Goal: Task Accomplishment & Management: Manage account settings

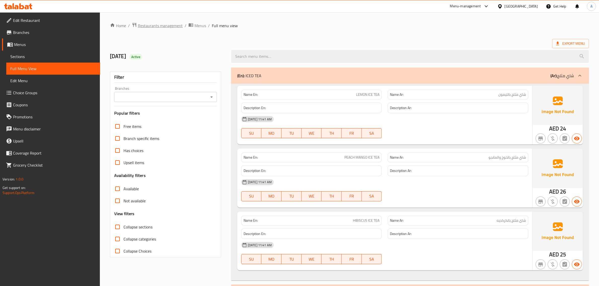
click at [152, 28] on span "Restaurants management" at bounding box center [160, 26] width 45 height 6
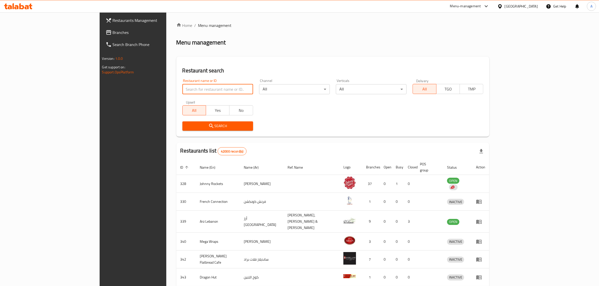
click at [182, 89] on input "search" at bounding box center [217, 89] width 71 height 10
paste input "The Diet Kitchen"
type input "The Diet Kitchen"
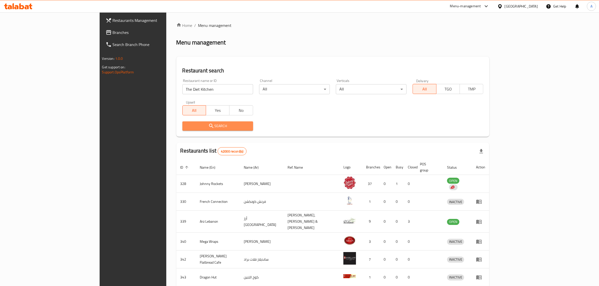
click at [182, 129] on button "Search" at bounding box center [217, 126] width 71 height 9
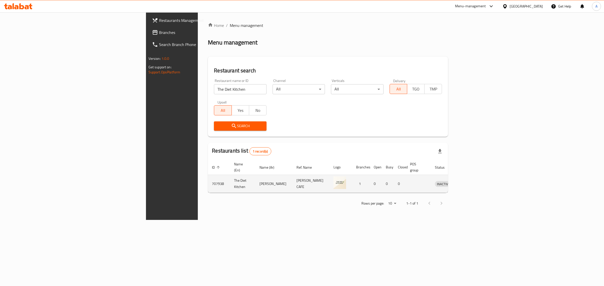
click at [471, 181] on link "enhanced table" at bounding box center [466, 184] width 9 height 6
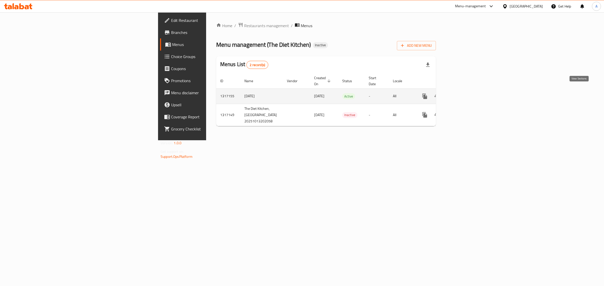
click at [463, 94] on icon "enhanced table" at bounding box center [461, 96] width 5 height 5
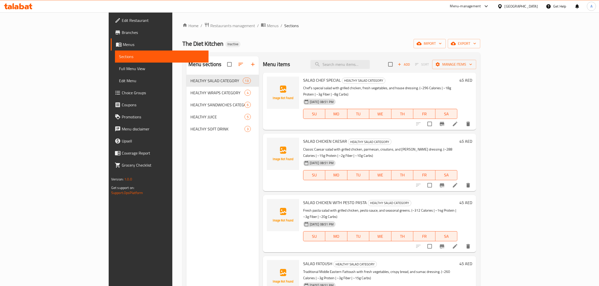
click at [119, 69] on span "Full Menu View" at bounding box center [162, 69] width 86 height 6
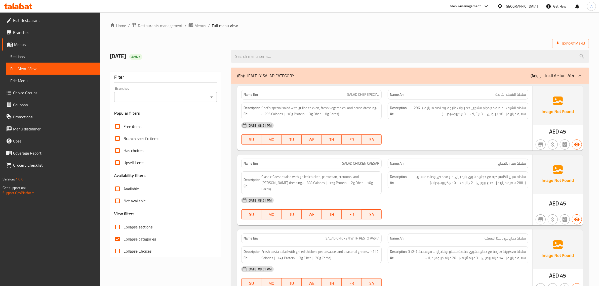
click at [138, 230] on span "Collapse sections" at bounding box center [138, 227] width 29 height 6
click at [124, 230] on input "Collapse sections" at bounding box center [117, 227] width 12 height 12
checkbox input "true"
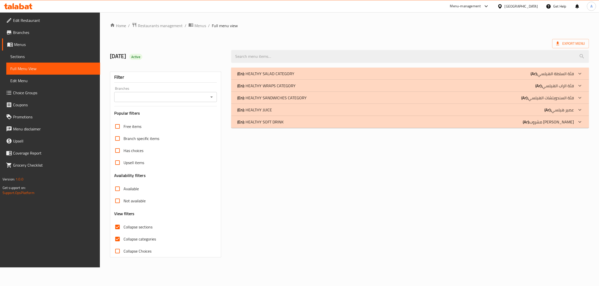
click at [134, 240] on span "Collapse categories" at bounding box center [140, 239] width 32 height 6
click at [124, 240] on input "Collapse categories" at bounding box center [117, 239] width 12 height 12
checkbox input "false"
click at [130, 227] on span "Collapse sections" at bounding box center [138, 227] width 29 height 6
click at [124, 227] on input "Collapse sections" at bounding box center [118, 227] width 12 height 12
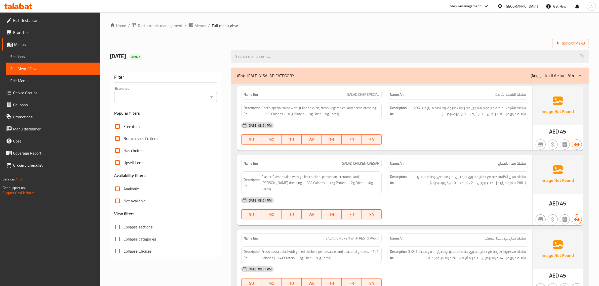
click at [157, 55] on h2 "13/10/2025 Active" at bounding box center [167, 57] width 115 height 8
copy div "Active"
click at [125, 232] on label "Collapse sections" at bounding box center [131, 227] width 41 height 12
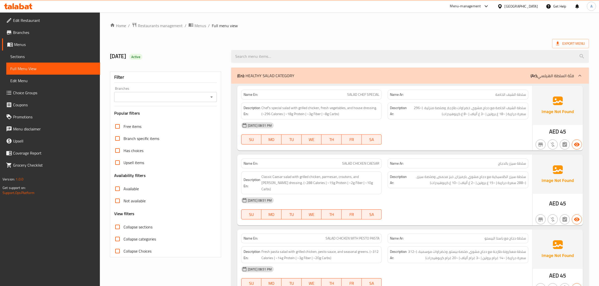
click at [124, 232] on input "Collapse sections" at bounding box center [117, 227] width 12 height 12
checkbox input "true"
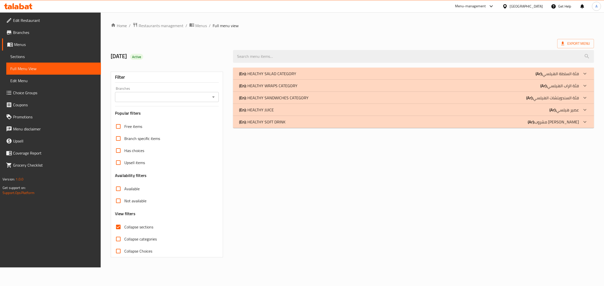
click at [302, 71] on div "(En): HEALTHY SALAD CATEGORY (Ar): فئة السلطة الهيلسي" at bounding box center [409, 74] width 340 height 6
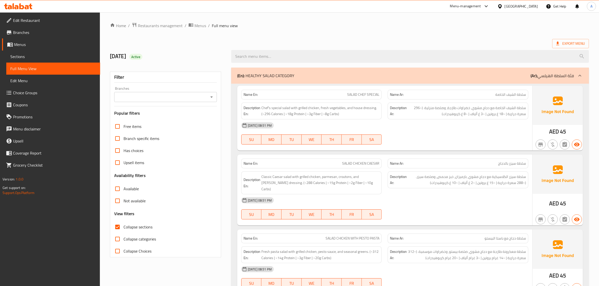
click at [325, 75] on div "(En): HEALTHY SALAD CATEGORY (Ar): فئة السلطة الهيلسي" at bounding box center [405, 76] width 337 height 6
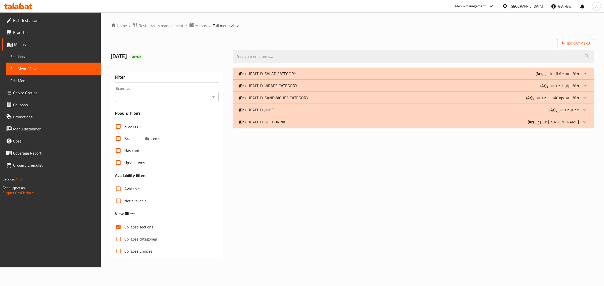
click at [295, 64] on div at bounding box center [413, 56] width 367 height 19
click at [274, 73] on p "(En): HEALTHY SALAD CATEGORY" at bounding box center [267, 74] width 57 height 6
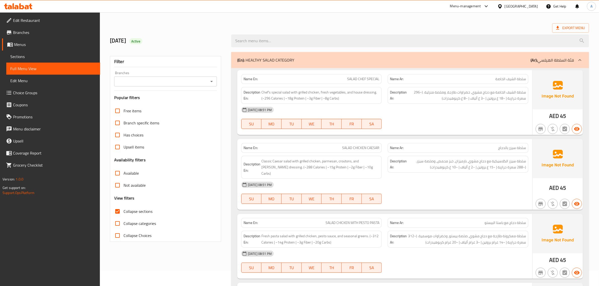
scroll to position [22, 0]
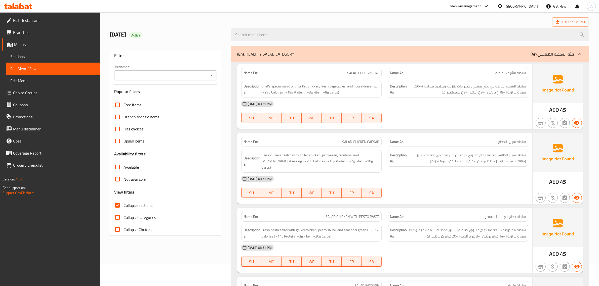
click at [377, 106] on div "[DATE] 08:51 PM" at bounding box center [384, 104] width 293 height 12
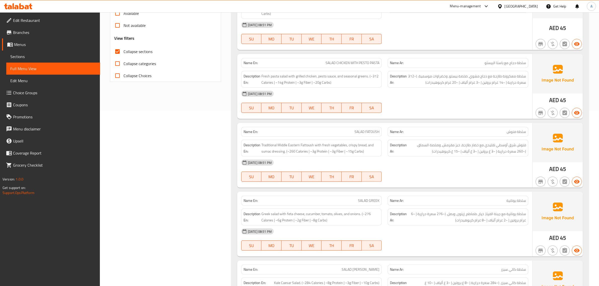
scroll to position [180, 0]
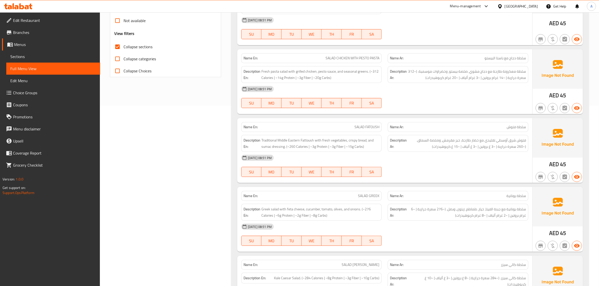
click at [315, 56] on p "Name En: SALAD CHICKEN WITH PESTO PASTA" at bounding box center [312, 58] width 136 height 5
copy span "SALAD CHICKEN WITH PESTO PASTA"
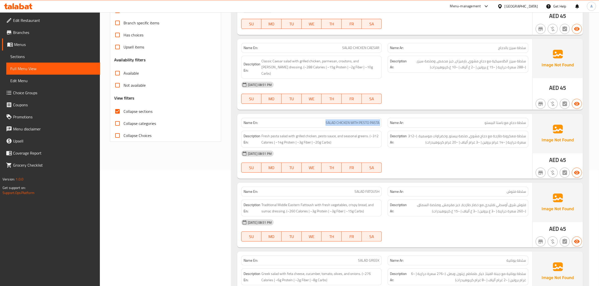
scroll to position [140, 0]
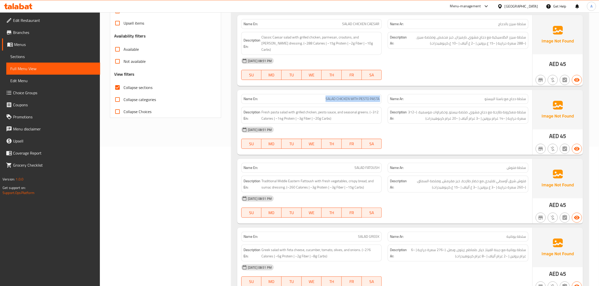
click at [334, 91] on div "Name En: SALAD CHICKEN WITH PESTO PASTA" at bounding box center [311, 99] width 147 height 16
click at [493, 112] on span "سلطة معكرونة طازجة مع دجاج مشوي، صلصة بيستو، وخضراوات موسمية. (~312 سعرة حرارية…" at bounding box center [467, 115] width 118 height 12
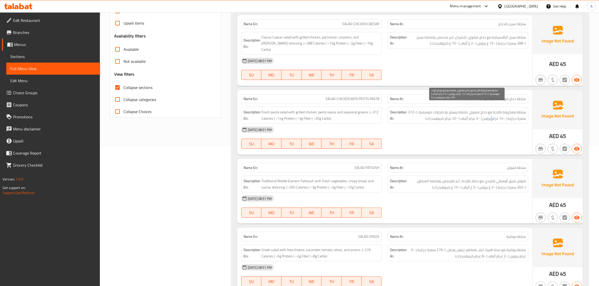
click at [493, 112] on span "سلطة معكرونة طازجة مع دجاج مشوي، صلصة بيستو، وخضراوات موسمية. (~312 سعرة حرارية…" at bounding box center [467, 115] width 118 height 12
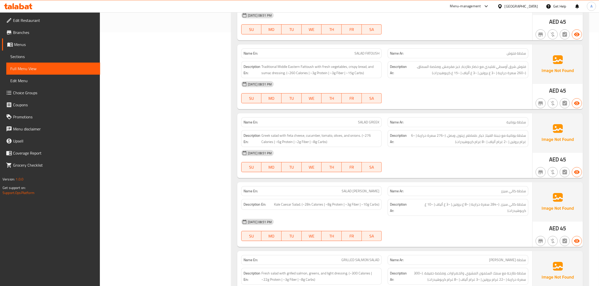
scroll to position [266, 0]
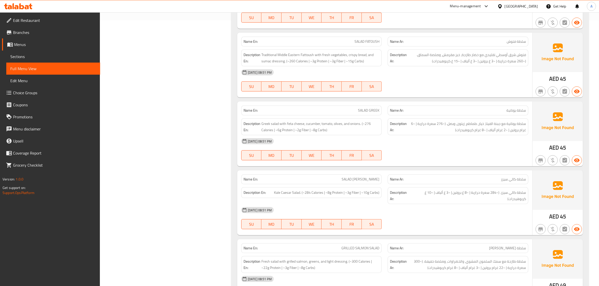
click at [390, 37] on div "Name Ar: سلطة فتوش" at bounding box center [458, 42] width 141 height 10
click at [369, 34] on div "Name En: SALAD FATOUSH" at bounding box center [311, 42] width 147 height 16
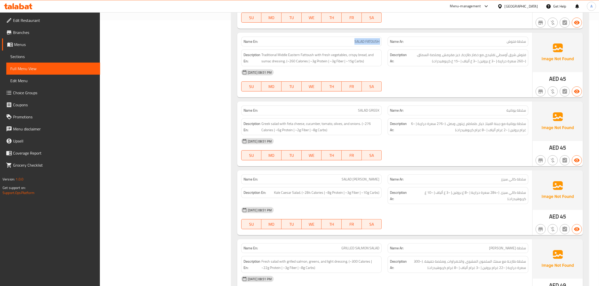
click at [369, 34] on div "Name En: SALAD FATOUSH" at bounding box center [311, 42] width 147 height 16
click at [511, 66] on div "13-10-2025 08:51 PM" at bounding box center [384, 72] width 293 height 12
click at [508, 50] on div "Description Ar: فتوش شرق أوسطي تقليدي مع خضار طازجة، خبز مقرمش، وصلصة السماق. (…" at bounding box center [458, 58] width 141 height 17
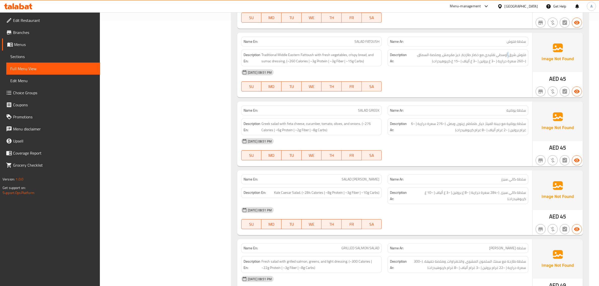
click at [508, 50] on div "Description Ar: فتوش شرق أوسطي تقليدي مع خضار طازجة، خبز مقرمش، وصلصة السماق. (…" at bounding box center [458, 58] width 141 height 17
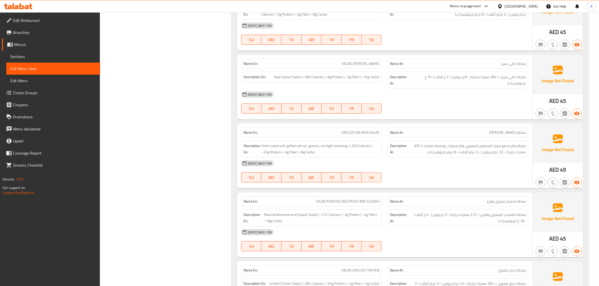
scroll to position [398, 0]
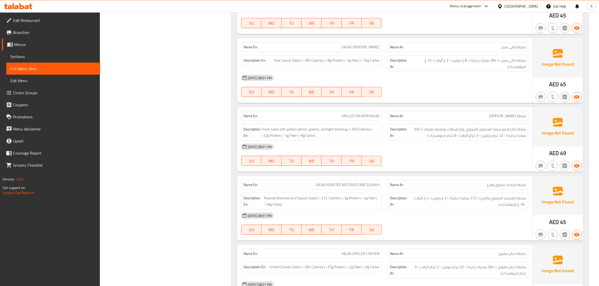
click at [516, 45] on span "سلطة كالي سيزر" at bounding box center [513, 47] width 25 height 5
click at [369, 47] on div "Name En: SALAD KALE CAESER" at bounding box center [311, 47] width 141 height 10
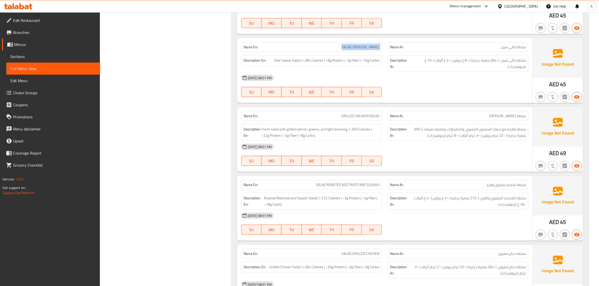
click at [369, 47] on div "Name En: SALAD KALE CAESER" at bounding box center [311, 47] width 141 height 10
copy span "SALAD KALE CAESER"
click at [507, 62] on span "سلطة كالي سيزر. (~284 سعرة حرارية | ~8 غ بروتين | ~3 غ ألياف | ~10 غ كربوهيدرات)" at bounding box center [469, 63] width 115 height 12
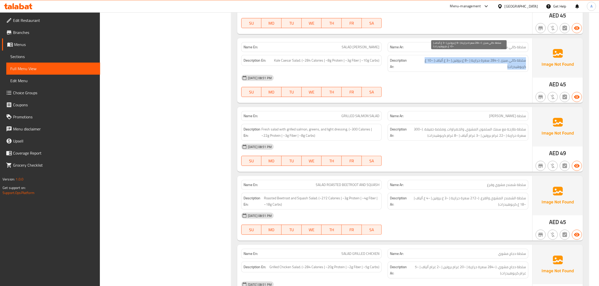
click at [507, 62] on span "سلطة كالي سيزر. (~284 سعرة حرارية | ~8 غ بروتين | ~3 غ ألياف | ~10 غ كربوهيدرات)" at bounding box center [469, 63] width 115 height 12
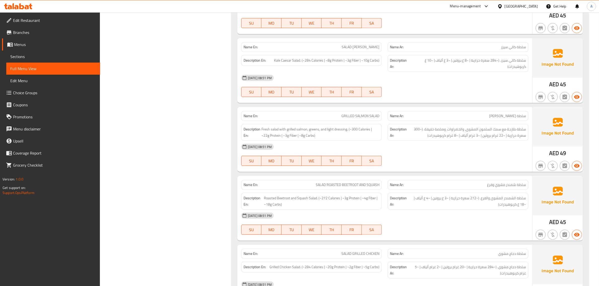
click at [337, 47] on div "Name En: SALAD KALE CAESER" at bounding box center [311, 47] width 141 height 10
click at [458, 57] on span "سلطة كالي سيزر. (~284 سعرة حرارية | ~8 غ بروتين | ~3 غ ألياف | ~10 غ كربوهيدرات)" at bounding box center [469, 63] width 115 height 12
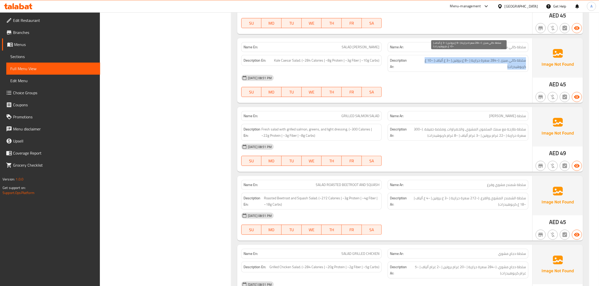
click at [458, 57] on span "سلطة كالي سيزر. (~284 سعرة حرارية | ~8 غ بروتين | ~3 غ ألياف | ~10 غ كربوهيدرات)" at bounding box center [469, 63] width 115 height 12
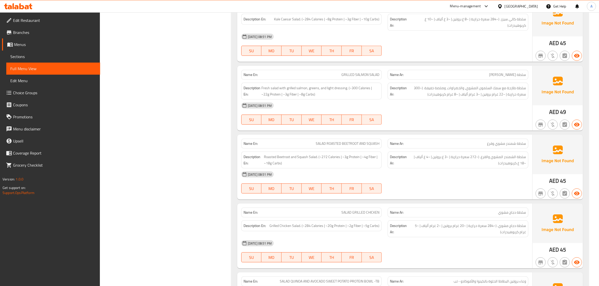
scroll to position [454, 0]
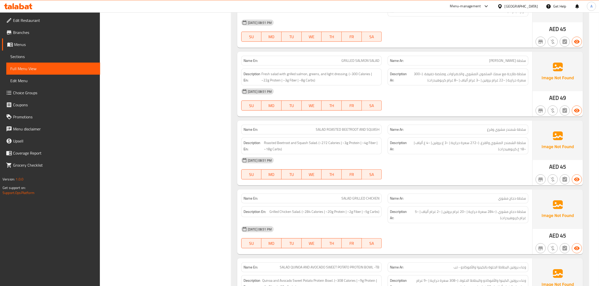
click at [360, 53] on div "Name En: GRILLED SALMON SALAD" at bounding box center [311, 61] width 147 height 16
click at [494, 71] on span "سلطة طازجة مع سمك السلمون المشوي، والخضراوات، وصلصة خفيفة. (~300 سعرة حرارية | …" at bounding box center [467, 77] width 118 height 12
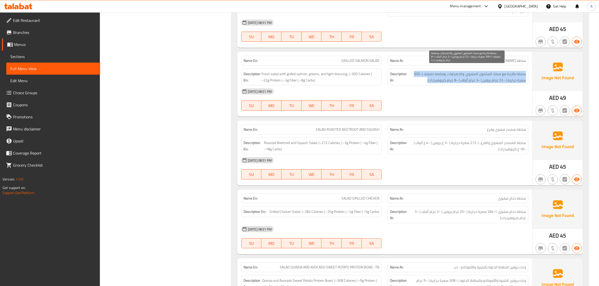
click at [494, 71] on span "سلطة طازجة مع سمك السلمون المشوي، والخضراوات، وصلصة خفيفة. (~300 سعرة حرارية | …" at bounding box center [467, 77] width 118 height 12
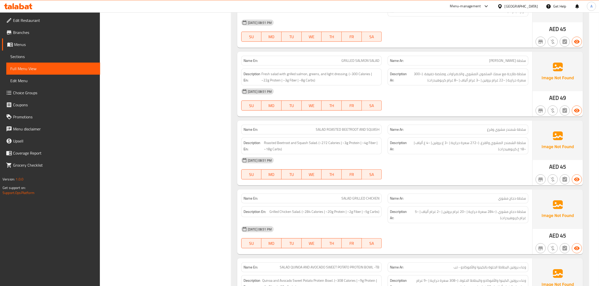
click at [361, 45] on div "Name En: SALAD CHEF SPECIAL Name Ar: سلطة الشيف الخاصة Description En: Chef's s…" at bounding box center [410, 85] width 358 height 911
click at [360, 58] on span "GRILLED SALMON SALAD" at bounding box center [361, 60] width 38 height 5
copy span "GRILLED SALMON SALAD"
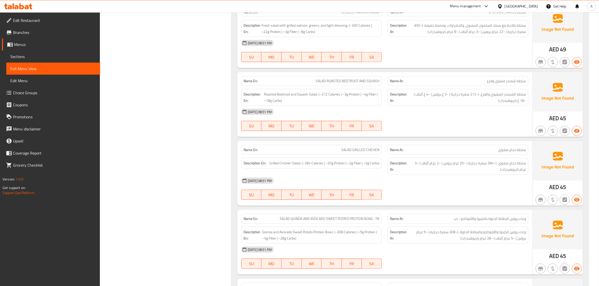
scroll to position [536, 0]
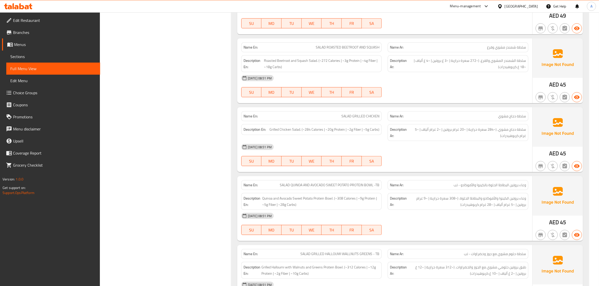
click at [348, 45] on span "SALAD ROASTED BEETROOT AND SQUASH" at bounding box center [348, 47] width 64 height 5
copy span "SALAD ROASTED BEETROOT AND SQUASH"
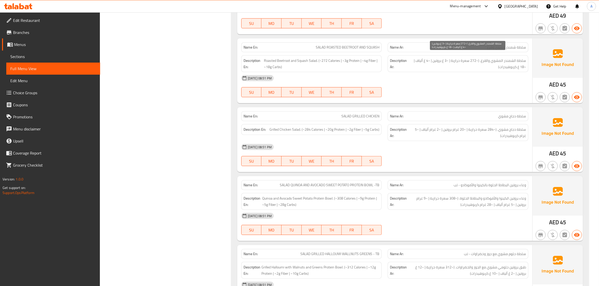
click at [509, 60] on span "سلطة الشمندر المشوي والقرع. (~272 سعرة حرارية | ~3 غ بروتين | ~4 غ ألياف | ~18 …" at bounding box center [467, 64] width 117 height 12
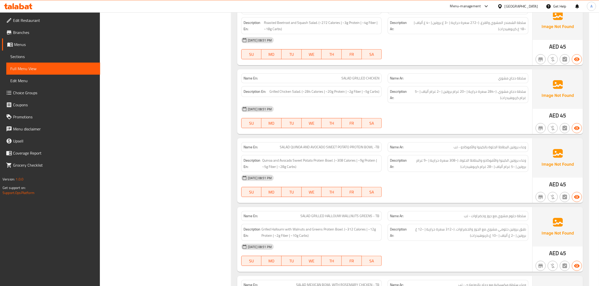
scroll to position [629, 0]
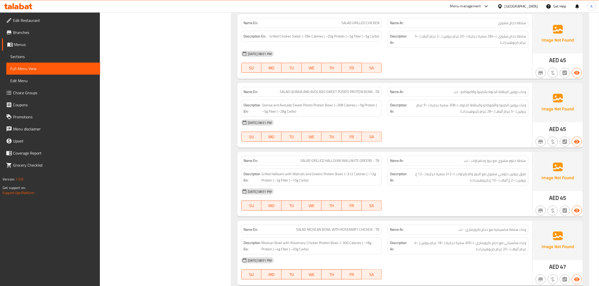
click at [512, 109] on span "وعاء بروتين الكينوا والأفوكادو والبطاطا الحلوة. (~308 سعرة حرارية | ~9 غرام برو…" at bounding box center [467, 108] width 118 height 12
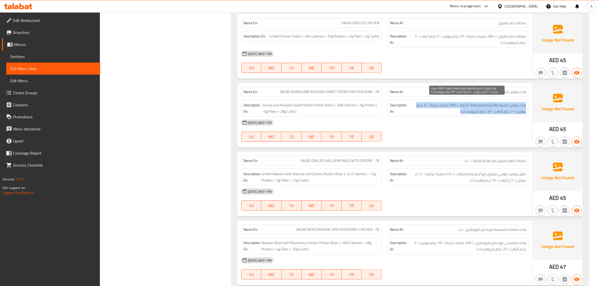
click at [512, 109] on span "وعاء بروتين الكينوا والأفوكادو والبطاطا الحلوة. (~308 سعرة حرارية | ~9 غرام برو…" at bounding box center [467, 108] width 118 height 12
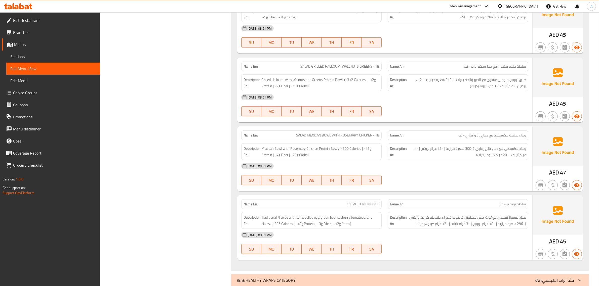
scroll to position [723, 0]
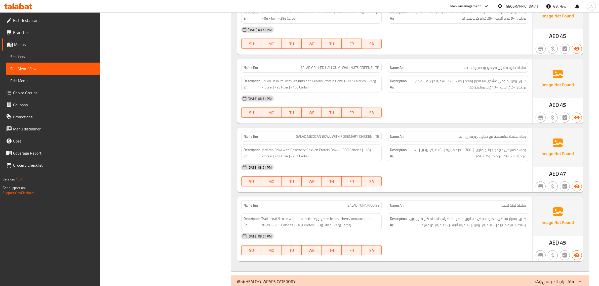
click at [467, 59] on div "Name En: SALAD GRILLED HALLOUMI WALLNUTS GREENS - TB Name Ar: سلطة حلوم مشوي مع…" at bounding box center [384, 91] width 295 height 65
click at [343, 63] on div "Name En: SALAD GRILLED HALLOUMI WALLNUTS GREENS - TB" at bounding box center [311, 68] width 141 height 10
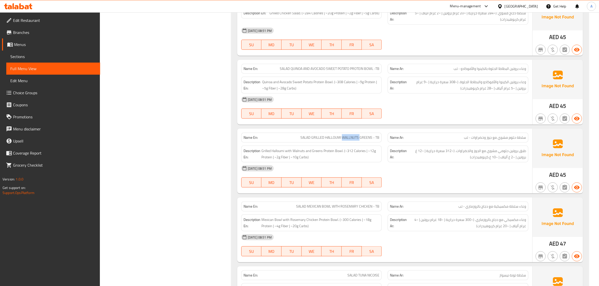
scroll to position [629, 0]
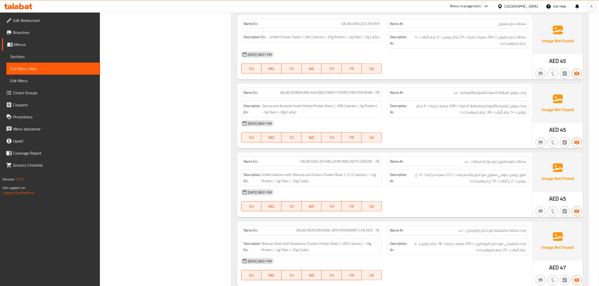
click at [378, 159] on span "SALAD GRILLED HALLOUMI WALLNUTS GREENS - TB" at bounding box center [340, 161] width 79 height 5
copy span "TB"
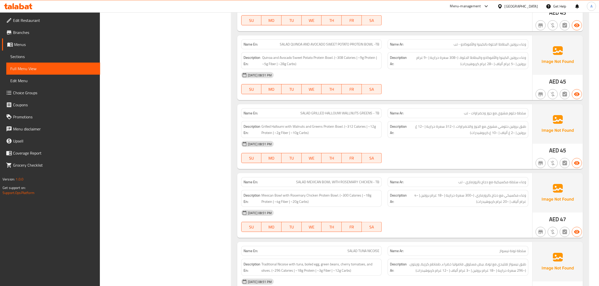
scroll to position [709, 0]
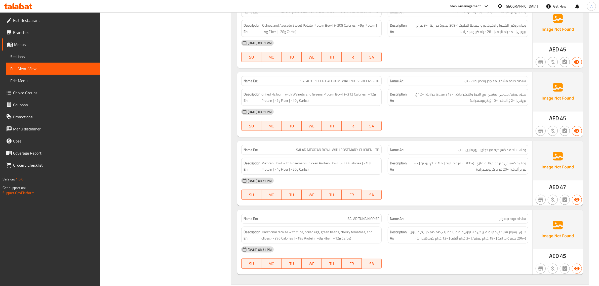
click at [307, 79] on span "SALAD GRILLED HALLOUMI WALLNUTS GREENS - TB" at bounding box center [340, 81] width 79 height 5
copy span "SALAD GRILLED HALLOUMI WALLNUTS GREENS - TB"
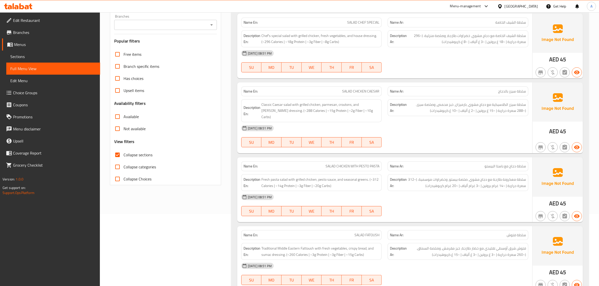
scroll to position [25, 0]
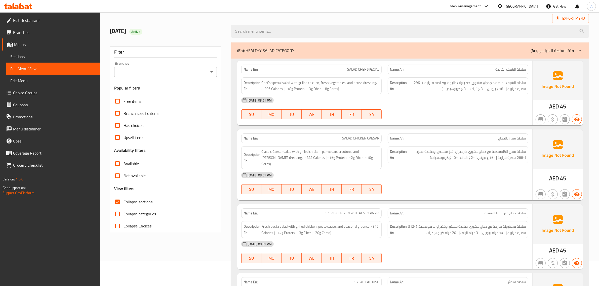
click at [585, 44] on div "(En): HEALTHY SALAD CATEGORY (Ar): فئة السلطة الهيلسي" at bounding box center [410, 51] width 358 height 16
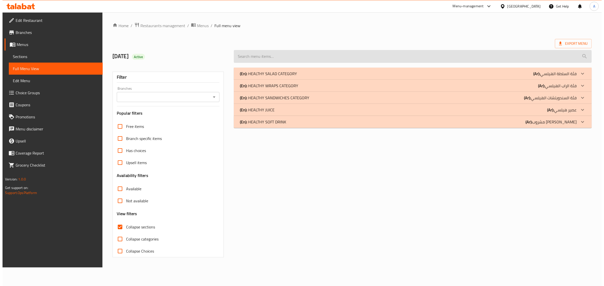
scroll to position [0, 0]
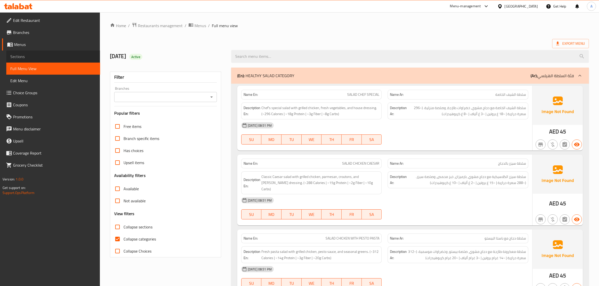
click at [47, 59] on span "Sections" at bounding box center [53, 57] width 86 height 6
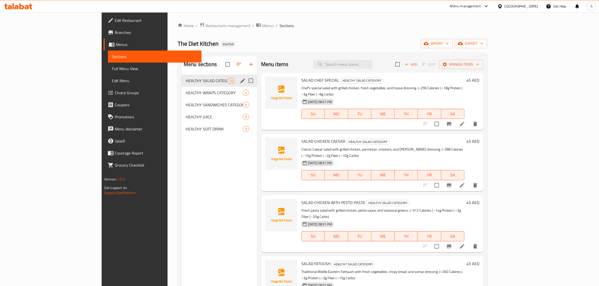
click at [246, 78] on input "Menu sections" at bounding box center [251, 81] width 11 height 11
checkbox input "true"
click at [240, 85] on icon "edit" at bounding box center [243, 88] width 6 height 6
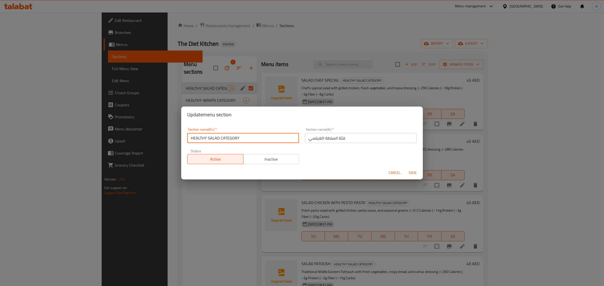
click at [263, 142] on input "HEALTHY SALAD CATEGORY" at bounding box center [243, 138] width 112 height 10
click at [315, 142] on input "فئة السلطة الهيلسي" at bounding box center [361, 138] width 112 height 10
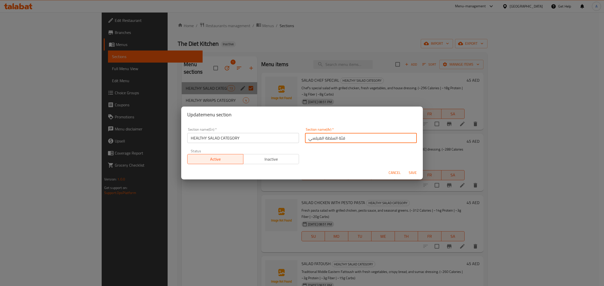
drag, startPoint x: 320, startPoint y: 137, endPoint x: 321, endPoint y: 140, distance: 2.9
click at [321, 140] on input "فئة السلطة الهيلسي" at bounding box center [361, 138] width 112 height 10
drag, startPoint x: 320, startPoint y: 138, endPoint x: 311, endPoint y: 143, distance: 10.1
click at [311, 143] on div "Section name(Ar)   * فئة السلطة الهيلسي Section name(Ar) *" at bounding box center [361, 135] width 118 height 21
click at [313, 139] on input "فئة السلطة الهيلسي" at bounding box center [361, 138] width 112 height 10
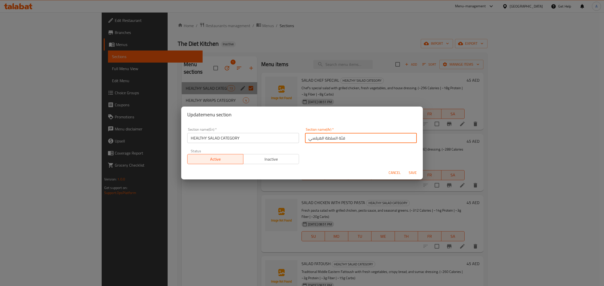
click at [315, 139] on input "فئة السلطة الهيلسي" at bounding box center [361, 138] width 112 height 10
click at [257, 141] on input "HEALTHY SALAD CATEGORY" at bounding box center [243, 138] width 112 height 10
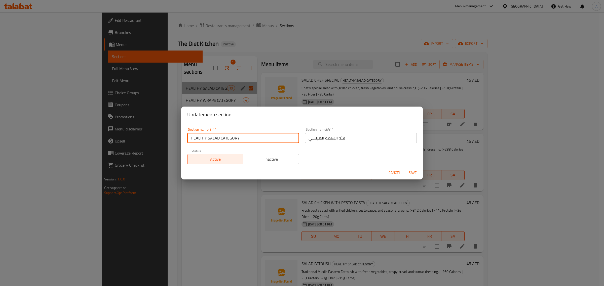
click at [257, 141] on input "HEALTHY SALAD CATEGORY" at bounding box center [243, 138] width 112 height 10
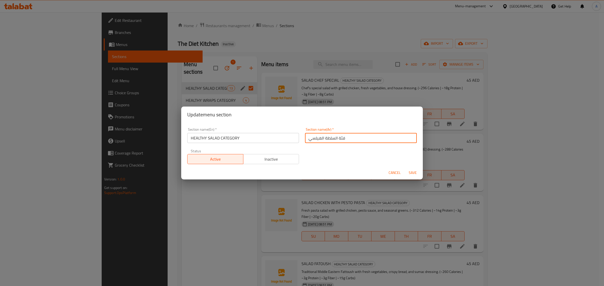
drag, startPoint x: 333, startPoint y: 136, endPoint x: 335, endPoint y: 144, distance: 7.8
click at [335, 144] on div "Section name(Ar)   * فئة السلطة الهيلسي Section name(Ar) *" at bounding box center [361, 135] width 118 height 21
click at [315, 137] on input "فئة سلطة الهيلسي" at bounding box center [361, 138] width 112 height 10
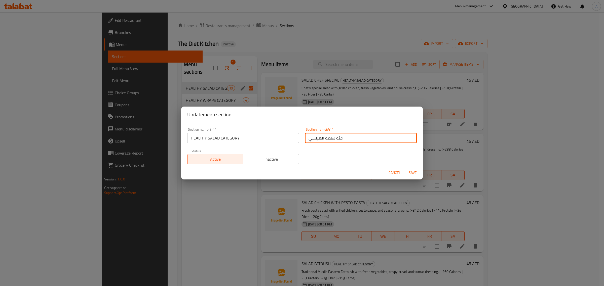
click at [311, 138] on input "فئة سلطة الهيلسي" at bounding box center [361, 138] width 112 height 10
click at [316, 139] on input "فئة السلطة الهيلسي" at bounding box center [361, 138] width 112 height 10
click at [330, 138] on input "فئة السلطة hg" at bounding box center [361, 138] width 112 height 10
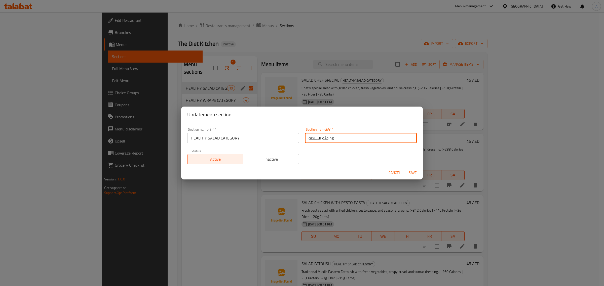
click at [330, 138] on input "فئة السلطة hg" at bounding box center [361, 138] width 112 height 10
click at [371, 140] on input "فئة السلطة الصحية" at bounding box center [361, 138] width 112 height 10
type input "فئة السلطة الصحية"
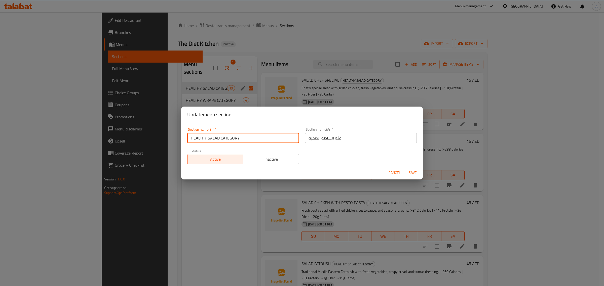
click at [230, 135] on input "HEALTHY SALAD CATEGORY" at bounding box center [243, 138] width 112 height 10
type input "HEALTHY SALAD"
click at [337, 136] on input "فئة السلطة الصحية" at bounding box center [361, 138] width 112 height 10
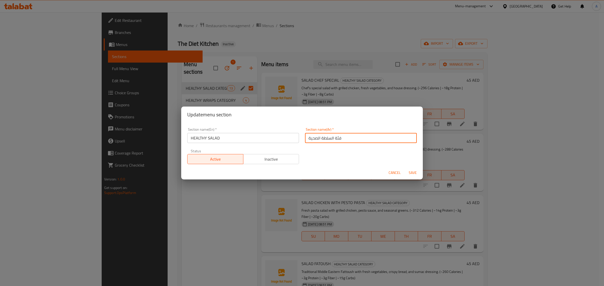
click at [337, 136] on input "فئة السلطة الصحية" at bounding box center [361, 138] width 112 height 10
type input "السلطة الصحية"
click at [411, 171] on span "Save" at bounding box center [413, 173] width 12 height 6
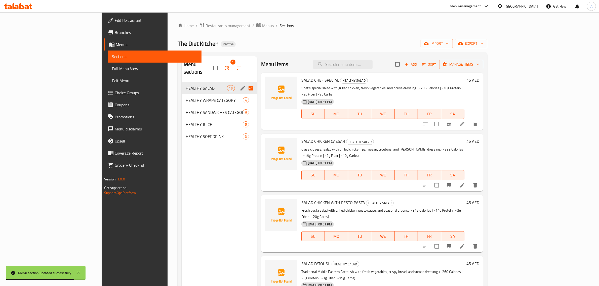
click at [378, 69] on div "Menu items Add Sort Manage items" at bounding box center [372, 64] width 222 height 16
click at [373, 68] on input "search" at bounding box center [342, 64] width 59 height 9
paste input "SALAD CHICKEN WITH PESTO PASTA"
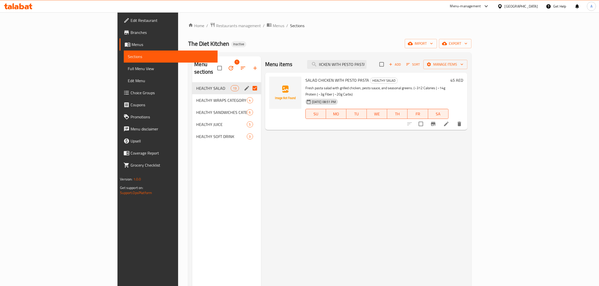
type input "SALAD CHICKEN WITH PESTO PASTA"
click at [449, 122] on icon at bounding box center [446, 124] width 5 height 5
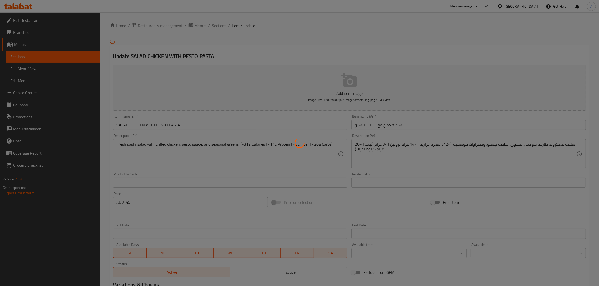
click at [223, 122] on div at bounding box center [299, 143] width 599 height 286
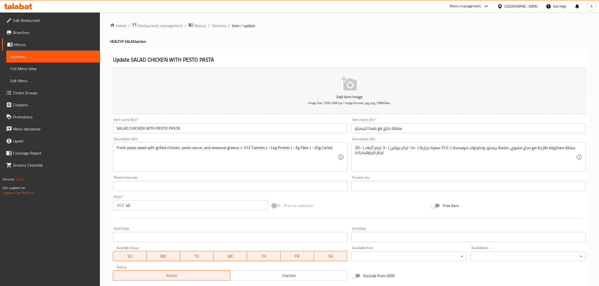
click at [209, 124] on input "SALAD CHICKEN WITH PESTO PASTA" at bounding box center [230, 128] width 235 height 10
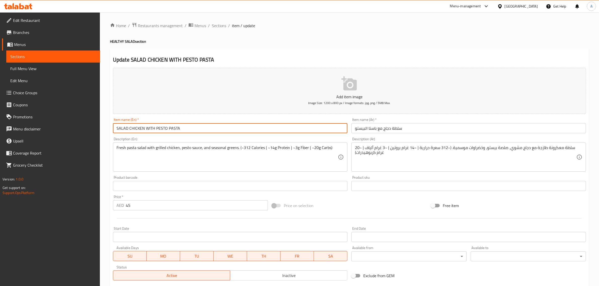
click at [209, 124] on input "SALAD CHICKEN WITH PESTO PASTA" at bounding box center [230, 128] width 235 height 10
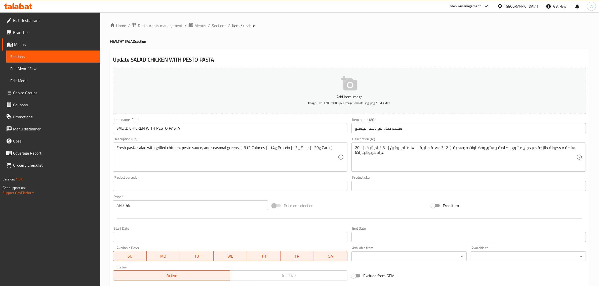
click at [375, 127] on input "سلطة دجاج مع باستا البيستو" at bounding box center [469, 128] width 235 height 10
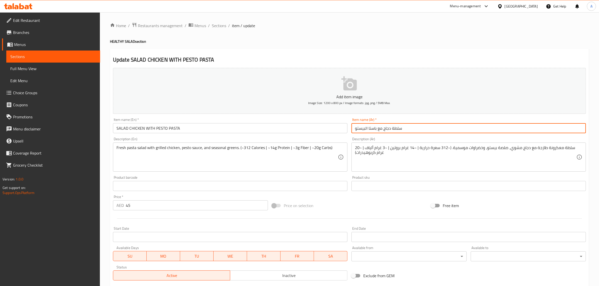
click at [375, 127] on input "سلطة دجاج مع باستا البيستو" at bounding box center [469, 128] width 235 height 10
click at [383, 127] on input "سلطة دجاج مع مكرونة البيستو" at bounding box center [469, 128] width 235 height 10
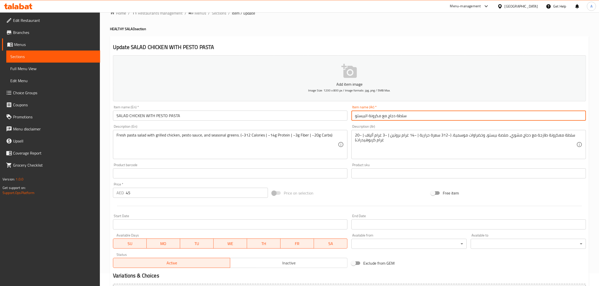
scroll to position [68, 0]
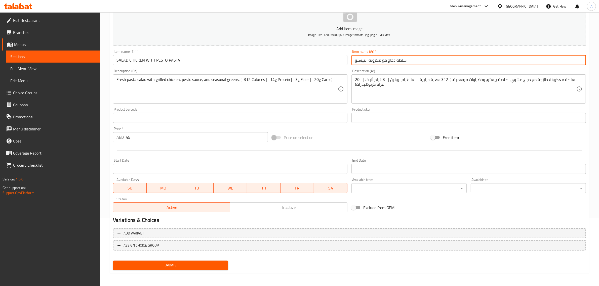
type input "سلطة دجاج مع مكرونة البيستو"
click at [168, 264] on span "Update" at bounding box center [170, 266] width 107 height 6
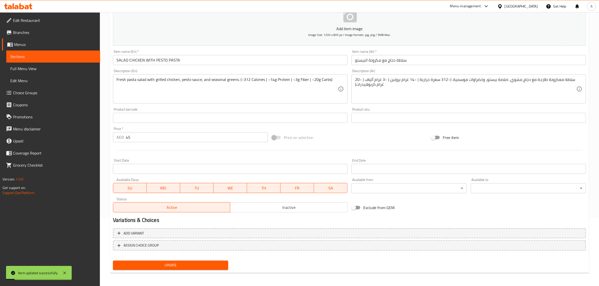
click at [375, 58] on input "سلطة دجاج مع مكرونة البيستو" at bounding box center [469, 60] width 235 height 10
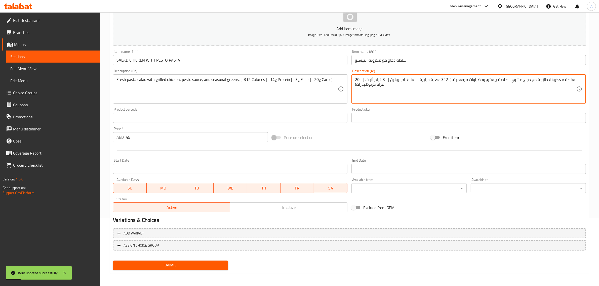
click at [553, 79] on textarea "سلطة معكرونة طازجة مع دجاج مشوي، صلصة بيستو، وخضراوات موسمية. (~312 سعرة حرارية…" at bounding box center [465, 89] width 221 height 24
paste textarea
type textarea "سلطة مكرونة طازجة مع دجاج مشوي، صلصة بيستو، وخضراوات موسمية. (~312 سعرة حرارية …"
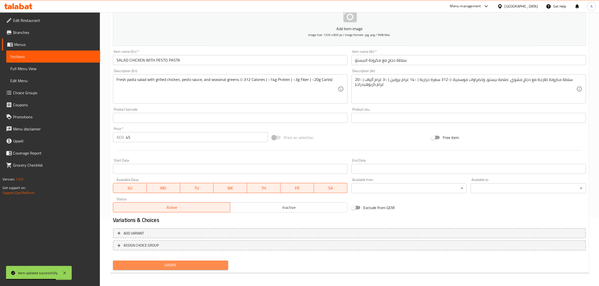
click at [203, 263] on span "Update" at bounding box center [170, 266] width 107 height 6
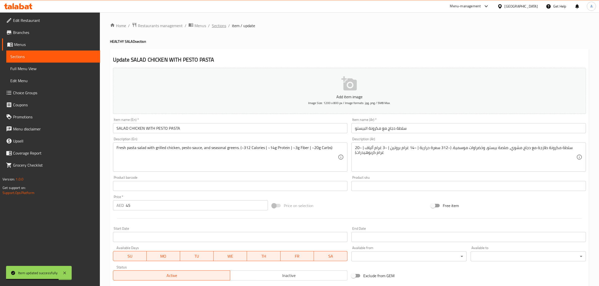
click at [214, 28] on span "Sections" at bounding box center [219, 26] width 14 height 6
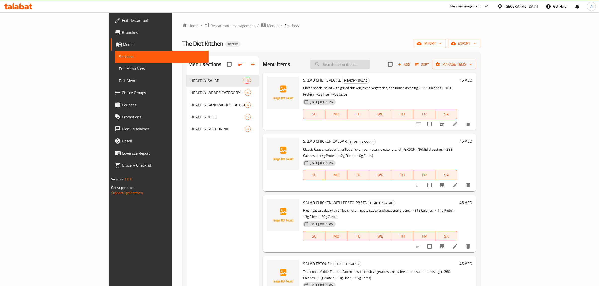
click at [365, 66] on input "search" at bounding box center [340, 64] width 59 height 9
paste input "SALAD KALE CAESER"
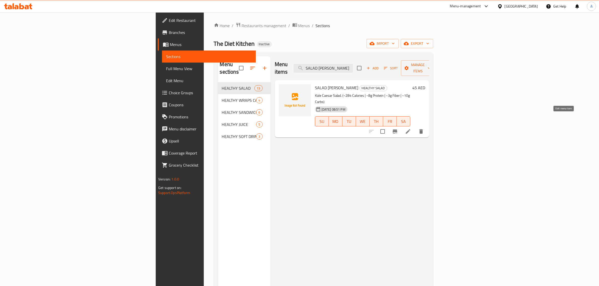
type input "SALAD KALE CAESER"
click at [411, 129] on icon at bounding box center [408, 131] width 5 height 5
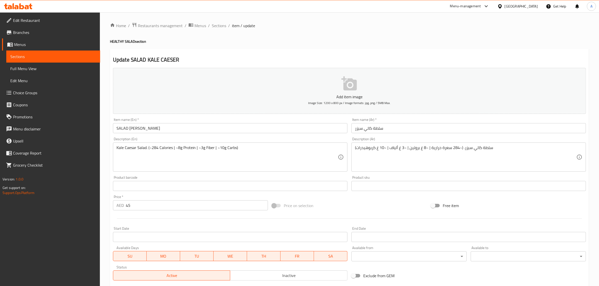
click at [222, 130] on input "SALAD KALE CAESER" at bounding box center [230, 128] width 235 height 10
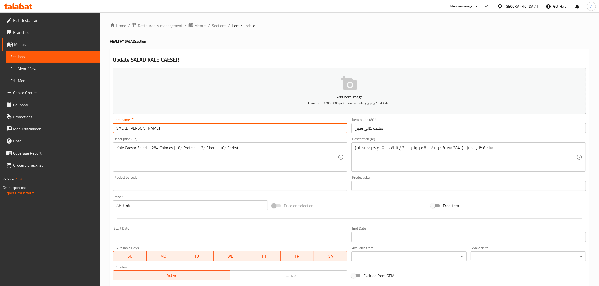
click at [222, 130] on input "SALAD KALE CAESER" at bounding box center [230, 128] width 235 height 10
click at [368, 130] on input "سلطة كالي سيزر" at bounding box center [469, 128] width 235 height 10
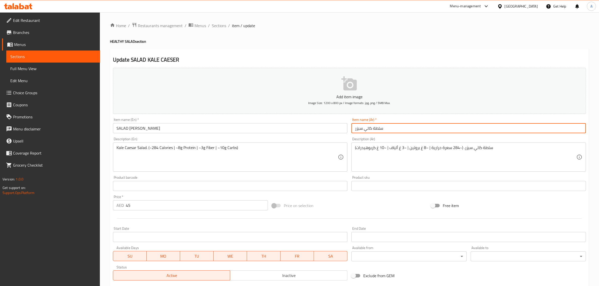
click at [368, 130] on input "سلطة كالي سيزر" at bounding box center [469, 128] width 235 height 10
paste input "يل"
type input "سلطة كيلسيزر"
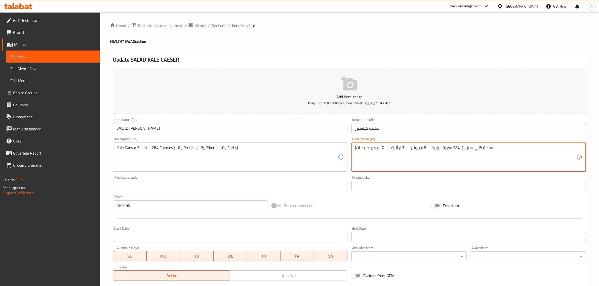
click at [477, 151] on textarea "سلطة كالي سيزر. (~284 سعرة حرارية | ~8 غ بروتين | ~3 غ ألياف | ~10 غ كربوهيدرات)" at bounding box center [465, 157] width 221 height 24
paste textarea "يل"
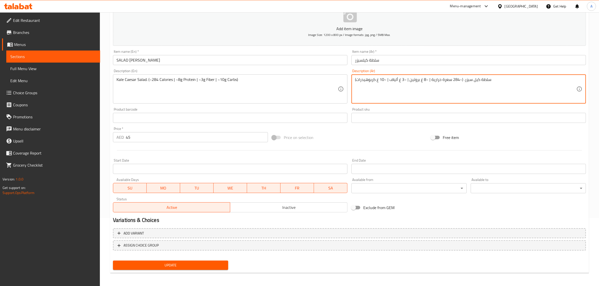
type textarea "سلطة كيل سيزر. (~284 سعرة حرارية | ~8 غ بروتين | ~3 غ ألياف | ~10 غ كربوهيدرات)"
click at [198, 267] on span "Update" at bounding box center [170, 266] width 107 height 6
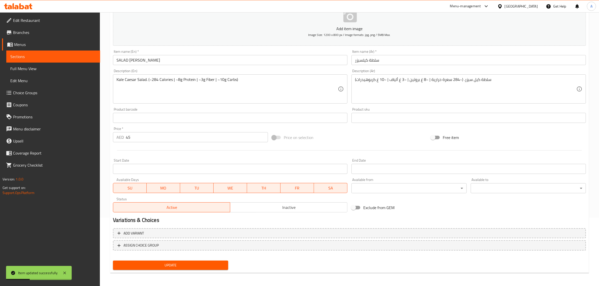
scroll to position [0, 0]
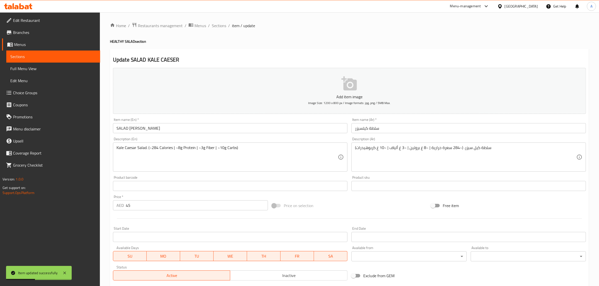
drag, startPoint x: 213, startPoint y: 23, endPoint x: 230, endPoint y: 30, distance: 17.9
click at [213, 23] on span "Sections" at bounding box center [219, 26] width 14 height 6
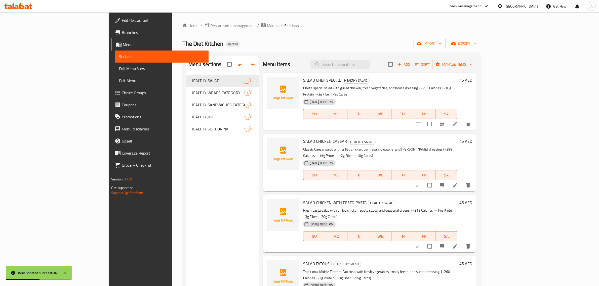
click at [387, 69] on div "Menu items Add Sort Manage items" at bounding box center [369, 64] width 213 height 16
click at [370, 67] on input "search" at bounding box center [340, 64] width 59 height 9
paste input "GRILLED SALMON SALAD"
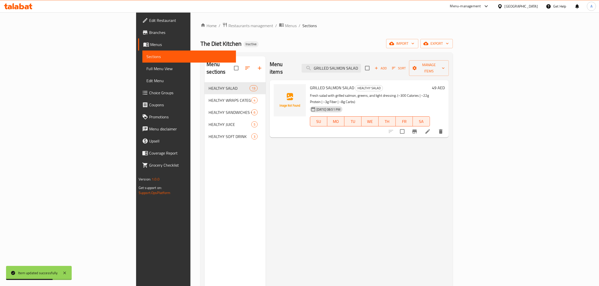
type input "GRILLED SALMON SALAD"
click at [435, 127] on li at bounding box center [428, 131] width 14 height 9
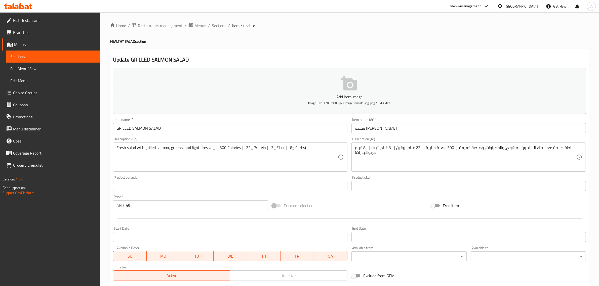
click at [538, 149] on textarea "سلطة طازجة مع سمك السلمون المشوي، والخضراوات، وصلصة خفيفة. (~300 سعرة حرارية | …" at bounding box center [465, 157] width 221 height 24
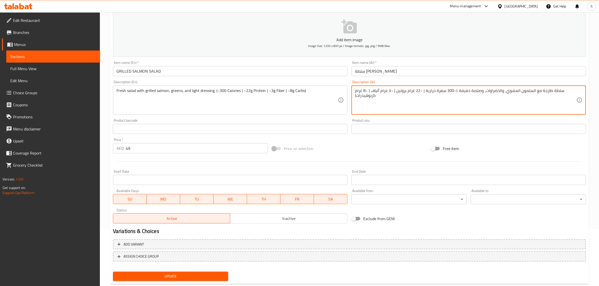
scroll to position [68, 0]
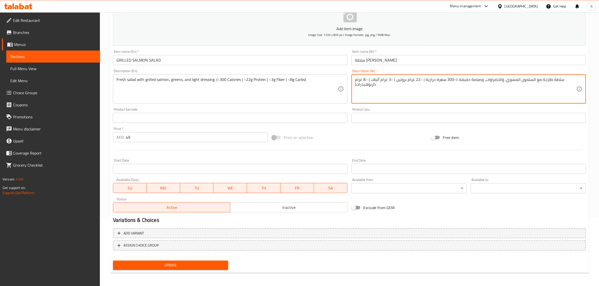
type textarea "سلطة طازجة مع السلمون المشوي، والخضراوات، وصلصة خفيفة. (~300 سعرة حرارية | ~22 …"
click at [215, 265] on span "Update" at bounding box center [170, 266] width 107 height 6
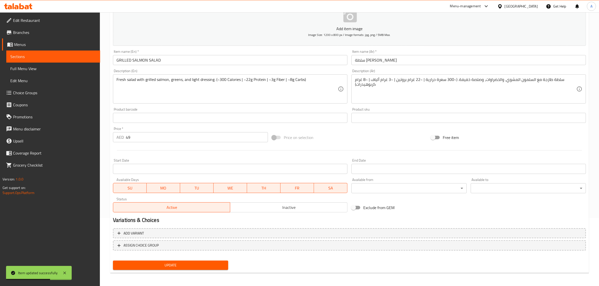
scroll to position [0, 0]
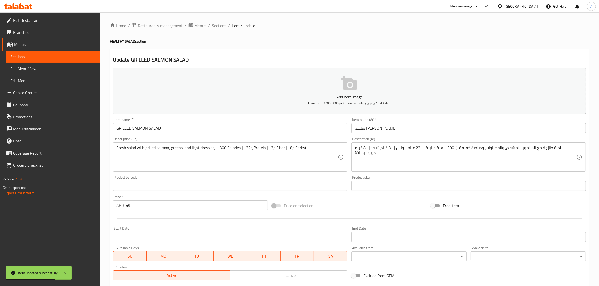
click at [210, 23] on ol "Home / Restaurants management / Menus / Sections / item / update" at bounding box center [349, 25] width 479 height 7
click at [216, 25] on span "Sections" at bounding box center [219, 26] width 14 height 6
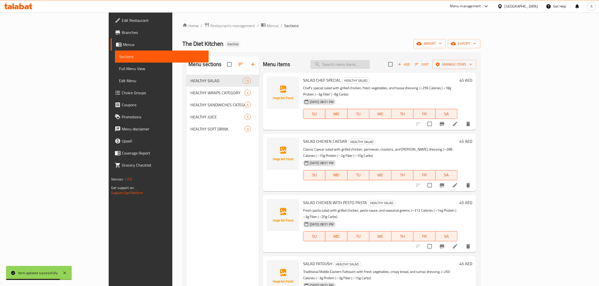
click at [370, 66] on input "search" at bounding box center [340, 64] width 59 height 9
paste input "SALAD QUINOA AND AVOCADO SWEET POTATO PROTEIN BOWL -TB"
drag, startPoint x: 402, startPoint y: 64, endPoint x: 448, endPoint y: 64, distance: 45.3
click at [448, 64] on div "Menu items SALAD QUINOA AND AVOCADO SWEET POTATO PROTEIN BOWL -TB Add Sort Mana…" at bounding box center [369, 64] width 213 height 16
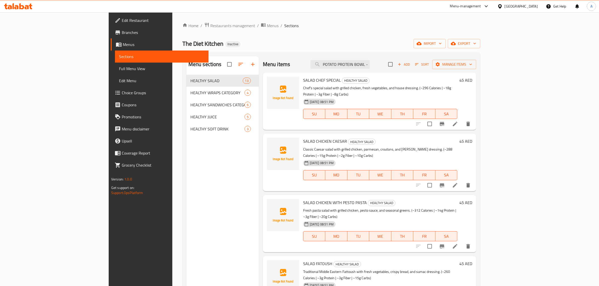
scroll to position [0, 66]
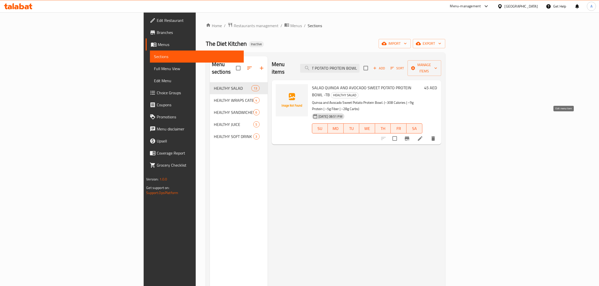
type input "SALAD QUINOA AND AVOCADO SWEET POTATO PROTEIN BOWL -"
click at [423, 136] on icon at bounding box center [420, 139] width 6 height 6
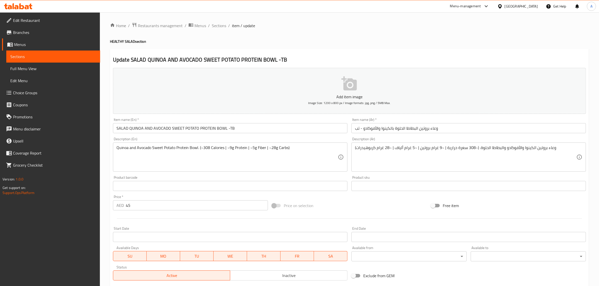
click at [278, 131] on input "SALAD QUINOA AND AVOCADO SWEET POTATO PROTEIN BOWL -TB" at bounding box center [230, 128] width 235 height 10
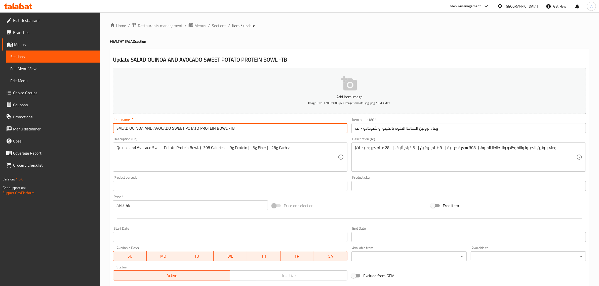
click at [278, 131] on input "SALAD QUINOA AND AVOCADO SWEET POTATO PROTEIN BOWL -TB" at bounding box center [230, 128] width 235 height 10
click at [432, 128] on input "وعاء بروتين البطاطا الحلوة بالكينوا والأفوكادو - تب" at bounding box center [469, 128] width 235 height 10
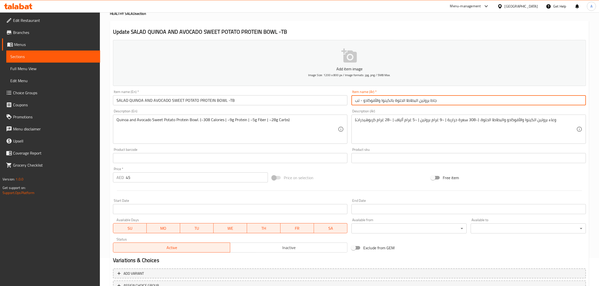
scroll to position [33, 0]
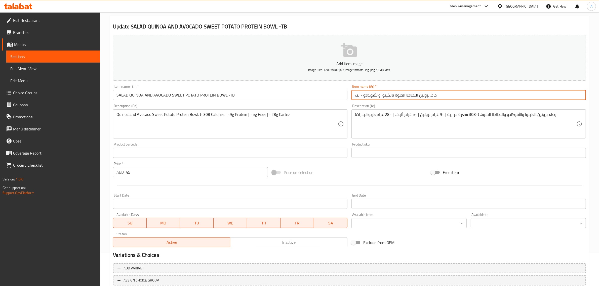
click at [359, 94] on input "جاط بروتين البطاطا الحلوة بالكينوا والأفوكادو - تب" at bounding box center [469, 95] width 235 height 10
click at [357, 96] on input "جاط بروتين البطاطا الحلوة بالكينوا والأفوكادو - تب ب" at bounding box center [469, 95] width 235 height 10
click at [354, 97] on input "جاط بروتين البطاطا الحلوة بالكينوا والأفوكادو - تب ب" at bounding box center [469, 95] width 235 height 10
click at [455, 97] on input "جاط بروتين البطاطا الحلوة بالكينوا والأفوكادو - تب ب" at bounding box center [469, 95] width 235 height 10
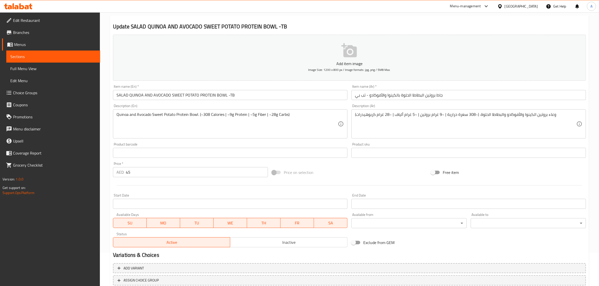
click at [210, 100] on input "SALAD QUINOA AND AVOCADO SWEET POTATO PROTEIN BOWL -TB" at bounding box center [230, 95] width 235 height 10
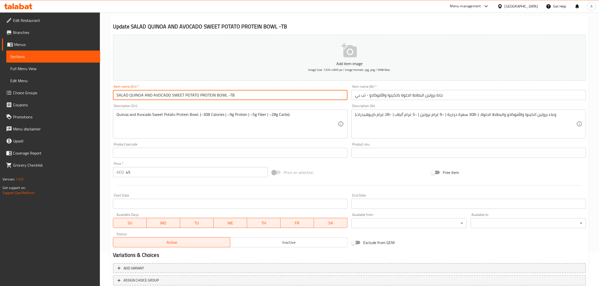
click at [210, 100] on input "SALAD QUINOA AND AVOCADO SWEET POTATO PROTEIN BOWL -TB" at bounding box center [230, 95] width 235 height 10
click at [120, 94] on input "SALAD QUINOA AND AVOCADO SWEET POTATO PROTEIN BOWL -TB" at bounding box center [230, 95] width 235 height 10
click at [121, 94] on input "SALAD QUINOA AND AVOCADO SWEET POTATO PROTEIN BOWL -TB" at bounding box center [230, 95] width 235 height 10
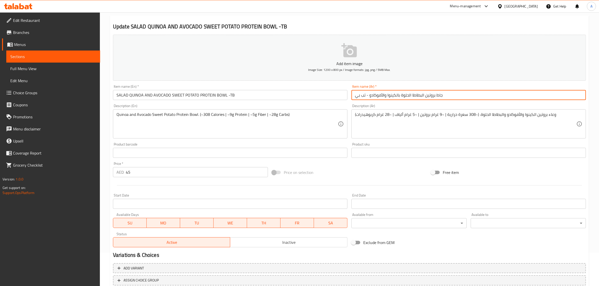
click at [434, 93] on input "جاط بروتين البطاطا الحلوة بالكينوا والأفوكادو - تب بي" at bounding box center [469, 95] width 235 height 10
click at [434, 94] on input "جاط بروتين البطاطا الحلوة بالكينوا والأفوكادو - تب بي" at bounding box center [469, 95] width 235 height 10
click at [435, 97] on input "جاط بروتين البطاطا الحلوة بالكينوا والأفوكادو - تب بي" at bounding box center [469, 95] width 235 height 10
paste input "لطة"
click at [444, 96] on input "جاط سلطة بروتين البطاطا الحلوة بالكينوا والأفوكادو - تب بي" at bounding box center [469, 95] width 235 height 10
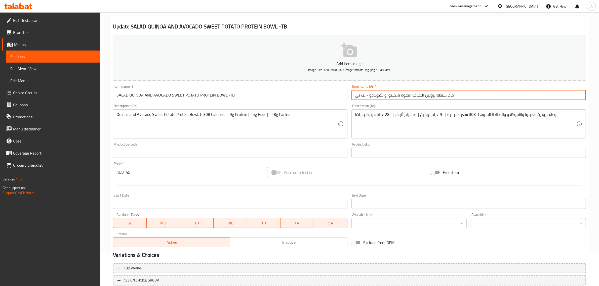
click at [444, 96] on input "جاط سلطة بروتين البطاطا الحلوة بالكينوا والأفوكادو - تب بي" at bounding box center [469, 95] width 235 height 10
drag, startPoint x: 397, startPoint y: 95, endPoint x: 400, endPoint y: 101, distance: 6.9
click at [400, 101] on div "Item name (Ar)   * جاط بروتين البطاطا الحلوة بالكينوا والأفوكادو - تب بي Item n…" at bounding box center [469, 92] width 239 height 19
paste input "لطة"
drag, startPoint x: 432, startPoint y: 94, endPoint x: 408, endPoint y: 95, distance: 23.7
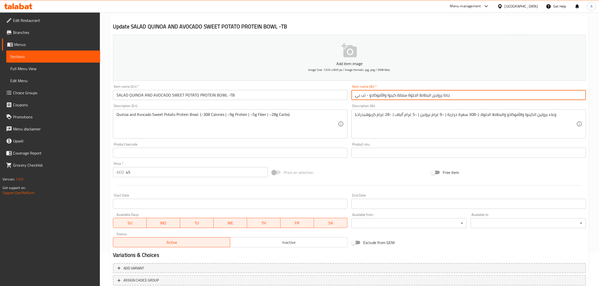
click at [408, 95] on input "جاط بروتين البطاطا الحلوة سلطة كينوا والأفوكادو - تب بي" at bounding box center [469, 95] width 235 height 10
click at [369, 95] on input "جاط بروتين سلطة كينوا والأفوكادو - تب بي" at bounding box center [469, 95] width 235 height 10
paste input "البطاطا الحلوة"
drag, startPoint x: 410, startPoint y: 95, endPoint x: 412, endPoint y: 97, distance: 2.7
click at [412, 97] on input "جاط بروتين سلطة كينوا والأفوكادو البطاطا الحلوة - تب بي" at bounding box center [469, 95] width 235 height 10
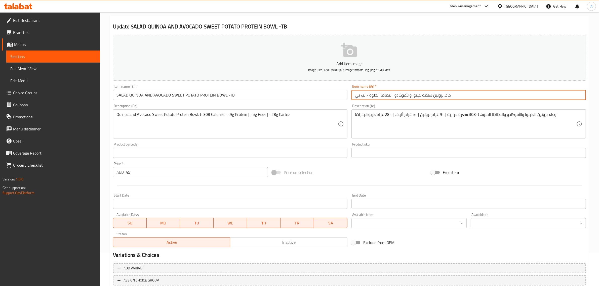
click at [393, 93] on input "جاط بروتين سلطة كينوا والأفوكادو البطاطا الحلوة - تب بي" at bounding box center [469, 95] width 235 height 10
paste input "و"
click at [395, 93] on input "جاط بروتين سلطة كينوا والأفوكادو والبطاطا الحلوة - تب بي" at bounding box center [469, 95] width 235 height 10
click at [454, 94] on input "جاط بروتين سلطة كينوا والأفوكادو والبطاطا الحلوة - تب بي" at bounding box center [469, 95] width 235 height 10
drag, startPoint x: 471, startPoint y: 94, endPoint x: 352, endPoint y: 93, distance: 119.1
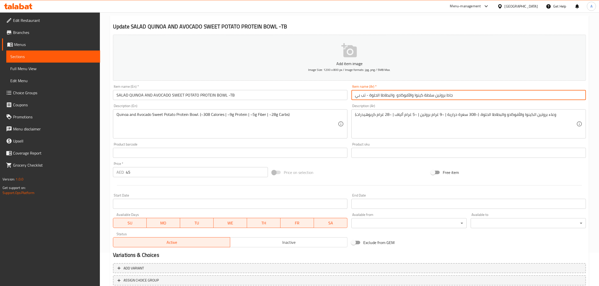
click at [457, 92] on input "جاط بروتين سلطة كينوا والأفوكادو والبطاطا الحلوة - تب بي" at bounding box center [469, 95] width 235 height 10
type input "جاط بروتين سلطة كينوا والأفوكادو والبطاطا الحلوة - تب بي"
click at [206, 96] on input "SALAD QUINOA AND AVOCADO SWEET POTATO PROTEIN BOWL -TB" at bounding box center [230, 95] width 235 height 10
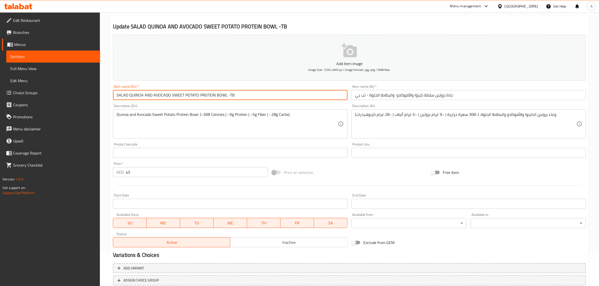
click at [206, 96] on input "SALAD QUINOA AND AVOCADO SWEET POTATO PROTEIN BOWL -TB" at bounding box center [230, 95] width 235 height 10
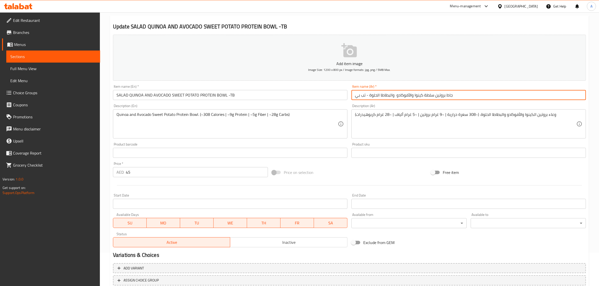
drag, startPoint x: 464, startPoint y: 93, endPoint x: 408, endPoint y: 92, distance: 55.6
click at [437, 92] on input "جاط بروتين سلطة كينوا والأفوكادو والبطاطا الحلوة - تب بي" at bounding box center [469, 95] width 235 height 10
drag, startPoint x: 369, startPoint y: 96, endPoint x: 528, endPoint y: 106, distance: 159.1
click at [497, 94] on input "جاط بروتين سلطة كينوا والأفوكادو والبطاطا الحلوة - تب بي" at bounding box center [469, 95] width 235 height 10
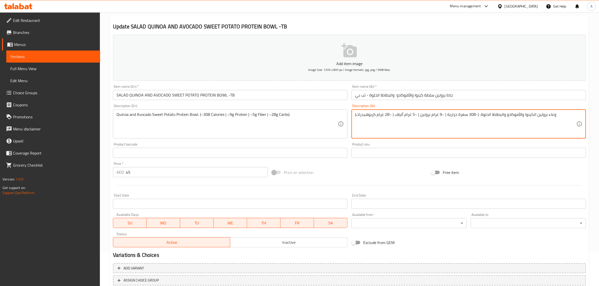
drag, startPoint x: 479, startPoint y: 114, endPoint x: 560, endPoint y: 114, distance: 80.8
paste textarea "جاط بروتين سلطة كينوا والأفوكادو"
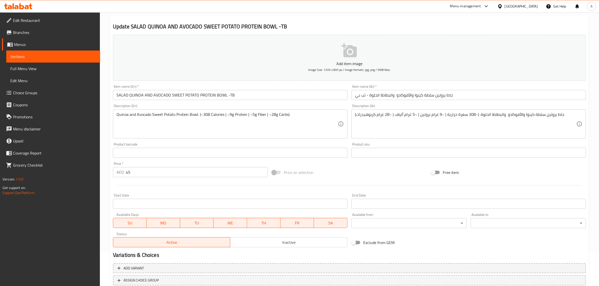
click at [542, 113] on textarea "جاط بروتين سلطة كينوا والأفوكادو والبطاطا الحلوة. (~308 سعرة حرارية | ~9 غرام ب…" at bounding box center [465, 124] width 221 height 24
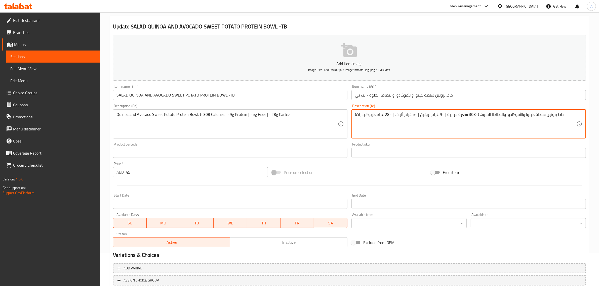
click at [542, 113] on textarea "جاط بروتين سلطة كينوا والأفوكادو والبطاطا الحلوة. (~308 سعرة حرارية | ~9 غرام ب…" at bounding box center [465, 124] width 221 height 24
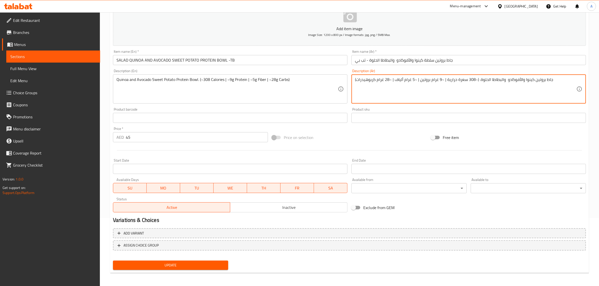
type textarea "جاط بروتين كينوا والأفوكادو والبطاطا الحلوة. (~308 سعرة حرارية | ~9 غرام بروتين…"
click at [179, 266] on span "Update" at bounding box center [170, 266] width 107 height 6
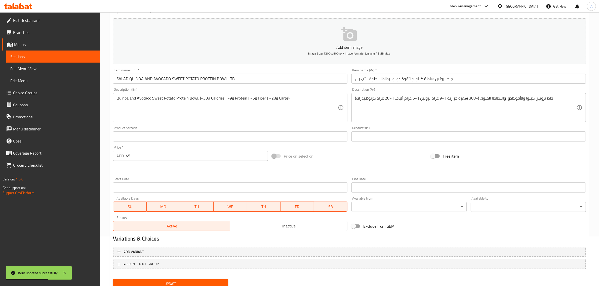
scroll to position [0, 0]
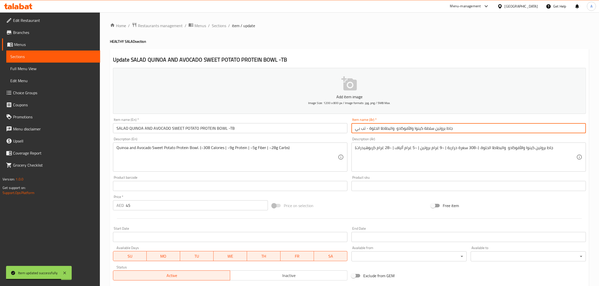
click at [362, 130] on input "جاط بروتين سلطة كينوا والأفوكادو والبطاطا الحلوة - تب بي" at bounding box center [469, 128] width 235 height 10
click at [363, 130] on input "جاط بروتين سلطة كينوا والأفوكادو والبطاطا الحلوة - تب بي" at bounding box center [469, 128] width 235 height 10
click at [362, 129] on input "جاط بروتين سلطة كينوا والأفوكادو والبطاطا الحلوة - تب بي" at bounding box center [469, 128] width 235 height 10
drag, startPoint x: 365, startPoint y: 130, endPoint x: 351, endPoint y: 130, distance: 13.8
click at [352, 130] on input "جاط بروتين سلطة كينوا والأفوكادو والبطاطا الحلوة - تي بي" at bounding box center [469, 128] width 235 height 10
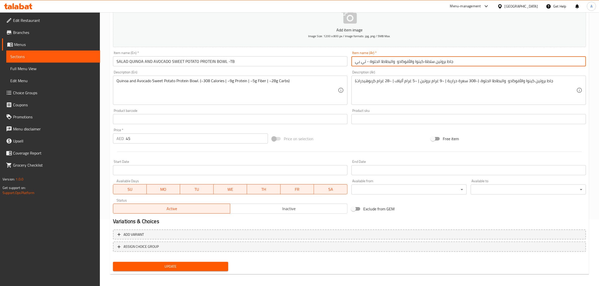
scroll to position [68, 0]
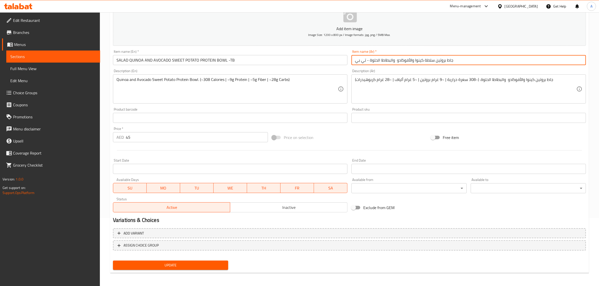
type input "جاط بروتين سلطة كينوا والأفوكادو والبطاطا الحلوة - تي بي"
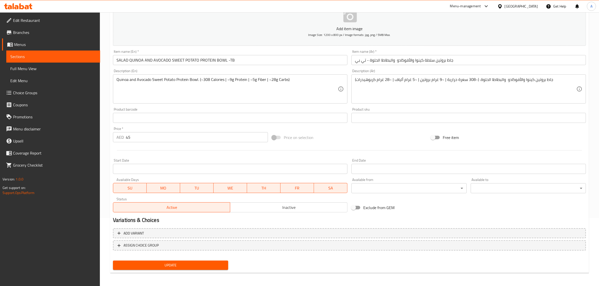
click at [202, 259] on div "Update" at bounding box center [170, 265] width 119 height 13
click at [196, 263] on span "Update" at bounding box center [170, 266] width 107 height 6
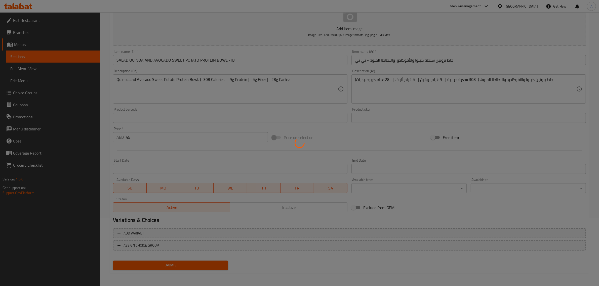
scroll to position [0, 0]
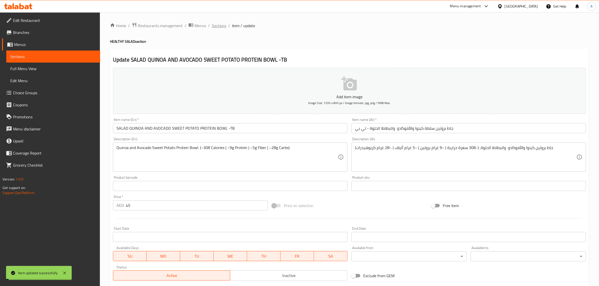
click at [216, 24] on span "Sections" at bounding box center [219, 26] width 14 height 6
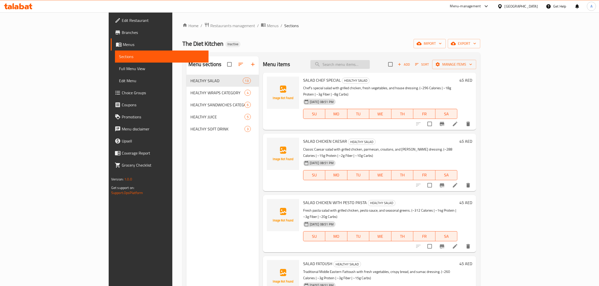
click at [370, 67] on input "search" at bounding box center [340, 64] width 59 height 9
click at [370, 67] on input "ل" at bounding box center [340, 64] width 59 height 9
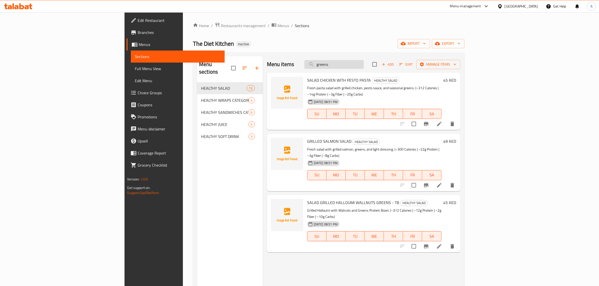
drag, startPoint x: 374, startPoint y: 64, endPoint x: 377, endPoint y: 65, distance: 3.3
click at [364, 65] on input "greens" at bounding box center [334, 64] width 59 height 9
type input "greens"
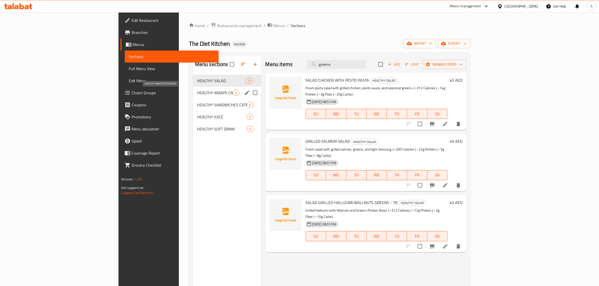
click at [197, 92] on span "HEALTHY WRAPS CATEGORY" at bounding box center [215, 93] width 36 height 6
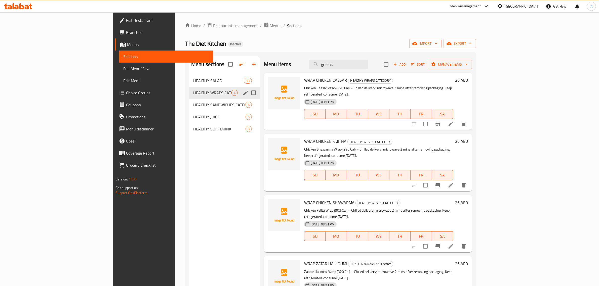
click at [248, 95] on input "Menu sections" at bounding box center [253, 93] width 11 height 11
checkbox input "true"
click at [243, 98] on icon "edit" at bounding box center [245, 100] width 5 height 5
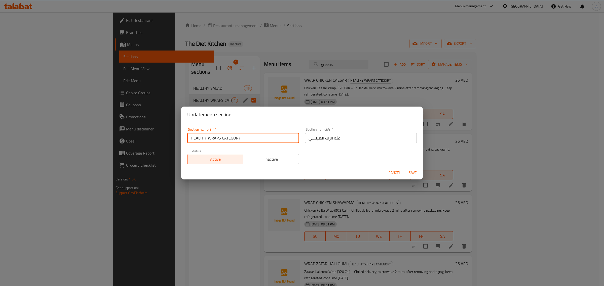
click at [229, 137] on input "HEALTHY WRAPS CATEGORY" at bounding box center [243, 138] width 112 height 10
type input "HEALTHY WRAPS"
click at [334, 141] on input "فئة الراب الهيلسي" at bounding box center [361, 138] width 112 height 10
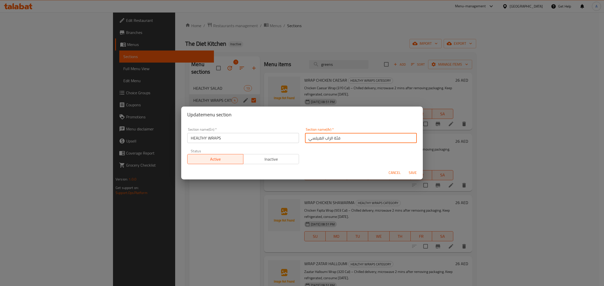
click at [334, 141] on input "فئة الراب الهيلسي" at bounding box center [361, 138] width 112 height 10
click at [266, 141] on input "HEALTHY WRAPS" at bounding box center [243, 138] width 112 height 10
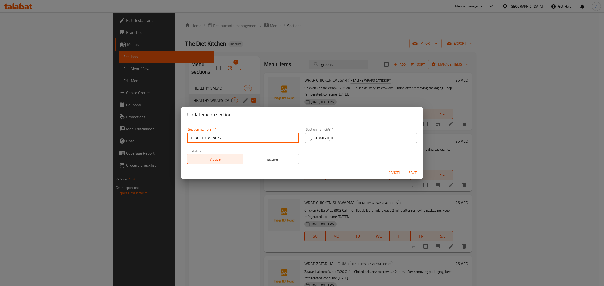
click at [266, 141] on input "HEALTHY WRAPS" at bounding box center [243, 138] width 112 height 10
click at [311, 138] on input "الراب الهيلسي" at bounding box center [361, 138] width 112 height 10
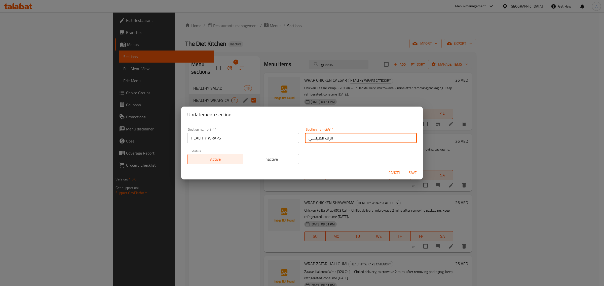
paste input "حية"
click at [323, 137] on input "الراب صحية" at bounding box center [361, 138] width 112 height 10
click at [315, 137] on input "الراب صحية" at bounding box center [361, 138] width 112 height 10
drag, startPoint x: 309, startPoint y: 137, endPoint x: 304, endPoint y: 137, distance: 5.3
click at [305, 137] on input "الراب الصحية" at bounding box center [361, 138] width 112 height 10
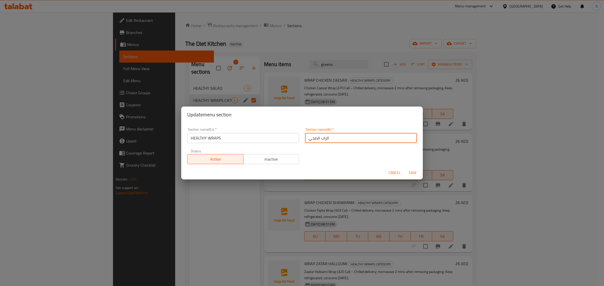
type input "الراب الصحي"
click at [413, 175] on span "Save" at bounding box center [413, 173] width 12 height 6
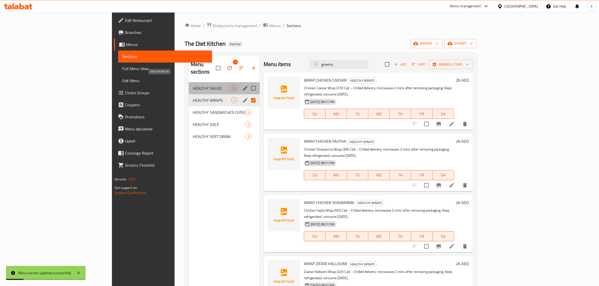
click at [193, 85] on span "HEALTHY SALAD" at bounding box center [211, 88] width 37 height 6
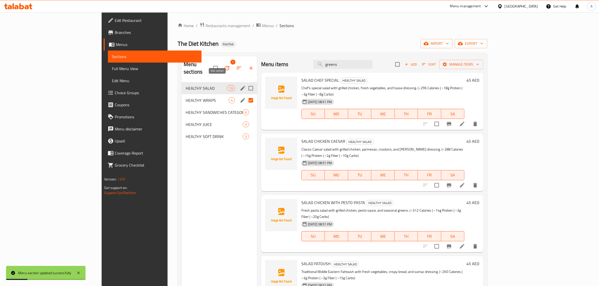
click at [241, 86] on icon "edit" at bounding box center [243, 88] width 5 height 5
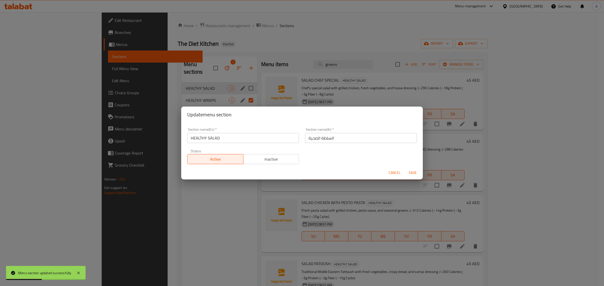
click at [393, 174] on span "Cancel" at bounding box center [395, 173] width 12 height 6
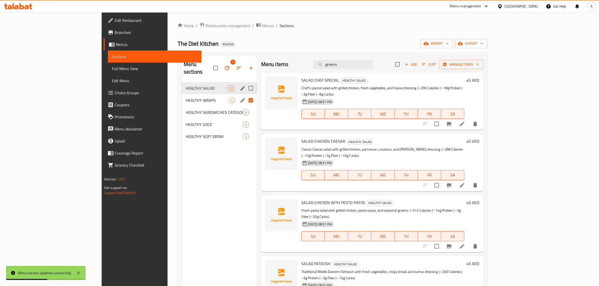
click at [186, 97] on span "HEALTHY WRAPS" at bounding box center [207, 100] width 43 height 6
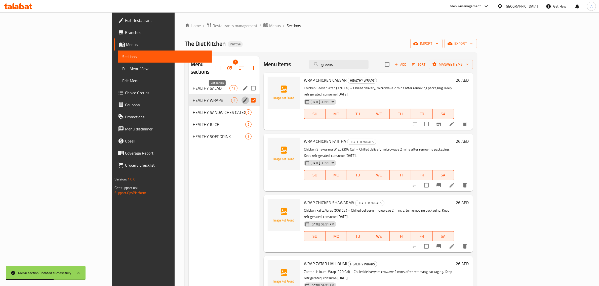
click at [242, 97] on icon "edit" at bounding box center [245, 100] width 6 height 6
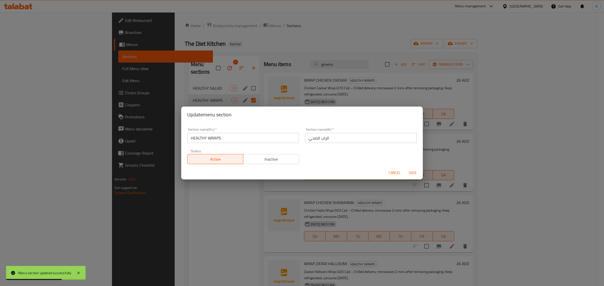
click at [392, 170] on span "Cancel" at bounding box center [395, 173] width 12 height 6
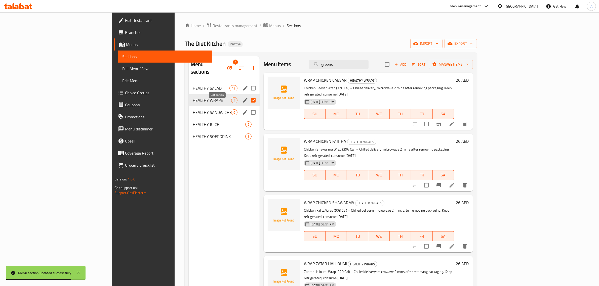
click at [242, 109] on icon "edit" at bounding box center [245, 112] width 6 height 6
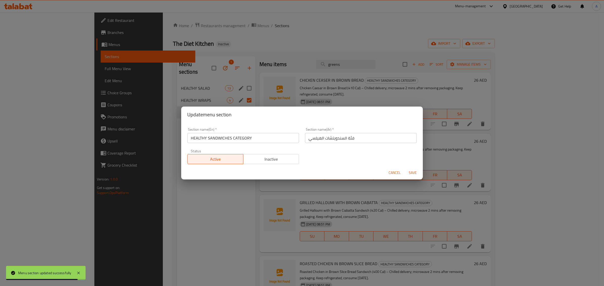
click at [251, 139] on input "HEALTHY SANDWICHES CATEGORY" at bounding box center [243, 138] width 112 height 10
click at [250, 139] on input "HEALTHY SANDWICHES CATEGORY" at bounding box center [243, 138] width 112 height 10
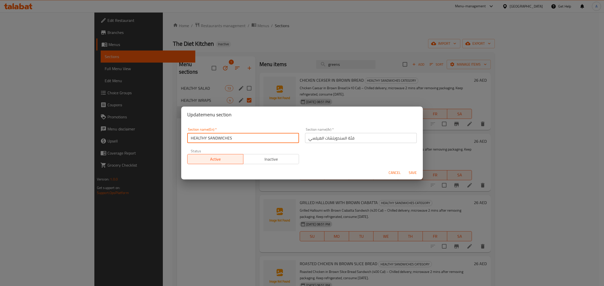
type input "HEALTHY SANDWICHES"
click at [351, 141] on input "فئة السندويتشات الهيلسي" at bounding box center [361, 138] width 112 height 10
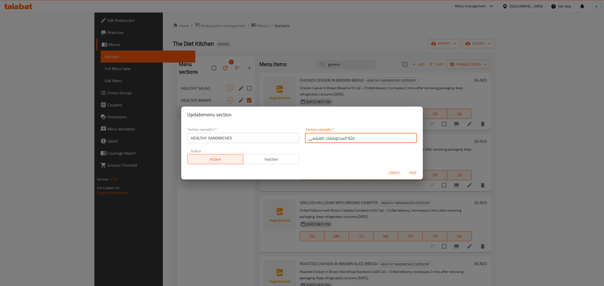
click at [351, 141] on input "فئة السندويتشات الهيلسي" at bounding box center [361, 138] width 112 height 10
click at [344, 137] on input "فئة السندويتشات الهيلسي" at bounding box center [361, 138] width 112 height 10
click at [346, 139] on input "فئة السندويتشات الهيلسي" at bounding box center [361, 138] width 112 height 10
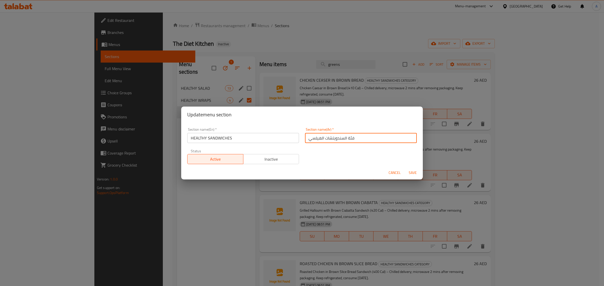
type input "السندويتشات الهيلسي"
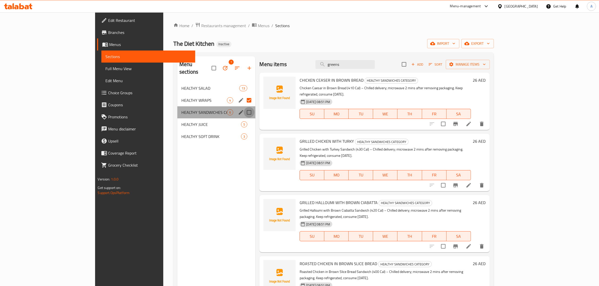
click at [244, 107] on input "Menu sections" at bounding box center [249, 112] width 11 height 11
checkbox input "true"
click at [239, 110] on icon "edit" at bounding box center [241, 112] width 5 height 5
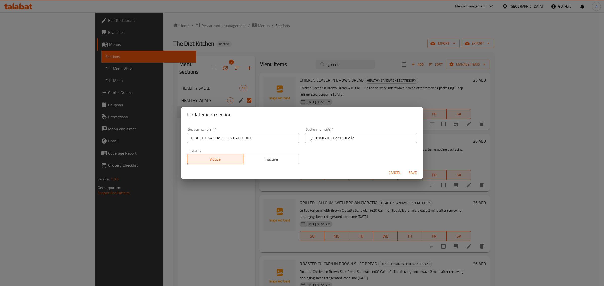
click at [254, 134] on input "HEALTHY SANDWICHES CATEGORY" at bounding box center [243, 138] width 112 height 10
type input "HEALTHY SANDWICHES"
click at [349, 138] on input "فئة السندويتشات الهيلسي" at bounding box center [361, 138] width 112 height 10
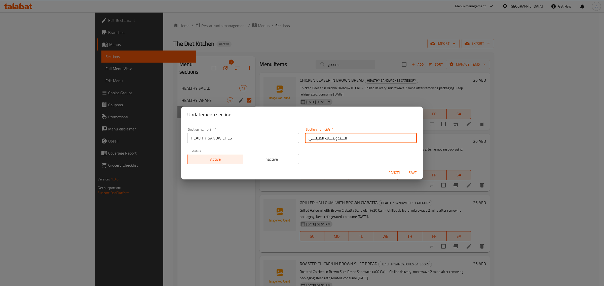
drag, startPoint x: 319, startPoint y: 139, endPoint x: 295, endPoint y: 135, distance: 24.5
click at [295, 135] on div "Section name(En)   * HEALTHY SANDWICHES Section name(En) * Section name(Ar)   *…" at bounding box center [302, 146] width 236 height 43
paste input "صحية"
type input "السندويتشات الصحية"
click at [418, 172] on span "Save" at bounding box center [413, 173] width 12 height 6
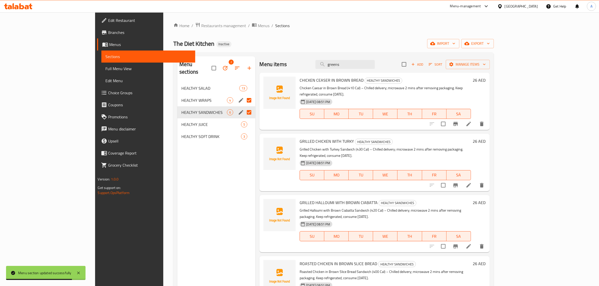
click at [381, 71] on div "Menu items greens Add Sort Manage items" at bounding box center [374, 64] width 230 height 16
click at [375, 64] on input "greens" at bounding box center [345, 64] width 59 height 9
paste input "WRAP CHICKEN FAJITHA"
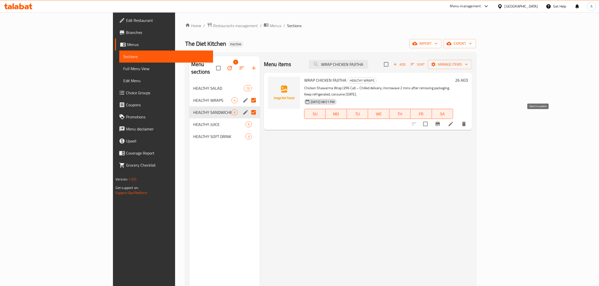
type input "WRAP CHICKEN FAJITHA"
click at [431, 119] on input "checkbox" at bounding box center [425, 124] width 11 height 11
checkbox input "true"
click at [408, 59] on div "Menu items WRAP CHICKEN FAJITHA Add Sort Manage items" at bounding box center [368, 64] width 208 height 16
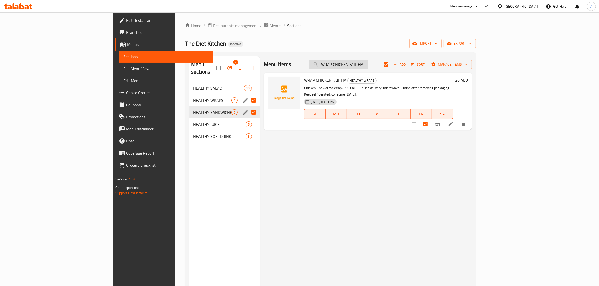
click at [368, 64] on input "WRAP CHICKEN FAJITHA" at bounding box center [338, 64] width 59 height 9
paste input "SHAWARM"
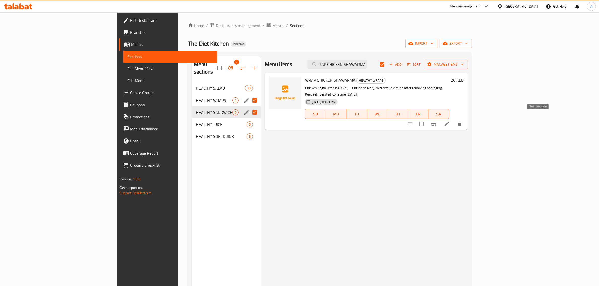
type input "WRAP CHICKEN SHAWARMA"
click at [427, 119] on input "checkbox" at bounding box center [421, 124] width 11 height 11
checkbox input "true"
checkbox input "false"
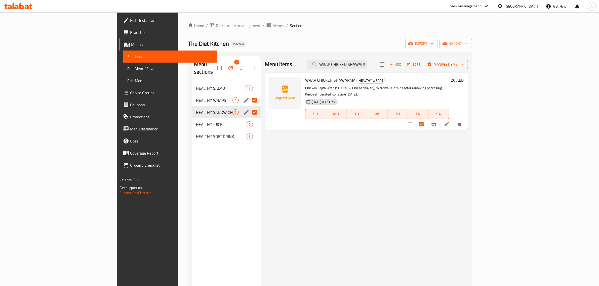
click at [464, 65] on span "Manage items" at bounding box center [446, 64] width 36 height 6
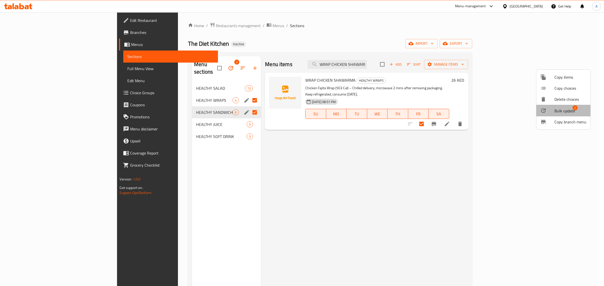
click at [564, 115] on li "Bulk update 2" at bounding box center [563, 111] width 54 height 12
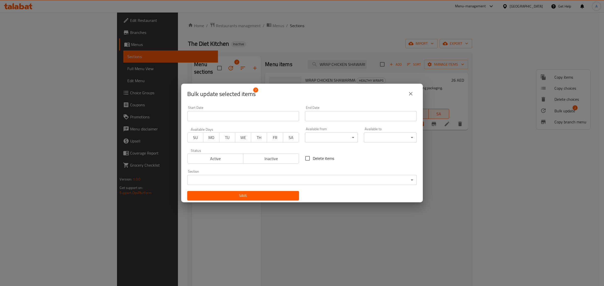
click at [320, 161] on span "Delete items" at bounding box center [323, 159] width 21 height 6
click at [313, 161] on input "Delete items" at bounding box center [307, 158] width 11 height 11
checkbox input "true"
click at [277, 192] on button "Save" at bounding box center [243, 195] width 112 height 9
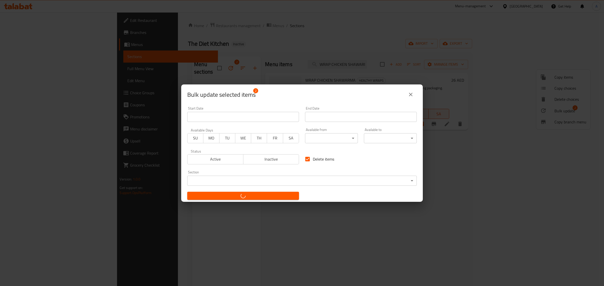
checkbox input "false"
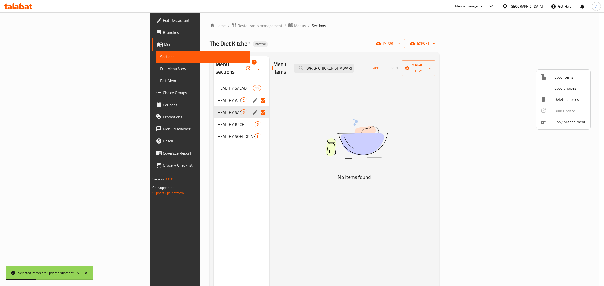
click at [178, 116] on div at bounding box center [302, 143] width 604 height 286
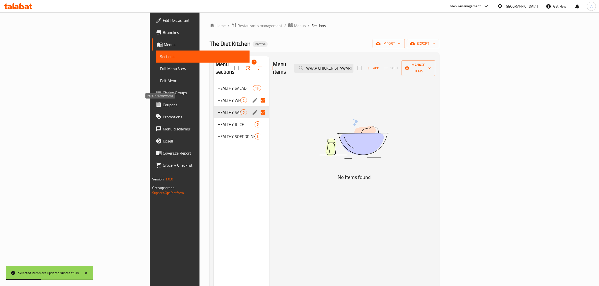
click at [218, 109] on span "HEALTHY SANDWICHES" at bounding box center [229, 112] width 23 height 6
click at [218, 97] on span "HEALTHY WRAPS" at bounding box center [229, 100] width 23 height 6
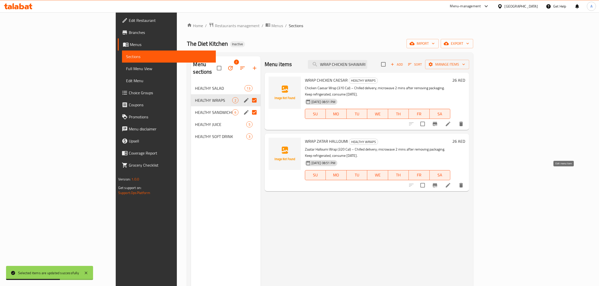
click at [451, 183] on icon at bounding box center [448, 185] width 5 height 5
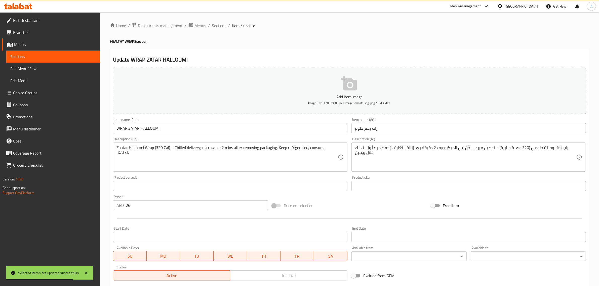
click at [359, 127] on input "راب زعتر حلوم" at bounding box center [469, 128] width 235 height 10
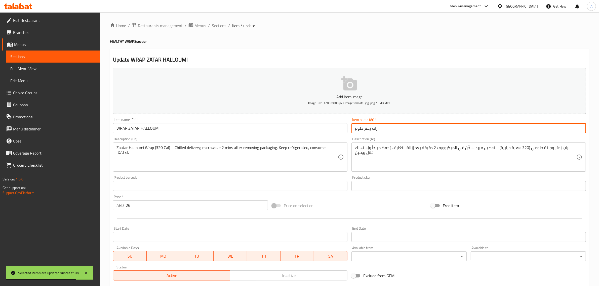
click at [359, 127] on input "راب زعتر حلوم" at bounding box center [469, 128] width 235 height 10
click at [364, 126] on input "راب زعتر" at bounding box center [469, 128] width 235 height 10
paste input "حلوم"
type input "راب حلوم زعتر"
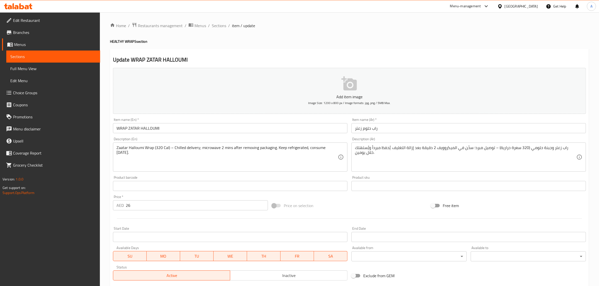
click at [514, 154] on textarea "راب زعتر وجبنة حلومي (320 سعرة حرارية) – توصيل مبرد؛ سخّن في الميكروويف 2 دقيقة…" at bounding box center [465, 157] width 221 height 24
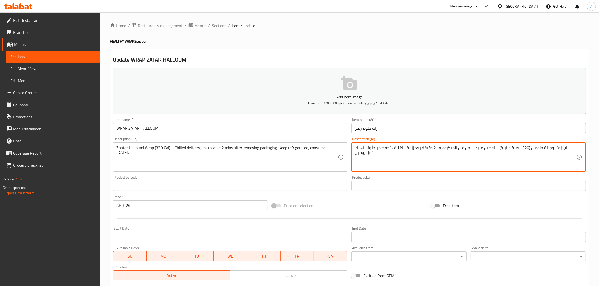
click at [514, 154] on textarea "راب زعتر وجبنة حلومي (320 سعرة حرارية) – توصيل مبرد؛ سخّن في الميكروويف 2 دقيقة…" at bounding box center [465, 157] width 221 height 24
click at [556, 147] on textarea "راب زعتر وجبنة حلومي (320 سعرة حرارية) – توصيل مبرد؛ سخّن في الميكروويف 2 دقيقة…" at bounding box center [465, 157] width 221 height 24
click at [552, 148] on textarea "راب زعتر حلومي (320 سعرة حرارية) – توصيل مبرد؛ سخّن في الميكروويف 2 دقيقة بعد إ…" at bounding box center [465, 157] width 221 height 24
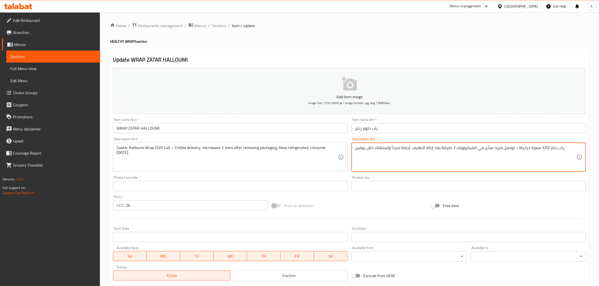
click at [555, 148] on textarea "راب زعتر (320 سعرة حرارية) – توصيل مبرد؛ سخّن في الميكروويف 2 دقيقة بعد إزالة ا…" at bounding box center [465, 157] width 221 height 24
paste textarea "لومي"
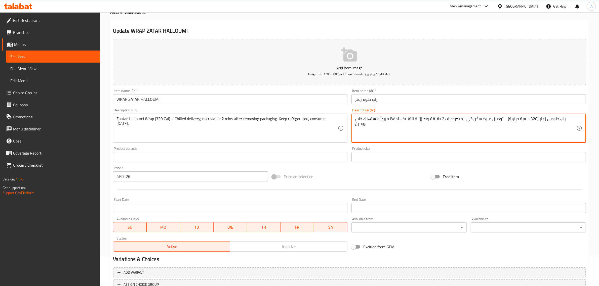
scroll to position [68, 0]
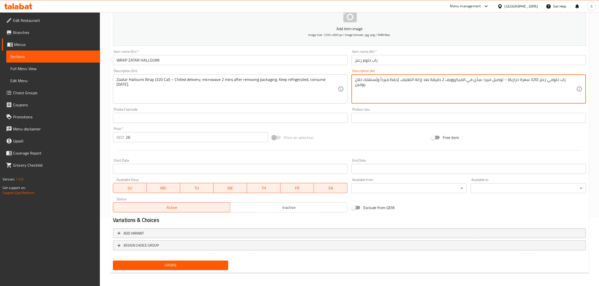
click at [152, 263] on div "Add item image Image Size: 1200 x 800 px / Image formats: jpg, png / 5MB Max. I…" at bounding box center [349, 135] width 477 height 275
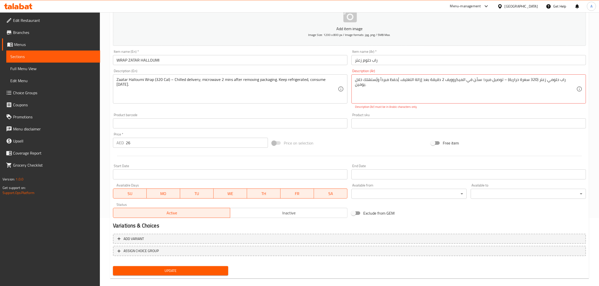
scroll to position [74, 0]
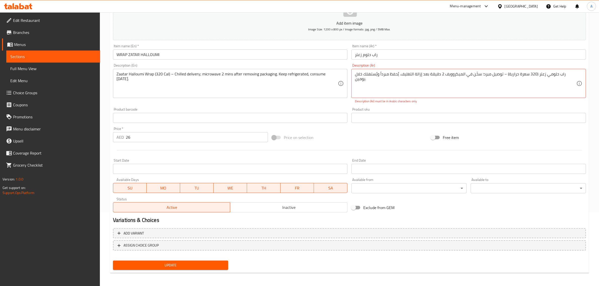
click at [580, 76] on div "راب حلومي زعتر (320 سعرة حرارية) – توصيل مبرد؛ سخّن في الميكروويف 2 دقيقة بعد إ…" at bounding box center [469, 83] width 235 height 29
click at [578, 73] on div "راب حلومي زعتر (320 سعرة حرارية) – توصيل مبرد؛ سخّن في الميكروويف 2 دقيقة بعد إ…" at bounding box center [469, 83] width 235 height 29
click at [582, 78] on div "راب حلومي زعتر (320 سعرة حرارية) – توصيل مبرد؛ سخّن في الميكروويف 2 دقيقة بعد إ…" at bounding box center [469, 83] width 235 height 29
click at [356, 76] on textarea "راب حلومي زعتر (320 سعرة حرارية) – توصيل مبرد؛ سخّن في الميكروويف 2 دقيقة بعد إ…" at bounding box center [465, 84] width 221 height 24
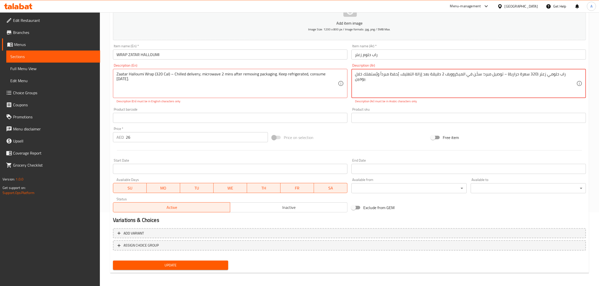
click at [579, 73] on div "راب حلومي زعتر (320 سعرة حرارية) – توصيل مبرد؛ سخّن في الميكروويف 2 دقيقة بعد إ…" at bounding box center [469, 83] width 235 height 29
click at [576, 75] on textarea "راب حلومي زعتر (320 سعرة حرارية) – توصيل مبرد؛ سخّن في الميكروويف 2 دقيقة بعد إ…" at bounding box center [465, 84] width 221 height 24
click at [579, 75] on div "راب حلومي زعتر (320 سعرة حرارية) – توصيل مبرد؛ سخّن في الميكروويف 2 دقيقة بعد إ…" at bounding box center [469, 83] width 235 height 29
click at [288, 219] on h2 "Variations & Choices" at bounding box center [349, 221] width 473 height 8
click at [480, 111] on div "Product sku Product sku" at bounding box center [469, 115] width 235 height 15
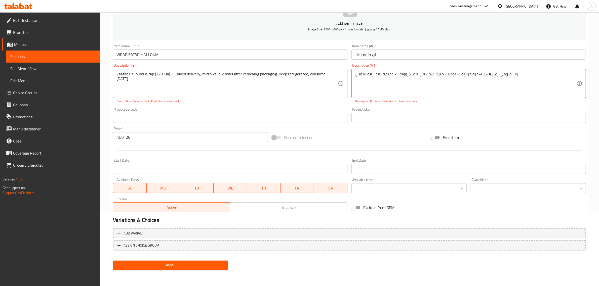
click at [538, 71] on div "راب حلومي زعتر (320 سعرة حرارية) – توصيل مبرد؛ سخّن في الميكروويف 2 دقيقة بعد إ…" at bounding box center [469, 83] width 235 height 29
type textarea "راب حلومي زعتر (320 سعرة حرارية) – توصيل مبرد؛ سخّن في الميكرووي"
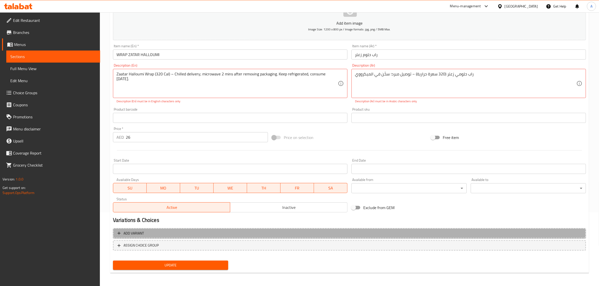
click at [361, 231] on span "Add variant" at bounding box center [350, 234] width 464 height 6
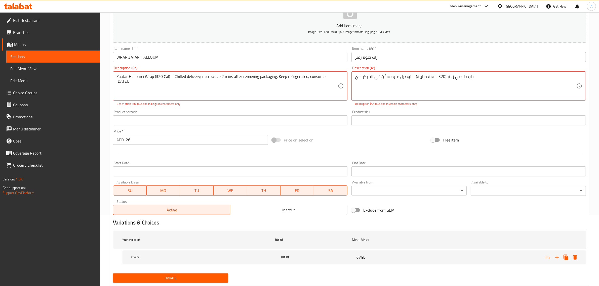
click at [363, 225] on h2 "Variations & Choices" at bounding box center [349, 223] width 473 height 8
click at [325, 102] on p "Description (En) must be in English characters only" at bounding box center [231, 104] width 228 height 5
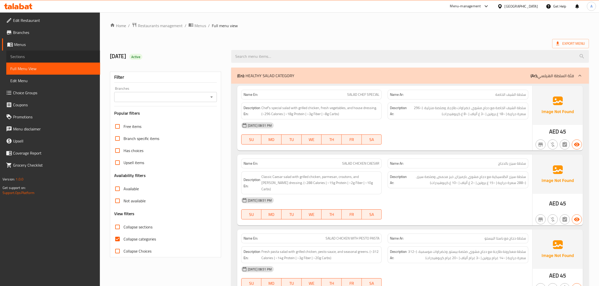
click at [47, 59] on span "Sections" at bounding box center [53, 57] width 86 height 6
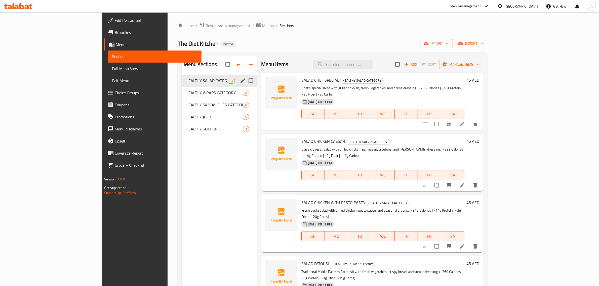
click at [246, 78] on input "Menu sections" at bounding box center [251, 81] width 11 height 11
checkbox input "true"
click at [240, 85] on icon "edit" at bounding box center [243, 88] width 6 height 6
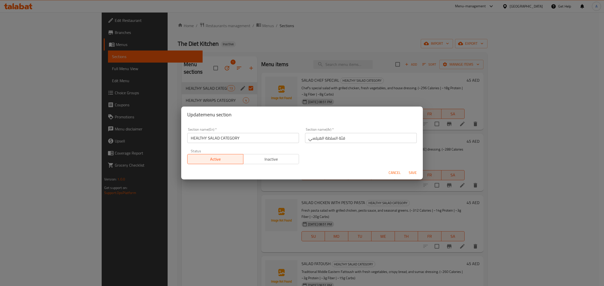
click at [263, 142] on input "HEALTHY SALAD CATEGORY" at bounding box center [243, 138] width 112 height 10
click at [315, 142] on input "فئة السلطة الهيلسي" at bounding box center [361, 138] width 112 height 10
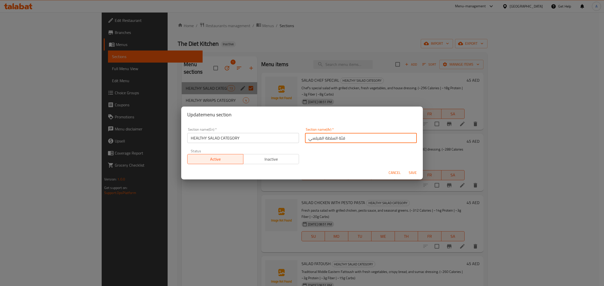
drag, startPoint x: 320, startPoint y: 137, endPoint x: 321, endPoint y: 140, distance: 2.9
click at [321, 140] on input "فئة السلطة الهيلسي" at bounding box center [361, 138] width 112 height 10
drag, startPoint x: 320, startPoint y: 138, endPoint x: 311, endPoint y: 143, distance: 10.1
click at [311, 143] on div "Section name(Ar)   * فئة السلطة الهيلسي Section name(Ar) *" at bounding box center [361, 135] width 118 height 21
click at [313, 139] on input "فئة السلطة الهيلسي" at bounding box center [361, 138] width 112 height 10
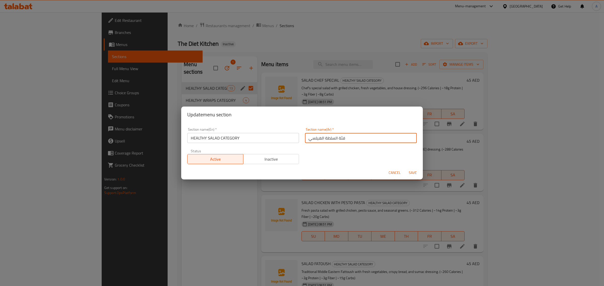
click at [315, 139] on input "فئة السلطة الهيلسي" at bounding box center [361, 138] width 112 height 10
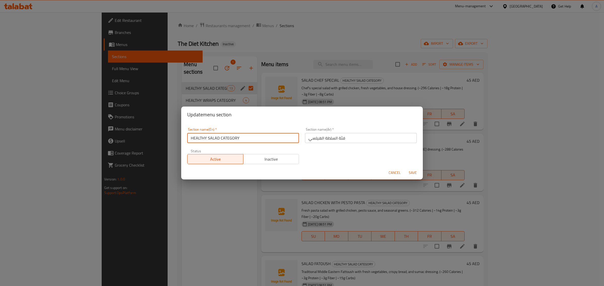
click at [257, 141] on input "HEALTHY SALAD CATEGORY" at bounding box center [243, 138] width 112 height 10
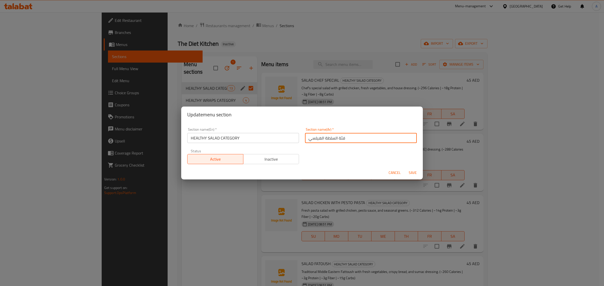
drag, startPoint x: 333, startPoint y: 136, endPoint x: 335, endPoint y: 144, distance: 7.8
click at [335, 144] on div "Section name(Ar)   * فئة السلطة الهيلسي Section name(Ar) *" at bounding box center [361, 135] width 118 height 21
click at [315, 137] on input "فئة سلطة الهيلسي" at bounding box center [361, 138] width 112 height 10
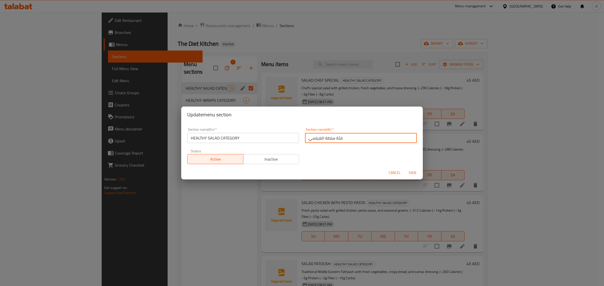
click at [311, 138] on input "فئة سلطة الهيلسي" at bounding box center [361, 138] width 112 height 10
click at [316, 139] on input "فئة السلطة الهيلسي" at bounding box center [361, 138] width 112 height 10
click at [330, 138] on input "فئة السلطة hg" at bounding box center [361, 138] width 112 height 10
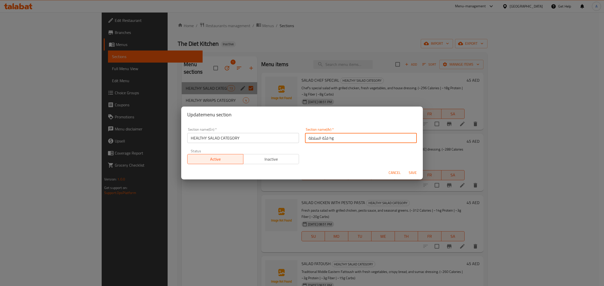
click at [330, 138] on input "فئة السلطة hg" at bounding box center [361, 138] width 112 height 10
click at [371, 140] on input "فئة السلطة الصحية" at bounding box center [361, 138] width 112 height 10
type input "فئة السلطة الصحية"
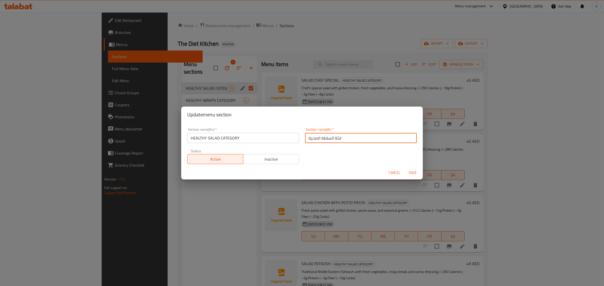
click at [230, 135] on input "HEALTHY SALAD CATEGORY" at bounding box center [243, 138] width 112 height 10
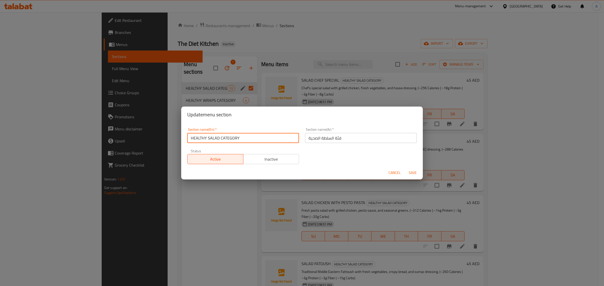
click at [230, 135] on input "HEALTHY SALAD CATEGORY" at bounding box center [243, 138] width 112 height 10
type input "HEALTHY SALAD"
click at [337, 136] on input "فئة السلطة الصحية" at bounding box center [361, 138] width 112 height 10
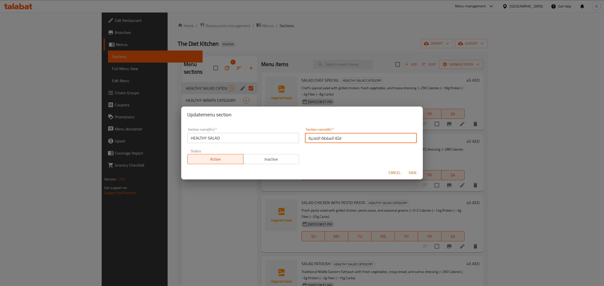
click at [337, 136] on input "فئة السلطة الصحية" at bounding box center [361, 138] width 112 height 10
type input "السلطة الصحية"
click at [411, 171] on span "Save" at bounding box center [413, 173] width 12 height 6
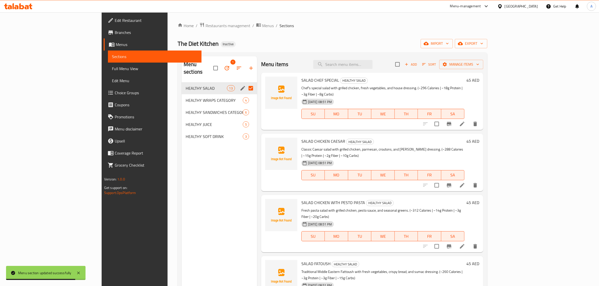
click at [378, 69] on div "Menu items Add Sort Manage items" at bounding box center [372, 64] width 222 height 16
click at [373, 68] on input "search" at bounding box center [342, 64] width 59 height 9
paste input "SALAD CHICKEN WITH PESTO PASTA"
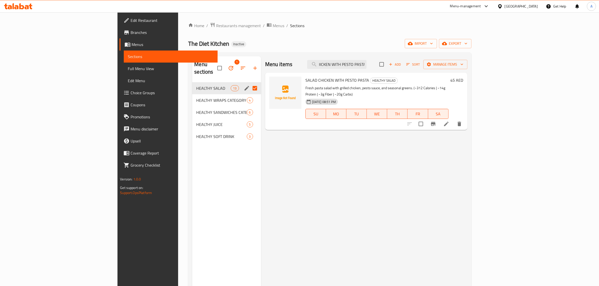
type input "SALAD CHICKEN WITH PESTO PASTA"
click at [449, 122] on icon at bounding box center [446, 124] width 5 height 5
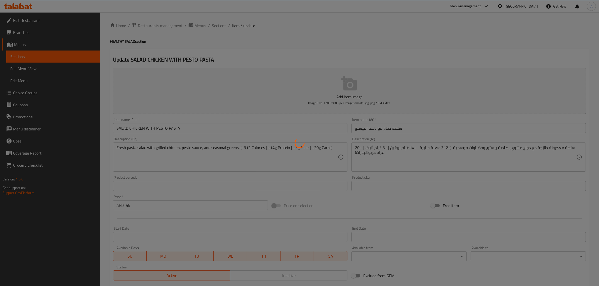
click at [223, 122] on div at bounding box center [299, 143] width 599 height 286
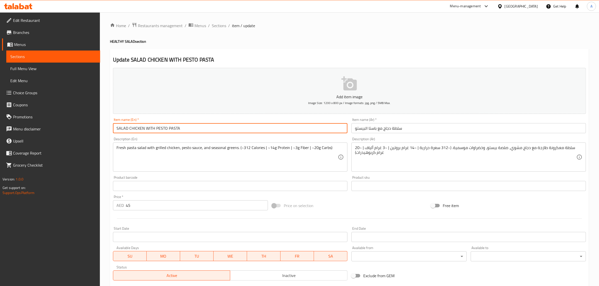
click at [209, 124] on input "SALAD CHICKEN WITH PESTO PASTA" at bounding box center [230, 128] width 235 height 10
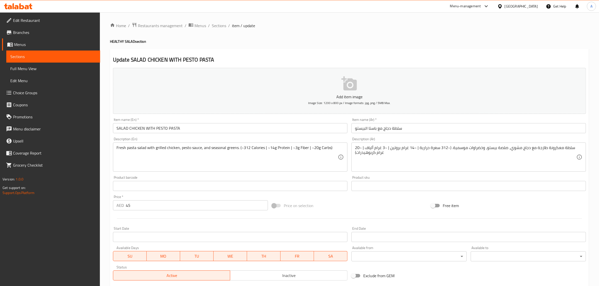
click at [375, 127] on input "سلطة دجاج مع باستا البيستو" at bounding box center [469, 128] width 235 height 10
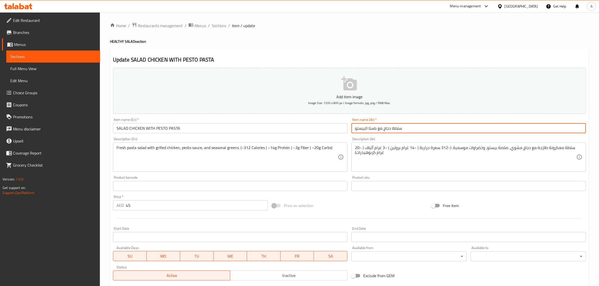
click at [375, 127] on input "سلطة دجاج مع باستا البيستو" at bounding box center [469, 128] width 235 height 10
click at [383, 127] on input "سلطة دجاج مع مكرونة البيستو" at bounding box center [469, 128] width 235 height 10
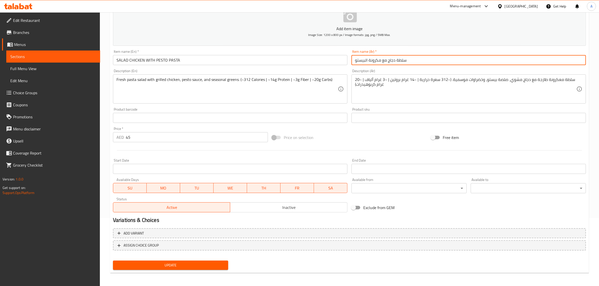
type input "سلطة دجاج مع مكرونة البيستو"
click at [168, 264] on span "Update" at bounding box center [170, 266] width 107 height 6
click at [375, 58] on input "سلطة دجاج مع مكرونة البيستو" at bounding box center [469, 60] width 235 height 10
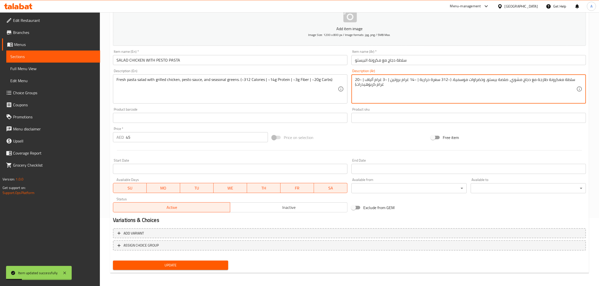
click at [553, 79] on textarea "سلطة معكرونة طازجة مع دجاج مشوي، صلصة بيستو، وخضراوات موسمية. (~312 سعرة حرارية…" at bounding box center [465, 89] width 221 height 24
paste textarea
type textarea "سلطة مكرونة طازجة مع دجاج مشوي، صلصة بيستو، وخضراوات موسمية. (~312 سعرة حرارية …"
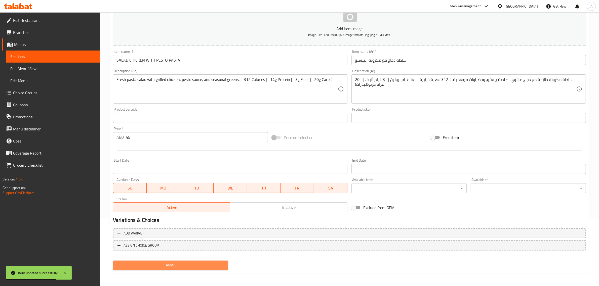
click at [203, 263] on span "Update" at bounding box center [170, 266] width 107 height 6
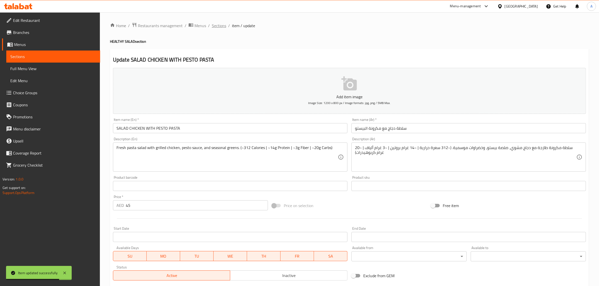
click at [214, 28] on span "Sections" at bounding box center [219, 26] width 14 height 6
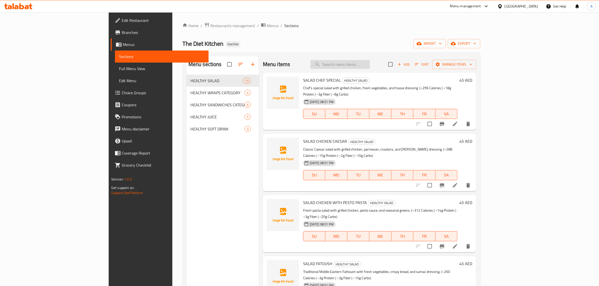
click at [365, 66] on input "search" at bounding box center [340, 64] width 59 height 9
paste input "SALAD [PERSON_NAME]"
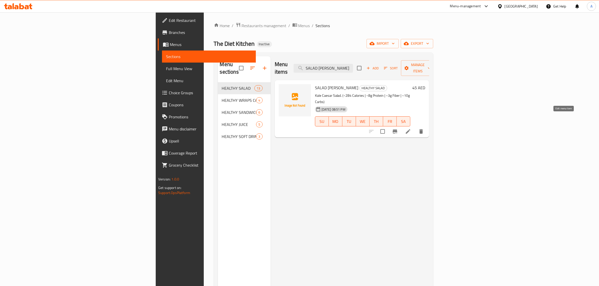
type input "SALAD [PERSON_NAME]"
click at [411, 129] on icon at bounding box center [408, 131] width 5 height 5
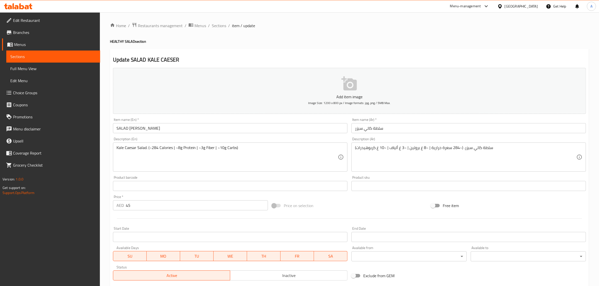
click at [222, 130] on input "SALAD [PERSON_NAME]" at bounding box center [230, 128] width 235 height 10
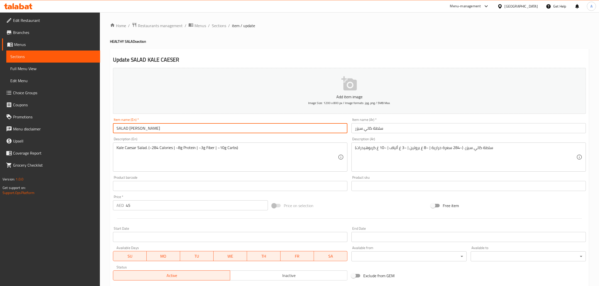
click at [222, 130] on input "SALAD [PERSON_NAME]" at bounding box center [230, 128] width 235 height 10
click at [368, 130] on input "سلطة كالي سيزر" at bounding box center [469, 128] width 235 height 10
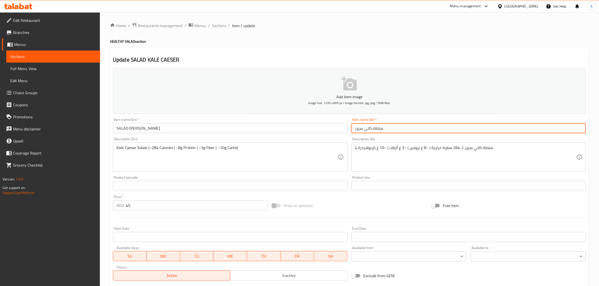
click at [368, 130] on input "سلطة كالي سيزر" at bounding box center [469, 128] width 235 height 10
paste input "يل"
type input "سلطة كيلسيزر"
click at [477, 151] on textarea "سلطة كالي سيزر. (~284 سعرة حرارية | ~8 غ بروتين | ~3 غ ألياف | ~10 غ كربوهيدرات)" at bounding box center [465, 157] width 221 height 24
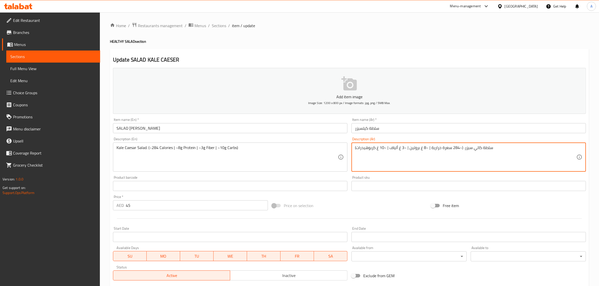
paste textarea "يل"
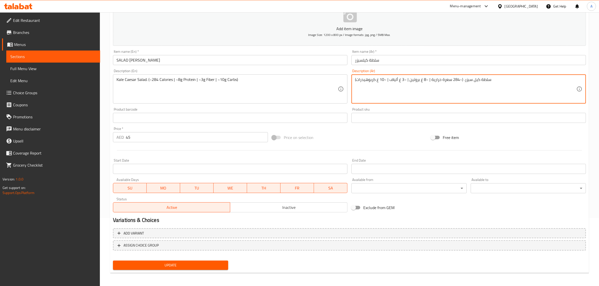
type textarea "سلطة كيل سيزر. (~284 سعرة حرارية | ~8 غ بروتين | ~3 غ ألياف | ~10 غ كربوهيدرات)"
click at [198, 267] on span "Update" at bounding box center [170, 266] width 107 height 6
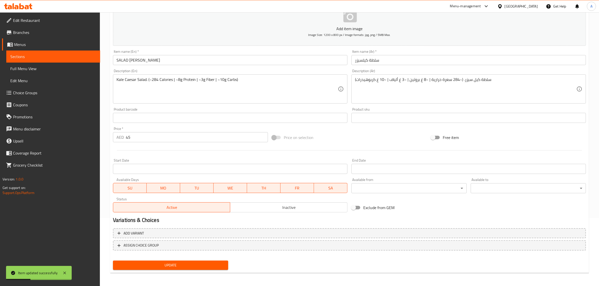
scroll to position [0, 0]
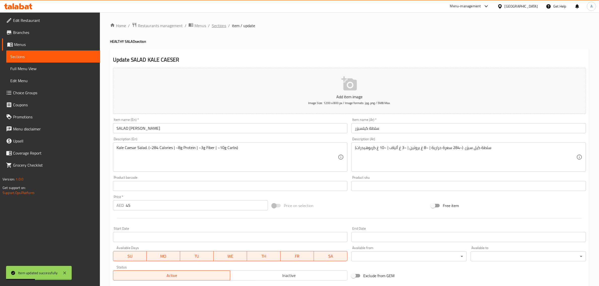
click at [213, 23] on span "Sections" at bounding box center [219, 26] width 14 height 6
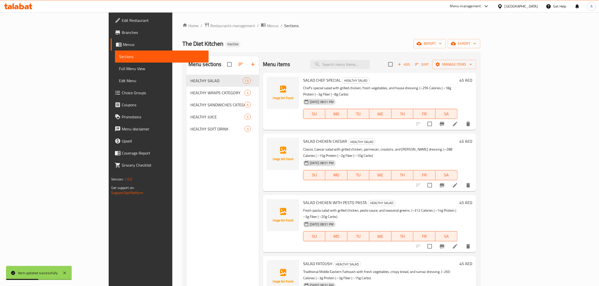
click at [387, 69] on div "Menu items Add Sort Manage items" at bounding box center [369, 64] width 213 height 16
click at [370, 67] on input "search" at bounding box center [340, 64] width 59 height 9
paste input "GRILLED SALMON SALAD"
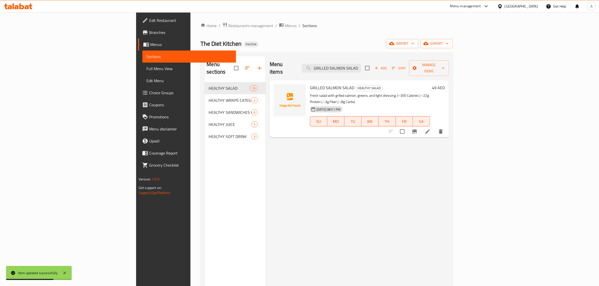
type input "GRILLED SALMON SALAD"
click at [435, 127] on li at bounding box center [428, 131] width 14 height 9
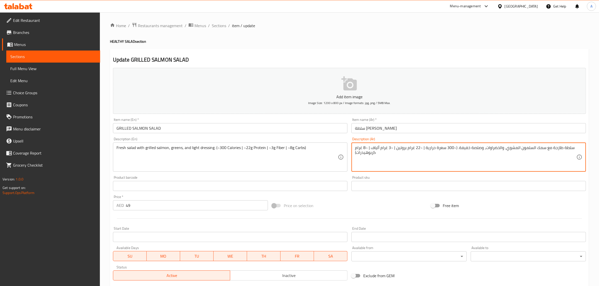
click at [538, 149] on textarea "سلطة طازجة مع سمك السلمون المشوي، والخضراوات، وصلصة خفيفة. (~300 سعرة حرارية | …" at bounding box center [465, 157] width 221 height 24
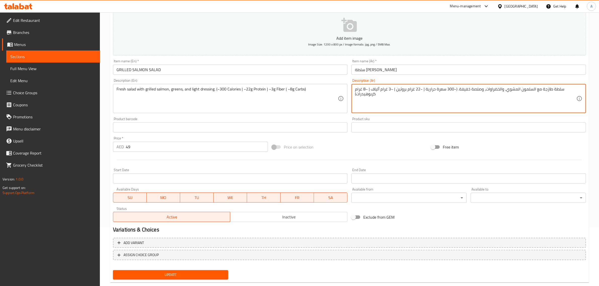
scroll to position [68, 0]
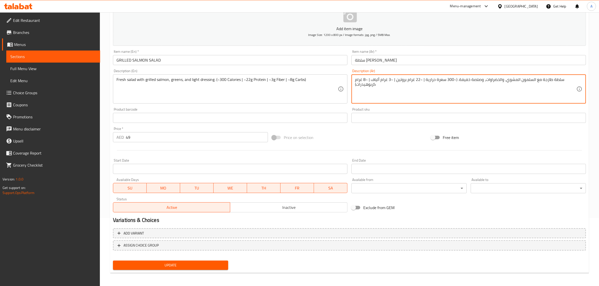
type textarea "سلطة طازجة مع السلمون المشوي، والخضراوات، وصلصة خفيفة. (~300 سعرة حرارية | ~22 …"
click at [215, 265] on span "Update" at bounding box center [170, 266] width 107 height 6
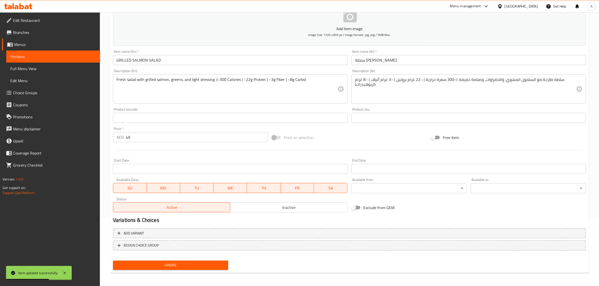
scroll to position [0, 0]
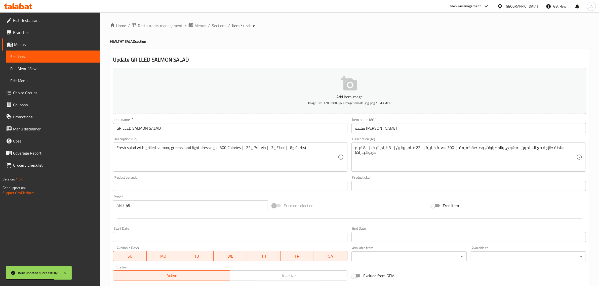
click at [210, 23] on ol "Home / Restaurants management / Menus / Sections / item / update" at bounding box center [349, 25] width 479 height 7
click at [216, 25] on span "Sections" at bounding box center [219, 26] width 14 height 6
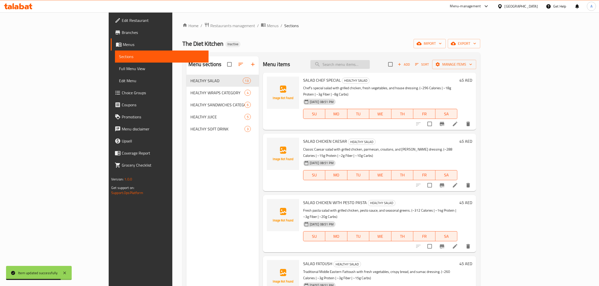
click at [370, 66] on input "search" at bounding box center [340, 64] width 59 height 9
paste input "SALAD QUINOA AND AVOCADO SWEET POTATO PROTEIN BOWL -TB"
drag, startPoint x: 402, startPoint y: 64, endPoint x: 448, endPoint y: 64, distance: 45.3
click at [448, 64] on div "Menu items SALAD QUINOA AND AVOCADO SWEET POTATO PROTEIN BOWL -TB Add Sort Mana…" at bounding box center [369, 64] width 213 height 16
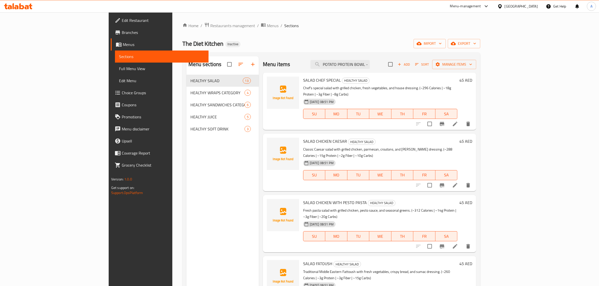
scroll to position [0, 66]
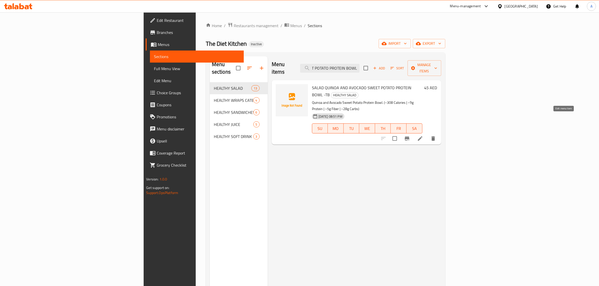
type input "SALAD QUINOA AND AVOCADO SWEET POTATO PROTEIN BOWL -"
click at [423, 136] on icon at bounding box center [420, 139] width 6 height 6
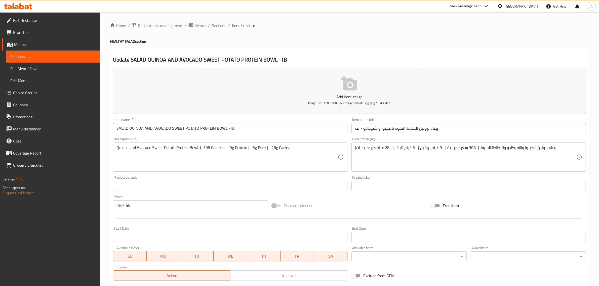
click at [278, 131] on input "SALAD QUINOA AND AVOCADO SWEET POTATO PROTEIN BOWL -TB" at bounding box center [230, 128] width 235 height 10
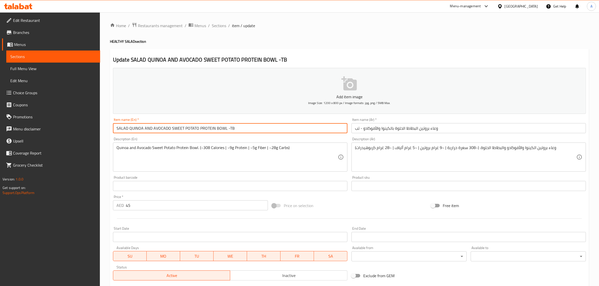
click at [278, 131] on input "SALAD QUINOA AND AVOCADO SWEET POTATO PROTEIN BOWL -TB" at bounding box center [230, 128] width 235 height 10
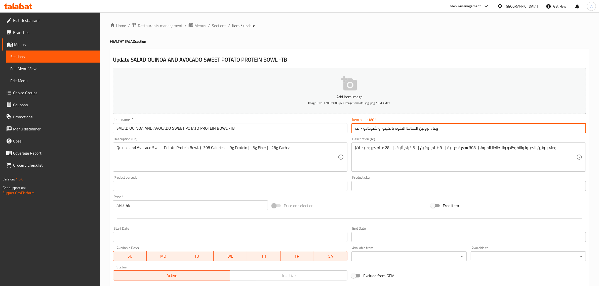
click at [432, 128] on input "وعاء بروتين البطاطا الحلوة بالكينوا والأفوكادو - تب" at bounding box center [469, 128] width 235 height 10
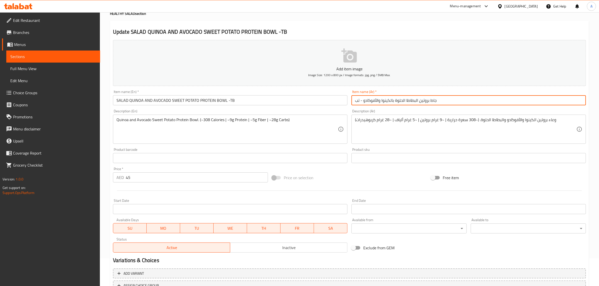
scroll to position [33, 0]
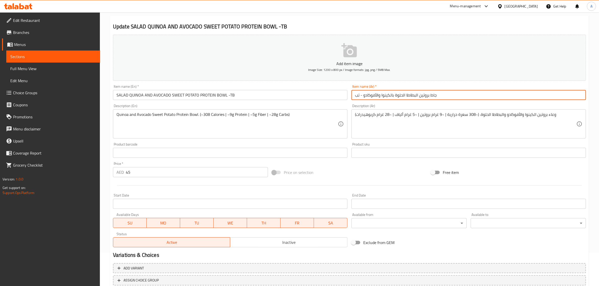
click at [359, 94] on input "جاط بروتين البطاطا الحلوة بالكينوا والأفوكادو - تب" at bounding box center [469, 95] width 235 height 10
click at [357, 96] on input "جاط بروتين البطاطا الحلوة بالكينوا والأفوكادو - تب ب" at bounding box center [469, 95] width 235 height 10
click at [354, 97] on input "جاط بروتين البطاطا الحلوة بالكينوا والأفوكادو - تب ب" at bounding box center [469, 95] width 235 height 10
click at [455, 97] on input "جاط بروتين البطاطا الحلوة بالكينوا والأفوكادو - تب ب" at bounding box center [469, 95] width 235 height 10
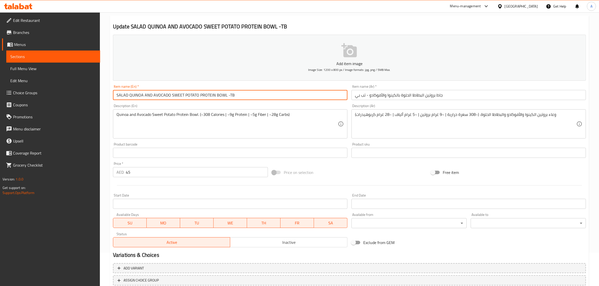
click at [210, 100] on input "SALAD QUINOA AND AVOCADO SWEET POTATO PROTEIN BOWL -TB" at bounding box center [230, 95] width 235 height 10
click at [120, 94] on input "SALAD QUINOA AND AVOCADO SWEET POTATO PROTEIN BOWL -TB" at bounding box center [230, 95] width 235 height 10
click at [121, 94] on input "SALAD QUINOA AND AVOCADO SWEET POTATO PROTEIN BOWL -TB" at bounding box center [230, 95] width 235 height 10
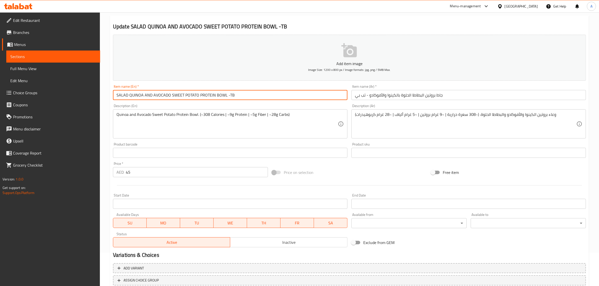
click at [121, 94] on input "SALAD QUINOA AND AVOCADO SWEET POTATO PROTEIN BOWL -TB" at bounding box center [230, 95] width 235 height 10
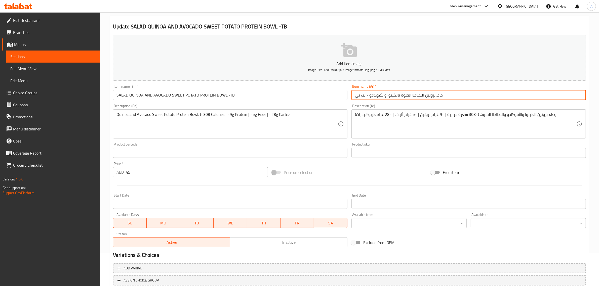
click at [434, 93] on input "جاط بروتين البطاطا الحلوة بالكينوا والأفوكادو - تب بي" at bounding box center [469, 95] width 235 height 10
click at [434, 94] on input "جاط بروتين البطاطا الحلوة بالكينوا والأفوكادو - تب بي" at bounding box center [469, 95] width 235 height 10
click at [435, 97] on input "جاط بروتين البطاطا الحلوة بالكينوا والأفوكادو - تب بي" at bounding box center [469, 95] width 235 height 10
paste input "لطة"
click at [444, 96] on input "جاط سلطة بروتين البطاطا الحلوة بالكينوا والأفوكادو - تب بي" at bounding box center [469, 95] width 235 height 10
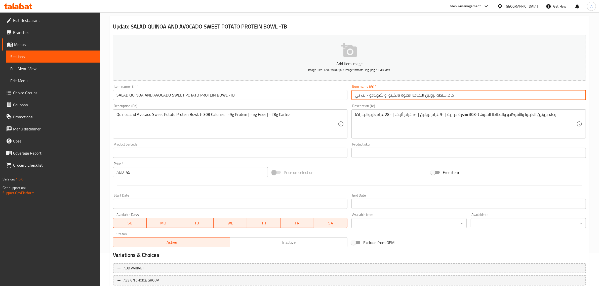
click at [444, 96] on input "جاط سلطة بروتين البطاطا الحلوة بالكينوا والأفوكادو - تب بي" at bounding box center [469, 95] width 235 height 10
drag, startPoint x: 397, startPoint y: 95, endPoint x: 400, endPoint y: 101, distance: 6.9
click at [400, 101] on div "Item name (Ar)   * جاط بروتين البطاطا الحلوة بالكينوا والأفوكادو - تب بي Item n…" at bounding box center [469, 92] width 239 height 19
paste input "لطة"
drag, startPoint x: 432, startPoint y: 94, endPoint x: 408, endPoint y: 95, distance: 23.7
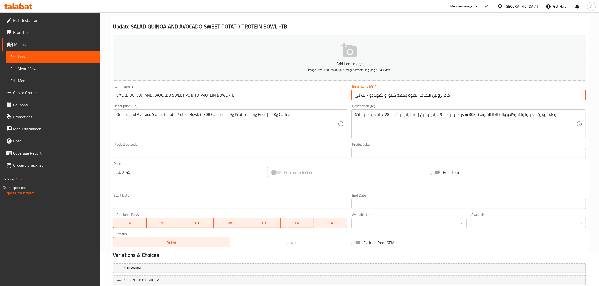
click at [408, 95] on input "جاط بروتين البطاطا الحلوة سلطة كينوا والأفوكادو - تب بي" at bounding box center [469, 95] width 235 height 10
click at [369, 95] on input "جاط بروتين سلطة كينوا والأفوكادو - تب بي" at bounding box center [469, 95] width 235 height 10
paste input "البطاطا الحلوة"
drag, startPoint x: 410, startPoint y: 95, endPoint x: 412, endPoint y: 97, distance: 2.7
click at [412, 97] on input "جاط بروتين سلطة كينوا والأفوكادو البطاطا الحلوة - تب بي" at bounding box center [469, 95] width 235 height 10
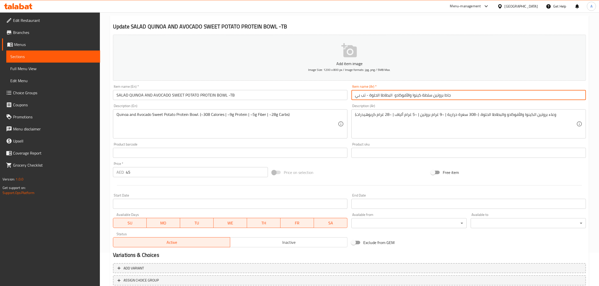
click at [393, 93] on input "جاط بروتين سلطة كينوا والأفوكادو البطاطا الحلوة - تب بي" at bounding box center [469, 95] width 235 height 10
paste input "و"
click at [395, 93] on input "جاط بروتين سلطة كينوا والأفوكادو والبطاطا الحلوة - تب بي" at bounding box center [469, 95] width 235 height 10
click at [454, 94] on input "جاط بروتين سلطة كينوا والأفوكادو والبطاطا الحلوة - تب بي" at bounding box center [469, 95] width 235 height 10
drag, startPoint x: 471, startPoint y: 94, endPoint x: 286, endPoint y: 93, distance: 185.7
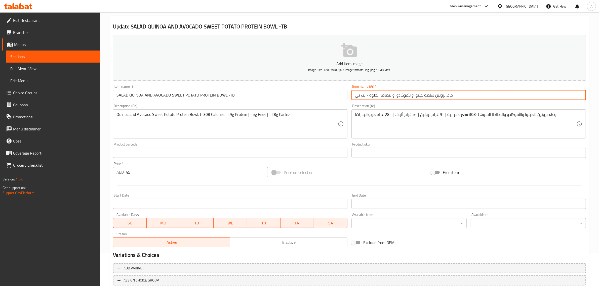
click at [457, 92] on input "جاط بروتين سلطة كينوا والأفوكادو والبطاطا الحلوة - تب بي" at bounding box center [469, 95] width 235 height 10
type input "جاط بروتين سلطة كينوا والأفوكادو والبطاطا الحلوة - تب بي"
click at [206, 96] on input "SALAD QUINOA AND AVOCADO SWEET POTATO PROTEIN BOWL -TB" at bounding box center [230, 95] width 235 height 10
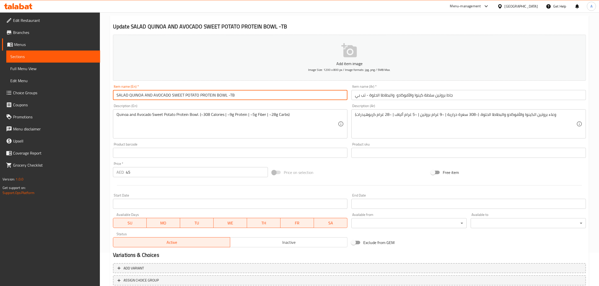
click at [206, 96] on input "SALAD QUINOA AND AVOCADO SWEET POTATO PROTEIN BOWL -TB" at bounding box center [230, 95] width 235 height 10
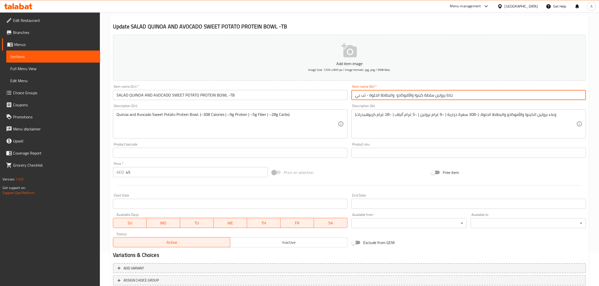
drag, startPoint x: 464, startPoint y: 93, endPoint x: 398, endPoint y: 92, distance: 66.0
click at [437, 92] on input "جاط بروتين سلطة كينوا والأفوكادو والبطاطا الحلوة - تب بي" at bounding box center [469, 95] width 235 height 10
drag, startPoint x: 369, startPoint y: 96, endPoint x: 528, endPoint y: 106, distance: 159.1
click at [497, 94] on input "جاط بروتين سلطة كينوا والأفوكادو والبطاطا الحلوة - تب بي" at bounding box center [469, 95] width 235 height 10
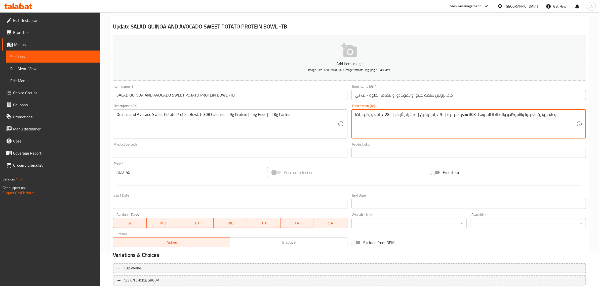
drag, startPoint x: 479, startPoint y: 114, endPoint x: 560, endPoint y: 114, distance: 80.8
paste textarea "جاط بروتين سلطة كينوا والأفوكادو"
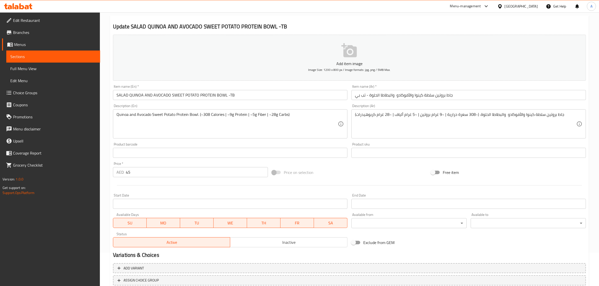
click at [542, 113] on textarea "جاط بروتين سلطة كينوا والأفوكادو والبطاطا الحلوة. (~308 سعرة حرارية | ~9 غرام ب…" at bounding box center [465, 124] width 221 height 24
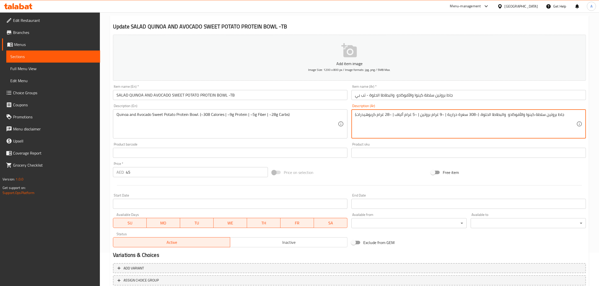
click at [542, 113] on textarea "جاط بروتين سلطة كينوا والأفوكادو والبطاطا الحلوة. (~308 سعرة حرارية | ~9 غرام ب…" at bounding box center [465, 124] width 221 height 24
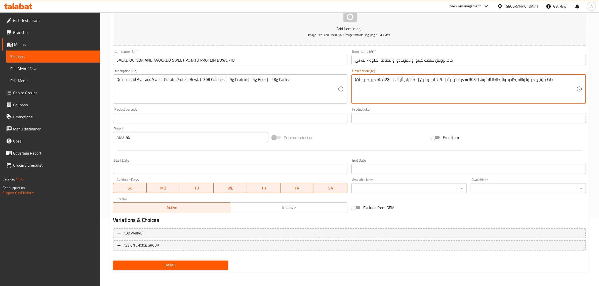
type textarea "جاط بروتين كينوا والأفوكادو والبطاطا الحلوة. (~308 سعرة حرارية | ~9 غرام بروتين…"
click at [179, 266] on span "Update" at bounding box center [170, 266] width 107 height 6
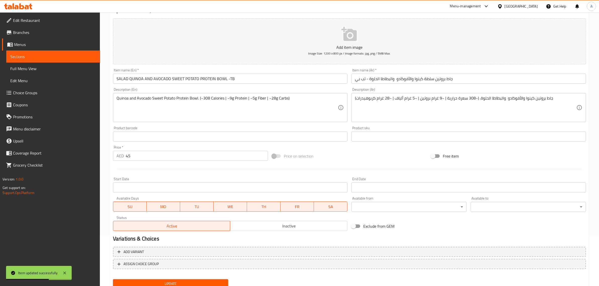
scroll to position [0, 0]
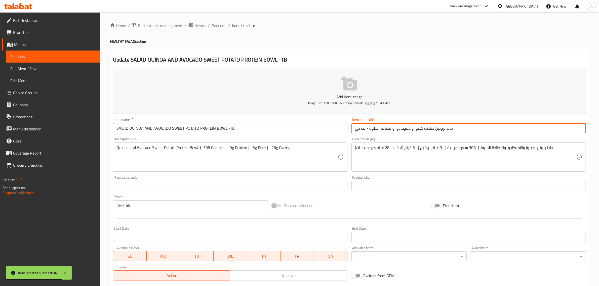
click at [362, 130] on input "جاط بروتين سلطة كينوا والأفوكادو والبطاطا الحلوة - تب بي" at bounding box center [469, 128] width 235 height 10
click at [363, 130] on input "جاط بروتين سلطة كينوا والأفوكادو والبطاطا الحلوة - تب بي" at bounding box center [469, 128] width 235 height 10
click at [362, 129] on input "جاط بروتين سلطة كينوا والأفوكادو والبطاطا الحلوة - تب بي" at bounding box center [469, 128] width 235 height 10
drag, startPoint x: 365, startPoint y: 130, endPoint x: 351, endPoint y: 130, distance: 13.8
click at [352, 130] on input "جاط بروتين سلطة كينوا والأفوكادو والبطاطا الحلوة - تي بي" at bounding box center [469, 128] width 235 height 10
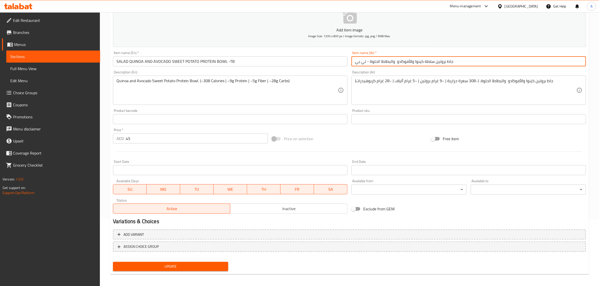
scroll to position [68, 0]
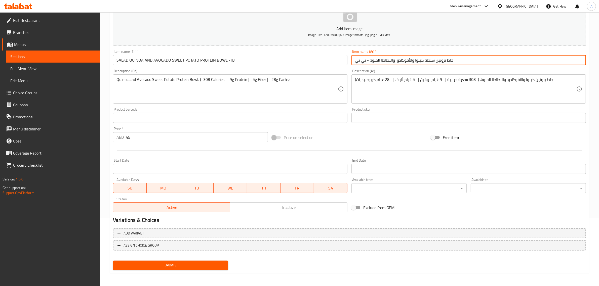
type input "جاط بروتين سلطة كينوا والأفوكادو والبطاطا الحلوة - تي بي"
click at [202, 259] on div "Update" at bounding box center [170, 265] width 119 height 13
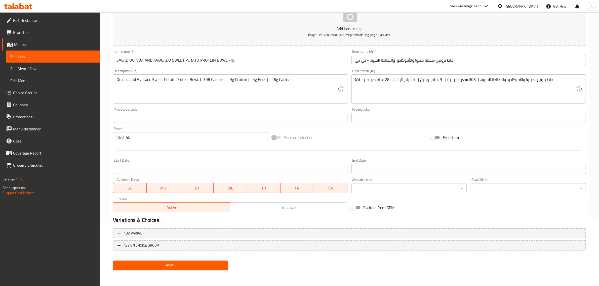
click at [196, 263] on span "Update" at bounding box center [170, 266] width 107 height 6
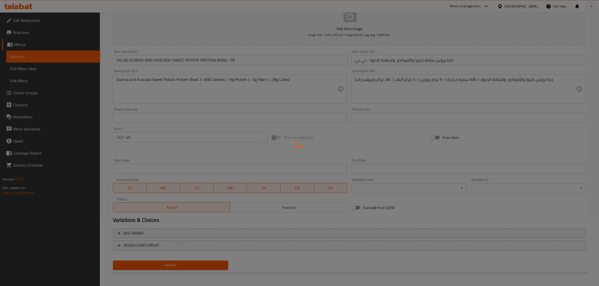
scroll to position [0, 0]
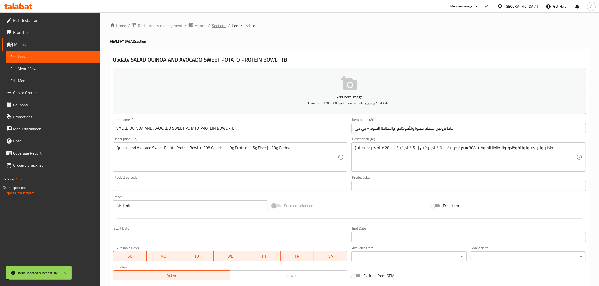
click at [216, 24] on span "Sections" at bounding box center [219, 26] width 14 height 6
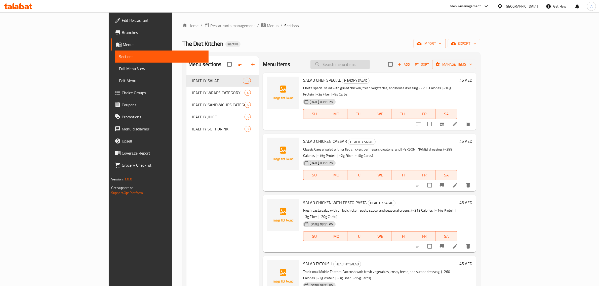
click at [370, 67] on input "search" at bounding box center [340, 64] width 59 height 9
click at [370, 67] on input "ل" at bounding box center [340, 64] width 59 height 9
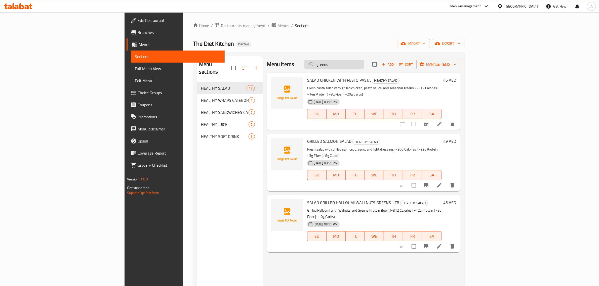
drag, startPoint x: 374, startPoint y: 64, endPoint x: 377, endPoint y: 65, distance: 3.3
click at [364, 65] on input "greens" at bounding box center [334, 64] width 59 height 9
type input "greens"
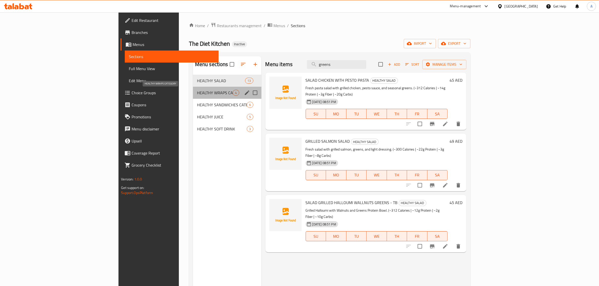
click at [197, 92] on span "HEALTHY WRAPS CATEGORY" at bounding box center [215, 93] width 36 height 6
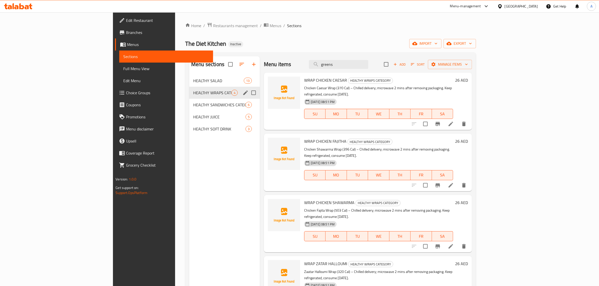
click at [248, 95] on input "Menu sections" at bounding box center [253, 93] width 11 height 11
checkbox input "true"
click at [243, 98] on icon "edit" at bounding box center [245, 100] width 5 height 5
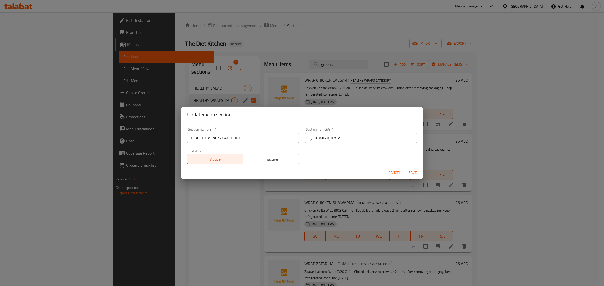
click at [229, 137] on input "HEALTHY WRAPS CATEGORY" at bounding box center [243, 138] width 112 height 10
type input "HEALTHY WRAPS"
click at [334, 141] on input "فئة الراب الهيلسي" at bounding box center [361, 138] width 112 height 10
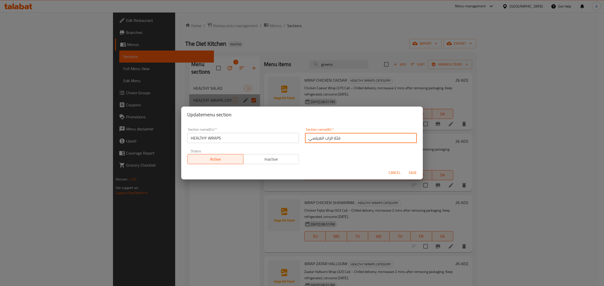
click at [334, 141] on input "فئة الراب الهيلسي" at bounding box center [361, 138] width 112 height 10
click at [266, 141] on input "HEALTHY WRAPS" at bounding box center [243, 138] width 112 height 10
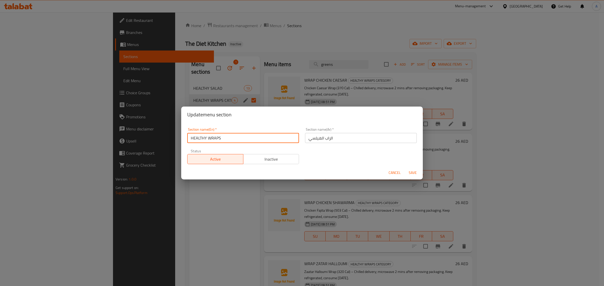
click at [266, 141] on input "HEALTHY WRAPS" at bounding box center [243, 138] width 112 height 10
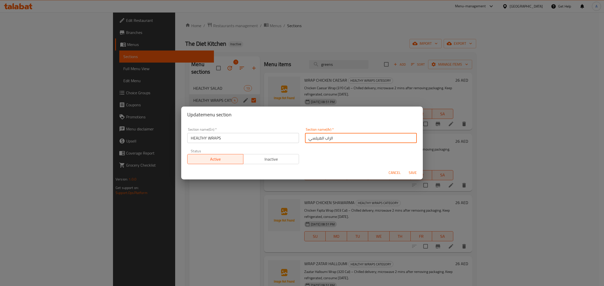
click at [311, 138] on input "الراب الهيلسي" at bounding box center [361, 138] width 112 height 10
paste input "حية"
click at [323, 137] on input "الراب صحية" at bounding box center [361, 138] width 112 height 10
click at [315, 137] on input "الراب صحية" at bounding box center [361, 138] width 112 height 10
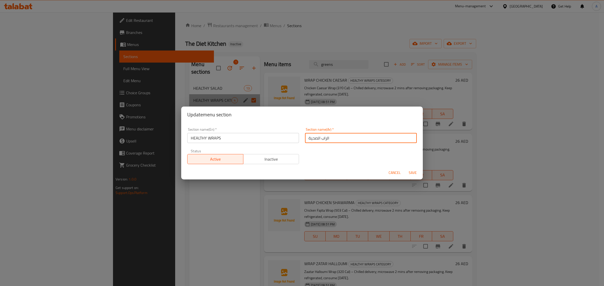
drag, startPoint x: 309, startPoint y: 137, endPoint x: 304, endPoint y: 137, distance: 5.3
click at [305, 137] on input "الراب الصحية" at bounding box center [361, 138] width 112 height 10
type input "الراب الصحي"
click at [413, 175] on span "Save" at bounding box center [413, 173] width 12 height 6
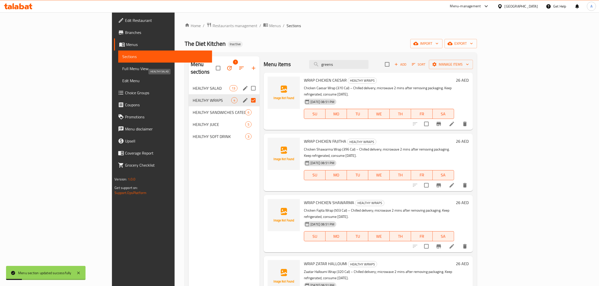
click at [193, 85] on span "HEALTHY SALAD" at bounding box center [211, 88] width 37 height 6
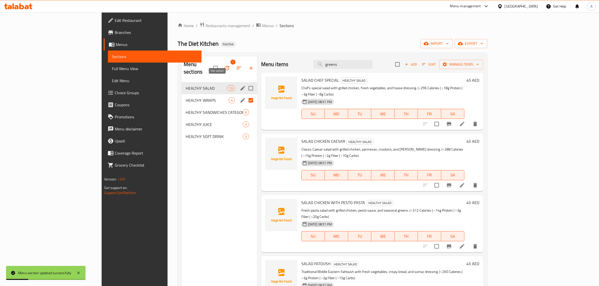
click at [241, 86] on icon "edit" at bounding box center [243, 88] width 5 height 5
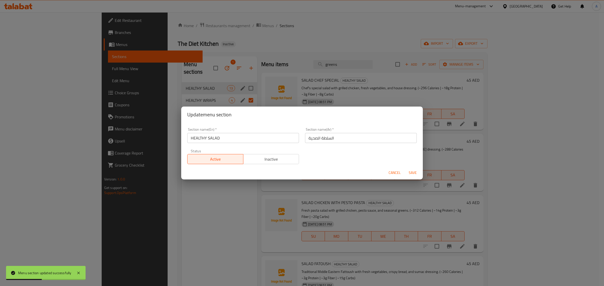
click at [393, 174] on span "Cancel" at bounding box center [395, 173] width 12 height 6
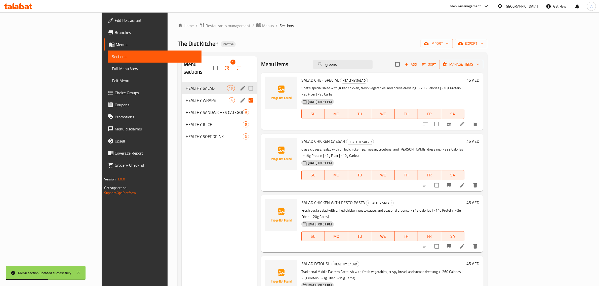
click at [186, 97] on span "HEALTHY WRAPS" at bounding box center [207, 100] width 43 height 6
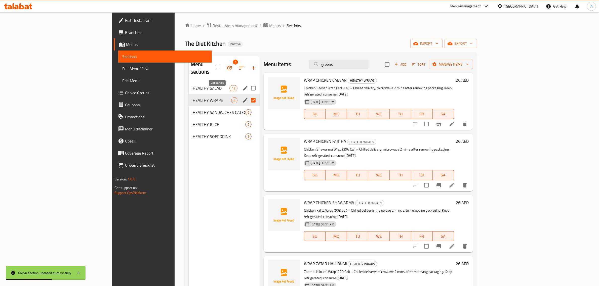
click at [242, 97] on icon "edit" at bounding box center [245, 100] width 6 height 6
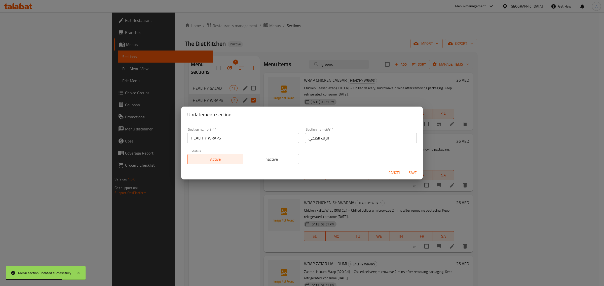
click at [392, 170] on span "Cancel" at bounding box center [395, 173] width 12 height 6
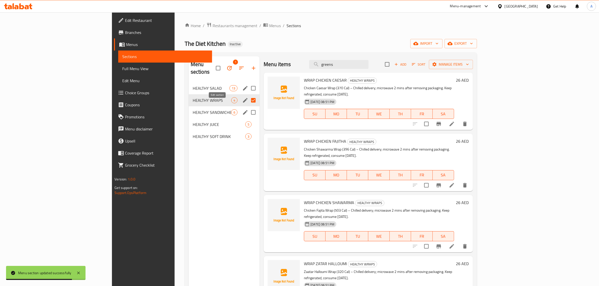
click at [242, 109] on icon "edit" at bounding box center [245, 112] width 6 height 6
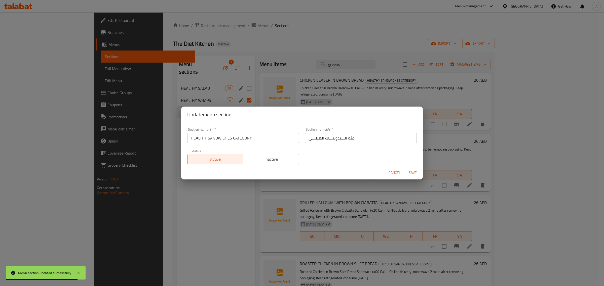
click at [251, 139] on input "HEALTHY SANDWICHES CATEGORY" at bounding box center [243, 138] width 112 height 10
click at [250, 139] on input "HEALTHY SANDWICHES CATEGORY" at bounding box center [243, 138] width 112 height 10
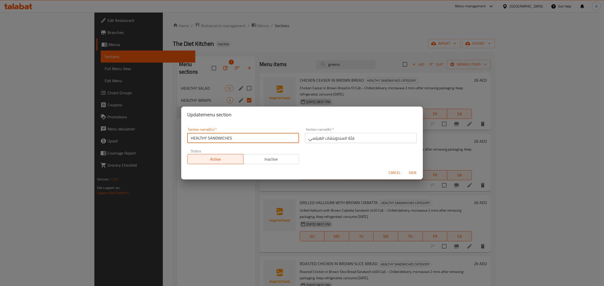
type input "HEALTHY SANDWICHES"
click at [351, 141] on input "فئة السندويتشات الهيلسي" at bounding box center [361, 138] width 112 height 10
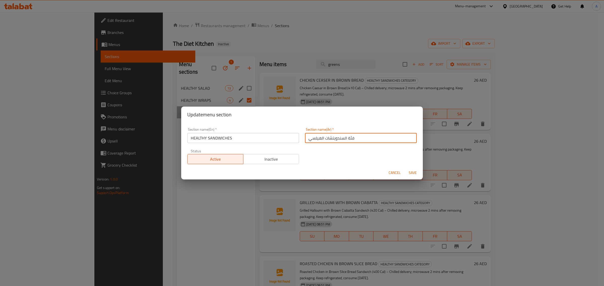
click at [351, 141] on input "فئة السندويتشات الهيلسي" at bounding box center [361, 138] width 112 height 10
click at [344, 137] on input "فئة السندويتشات الهيلسي" at bounding box center [361, 138] width 112 height 10
click at [346, 139] on input "فئة السندويتشات الهيلسي" at bounding box center [361, 138] width 112 height 10
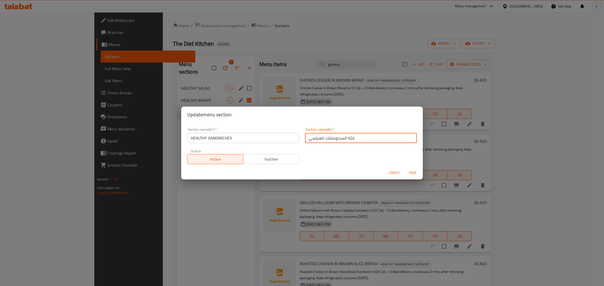
type input "السندويتشات الهيلسي"
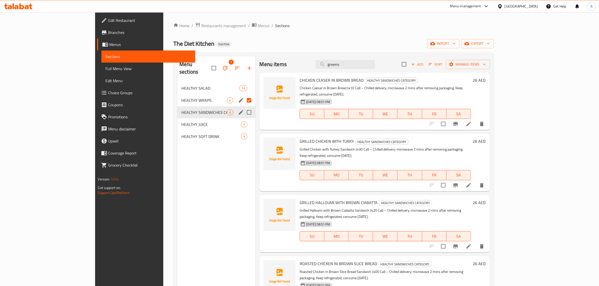
click at [244, 107] on input "Menu sections" at bounding box center [249, 112] width 11 height 11
checkbox input "true"
click at [239, 110] on icon "edit" at bounding box center [241, 112] width 5 height 5
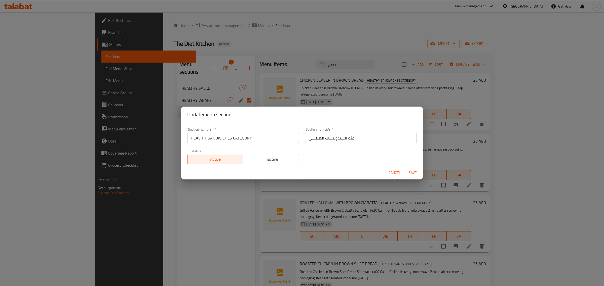
click at [254, 134] on input "HEALTHY SANDWICHES CATEGORY" at bounding box center [243, 138] width 112 height 10
type input "HEALTHY SANDWICHES"
click at [349, 138] on input "فئة السندويتشات الهيلسي" at bounding box center [361, 138] width 112 height 10
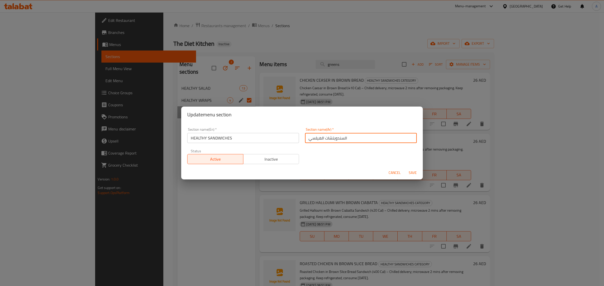
drag, startPoint x: 319, startPoint y: 139, endPoint x: 295, endPoint y: 135, distance: 24.5
click at [295, 135] on div "Section name(En)   * HEALTHY SANDWICHES Section name(En) * Section name(Ar)   *…" at bounding box center [302, 146] width 236 height 43
paste input "صحية"
type input "السندويتشات الصحية"
click at [418, 172] on span "Save" at bounding box center [413, 173] width 12 height 6
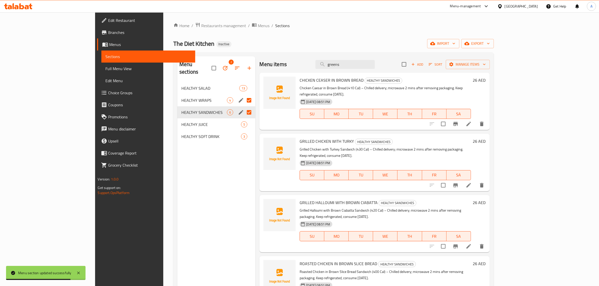
click at [381, 71] on div "Menu items greens Add Sort Manage items" at bounding box center [374, 64] width 230 height 16
click at [375, 64] on input "greens" at bounding box center [345, 64] width 59 height 9
paste input "WRAP CHICKEN FAJITHA"
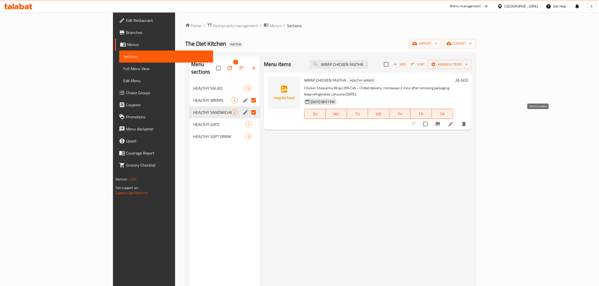
type input "WRAP CHICKEN FAJITHA"
click at [431, 119] on input "checkbox" at bounding box center [425, 124] width 11 height 11
checkbox input "true"
click at [408, 59] on div "Menu items WRAP CHICKEN FAJITHA Add Sort Manage items" at bounding box center [368, 64] width 208 height 16
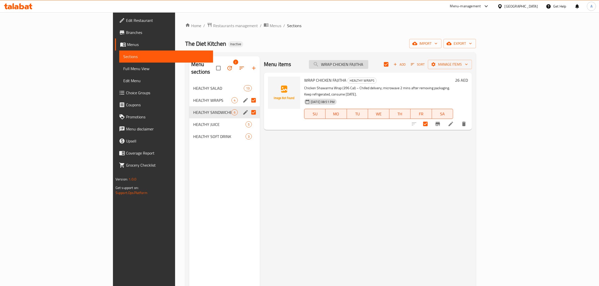
click at [368, 64] on input "WRAP CHICKEN FAJITHA" at bounding box center [338, 64] width 59 height 9
paste input "SHAWARM"
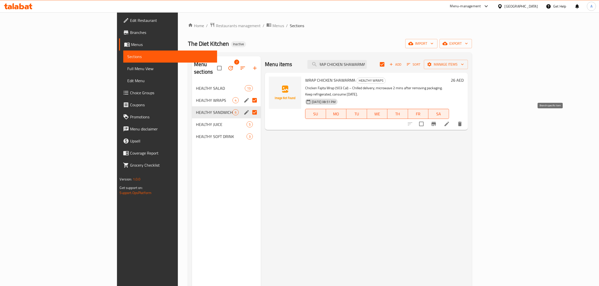
type input "WRAP CHICKEN SHAWARMA"
click at [427, 119] on input "checkbox" at bounding box center [421, 124] width 11 height 11
checkbox input "true"
checkbox input "false"
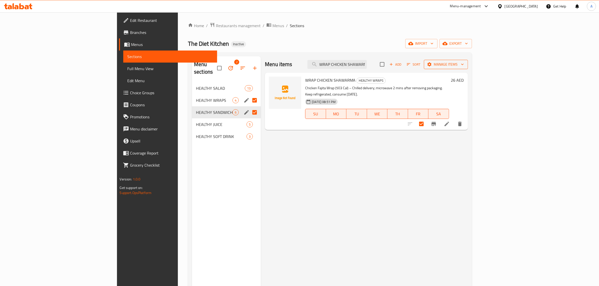
click at [464, 65] on span "Manage items" at bounding box center [446, 64] width 36 height 6
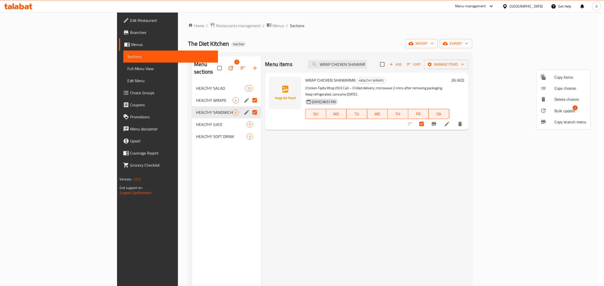
click at [564, 115] on li "Bulk update 2" at bounding box center [563, 111] width 54 height 12
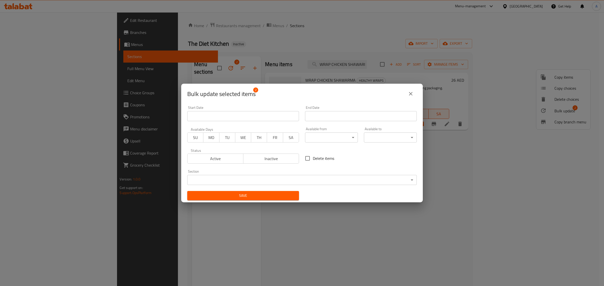
click at [320, 161] on span "Delete items" at bounding box center [323, 159] width 21 height 6
click at [313, 161] on input "Delete items" at bounding box center [307, 158] width 11 height 11
checkbox input "true"
click at [277, 192] on button "Save" at bounding box center [243, 195] width 112 height 9
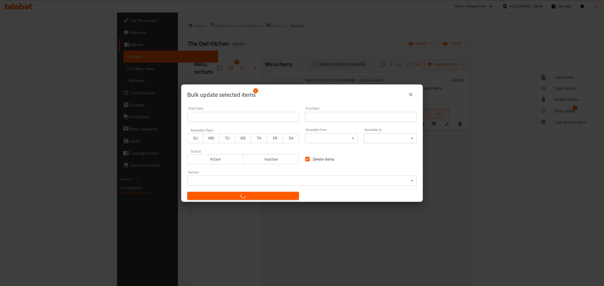
checkbox input "false"
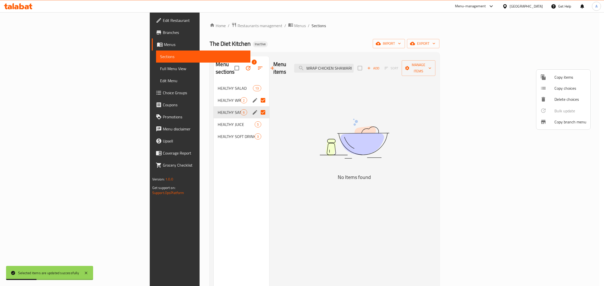
click at [178, 116] on div at bounding box center [302, 143] width 604 height 286
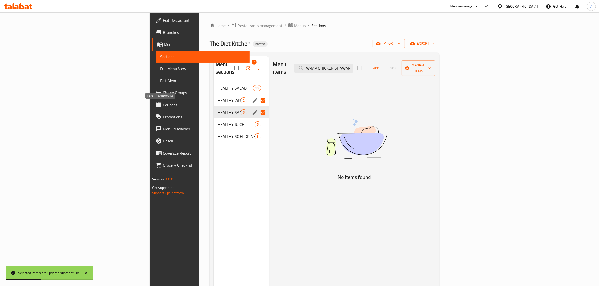
click at [218, 109] on span "HEALTHY SANDWICHES" at bounding box center [229, 112] width 23 height 6
click at [218, 97] on span "HEALTHY WRAPS" at bounding box center [229, 100] width 23 height 6
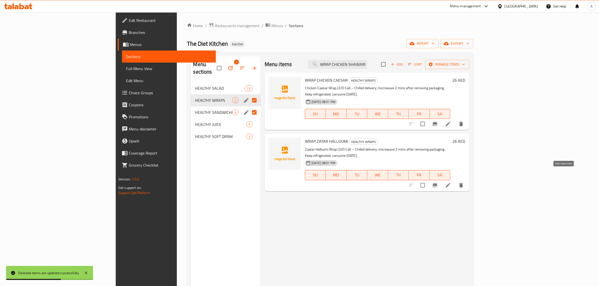
click at [451, 183] on icon at bounding box center [448, 185] width 5 height 5
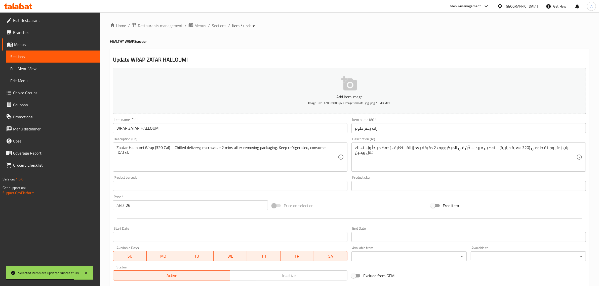
click at [359, 127] on input "راب زعتر حلوم" at bounding box center [469, 128] width 235 height 10
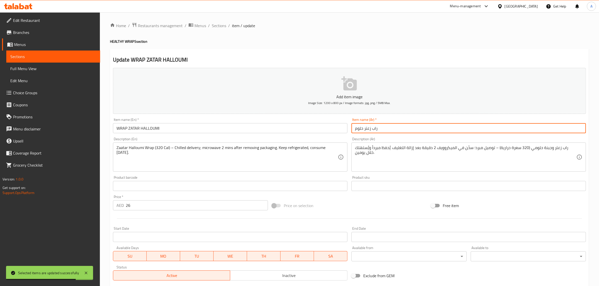
click at [359, 127] on input "راب زعتر حلوم" at bounding box center [469, 128] width 235 height 10
click at [364, 126] on input "راب زعتر" at bounding box center [469, 128] width 235 height 10
paste input "حلوم"
type input "راب حلوم زعتر"
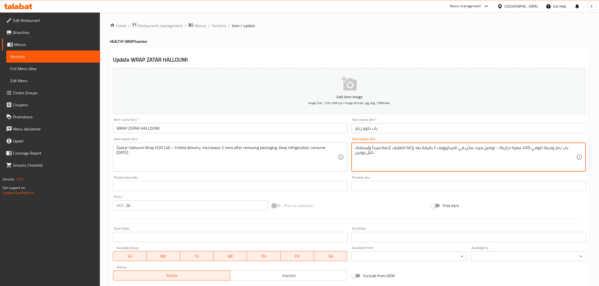
click at [514, 154] on textarea "راب زعتر وجبنة حلومي (320 سعرة حرارية) – توصيل مبرد؛ سخّن في الميكروويف 2 دقيقة…" at bounding box center [465, 157] width 221 height 24
click at [556, 147] on textarea "راب زعتر وجبنة حلومي (320 سعرة حرارية) – توصيل مبرد؛ سخّن في الميكروويف 2 دقيقة…" at bounding box center [465, 157] width 221 height 24
click at [552, 148] on textarea "راب زعتر حلومي (320 سعرة حرارية) – توصيل مبرد؛ سخّن في الميكروويف 2 دقيقة بعد إ…" at bounding box center [465, 157] width 221 height 24
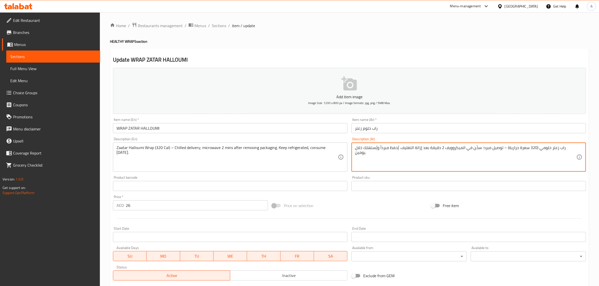
click at [552, 148] on textarea "راب زعتر حلومي (320 سعرة حرارية) – توصيل مبرد؛ سخّن في الميكروويف 2 دقيقة بعد إ…" at bounding box center [465, 157] width 221 height 24
click at [555, 148] on textarea "راب زعتر (320 سعرة حرارية) – توصيل مبرد؛ سخّن في الميكروويف 2 دقيقة بعد إزالة ا…" at bounding box center [465, 157] width 221 height 24
paste textarea "لومي"
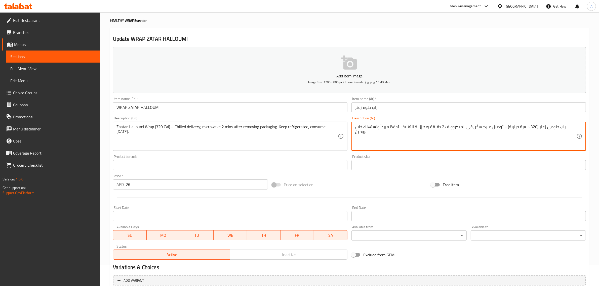
scroll to position [68, 0]
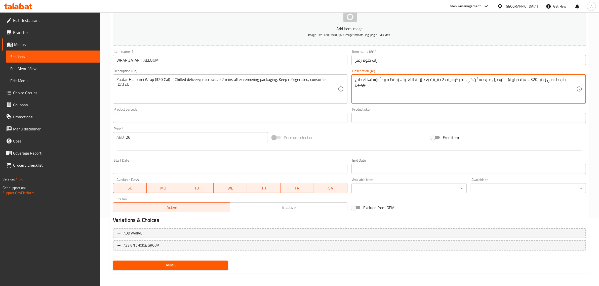
click at [152, 263] on div "Add item image Image Size: 1200 x 800 px / Image formats: jpg, png / 5MB Max. I…" at bounding box center [349, 135] width 477 height 275
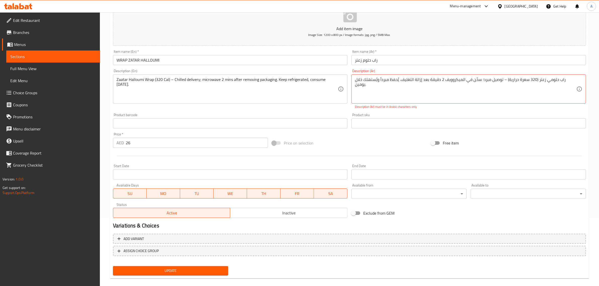
scroll to position [74, 0]
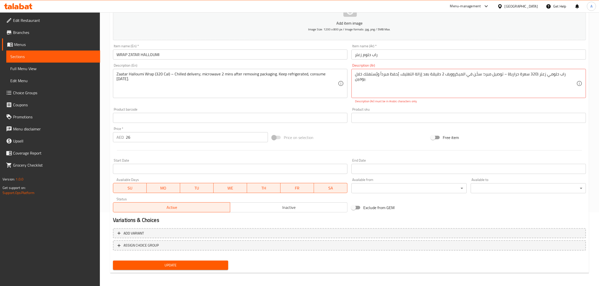
click at [580, 76] on div "راب حلومي زعتر (320 سعرة حرارية) – توصيل مبرد؛ سخّن في الميكروويف 2 دقيقة بعد إ…" at bounding box center [469, 83] width 235 height 29
click at [578, 73] on div "راب حلومي زعتر (320 سعرة حرارية) – توصيل مبرد؛ سخّن في الميكروويف 2 دقيقة بعد إ…" at bounding box center [469, 83] width 235 height 29
click at [582, 78] on div "راب حلومي زعتر (320 سعرة حرارية) – توصيل مبرد؛ سخّن في الميكروويف 2 دقيقة بعد إ…" at bounding box center [469, 83] width 235 height 29
click at [356, 76] on textarea "راب حلومي زعتر (320 سعرة حرارية) – توصيل مبرد؛ سخّن في الميكروويف 2 دقيقة بعد إ…" at bounding box center [465, 84] width 221 height 24
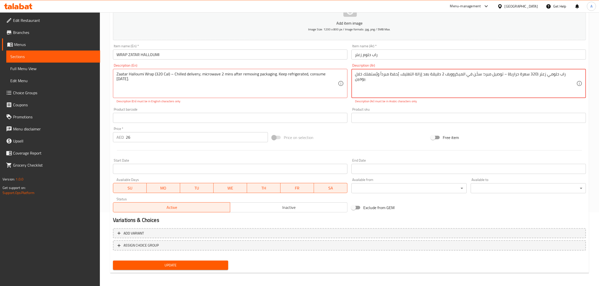
click at [579, 73] on div "راب حلومي زعتر (320 سعرة حرارية) – توصيل مبرد؛ سخّن في الميكروويف 2 دقيقة بعد إ…" at bounding box center [469, 83] width 235 height 29
click at [576, 75] on textarea "راب حلومي زعتر (320 سعرة حرارية) – توصيل مبرد؛ سخّن في الميكروويف 2 دقيقة بعد إ…" at bounding box center [465, 84] width 221 height 24
click at [579, 75] on div "راب حلومي زعتر (320 سعرة حرارية) – توصيل مبرد؛ سخّن في الميكروويف 2 دقيقة بعد إ…" at bounding box center [469, 83] width 235 height 29
drag, startPoint x: 287, startPoint y: 219, endPoint x: 299, endPoint y: 213, distance: 13.1
click at [288, 219] on h2 "Variations & Choices" at bounding box center [349, 221] width 473 height 8
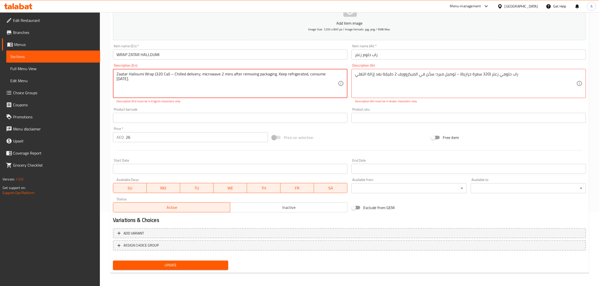
click at [480, 111] on div "Product sku Product sku" at bounding box center [469, 115] width 235 height 15
click at [538, 71] on div "راب حلومي زعتر (320 سعرة حرارية) – توصيل مبرد؛ سخّن في الميكروويف 2 دقيقة بعد إ…" at bounding box center [469, 83] width 235 height 29
type textarea "راب حلومي زعتر (320 سعرة حرارية) – توصيل مبرد؛ سخّن في الميكرووي"
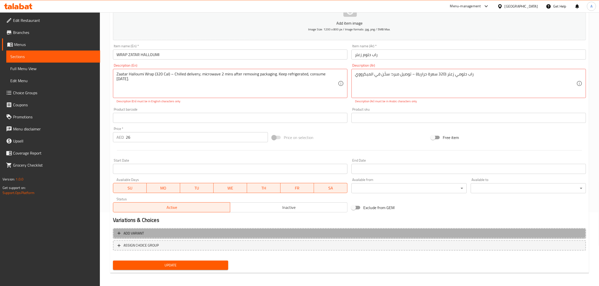
click at [361, 231] on span "Add variant" at bounding box center [350, 234] width 464 height 6
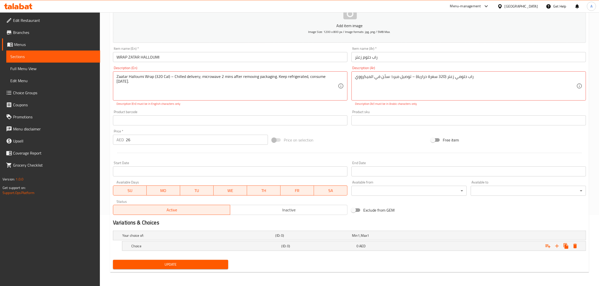
click at [363, 225] on h2 "Variations & Choices" at bounding box center [349, 223] width 473 height 8
click at [325, 102] on p "Description (En) must be in English characters only" at bounding box center [231, 104] width 228 height 5
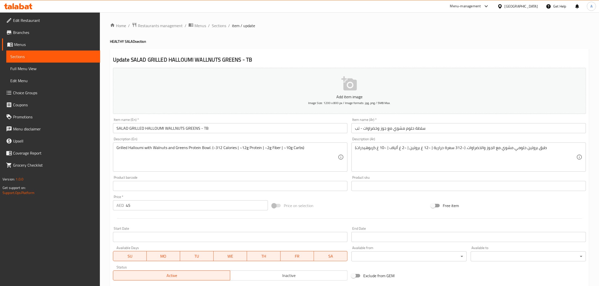
click at [358, 127] on input "سلطة حلوم مشوي مع جوز وخضراوات - تب" at bounding box center [469, 128] width 235 height 10
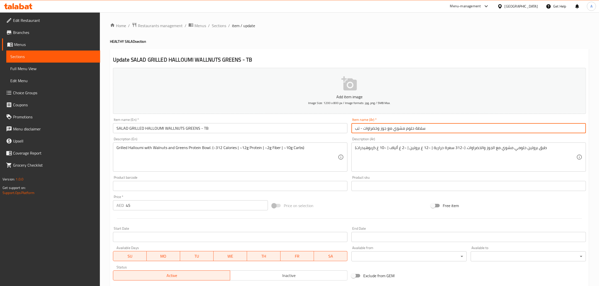
click at [358, 127] on input "سلطة حلوم مشوي مع جوز وخضراوات - تب" at bounding box center [469, 128] width 235 height 10
paste input "ي بي"
click at [378, 131] on input "سلطة حلوم مشوي مع جوز وخضراوات - تي بي" at bounding box center [469, 128] width 235 height 10
click at [383, 128] on input "سلطة حلوم مشوي مع جوز وخضراوات - تي بي" at bounding box center [469, 128] width 235 height 10
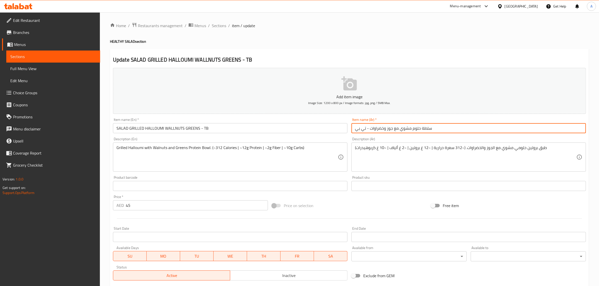
drag, startPoint x: 383, startPoint y: 127, endPoint x: 370, endPoint y: 124, distance: 13.1
click at [370, 124] on input "سلطة حلوم مشوي مع جوز وخضراوات - تي بي" at bounding box center [469, 128] width 235 height 10
paste input "text"
type input "سلطة حلوم مشوي مع جوز وخضرة - تي بي"
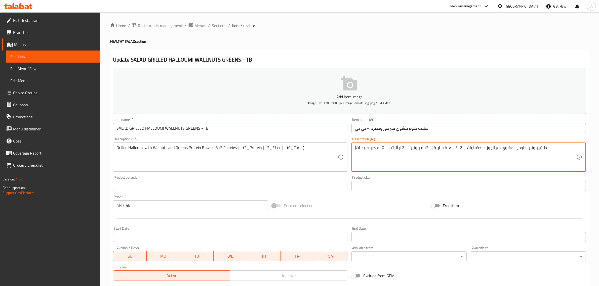
click at [539, 152] on textarea "طبق بروتين حلومي مشوي مع الجوز والخضراوات. (~312 سعرة حرارية | ~12 غ بروتين | ~…" at bounding box center [465, 157] width 221 height 24
click at [539, 144] on div "طبق بروتين حلومي مشوي مع الجوز والخضراوات. (~312 سعرة حرارية | ~12 غ بروتين | ~…" at bounding box center [469, 157] width 235 height 29
click at [538, 147] on textarea "طبق بروتين حلومي مشوي مع الجوز والخضراوات. (~312 سعرة حرارية | ~12 غ بروتين | ~…" at bounding box center [465, 157] width 221 height 24
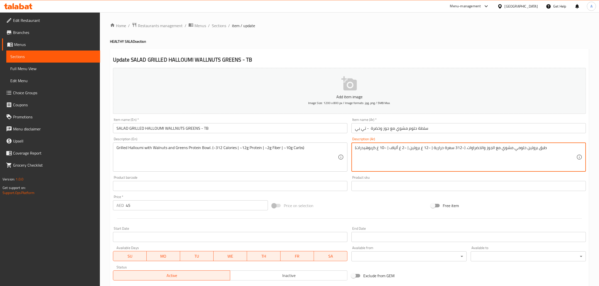
click at [544, 151] on textarea "طبق بروتين حلومي مشوي مع الجوز والخضراوات. (~312 سعرة حرارية | ~12 غ بروتين | ~…" at bounding box center [465, 157] width 221 height 24
click at [542, 147] on textarea "طبق بروتين حلومي مشوي مع الجوز والخضراوات. (~312 سعرة حرارية | ~12 غ بروتين | ~…" at bounding box center [465, 157] width 221 height 24
click at [380, 129] on input "سلطة حلوم مشوي مع جوز وخضرة - تي بي" at bounding box center [469, 128] width 235 height 10
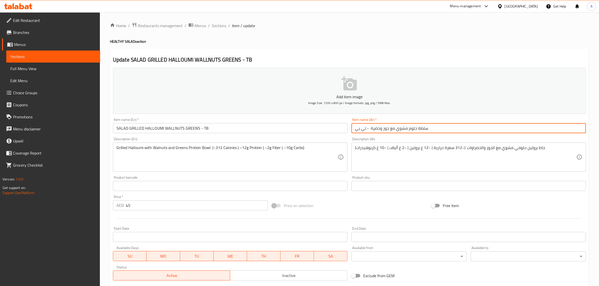
click at [380, 129] on input "سلطة حلوم مشوي مع جوز وخضرة - تي بي" at bounding box center [469, 128] width 235 height 10
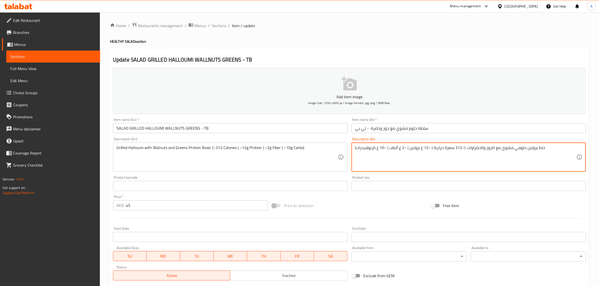
click at [481, 147] on textarea "جاط بروتين حلومي مشوي مع الجوز والخضراوات. (~312 سعرة حرارية | ~12 غ بروتين | ~…" at bounding box center [465, 157] width 221 height 24
paste textarea "ضرة"
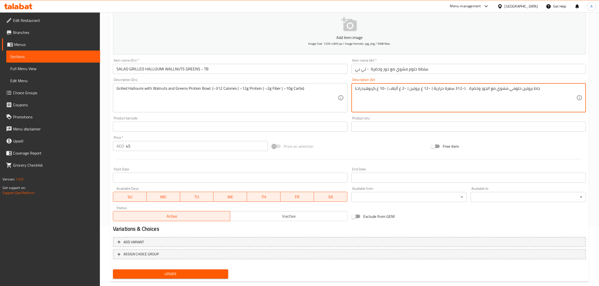
scroll to position [68, 0]
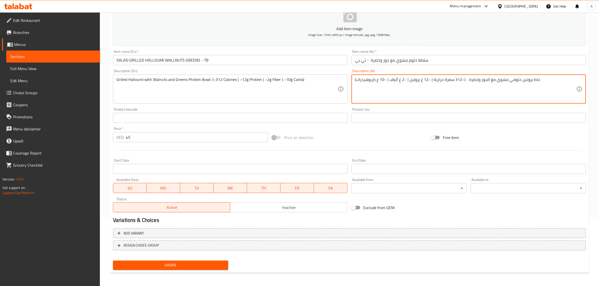
type textarea "جاط بروتين حلومي مشوي مع الجوز وخضرة . (~312 سعرة حرارية | ~12 غ بروتين | ~2 غ …"
click at [159, 272] on div "Update SALAD GRILLED HALLOUMI WALLNUTS GREENS - TB Add item image Image Size: 1…" at bounding box center [349, 127] width 479 height 293
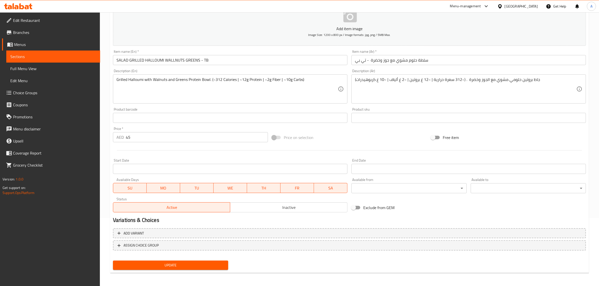
click at [178, 265] on span "Update" at bounding box center [170, 266] width 107 height 6
click at [536, 77] on textarea "جاط بروتين حلومي مشوي مع الجوز وخضرة . (~312 سعرة حرارية | ~12 غ بروتين | ~2 غ …" at bounding box center [465, 89] width 221 height 24
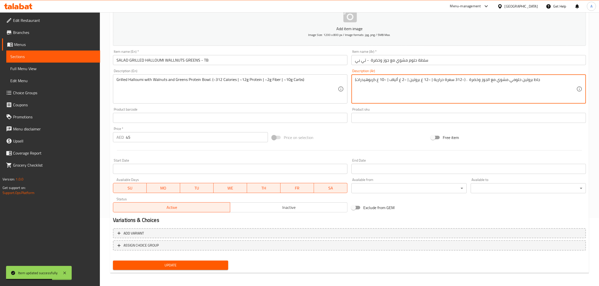
click at [526, 76] on div "جاط بروتين حلومي مشوي مع الجوز وخضرة . (~312 سعرة حرارية | ~12 غ بروتين | ~2 غ …" at bounding box center [469, 89] width 235 height 29
click at [524, 80] on textarea "جاط بروتين حلومي مشوي مع الجوز وخضرة . (~312 سعرة حرارية | ~12 غ بروتين | ~2 غ …" at bounding box center [465, 89] width 221 height 24
click at [191, 263] on span "Update" at bounding box center [170, 266] width 107 height 6
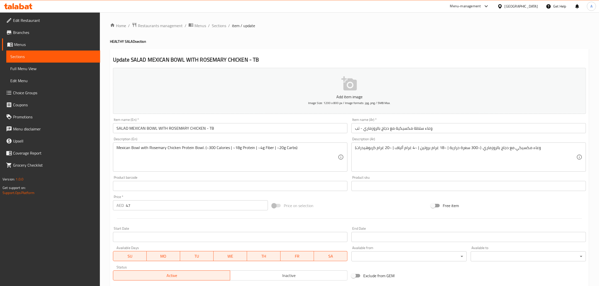
click at [358, 128] on input "وعاء سلطة مكسيكية مع دجاج بالروزماري - تب" at bounding box center [469, 128] width 235 height 10
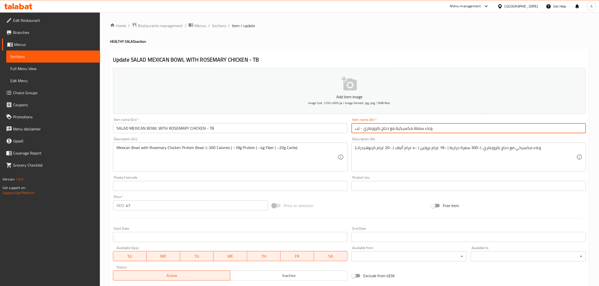
click at [358, 128] on input "وعاء سلطة مكسيكية مع دجاج بالروزماري - تب" at bounding box center [469, 128] width 235 height 10
paste input "ي بي"
click at [434, 130] on input "وعاء سلطة مكسيكية مع دجاج بالروزماري - تي بي" at bounding box center [469, 128] width 235 height 10
paste input "جاط"
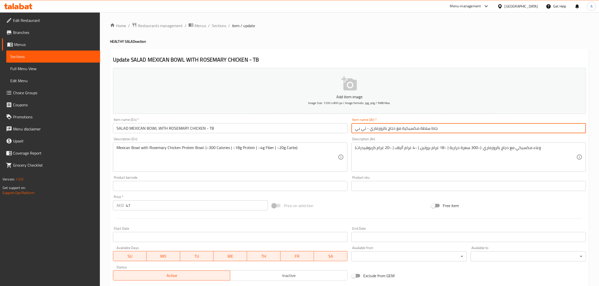
type input "جاط سلطة مكسيكية مع دجاج بالروزماري - تي بي"
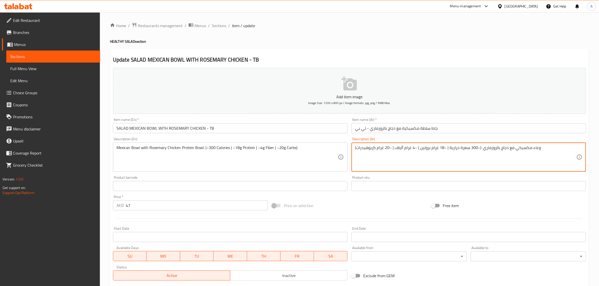
click at [534, 148] on textarea "وعاء مكسيكي مع دجاج بالروزماري. (~300 سعرة حرارية | ~18 غرام بروتين | ~4 غرام أ…" at bounding box center [465, 157] width 221 height 24
paste textarea "جاط"
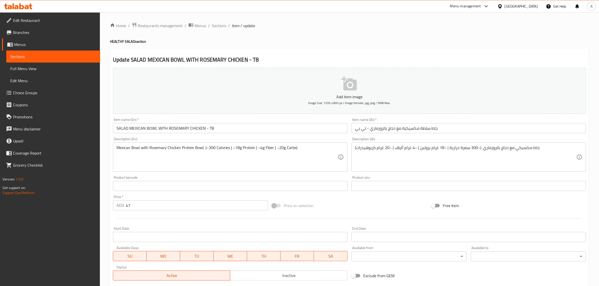
scroll to position [22, 0]
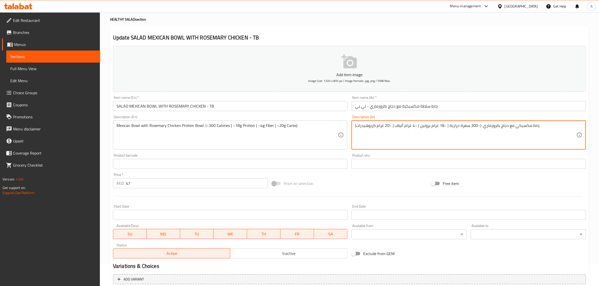
paste textarea "بروتين"
click at [542, 125] on textarea "جاط بروتين مكسيكي مع دجاج بالروزماري. (~300 سعرة حرارية | ~18 غرام بروتين | ~4 …" at bounding box center [465, 135] width 221 height 24
click at [545, 125] on textarea "جاط بروتين مكسيكي مع دجاج بالروزماري. (~300 سعرة حرارية | ~18 غرام بروتين | ~4 …" at bounding box center [465, 135] width 221 height 24
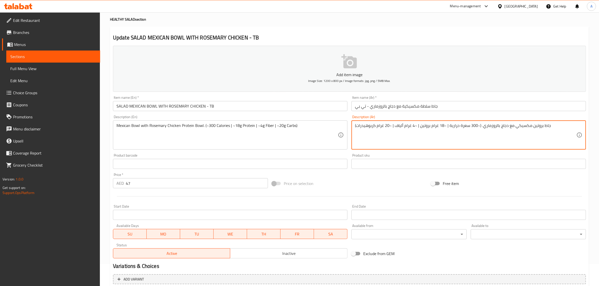
click at [521, 128] on textarea "جاط بروتين مكسيكي مع دجاج بالروزماري. (~300 سعرة حرارية | ~18 غرام بروتين | ~4 …" at bounding box center [465, 135] width 221 height 24
click at [539, 126] on textarea "جاط بروتين مكسيكي مع دجاج بالروزماري. (~300 سعرة حرارية | ~18 غرام بروتين | ~4 …" at bounding box center [465, 135] width 221 height 24
click at [541, 126] on textarea "جاط بروتين مكسيكي مع دجاج بالروزماري. (~300 سعرة حرارية | ~18 غرام بروتين | ~4 …" at bounding box center [465, 135] width 221 height 24
paste textarea "مكسيكي"
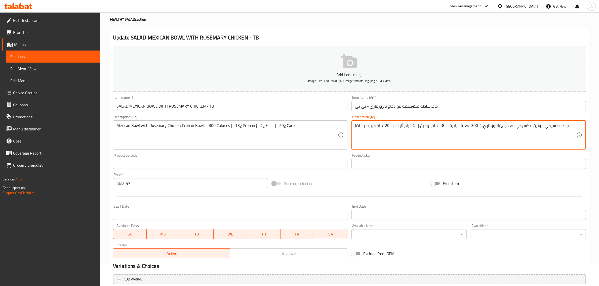
click at [509, 125] on textarea "جاط مكسيكي بروتين مكسيكي مع دجاج بالروزماري. (~300 سعرة حرارية | ~18 غرام بروتي…" at bounding box center [465, 135] width 221 height 24
click at [542, 123] on textarea "جاط مكسيكي بروتين مكسيكي مع دجاج بالروزماري. (~300 سعرة حرارية | ~18 غرام بروتي…" at bounding box center [465, 135] width 221 height 24
click at [540, 128] on textarea "جاط مكسيكي بروتين مكسيكي مع دجاج بالروزماري. (~300 سعرة حرارية | ~18 غرام بروتي…" at bounding box center [465, 135] width 221 height 24
click at [542, 127] on textarea "جاط مكسيكي بروتين مكسيكي مع دجاج بالروزماري. (~300 سعرة حرارية | ~18 غرام بروتي…" at bounding box center [465, 135] width 221 height 24
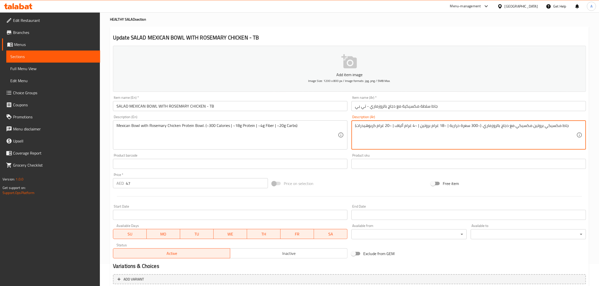
paste textarea "مع"
click at [566, 125] on textarea "جاط مكسيكي مع بروتين مكسيكي مع دجاج بالروزماري. (~300 سعرة حرارية | ~18 غرام بر…" at bounding box center [465, 135] width 221 height 24
click at [568, 126] on textarea "جاط مكسيكي مع بروتين مكسيكي مع دجاج بالروزماري. (~300 سعرة حرارية | ~18 غرام بر…" at bounding box center [465, 135] width 221 height 24
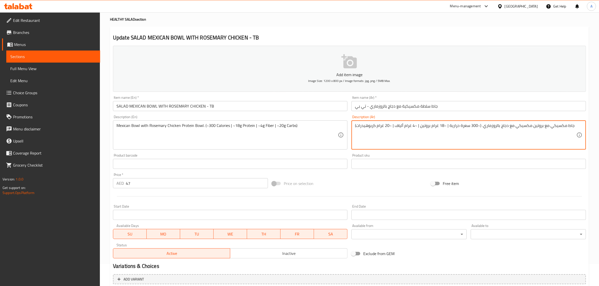
click at [539, 127] on textarea "جاط مكسيكي مع بروتين مكسيكي مع دجاج بالروزماري. (~300 سعرة حرارية | ~18 غرام بر…" at bounding box center [465, 135] width 221 height 24
click at [542, 124] on textarea "جاط مكسيكي مع بروتين مكسيكي مع دجاج بالروزماري. (~300 سعرة حرارية | ~18 غرام بر…" at bounding box center [465, 135] width 221 height 24
paste textarea "اط"
click at [498, 124] on textarea "جاط مكسيكي مع جاط بروتين مكسيكي مع دجاج بالروزماري. (~300 سعرة حرارية | ~18 غرا…" at bounding box center [465, 135] width 221 height 24
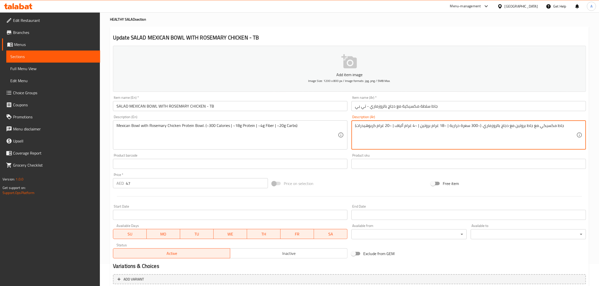
click at [513, 125] on textarea "جاط مكسيكي مع جاط بروتين مع دجاج بالروزماري. (~300 سعرة حرارية | ~18 غرام بروتي…" at bounding box center [465, 135] width 221 height 24
click at [510, 127] on textarea "جاط مكسيكي مع جاط بروتين مع دجاج بالروزماري. (~300 سعرة حرارية | ~18 غرام بروتي…" at bounding box center [465, 135] width 221 height 24
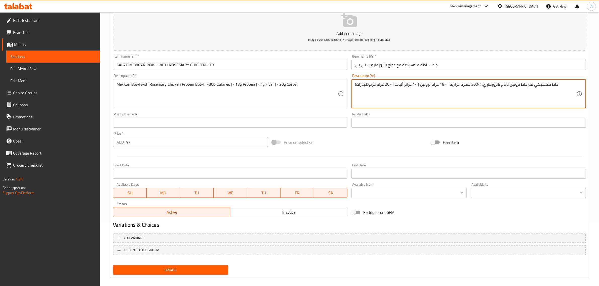
scroll to position [68, 0]
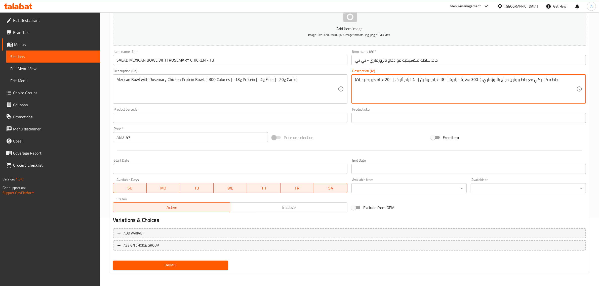
type textarea "جاط مكسيكي مع جاط بروتين دجاج بالروزماري. (~300 سعرة حرارية | ~18 غرام بروتين |…"
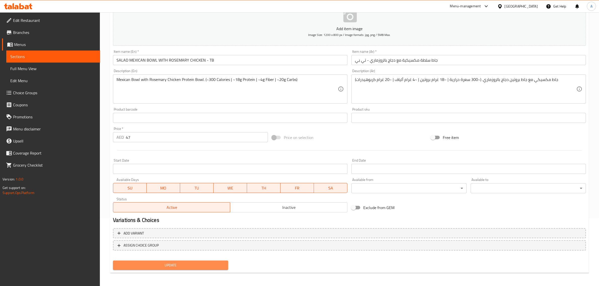
click at [218, 261] on button "Update" at bounding box center [170, 265] width 115 height 9
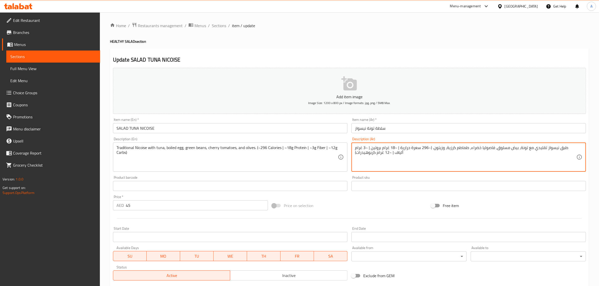
click at [573, 146] on textarea "طبق نيسواز تقليدي مع تونة، بيض مسلوق، فاصوليا خضراء، طماطم كرزية، وزيتون. (~296…" at bounding box center [465, 157] width 221 height 24
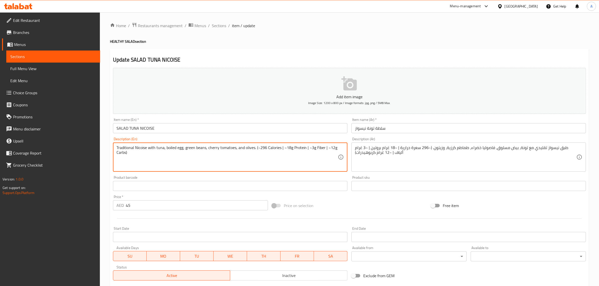
click at [269, 152] on textarea "Traditional Nicoise with tuna, boiled egg, green beans, cherry tomatoes, and ol…" at bounding box center [227, 157] width 221 height 24
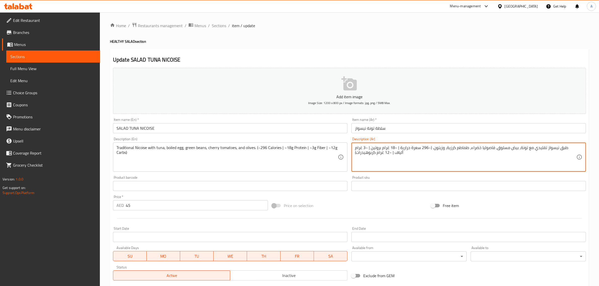
click at [572, 147] on textarea "طبق نيسواز تقليدي مع تونة، بيض مسلوق، فاصوليا خضراء، طماطم كرزية، وزيتون. (~296…" at bounding box center [465, 157] width 221 height 24
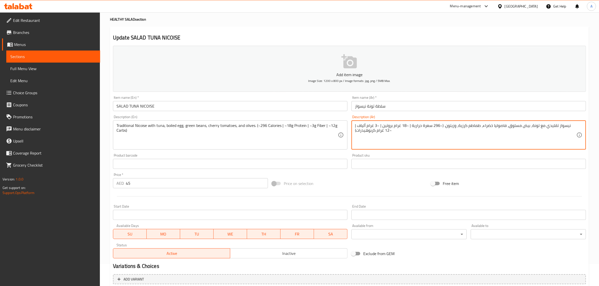
scroll to position [68, 0]
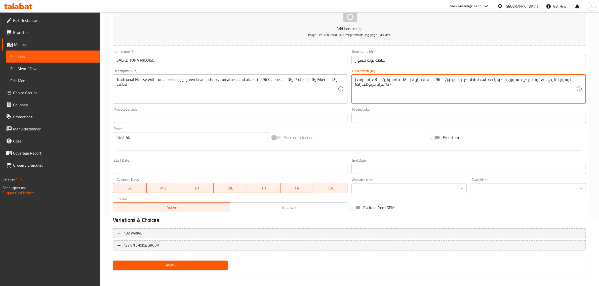
type textarea "نيسواز تقليدي مع تونة، بيض مسلوق، فاصوليا خضراء، طماطم كرزية، وزيتون. (~296 سعر…"
click at [201, 263] on span "Update" at bounding box center [170, 266] width 107 height 6
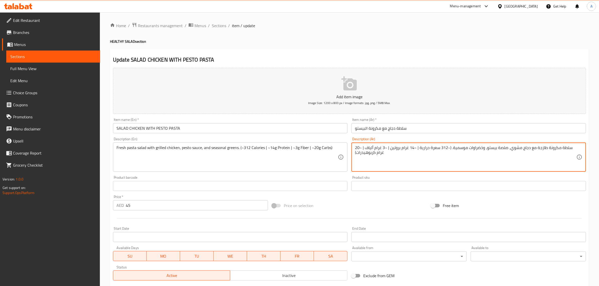
drag, startPoint x: 468, startPoint y: 147, endPoint x: 481, endPoint y: 150, distance: 13.2
paste textarea
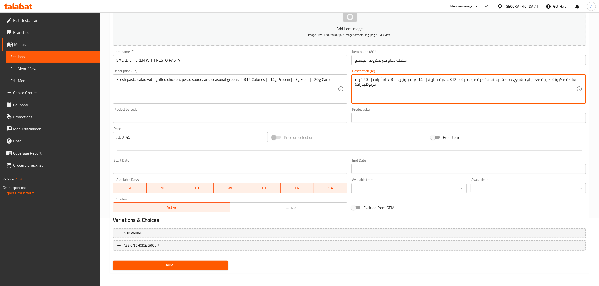
type textarea "سلطة مكرونة طازجة مع دجاج مشوي، صلصة بيستو، وخضرة موسمية. (~312 سعرة حرارية | ~…"
click at [179, 266] on span "Update" at bounding box center [170, 266] width 107 height 6
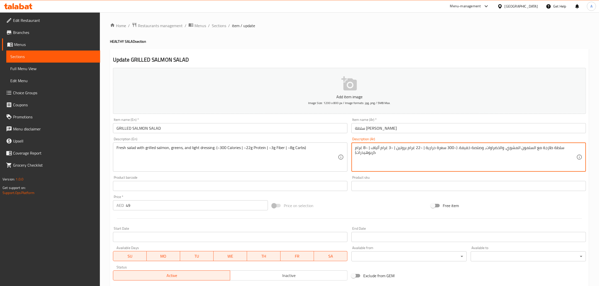
drag, startPoint x: 484, startPoint y: 149, endPoint x: 499, endPoint y: 151, distance: 14.8
paste textarea
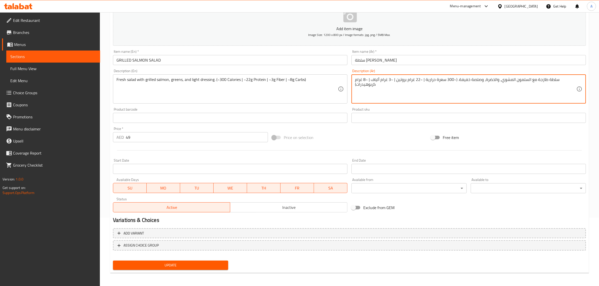
type textarea "سلطة طازجة مع السلمون المشوي، والخضرة، وصلصة خفيفة. (~300 سعرة حرارية | ~22 غرا…"
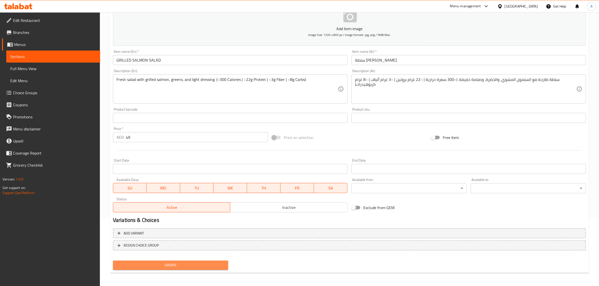
click at [197, 264] on span "Update" at bounding box center [170, 266] width 107 height 6
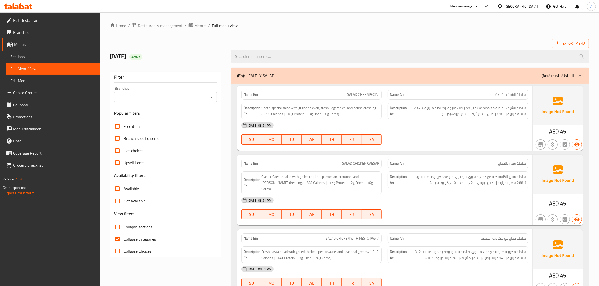
click at [145, 230] on span "Collapse sections" at bounding box center [138, 227] width 29 height 6
click at [124, 231] on input "Collapse sections" at bounding box center [117, 227] width 12 height 12
checkbox input "true"
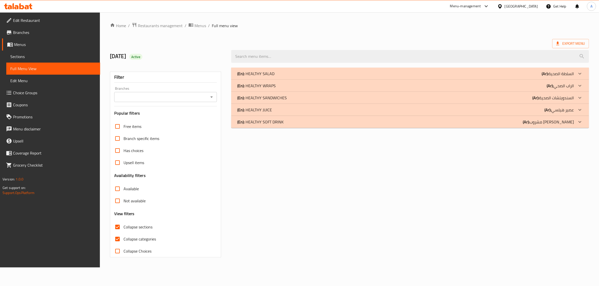
click at [138, 237] on span "Collapse categories" at bounding box center [140, 239] width 32 height 6
click at [124, 237] on input "Collapse categories" at bounding box center [117, 239] width 12 height 12
checkbox input "false"
click at [286, 88] on div "(En): HEALTHY WRAPS (Ar): [DEMOGRAPHIC_DATA]" at bounding box center [409, 86] width 340 height 6
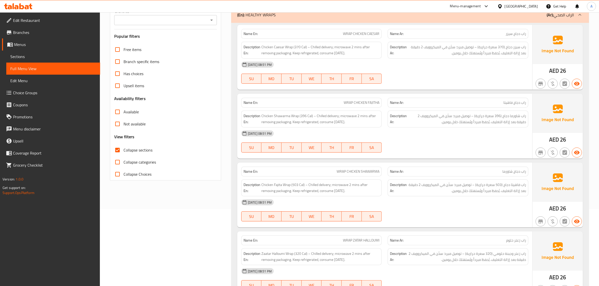
scroll to position [130, 0]
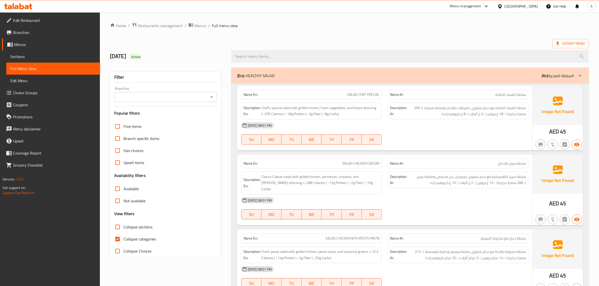
click at [141, 226] on span "Collapse sections" at bounding box center [138, 227] width 29 height 6
click at [124, 226] on input "Collapse sections" at bounding box center [117, 227] width 12 height 12
checkbox input "true"
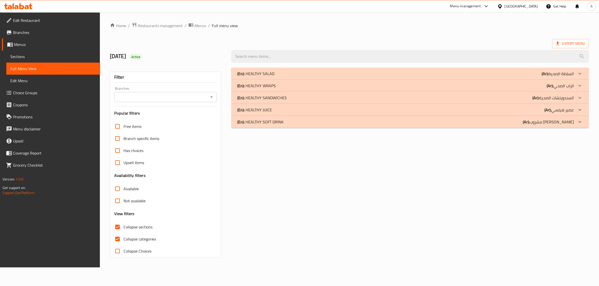
click at [134, 237] on span "Collapse categories" at bounding box center [140, 239] width 32 height 6
click at [124, 237] on input "Collapse categories" at bounding box center [117, 239] width 12 height 12
checkbox input "false"
click at [281, 90] on div "(En): HEALTHY WRAPS (Ar): [DEMOGRAPHIC_DATA]" at bounding box center [413, 86] width 361 height 12
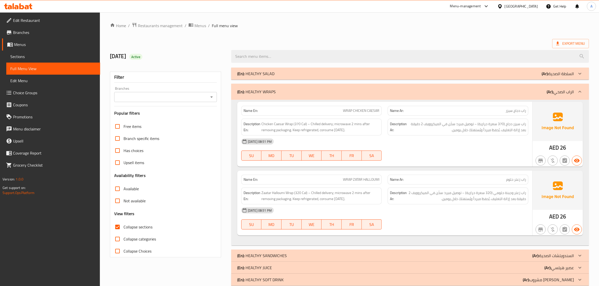
scroll to position [10, 0]
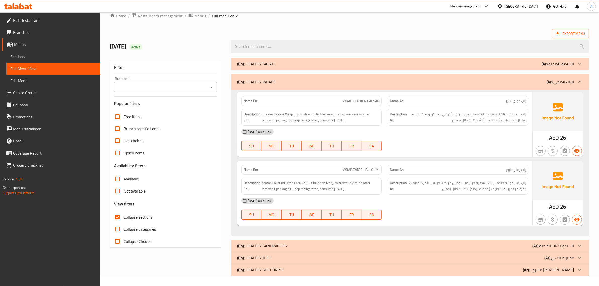
click at [518, 86] on div "(En): HEALTHY WRAPS (Ar): [DEMOGRAPHIC_DATA]" at bounding box center [410, 82] width 358 height 16
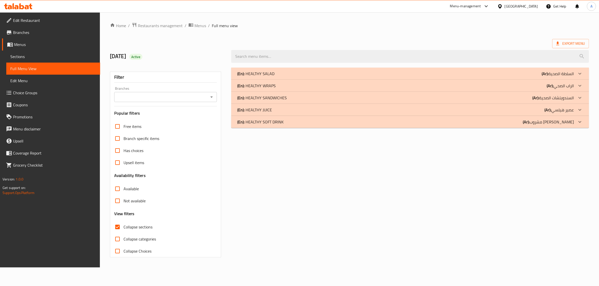
scroll to position [0, 0]
click at [543, 84] on div "(En): HEALTHY WRAPS (Ar): [DEMOGRAPHIC_DATA]" at bounding box center [409, 86] width 340 height 6
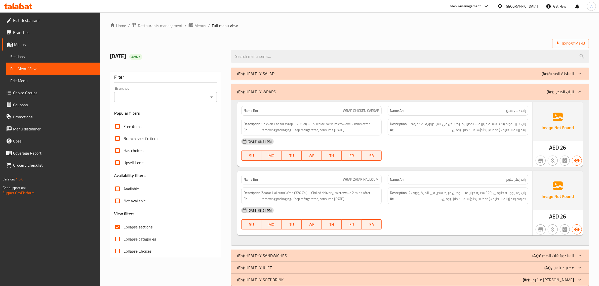
scroll to position [10, 0]
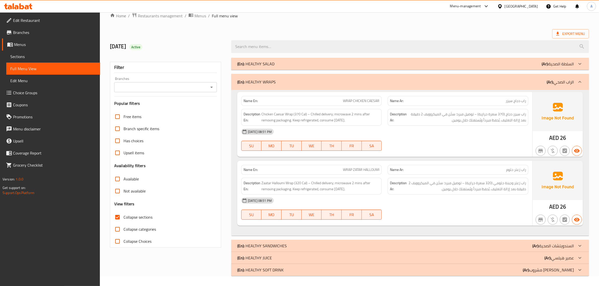
click at [508, 175] on div "Description Ar: راب زعتر وجبنة حلومي (320 سعرة حرارية) – توصيل مبرد؛ سخّن في ال…" at bounding box center [458, 186] width 147 height 23
click at [368, 171] on span "WRAP ZATAR HALLOUMI" at bounding box center [361, 169] width 36 height 5
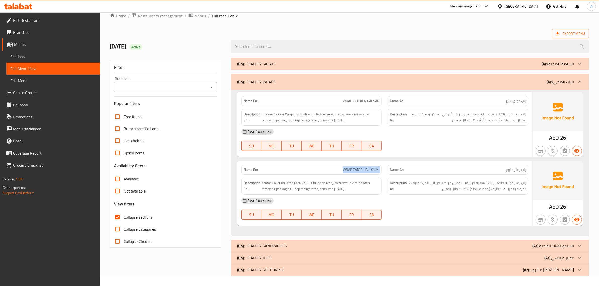
click at [368, 171] on span "WRAP ZATAR HALLOUMI" at bounding box center [361, 169] width 36 height 5
click at [460, 184] on span "راب زعتر وجبنة حلومي (320 سعرة حرارية) – توصيل مبرد؛ سخّن في الميكروويف 2 دقيقة…" at bounding box center [467, 186] width 118 height 12
copy span "توصيل"
click at [566, 84] on p "(Ar): الراب الصحي" at bounding box center [560, 82] width 27 height 6
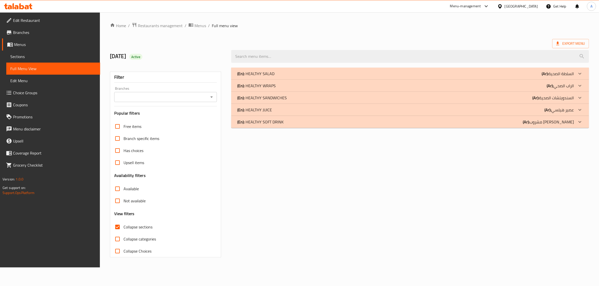
scroll to position [0, 0]
click at [570, 111] on p "(Ar): عصير هيلسي" at bounding box center [563, 110] width 29 height 6
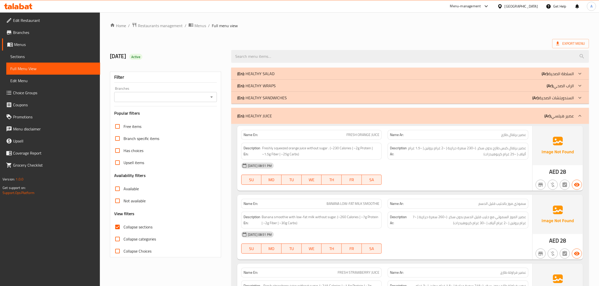
click at [568, 116] on p "(Ar): عصير هيلسي" at bounding box center [559, 116] width 29 height 6
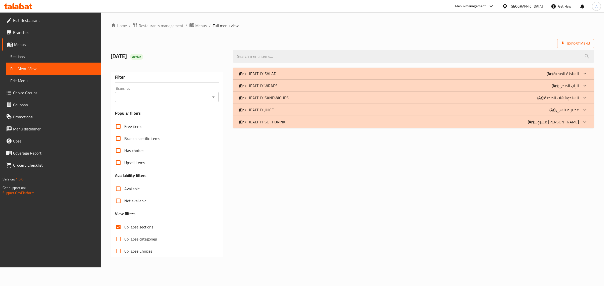
click at [551, 100] on p "(Ar): السندويتشات الصحية" at bounding box center [558, 98] width 42 height 6
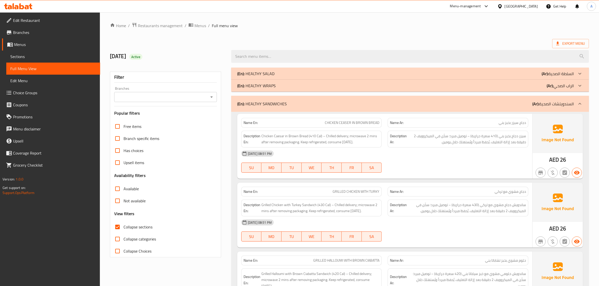
scroll to position [64, 0]
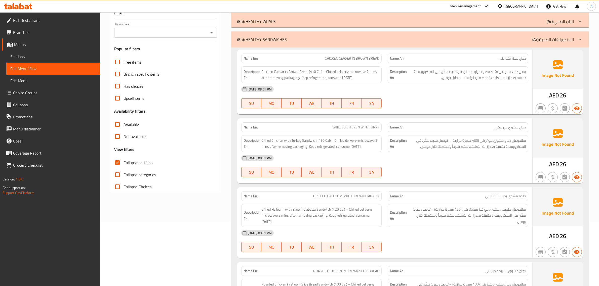
click at [516, 63] on div "Name Ar: دجاج سيزر بخبز بني" at bounding box center [458, 59] width 141 height 10
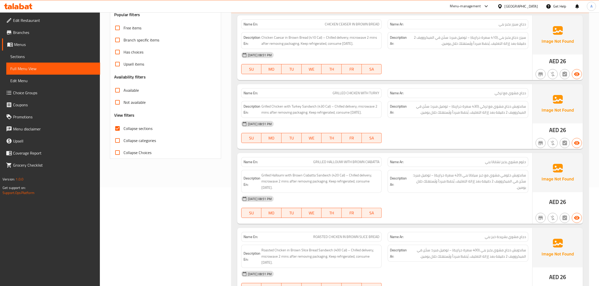
scroll to position [123, 0]
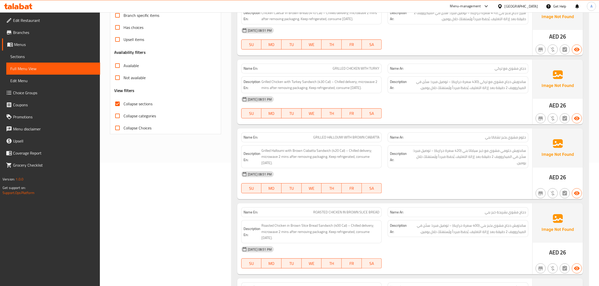
click at [516, 70] on span "دجاج مشوي مع تركي" at bounding box center [510, 68] width 31 height 5
click at [499, 90] on span "ساندويش دجاج مشوي مع تركي (430 سعرة حرارية) – توصيل مبرد؛ سخّن في الميكروويف 2 …" at bounding box center [467, 85] width 118 height 12
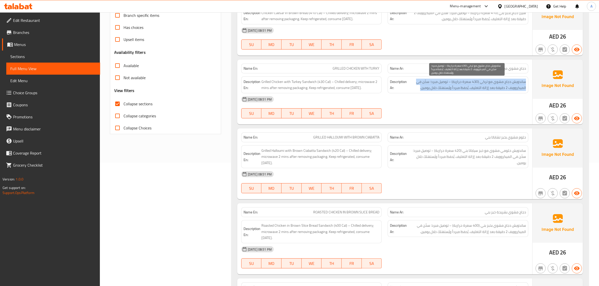
click at [499, 90] on span "ساندويش دجاج مشوي مع تركي (430 سعرة حرارية) – توصيل مبرد؛ سخّن في الميكروويف 2 …" at bounding box center [467, 85] width 118 height 12
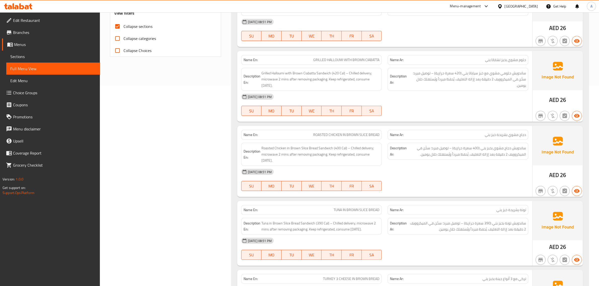
scroll to position [208, 0]
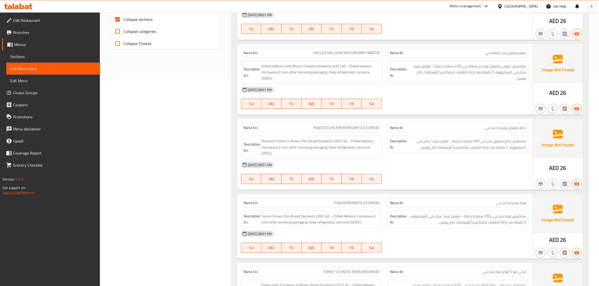
click at [357, 52] on span "GRILLED HALLOUMI WITH BROWN CIABATTA" at bounding box center [346, 52] width 66 height 5
copy span "GRILLED HALLOUMI WITH BROWN CIABATTA"
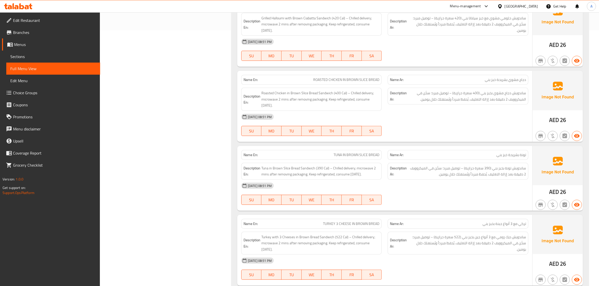
scroll to position [268, 0]
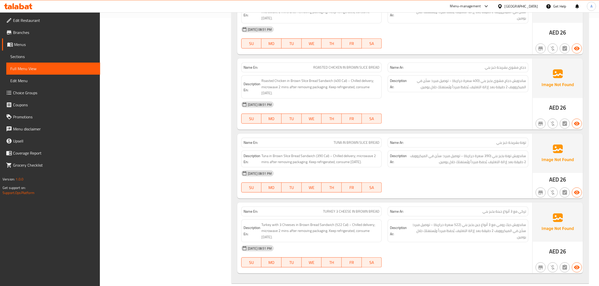
click at [528, 66] on div "Name Ar: دجاج مشوي بشريحة خبز بني" at bounding box center [458, 68] width 141 height 10
click at [366, 70] on span "ROASTED CHICKEN IN BROWN SLICE BREAD" at bounding box center [346, 67] width 66 height 5
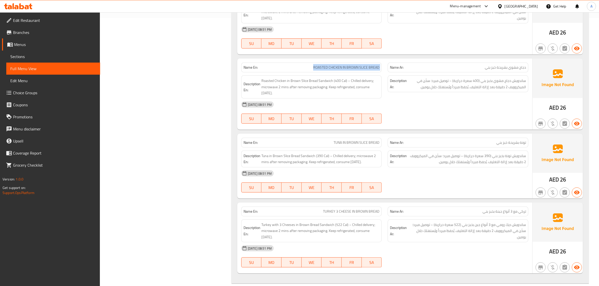
click at [366, 70] on span "ROASTED CHICKEN IN BROWN SLICE BREAD" at bounding box center [346, 67] width 66 height 5
copy span "ROASTED CHICKEN IN BROWN SLICE BREAD"
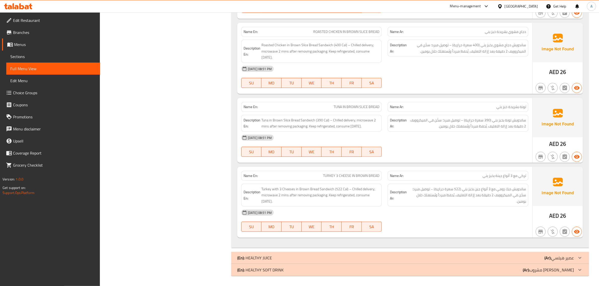
click at [344, 99] on div "Name En: TUNA IN BROWN SLICE BREAD" at bounding box center [311, 107] width 147 height 16
copy span "TUNA IN BROWN SLICE BREAD"
click at [368, 170] on div "Name En: TURKEY 3 CHEESE IN BROWN BREAD" at bounding box center [311, 176] width 147 height 16
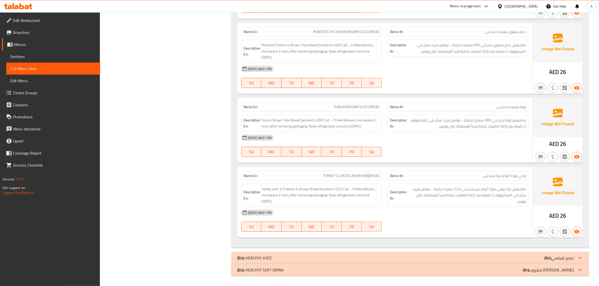
click at [367, 170] on div "Name En: TURKEY 3 CHEESE IN BROWN BREAD" at bounding box center [311, 176] width 147 height 16
copy span "TURKEY 3 CHEESE IN BROWN BREAD"
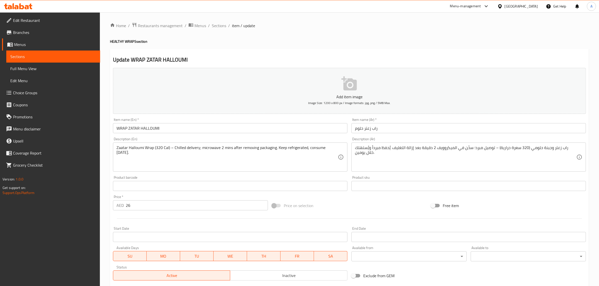
click at [358, 129] on input "راب زعتر حلوم" at bounding box center [469, 128] width 235 height 10
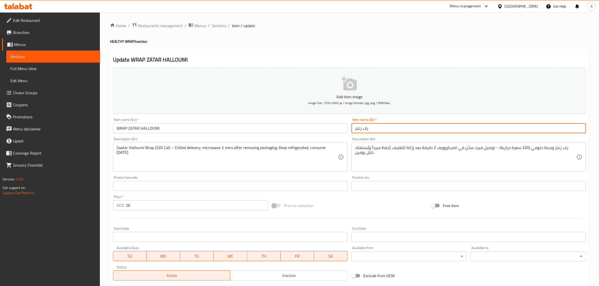
click at [364, 126] on input "راب زعتر" at bounding box center [469, 128] width 235 height 10
paste input "حلوم"
click at [368, 129] on input "راب حلومي زعتر" at bounding box center [469, 128] width 235 height 10
type input "راب حلومي زعتر"
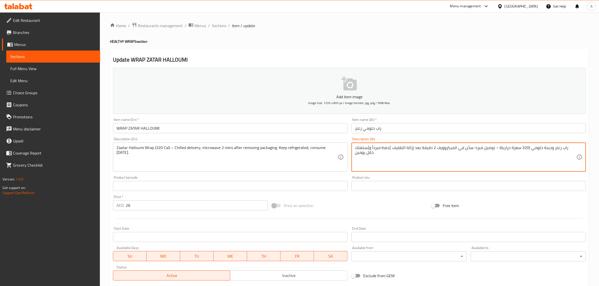
click at [563, 148] on textarea "راب زعتر وجبنة حلومي (320 سعرة حرارية) – توصيل مبرد؛ سخّن في الميكروويف 2 دقيقة…" at bounding box center [465, 157] width 221 height 24
click at [559, 148] on textarea "راب زعتر وجبنة حلومي (320 سعرة حرارية) – توصيل مبرد؛ سخّن في الميكروويف 2 دقيقة…" at bounding box center [465, 157] width 221 height 24
click at [554, 148] on textarea "راب زعتر وجبنة حلومي (320 سعرة حرارية) – توصيل مبرد؛ سخّن في الميكروويف 2 دقيقة…" at bounding box center [465, 157] width 221 height 24
paste textarea "حلومي"
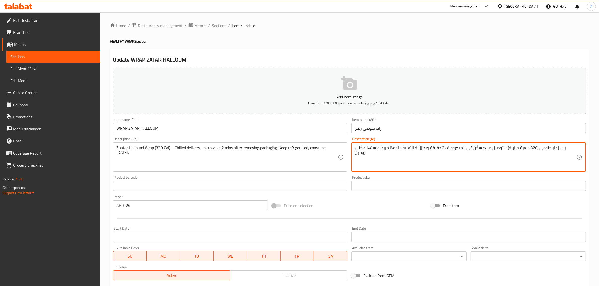
click at [553, 150] on textarea "راب زعتر حلومي (320 سعرة حرارية) – توصيل مبرد؛ سخّن في الميكروويف 2 دقيقة بعد إ…" at bounding box center [465, 157] width 221 height 24
click at [556, 147] on textarea "راب زعتر (320 سعرة حرارية) – توصيل مبرد؛ سخّن في الميكروويف 2 دقيقة بعد إزالة ا…" at bounding box center [465, 157] width 221 height 24
paste textarea "حلومي"
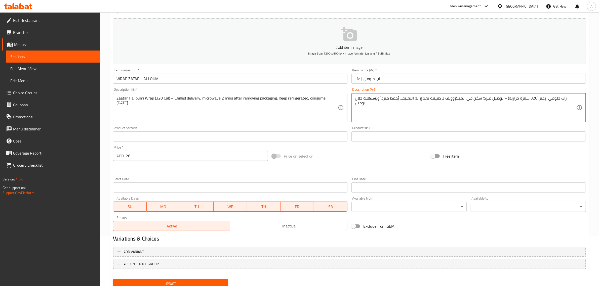
scroll to position [68, 0]
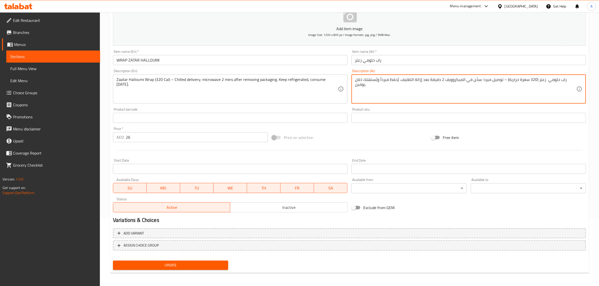
click at [194, 270] on div "Update" at bounding box center [170, 265] width 119 height 13
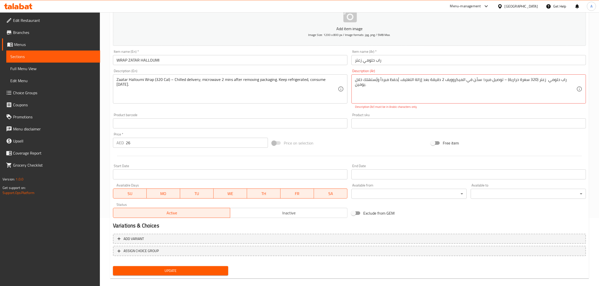
click at [194, 270] on span "Update" at bounding box center [170, 271] width 107 height 6
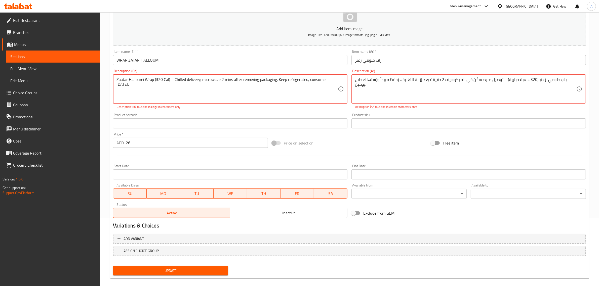
click at [194, 270] on span "Update" at bounding box center [170, 271] width 107 height 6
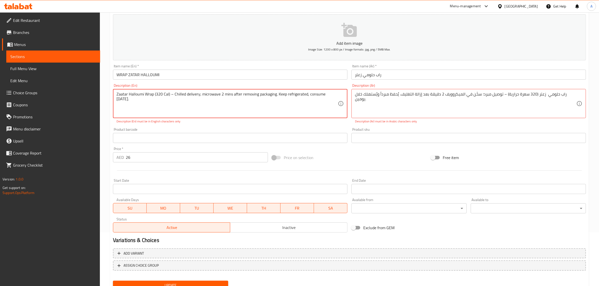
click at [267, 111] on textarea "Zaatar Halloumi Wrap (320 Cal) – Chilled delivery; microwave 2 mins after remov…" at bounding box center [227, 104] width 221 height 24
click at [493, 106] on textarea "راب حلومي زعتر (320 سعرة حرارية) – توصيل مبرد؛ سخّن في الميكروويف 2 دقيقة بعد إ…" at bounding box center [465, 104] width 221 height 24
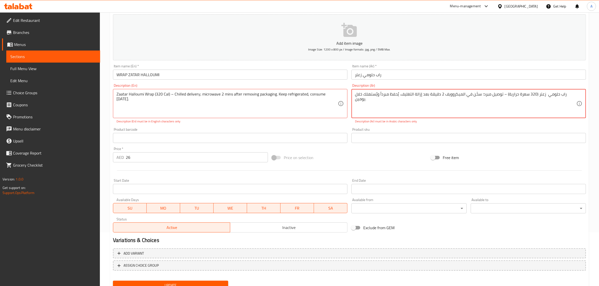
click at [500, 102] on textarea "راب حلومي زعتر (320 سعرة حرارية) – توصيل مبرد؛ سخّن في الميكروويف 2 دقيقة بعد إ…" at bounding box center [465, 104] width 221 height 24
paste textarea "[PERSON_NAME] (٣٢٠ سعرة حرارية) - للتوصيل مبردًا؛ يُسخّن في الميكروويف لمدة دقي…"
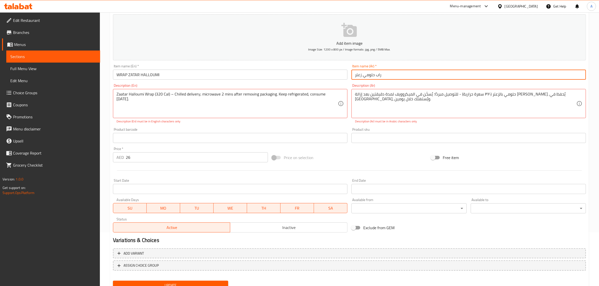
click at [375, 75] on input "راب حلومي زعتر" at bounding box center [469, 75] width 235 height 10
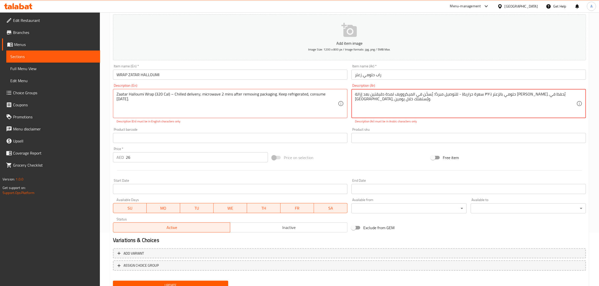
drag, startPoint x: 549, startPoint y: 95, endPoint x: 572, endPoint y: 93, distance: 22.7
paste textarea "اب حلومي زعتر"
type textarea "راب حلومي زعتر (٣٢٠ سعرة حرارية) - للتوصيل مبردًا؛ يُسخّن في الميكروويف لمدة دق…"
click at [201, 283] on span "Update" at bounding box center [170, 286] width 107 height 6
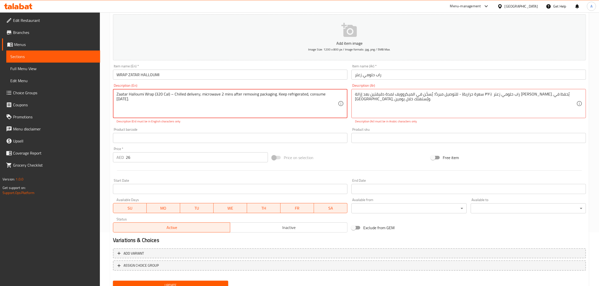
click at [286, 110] on textarea "Zaatar Halloumi Wrap (320 Cal) – Chilled delivery; microwave 2 mins after remov…" at bounding box center [227, 104] width 221 height 24
click at [192, 111] on textarea "Zaatar Halloumi Wrap (320 Cal) – Chilled delivery; microwave 2 mins after remov…" at bounding box center [227, 104] width 221 height 24
click at [158, 98] on textarea "Zaatar Halloumi Wrap (320 Cal) – Chilled delivery; microwave 2 mins after remov…" at bounding box center [227, 104] width 221 height 24
click at [134, 98] on textarea "Zaatar Halloumi Wrap (320 Cal) – Chilled delivery; microwave 2 mins after remov…" at bounding box center [227, 104] width 221 height 24
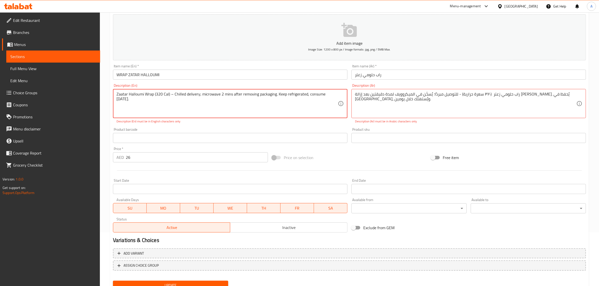
click at [134, 98] on textarea "Zaatar Halloumi Wrap (320 Cal) – Chilled delivery; microwave 2 mins after remov…" at bounding box center [227, 104] width 221 height 24
click at [255, 116] on div "Zaatar Halloumi Wrap (320 Cal) – Chilled delivery; microwave 2 mins after remov…" at bounding box center [230, 103] width 235 height 29
click at [171, 95] on textarea "Zaatar Halloumi Wrap (320 Cal) – Chilled delivery; microwave 2 mins after remov…" at bounding box center [227, 104] width 221 height 24
type textarea "Zaatar Halloumi Wrap (320 Cal) Chilled delivery; microwave 2 mins after removin…"
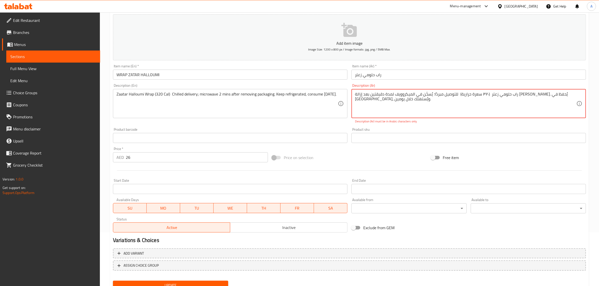
click at [466, 128] on div "Product sku Product sku" at bounding box center [469, 135] width 235 height 15
click at [198, 285] on span "Update" at bounding box center [170, 286] width 107 height 6
click at [372, 96] on textarea "راب حلومي زعتر (٣٢٠ سعرة حرارية) للتوصيل مبردًا؛ يُسخّن في الميكروويف لمدة دقيق…" at bounding box center [465, 104] width 221 height 24
click at [505, 97] on textarea "راب حلومي زعتر (٣٢٠ سعرة حرارية) للتوصيل مبردًا؛ يُسخّن في الميكروويف لمدة دقيق…" at bounding box center [465, 104] width 221 height 24
click at [492, 94] on textarea "راب حلومي زعتر (٣٢٠ سعرة حرارية) للتوصيل مبردًا؛ يُسخّن في الميكروويف لمدة دقيق…" at bounding box center [465, 104] width 221 height 24
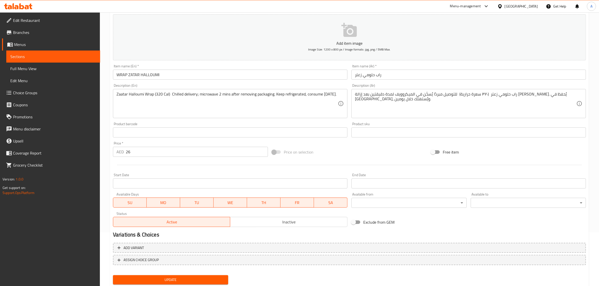
click at [491, 123] on div "Product sku Product sku" at bounding box center [469, 129] width 235 height 15
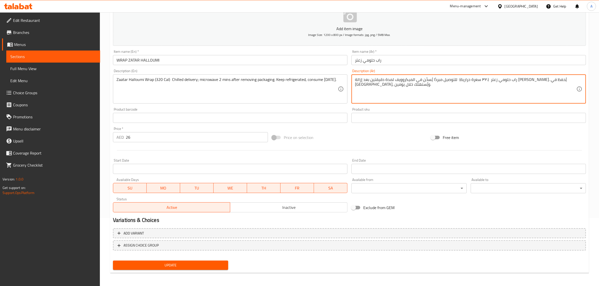
click at [510, 81] on textarea "راب حلومي زعتر (٣٢٠ سعرة حرارية) للتوصيل مبردًا يُسخّن في الميكروويف لمدة دقيقت…" at bounding box center [465, 89] width 221 height 24
paste textarea
click at [187, 268] on span "Update" at bounding box center [170, 266] width 107 height 6
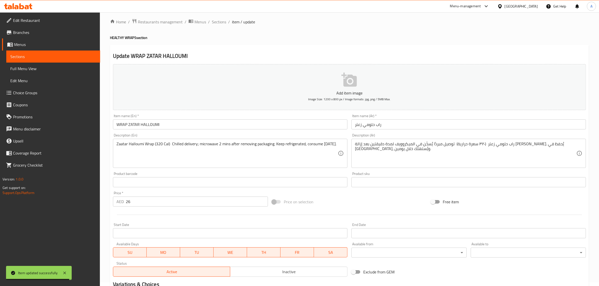
scroll to position [0, 0]
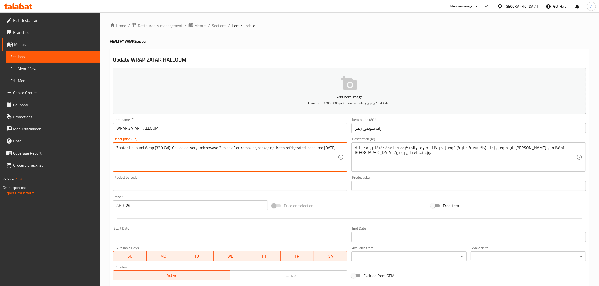
click at [159, 148] on textarea "Zaatar Halloumi Wrap (320 Cal) Chilled delivery; microwave 2 mins after removin…" at bounding box center [227, 157] width 221 height 24
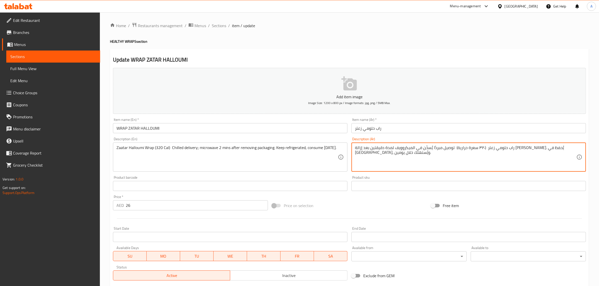
click at [540, 148] on textarea "راب حلومي زعتر (٣٢٠ سعرة حرارية) توصيل مبردًا يُسخّن في الميكروويف لمدة دقيقتين…" at bounding box center [465, 157] width 221 height 24
paste textarea "320"
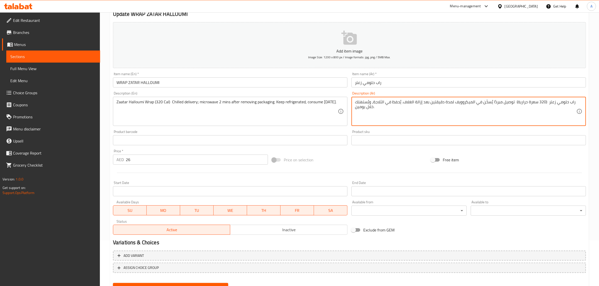
scroll to position [68, 0]
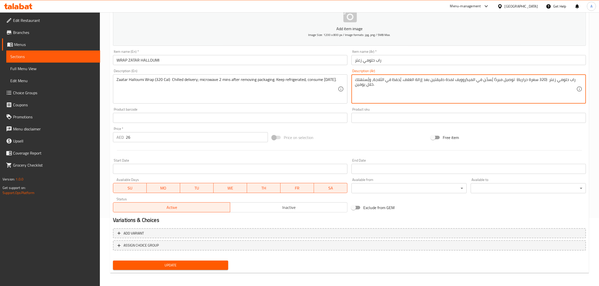
type textarea "راب حلومي زعتر (320 سعرة حرارية) توصيل مبردًا يُسخّن في الميكروويف لمدة دقيقتين…"
click at [198, 272] on div "Update WRAP ZATAR HALLOUMI Add item image Image Size: 1200 x 800 px / Image for…" at bounding box center [349, 127] width 479 height 293
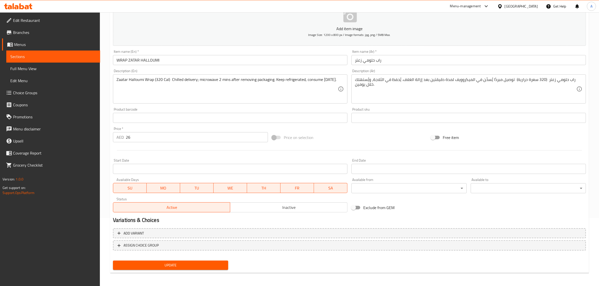
click at [192, 263] on span "Update" at bounding box center [170, 266] width 107 height 6
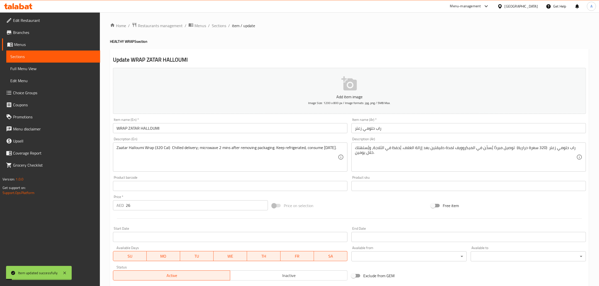
click at [227, 23] on ol "Home / Restaurants management / Menus / Sections / item / update" at bounding box center [349, 25] width 479 height 7
click at [220, 26] on span "Sections" at bounding box center [219, 26] width 14 height 6
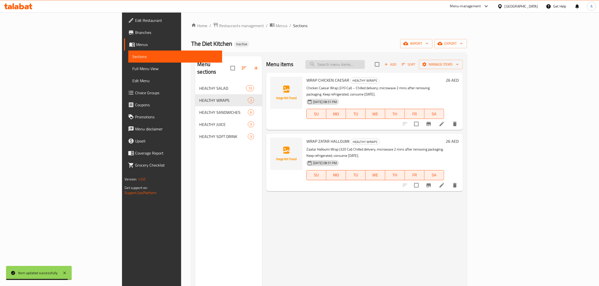
click at [365, 62] on input "search" at bounding box center [335, 64] width 59 height 9
paste input "GRILLED HALLOUMI WITH BROWN CIABATTA"
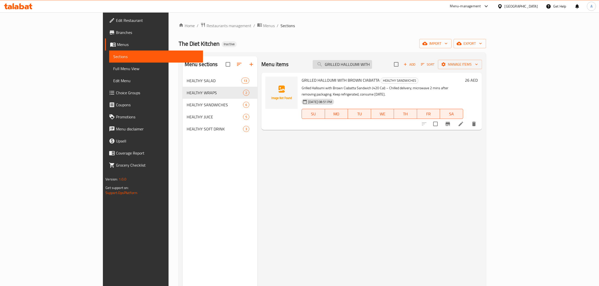
click at [372, 61] on input "GRILLED HALLOUMI WITH BROWN CIABATTA" at bounding box center [342, 64] width 59 height 9
paste input "ROASTED CHICKEN IN BROWN SLICE BREAD"
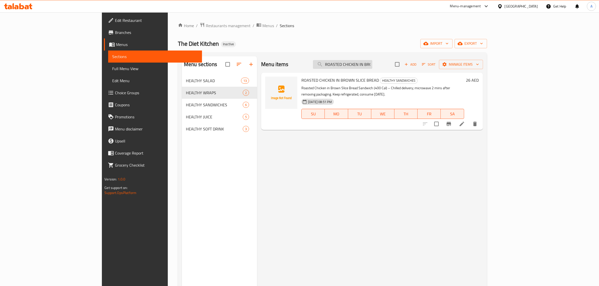
click at [373, 62] on input "ROASTED CHICKEN IN BROWN SLICE BREAD" at bounding box center [342, 64] width 59 height 9
paste input "TUNA"
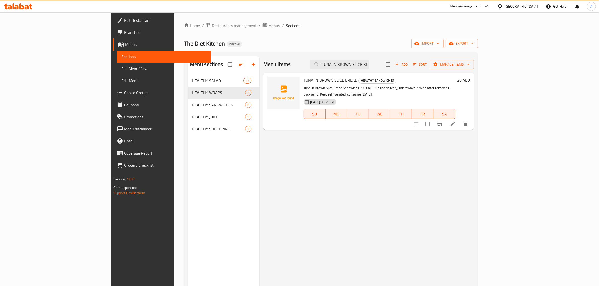
click at [387, 73] on div "TUNA IN BROWN SLICE BREAD HEALTHY SANDWICHES Tuna in Brown Slice Bread Sandwich…" at bounding box center [369, 101] width 211 height 57
click at [369, 65] on input "TUNA IN BROWN SLICE BREAD" at bounding box center [339, 64] width 59 height 9
paste input "RKEY 3 CHEESE IN BROWN"
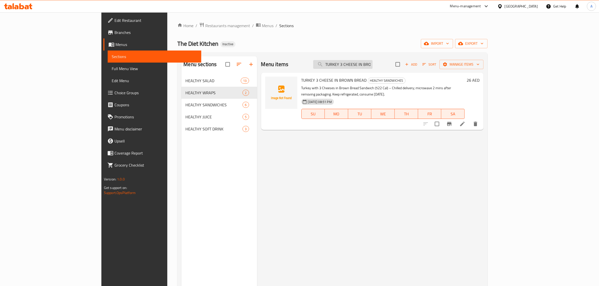
click at [373, 68] on input "TURKEY 3 CHEESE IN BROWN BREAD" at bounding box center [342, 64] width 59 height 9
paste input "CHICKEN CEASER"
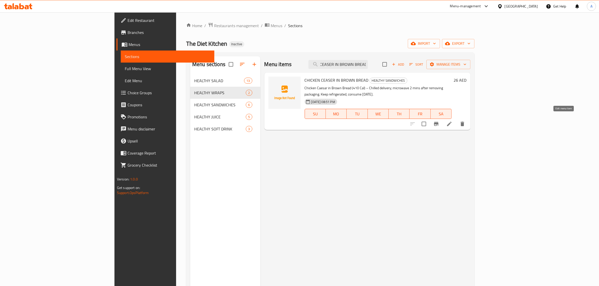
type input "CHICKEN CEASER IN BROWN BREAD"
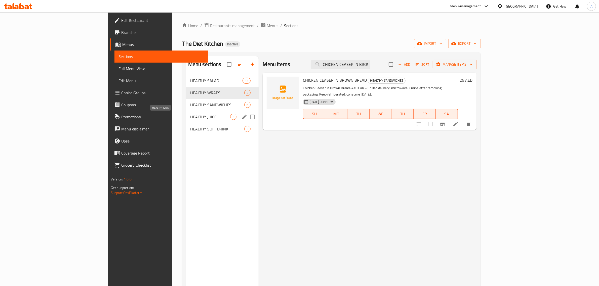
click at [190, 118] on span "HEALTHY JUICE" at bounding box center [210, 117] width 40 height 6
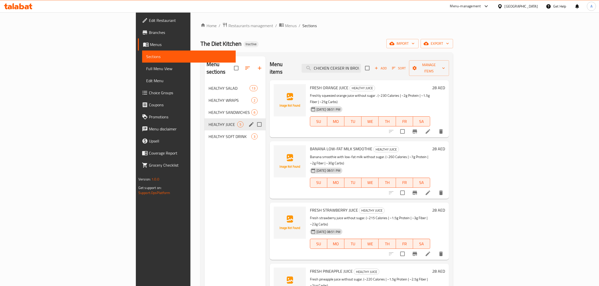
click at [254, 119] on input "Menu sections" at bounding box center [259, 124] width 11 height 11
checkbox input "true"
click at [249, 122] on icon "edit" at bounding box center [251, 124] width 5 height 5
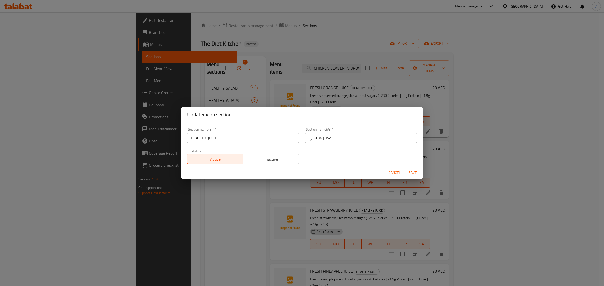
click at [257, 140] on input "HEALTHY JUICE" at bounding box center [243, 138] width 112 height 10
click at [309, 137] on input "عصير هيلسي" at bounding box center [361, 138] width 112 height 10
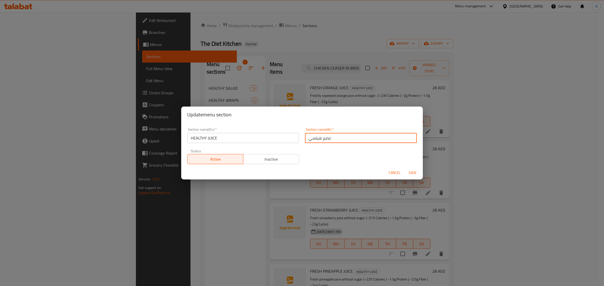
paste input "صح"
type input "عصير صحي"
click at [408, 173] on span "Save" at bounding box center [413, 173] width 12 height 6
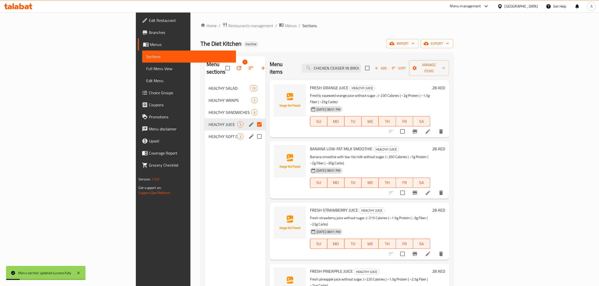
drag, startPoint x: 221, startPoint y: 131, endPoint x: 218, endPoint y: 127, distance: 4.6
click at [254, 131] on input "Menu sections" at bounding box center [259, 136] width 11 height 11
checkbox input "true"
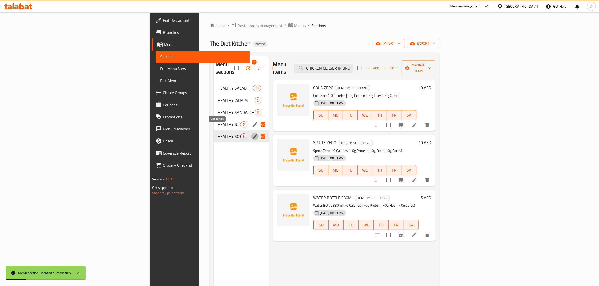
click at [252, 134] on icon "edit" at bounding box center [255, 137] width 6 height 6
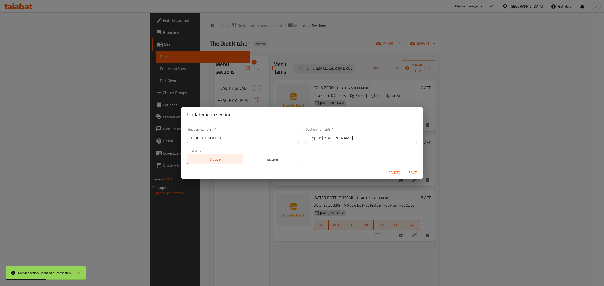
click at [315, 141] on input "مشروب غازي هيلسي" at bounding box center [361, 138] width 112 height 10
paste input "صح"
type input "مشروب غازي صحي"
click at [417, 174] on span "Save" at bounding box center [413, 173] width 12 height 6
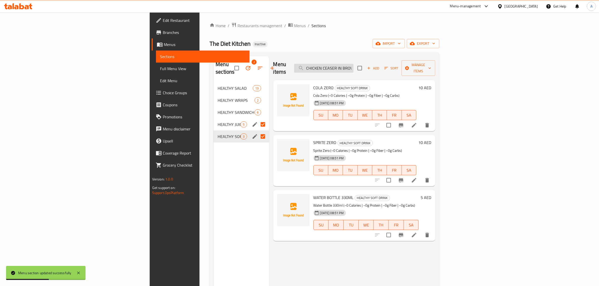
click at [354, 64] on input "CHICKEN CEASER IN BROWN BREAD" at bounding box center [323, 68] width 59 height 9
paste input "BANANA LOW-FAT MILK SMOOTHIE"
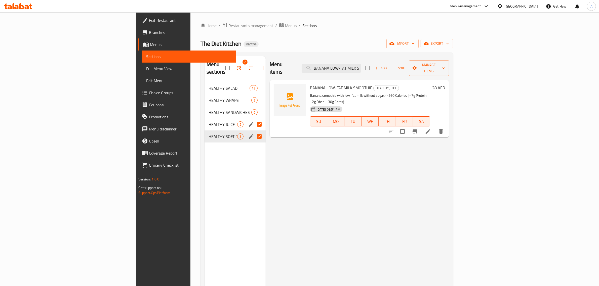
click at [378, 51] on div "Home / Restaurants management / Menus / Sections The Diet Kitchen Inactive impo…" at bounding box center [327, 184] width 253 height 324
click at [361, 65] on input "BANANA LOW-FAT MILK SMOOTHIE" at bounding box center [331, 68] width 59 height 9
paste input "GREEN APPLE JUIC"
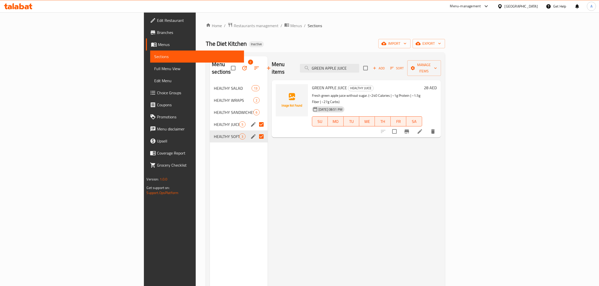
type input "GREEN APPLE JUICE"
click at [423, 129] on icon at bounding box center [420, 132] width 6 height 6
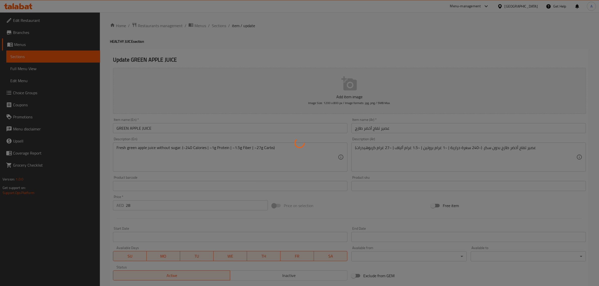
click at [360, 127] on div at bounding box center [299, 143] width 599 height 286
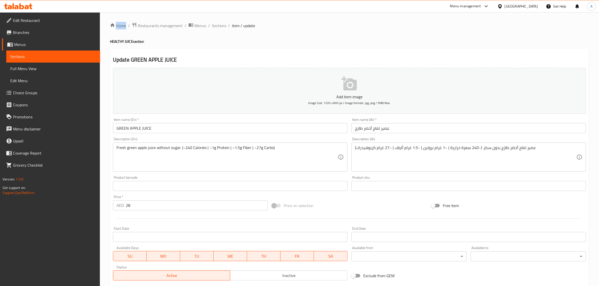
click at [360, 127] on div at bounding box center [299, 143] width 599 height 286
click at [359, 128] on input "عصير تفاح أخضر طازج" at bounding box center [469, 128] width 235 height 10
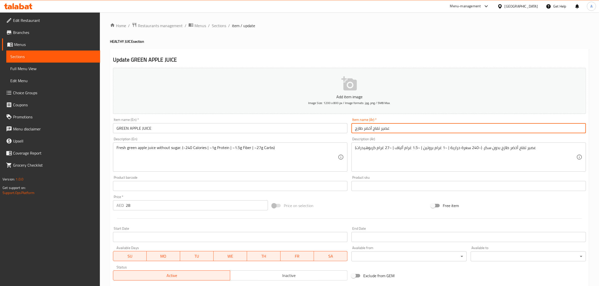
click at [359, 128] on input "عصير تفاح أخضر طازج" at bounding box center [469, 128] width 235 height 10
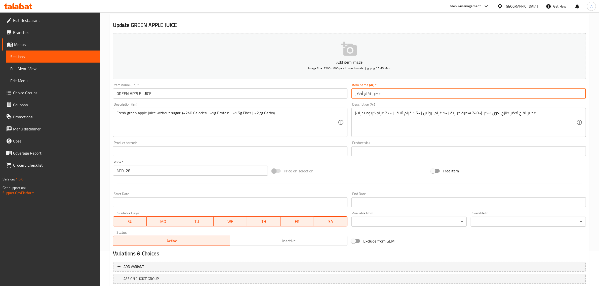
scroll to position [68, 0]
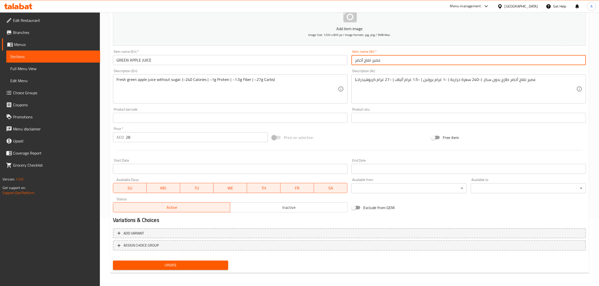
type input "عصير تفاح أخضر"
click at [202, 265] on span "Update" at bounding box center [170, 266] width 107 height 6
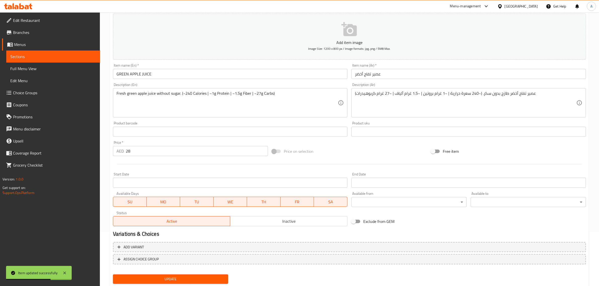
scroll to position [0, 0]
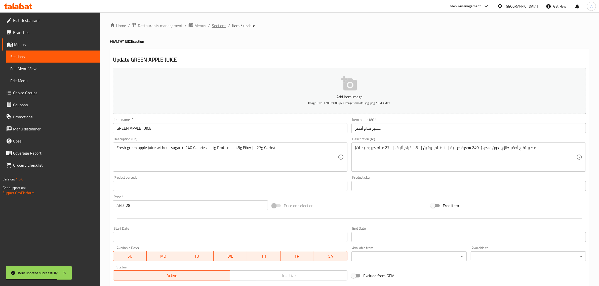
click at [224, 23] on span "Sections" at bounding box center [219, 26] width 14 height 6
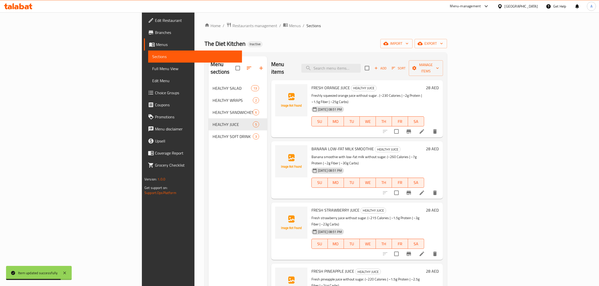
click at [383, 71] on div "Menu items Add Sort Manage items" at bounding box center [357, 68] width 172 height 24
click at [361, 64] on input "search" at bounding box center [331, 68] width 59 height 9
paste input "WATER BOTTLE 330ML"
drag, startPoint x: 400, startPoint y: 66, endPoint x: 398, endPoint y: 64, distance: 3.2
click at [361, 64] on input "WATER BOTTLE 330ML" at bounding box center [331, 68] width 59 height 9
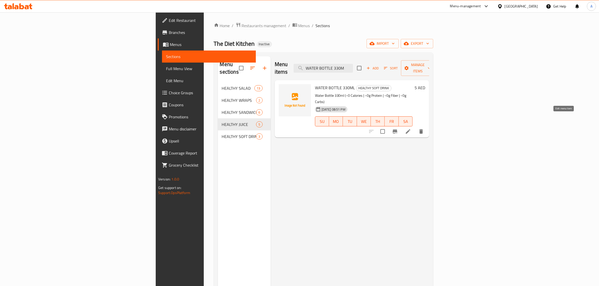
type input "WATER BOTTLE 330M"
click at [411, 129] on icon at bounding box center [408, 132] width 6 height 6
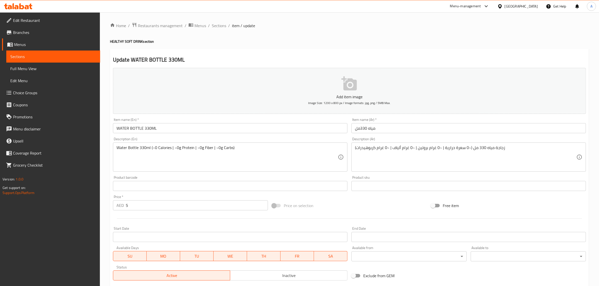
click at [170, 128] on input "WATER BOTTLE 330ML" at bounding box center [230, 128] width 235 height 10
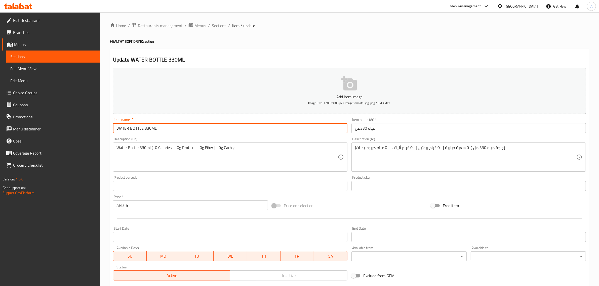
click at [170, 128] on input "WATER BOTTLE 330ML" at bounding box center [230, 128] width 235 height 10
click at [354, 127] on input "مياه 330مل" at bounding box center [469, 128] width 235 height 10
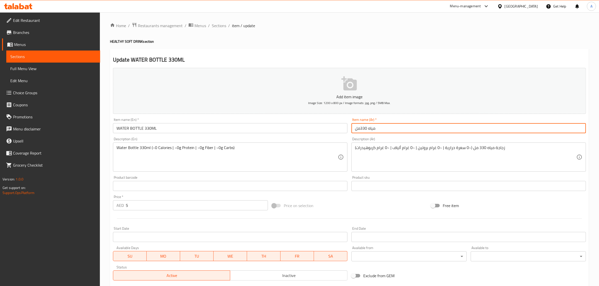
paste input "زجاجة"
click at [369, 132] on input "زجاجة مياه 330مل" at bounding box center [469, 128] width 235 height 10
click at [368, 128] on input "زجاجة مياه 330مل" at bounding box center [469, 128] width 235 height 10
click at [360, 130] on input "زجاجة مياه 330مل" at bounding box center [469, 128] width 235 height 10
click at [366, 128] on input "زجاجة مياه 330مل" at bounding box center [469, 128] width 235 height 10
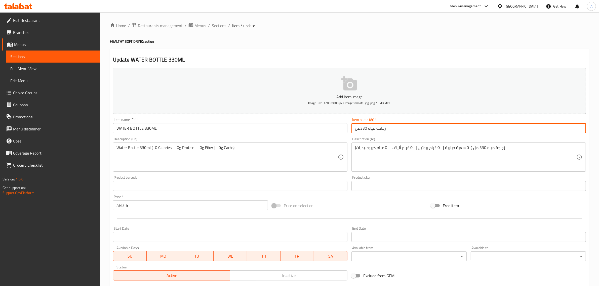
click at [367, 126] on input "زجاجة مياه 330مل" at bounding box center [469, 128] width 235 height 10
type input "زجاجة مياه 330 مل"
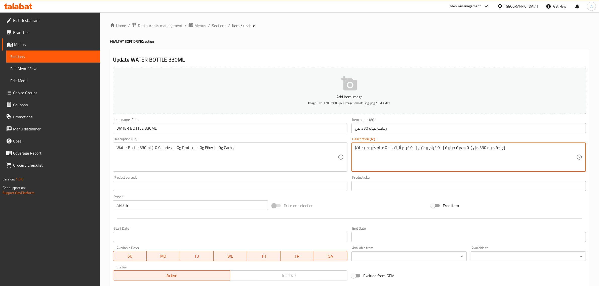
click at [506, 153] on textarea "زجاجة مياه 330 مل (~0 سعرة حرارية | ~0 غرام بروتين | ~0 غرام ألياف | ~0 غرام كر…" at bounding box center [465, 157] width 221 height 24
click at [461, 151] on textarea "زجاجة مياه 330 مل (~0 سعرة حرارية | ~0 غرام بروتين | ~0 غرام ألياف | ~0 غرام كر…" at bounding box center [465, 157] width 221 height 24
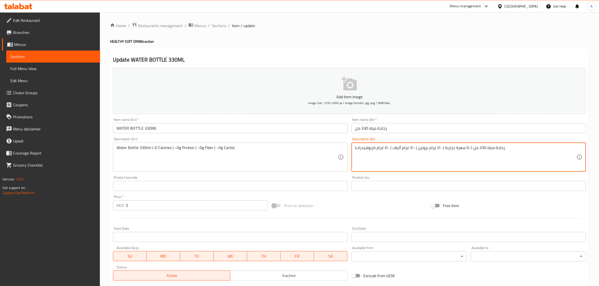
click at [461, 151] on textarea "زجاجة مياه 330 مل (~0 سعرة حرارية | ~0 غرام بروتين | ~0 غرام ألياف | ~0 غرام كر…" at bounding box center [465, 157] width 221 height 24
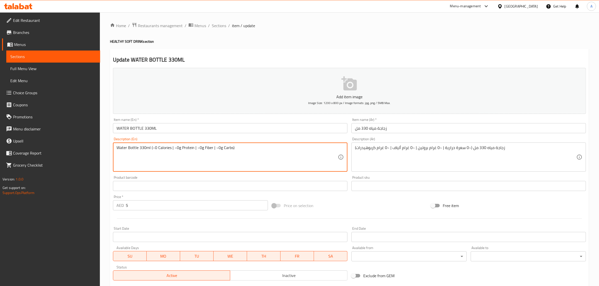
click at [301, 155] on textarea "Water Bottle 330ml (~0 Calories | ~0g Protein | ~0g Fiber | ~0g Carbs)" at bounding box center [227, 157] width 221 height 24
drag, startPoint x: 301, startPoint y: 155, endPoint x: 316, endPoint y: 155, distance: 14.9
click at [301, 155] on textarea "Water Bottle 330ml (~0 Calories | ~0g Protein | ~0g Fiber | ~0g Carbs)" at bounding box center [227, 157] width 221 height 24
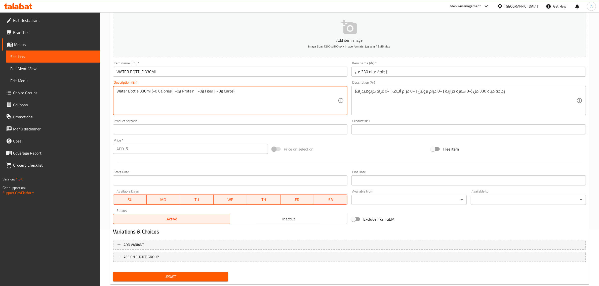
scroll to position [68, 0]
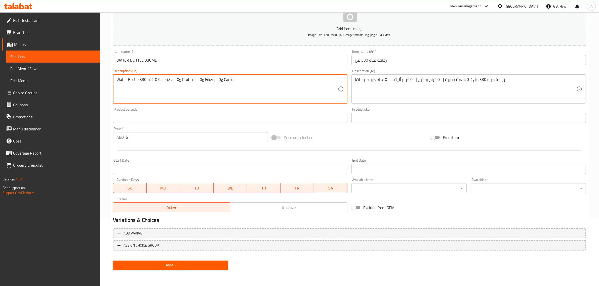
click at [188, 263] on span "Update" at bounding box center [170, 266] width 107 height 6
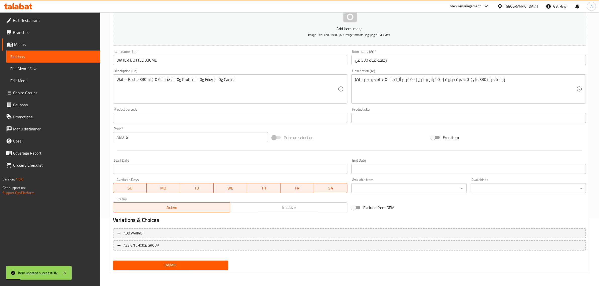
click at [127, 60] on input "WATER BOTTLE 330ML" at bounding box center [230, 60] width 235 height 10
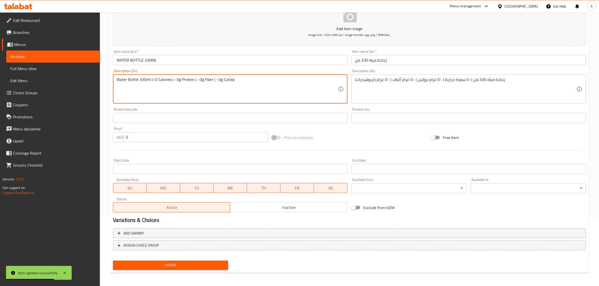
click at [203, 88] on textarea "Water Bottle 330ml (~0 Calories | ~0g Protein | ~0g Fiber | ~0g Carbs)" at bounding box center [227, 89] width 221 height 24
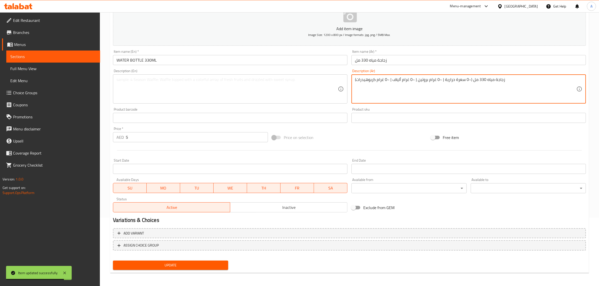
click at [382, 89] on textarea "زجاجة مياه 330 مل (~0 سعرة حرارية | ~0 غرام بروتين | ~0 غرام ألياف | ~0 غرام كر…" at bounding box center [465, 89] width 221 height 24
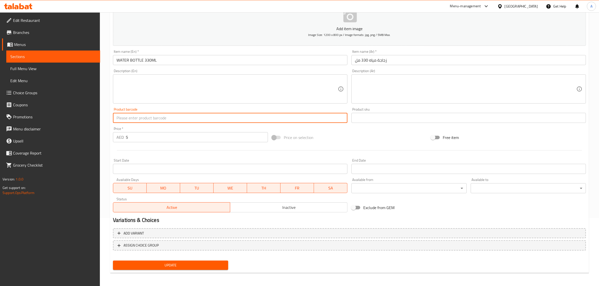
click at [161, 261] on button "Update" at bounding box center [170, 265] width 115 height 9
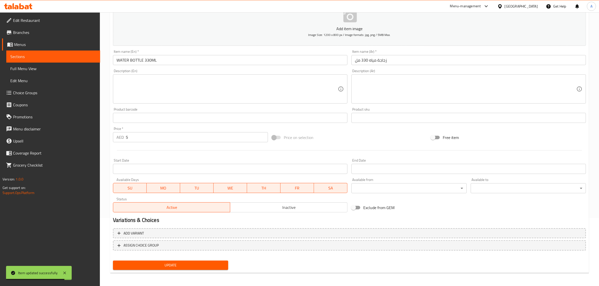
click at [67, 57] on span "Sections" at bounding box center [53, 57] width 86 height 6
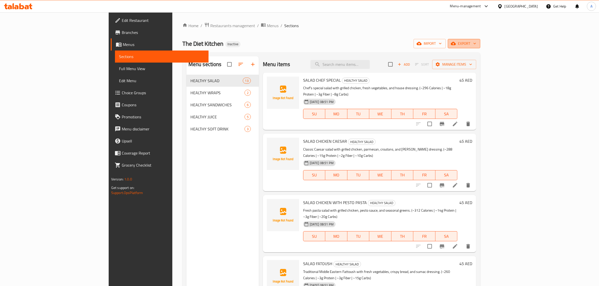
click at [476, 46] on span "export" at bounding box center [464, 44] width 24 height 6
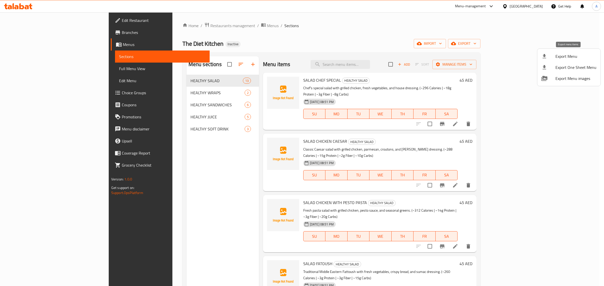
click at [553, 55] on div at bounding box center [548, 56] width 14 height 6
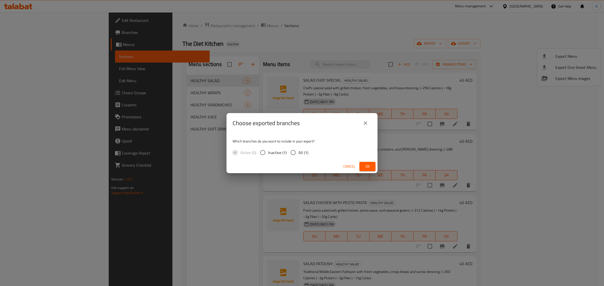
click at [297, 154] on input "All (1)" at bounding box center [293, 152] width 11 height 11
radio input "true"
click at [368, 169] on span "Ok" at bounding box center [367, 167] width 8 height 6
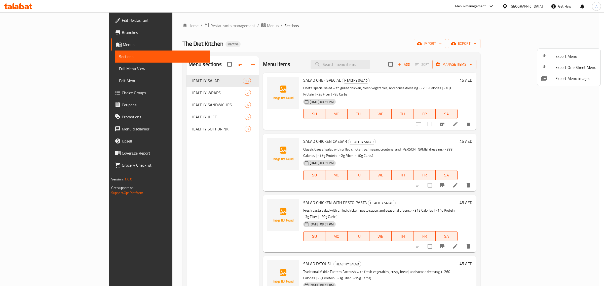
click at [189, 91] on div at bounding box center [302, 143] width 604 height 286
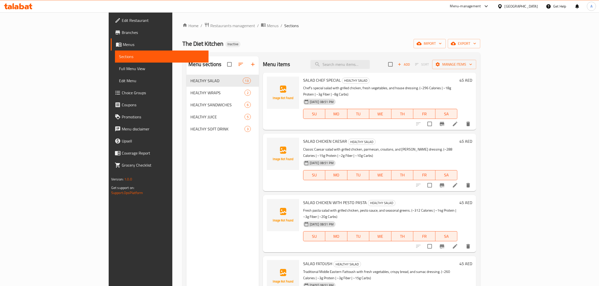
click at [187, 97] on div "HEALTHY WRAPS 2" at bounding box center [223, 93] width 72 height 12
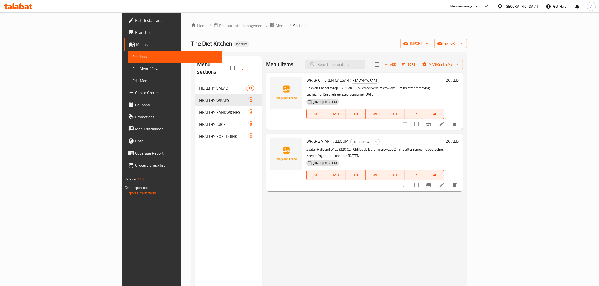
click at [132, 69] on span "Full Menu View" at bounding box center [175, 69] width 86 height 6
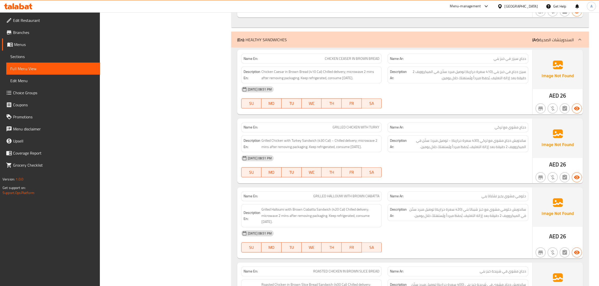
scroll to position [1194, 0]
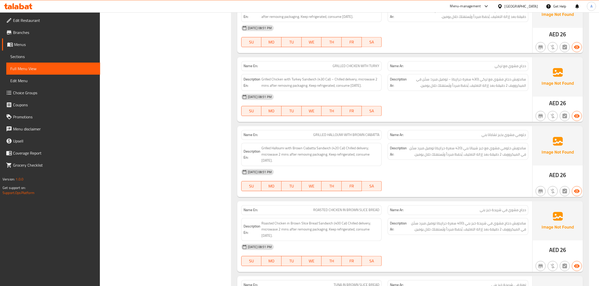
click at [358, 64] on span "GRILLED CHICKEN WITH TURKY" at bounding box center [356, 66] width 47 height 5
copy span "GRILLED CHICKEN WITH TURKY"
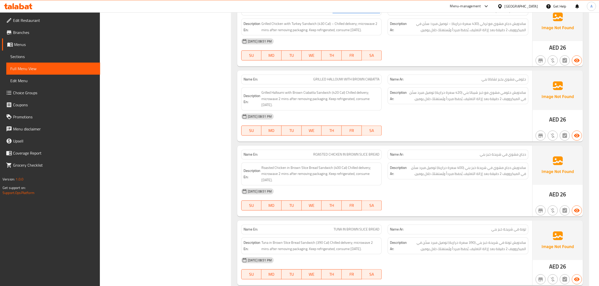
scroll to position [1258, 0]
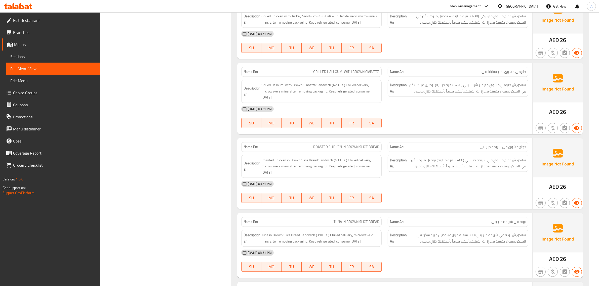
click at [377, 80] on div "Description En: Grilled Halloumi with Brown Ciabatta Sandwich (420 Cal) Chilled…" at bounding box center [311, 91] width 141 height 23
click at [373, 67] on div "Name En: GRILLED HALLOUMI WITH BROWN CIABATTA" at bounding box center [311, 72] width 141 height 10
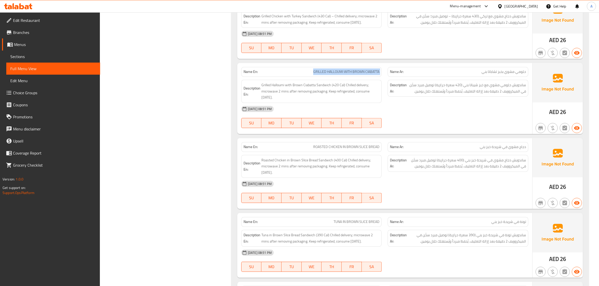
click at [373, 67] on div "Name En: GRILLED HALLOUMI WITH BROWN CIABATTA" at bounding box center [311, 72] width 141 height 10
copy span "GRILLED HALLOUMI WITH BROWN CIABATTA"
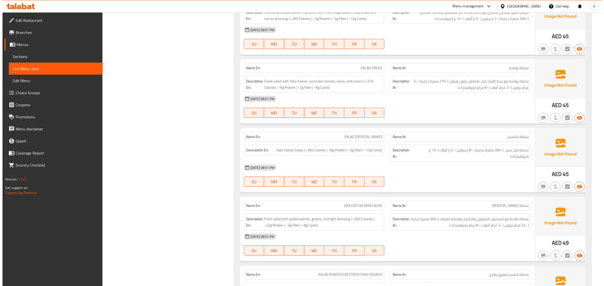
scroll to position [0, 0]
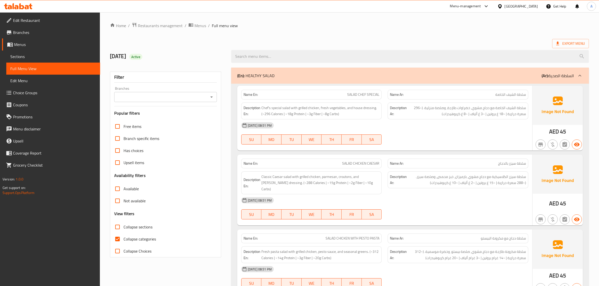
click at [566, 79] on p "(Ar): السلطة الصحية" at bounding box center [558, 76] width 32 height 6
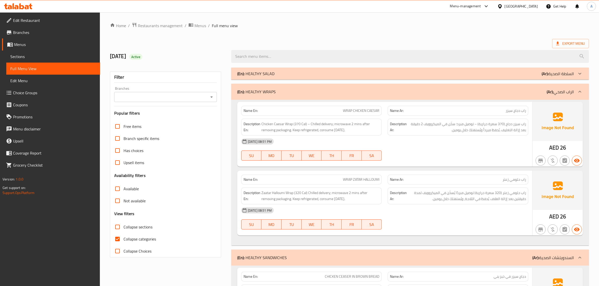
click at [560, 96] on div "(En): HEALTHY WRAPS (Ar): الراب الصحي" at bounding box center [410, 92] width 358 height 16
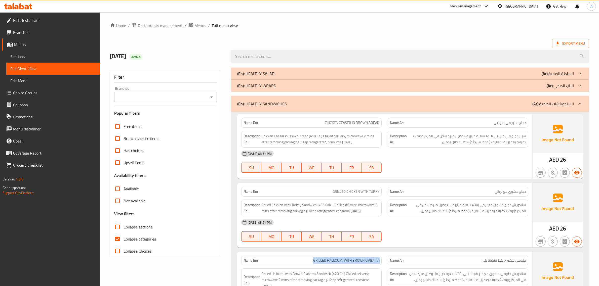
click at [555, 105] on p "(Ar): السندويتشات الصحية" at bounding box center [554, 104] width 42 height 6
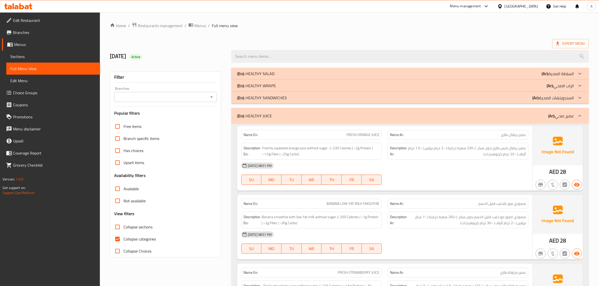
click at [552, 110] on div "(En): HEALTHY JUICE (Ar): عصير صحي" at bounding box center [410, 116] width 358 height 16
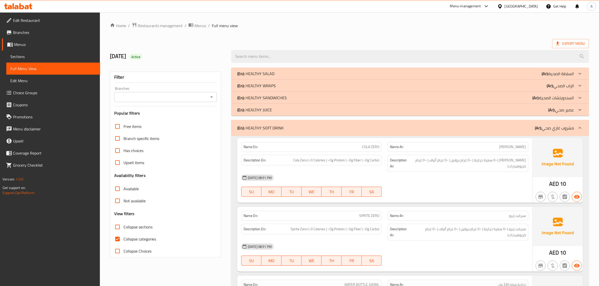
click at [551, 140] on img at bounding box center [558, 157] width 50 height 39
click at [555, 125] on p "(Ar): مشروب غازي صحي" at bounding box center [554, 128] width 39 height 6
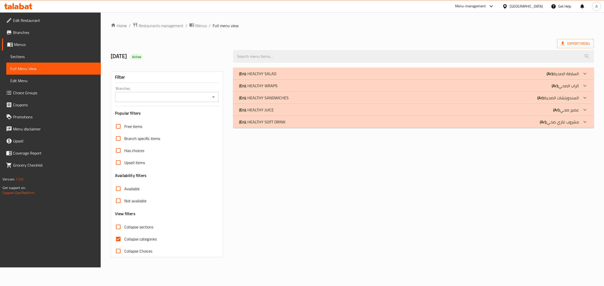
click at [569, 38] on div "Home / Restaurants management / Menus / Full menu view Export Menu 13/10/2025 A…" at bounding box center [352, 139] width 483 height 235
click at [557, 44] on span "Export Menu" at bounding box center [575, 43] width 37 height 9
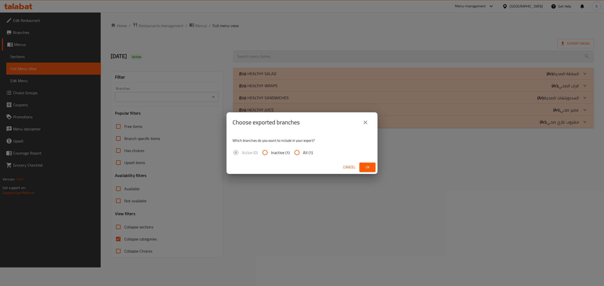
click at [301, 152] on input "All (1)" at bounding box center [297, 153] width 12 height 12
radio input "true"
click at [364, 166] on span "Ok" at bounding box center [367, 167] width 8 height 6
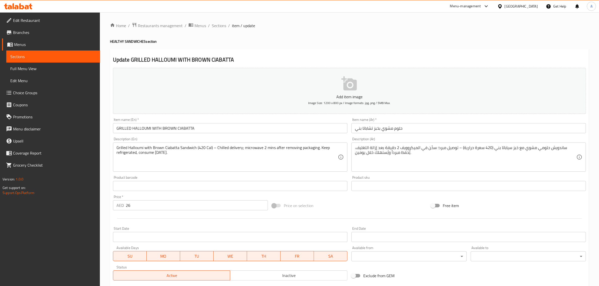
click at [551, 151] on textarea "ساندويش حلومي مشوي مع خبز سياباتا بني (420 سعرة حرارية) – توصيل مبرد؛ سخّن في ا…" at bounding box center [465, 157] width 221 height 24
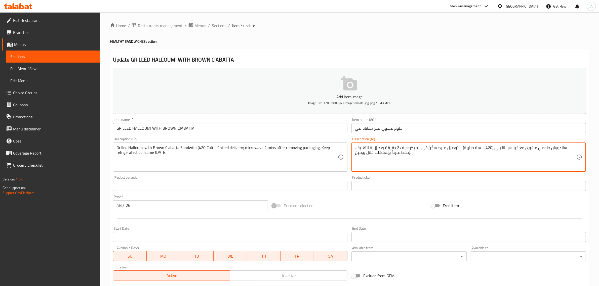
click at [408, 128] on input "حلوم مشوي بخبز تشاباتا بني" at bounding box center [469, 128] width 235 height 10
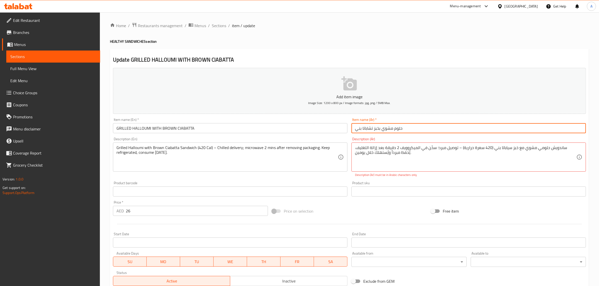
click at [400, 127] on input "حلوم مشوي بخبز تشاباتا بني" at bounding box center [469, 128] width 235 height 10
paste input "ي"
type input "حلومي مشوي بخبز تشاباتا بني"
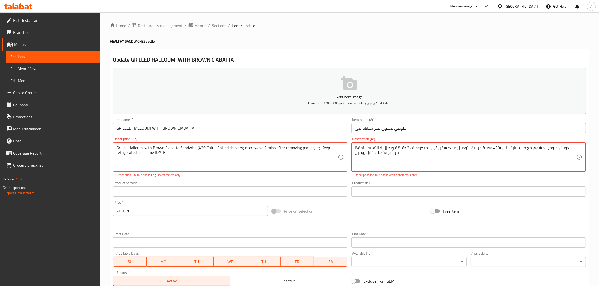
drag, startPoint x: 445, startPoint y: 148, endPoint x: 448, endPoint y: 148, distance: 2.5
type textarea "ساندويش حلومي مشوي مع خبز سياباتا بني (420 سعرة حرارية) توصيل مبرد سخّن في المي…"
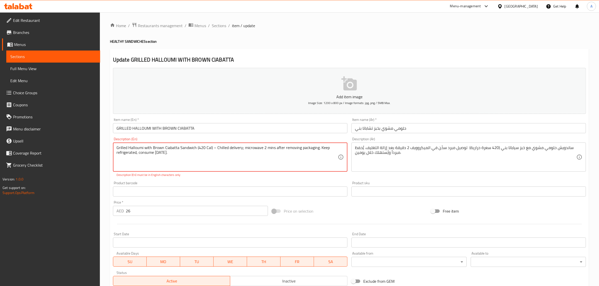
click at [213, 149] on textarea "Grilled Halloumi with Brown Ciabatta Sandwich (420 Cal) – Chilled delivery; mic…" at bounding box center [227, 157] width 221 height 24
type textarea "Grilled Halloumi with Brown Ciabatta Sandwich (420 Cal) Chilled delivery; micro…"
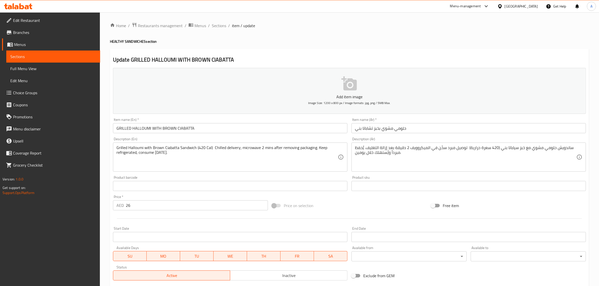
click at [252, 181] on div "Product barcode Product barcode" at bounding box center [230, 183] width 239 height 19
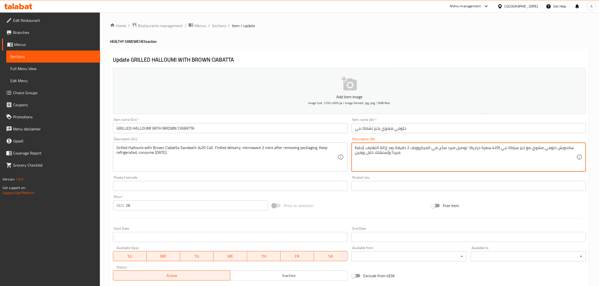
click at [515, 150] on textarea "ساندويش حلومي مشوي مع خبز سياباتا بني (420 سعرة حرارية) توصيل مبرد سخّن في المي…" at bounding box center [465, 157] width 221 height 24
click at [512, 145] on textarea "ساندويش حلومي مشوي مع خبز شيباتا بني (420 سعرة حرارية) توصيل مبرد سخّن في الميك…" at bounding box center [465, 157] width 221 height 24
type textarea "ساندويش حلومي مشوي مع خبز شيباتا بني (420 سعرة حرارية) توصيل مبرد سخّن في الميك…"
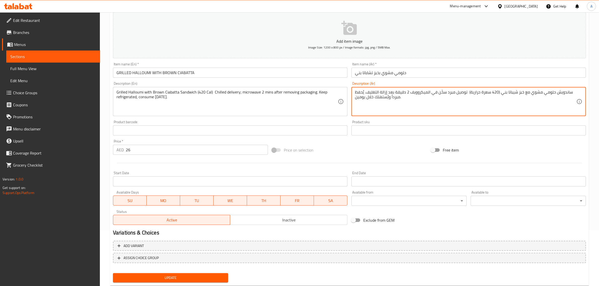
scroll to position [68, 0]
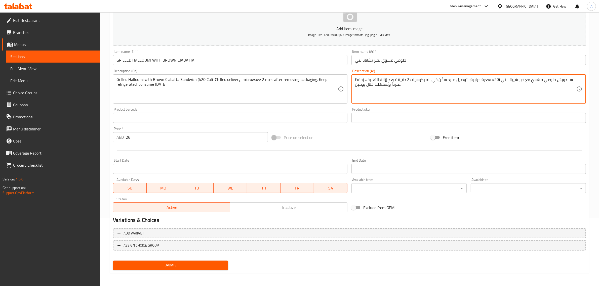
click at [199, 264] on span "Update" at bounding box center [170, 266] width 107 height 6
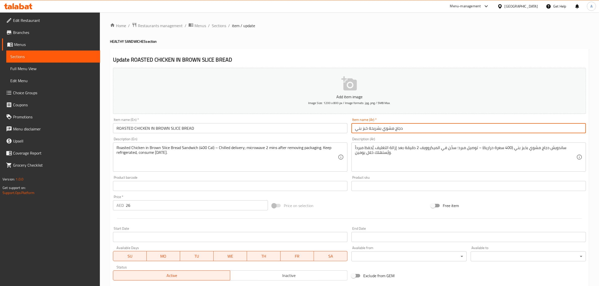
click at [382, 127] on input "دجاج مشوي بشريحة خبز بني" at bounding box center [469, 128] width 235 height 10
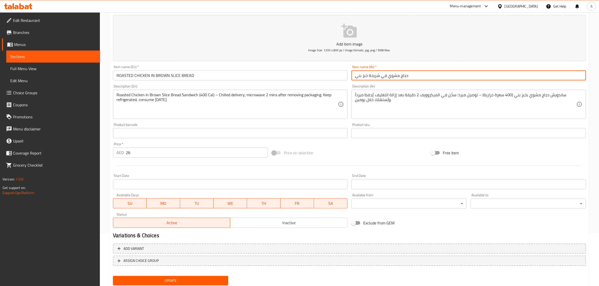
scroll to position [56, 0]
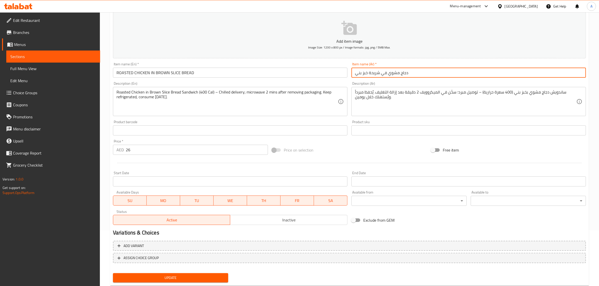
type input "دجاج مشوي في شريحة خبز بني"
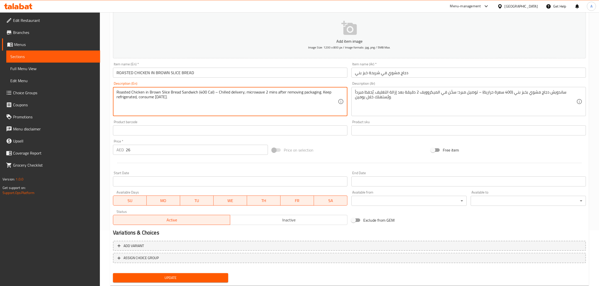
click at [240, 101] on textarea "Roasted Chicken in Brown Slice Bread Sandwich (400 Cal) – Chilled delivery; mic…" at bounding box center [227, 102] width 221 height 24
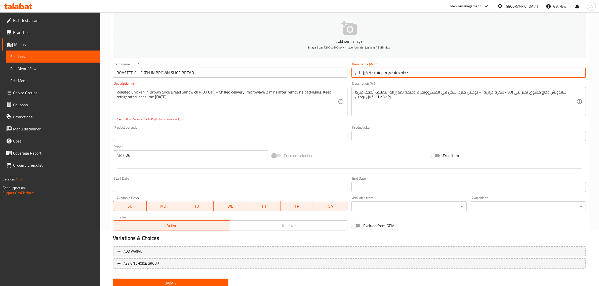
drag, startPoint x: 387, startPoint y: 72, endPoint x: 346, endPoint y: 69, distance: 40.9
click at [346, 69] on div "Add item image Image Size: 1200 x 800 px / Image formats: jpg, png / 5MB Max. I…" at bounding box center [349, 121] width 477 height 222
click at [371, 72] on input "دجاج مشوي في شريحة خبز بني" at bounding box center [469, 73] width 235 height 10
click at [388, 72] on input "دجاج مشوي في شريحة خبز بني" at bounding box center [469, 73] width 235 height 10
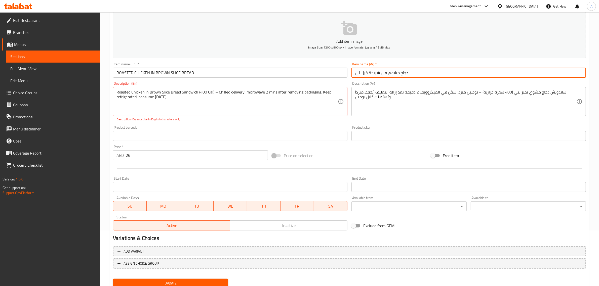
click at [388, 72] on input "دجاج مشوي في شريحة خبز بني" at bounding box center [469, 73] width 235 height 10
click at [383, 72] on input "دجاج مشوي في شريحة خبز بني" at bounding box center [469, 73] width 235 height 10
drag, startPoint x: 388, startPoint y: 74, endPoint x: 370, endPoint y: 69, distance: 18.1
click at [370, 69] on input "دجاج مشوي في شريحة خبز بني" at bounding box center [469, 73] width 235 height 10
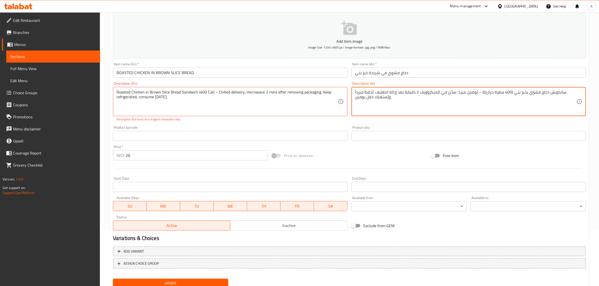
click at [524, 90] on textarea "ساندويش دجاج مشوي بخبز بني (400 سعرة حرارية) – توصيل مبرد؛ سخّن في الميكروويف 2…" at bounding box center [465, 102] width 221 height 24
click at [525, 92] on textarea "ساندويش دجاج مشوي بخبز بني (400 سعرة حرارية) – توصيل مبرد؛ سخّن في الميكروويف 2…" at bounding box center [465, 102] width 221 height 24
click at [378, 70] on input "دجاج مشوي في شريحة خبز بني" at bounding box center [469, 73] width 235 height 10
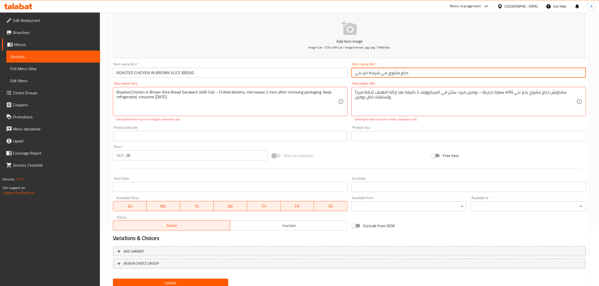
drag, startPoint x: 387, startPoint y: 72, endPoint x: 357, endPoint y: 72, distance: 30.2
click at [357, 72] on input "دجاج مشوي في شريحة خبز بني" at bounding box center [469, 73] width 235 height 10
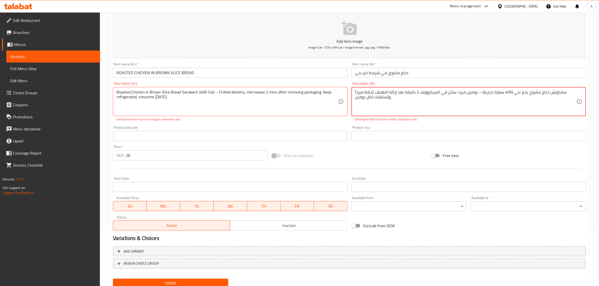
drag, startPoint x: 513, startPoint y: 92, endPoint x: 526, endPoint y: 92, distance: 12.1
paste textarea "في شريحة"
click at [470, 93] on textarea "ساندويش دجاج مشوي في شريحة خبز بني (400 سعرة حرارية) – توصيل مبرد؛ سخّن في المي…" at bounding box center [465, 102] width 221 height 24
click at [448, 92] on textarea "ساندويش دجاج مشوي في شريحة خبز بني (400 سعرة حرارية) توصيل مبرد؛ سخّن في الميكر…" at bounding box center [465, 102] width 221 height 24
type textarea "ساندويش دجاج مشوي في شريحة خبز بني (400 سعرة حرارية) توصيل مبرد سخّن في الميكرو…"
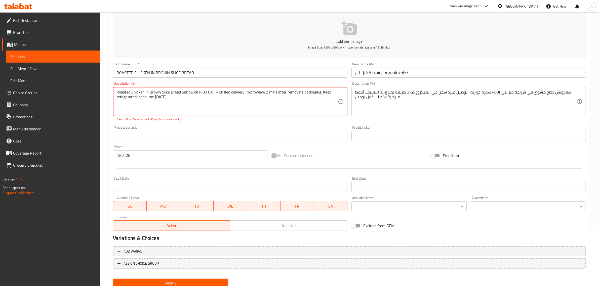
click at [214, 90] on textarea "Roasted Chicken in Brown Slice Bread Sandwich (400 Cal) – Chilled delivery; mic…" at bounding box center [227, 102] width 221 height 24
type textarea "Roasted Chicken in Brown Slice Bread Sandwich (400 Cal) Chilled delivery; micro…"
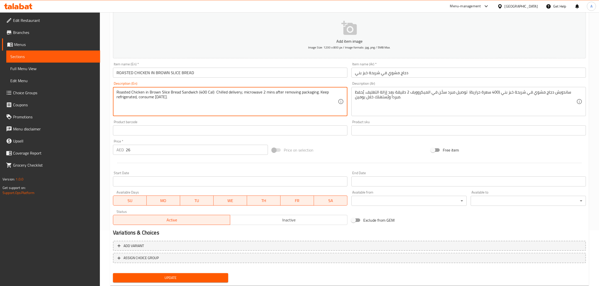
drag, startPoint x: 179, startPoint y: 91, endPoint x: 94, endPoint y: 88, distance: 84.9
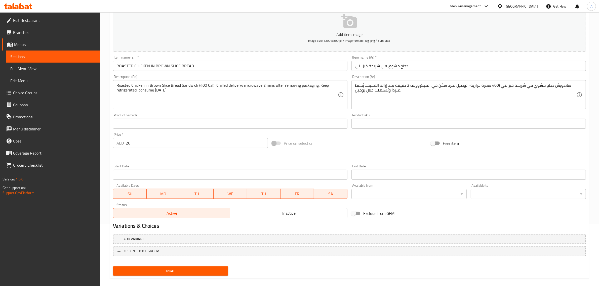
scroll to position [68, 0]
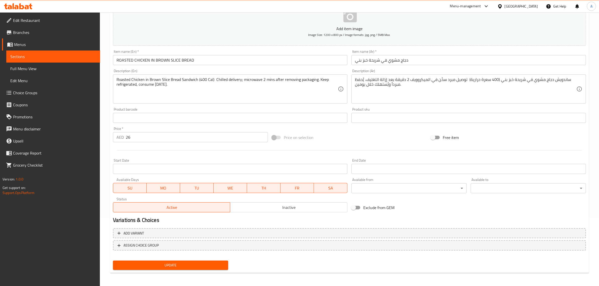
click at [199, 266] on span "Update" at bounding box center [170, 266] width 107 height 6
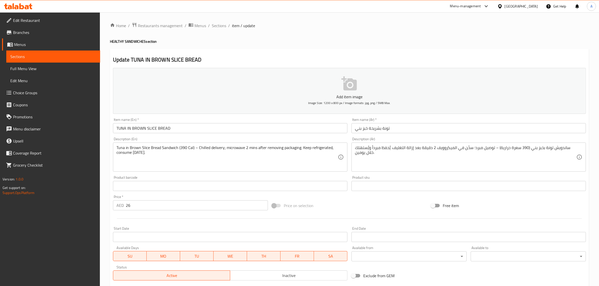
click at [369, 126] on input "تونة بشريحة خبز بني" at bounding box center [469, 128] width 235 height 10
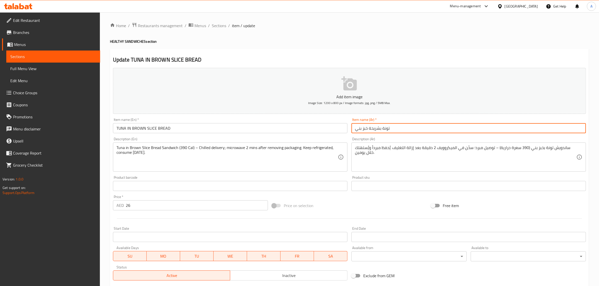
drag, startPoint x: 380, startPoint y: 126, endPoint x: 382, endPoint y: 131, distance: 5.1
click at [382, 131] on input "تونة بشريحة خبز بني" at bounding box center [469, 128] width 235 height 10
paste input "في"
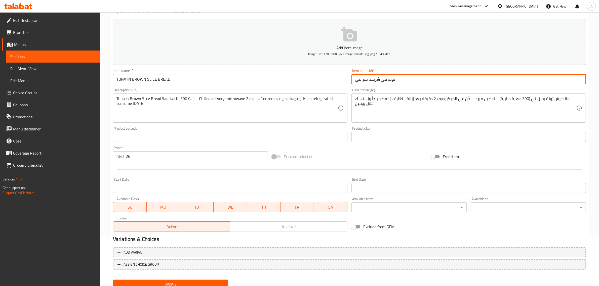
scroll to position [68, 0]
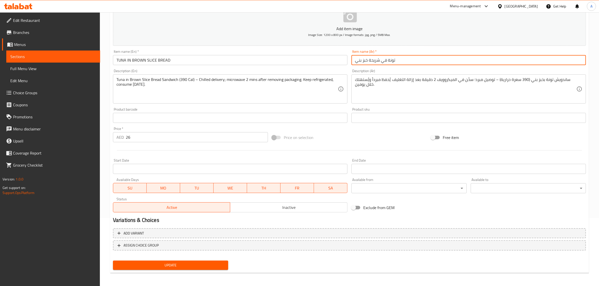
type input "تونة في شريحة خبز بني"
click at [385, 59] on input "تونة في شريحة خبز بني" at bounding box center [469, 60] width 235 height 10
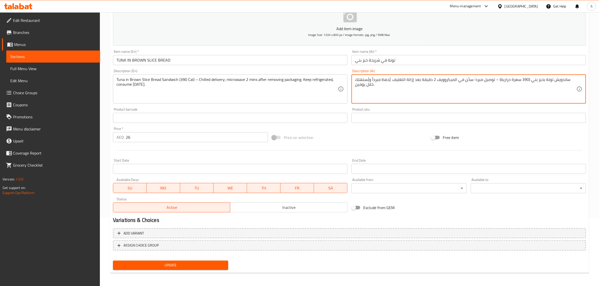
paste textarea "في"
click at [378, 61] on input "تونة في شريحة خبز بني" at bounding box center [469, 60] width 235 height 10
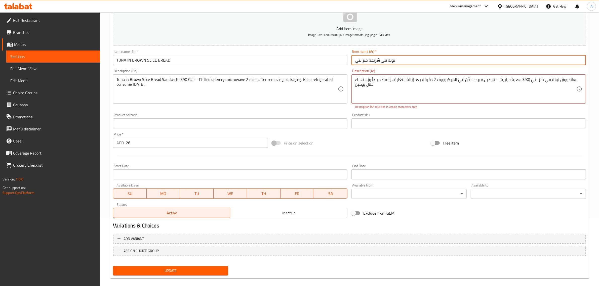
click at [378, 61] on input "تونة في شريحة خبز بني" at bounding box center [469, 60] width 235 height 10
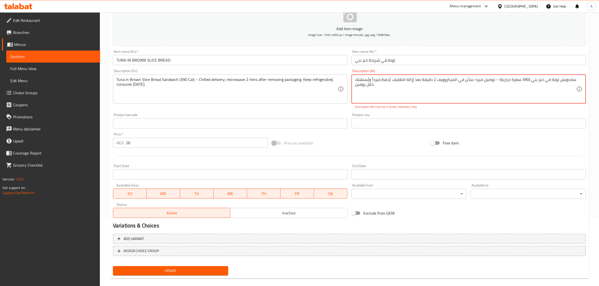
click at [543, 80] on textarea "ساندويش تونة في خبز بني (390 سعرة حرارية) – توصيل مبرد؛ سخّن في الميكروويف 2 دق…" at bounding box center [465, 89] width 221 height 24
paste textarea "شريحة"
click at [479, 78] on textarea "ساندويش تونة في شريحة خبز بني (390 سعرة حرارية) – توصيل مبرد؛ سخّن في الميكرووي…" at bounding box center [465, 89] width 221 height 24
click at [456, 79] on textarea "ساندويش تونة في شريحة خبز بني (390 سعرة حرارية) توصيل مبرد؛ سخّن في الميكروويف …" at bounding box center [465, 89] width 221 height 24
type textarea "ساندويش تونة في شريحة خبز بني (390 سعرة حرارية) توصيل مبرد سخّن في الميكروويف 2…"
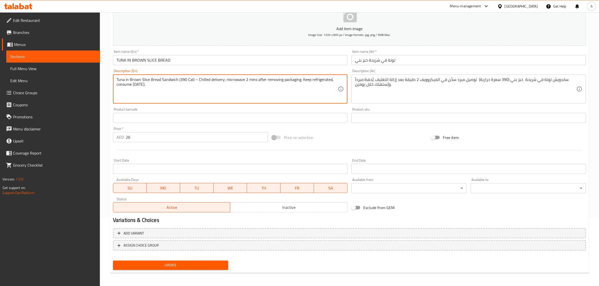
click at [195, 79] on textarea "Tuna in Brown Slice Bread Sandwich (390 Cal) – Chilled delivery; microwave 2 mi…" at bounding box center [227, 89] width 221 height 24
type textarea "Tuna in Brown Slice Bread Sandwich (390 Cal) Chilled delivery; microwave 2 mins…"
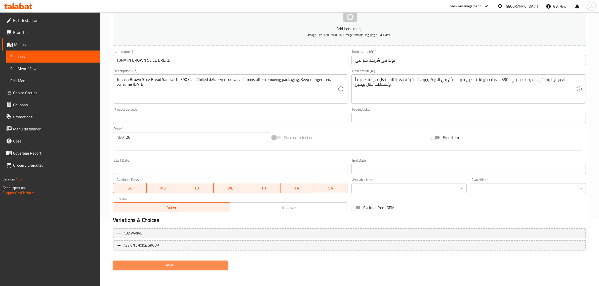
click at [179, 265] on span "Update" at bounding box center [170, 266] width 107 height 6
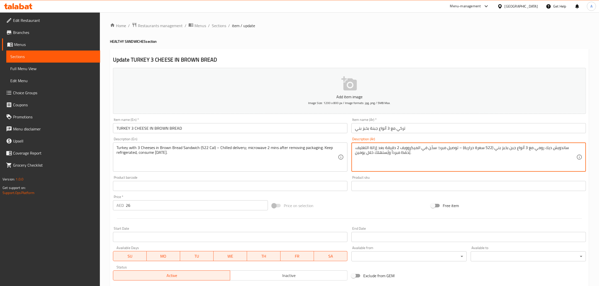
click at [435, 149] on textarea "ساندويش ديك رومي مع 3 أنواع جبن بخبز بني (522 سعرة حرارية) – توصيل مبرد؛ سخّن ف…" at bounding box center [465, 157] width 221 height 24
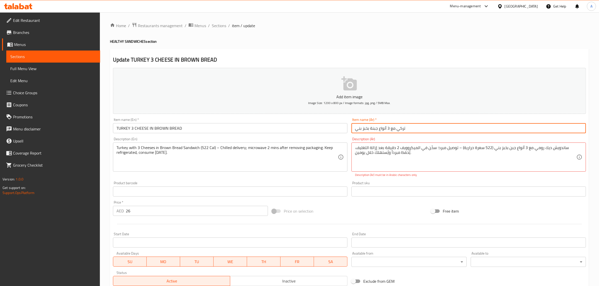
click at [368, 127] on input "تركي مع 3 أنواع جبنة بخبز بني" at bounding box center [469, 128] width 235 height 10
paste input "في"
click at [400, 130] on input "تركي مع 3 أنواع جبنة في خبز بني" at bounding box center [469, 128] width 235 height 10
click at [390, 129] on input "تركي 3 أنواع جبنة في خبز بني" at bounding box center [469, 128] width 235 height 10
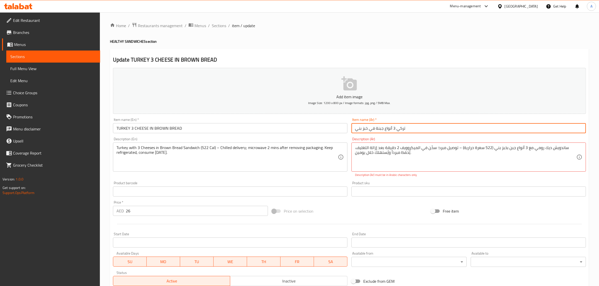
click at [390, 129] on input "تركي 3 أنواع جبنة في خبز بني" at bounding box center [469, 128] width 235 height 10
click at [378, 130] on input "تركي 3 جبنة في خبز بني" at bounding box center [469, 128] width 235 height 10
click at [373, 129] on input "تركي 3 جبن في خبز بني" at bounding box center [469, 128] width 235 height 10
type input "تركي 3 جبن في خبز بني"
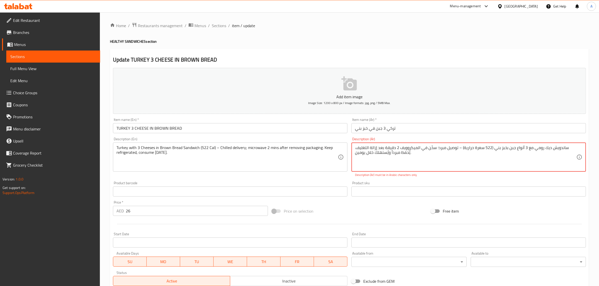
click at [469, 147] on textarea "ساندويش ديك رومي مع 3 أنواع جبن بخبز بني (522 سعرة حرارية) – توصيل مبرد؛ سخّن ف…" at bounding box center [465, 157] width 221 height 24
click at [448, 147] on textarea "ساندويش ديك رومي مع 3 أنواع جبن بخبز بني (522 سعرة حرارية) توصيل مبرد؛ سخّن في …" at bounding box center [465, 157] width 221 height 24
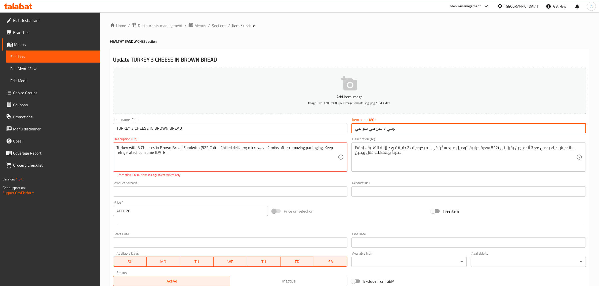
click at [393, 131] on input "تركي 3 جبن في خبز بني" at bounding box center [469, 128] width 235 height 10
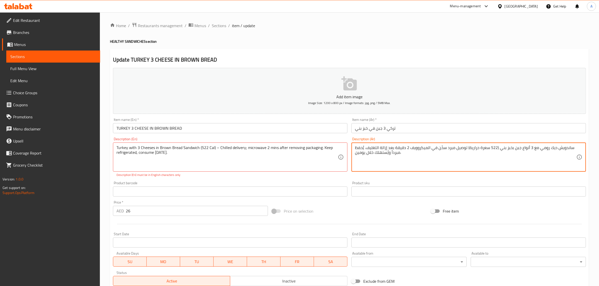
drag, startPoint x: 554, startPoint y: 147, endPoint x: 500, endPoint y: 142, distance: 54.8
paste textarea "تركي 3 جبن في"
click at [535, 148] on textarea "ساندويش تركي 3 جبن في خبز بني (522 سعرة حرارية) توصيل مبرد سخّن في الميكروويف 2…" at bounding box center [465, 157] width 221 height 24
click at [540, 147] on textarea "ساندويش تركي 3 جبن في خبز بني (522 سعرة حرارية) توصيل مبرد سخّن في الميكروويف 2…" at bounding box center [465, 157] width 221 height 24
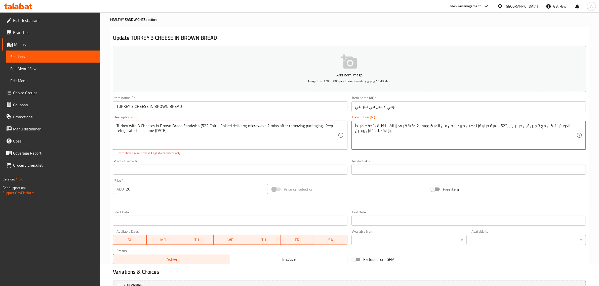
scroll to position [74, 0]
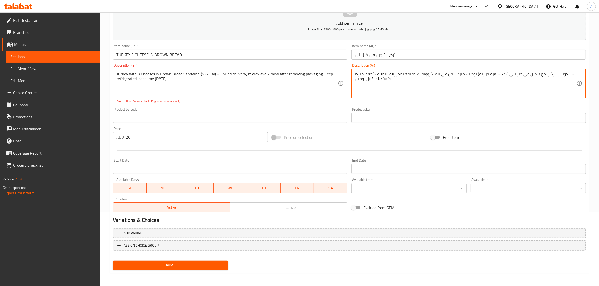
type textarea "ساندويش تركي مع 3 جبن في خبز بني (522 سعرة حرارية) توصيل مبرد سخّن في الميكرووي…"
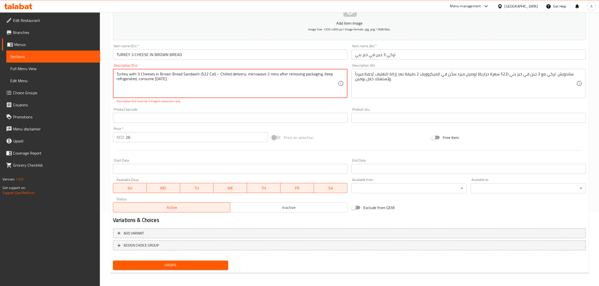
drag, startPoint x: 214, startPoint y: 75, endPoint x: 217, endPoint y: 74, distance: 2.8
type textarea "Turkey with 3 Cheeses in Brown Bread Sandwich (522 Cal) Chilled delivery; micro…"
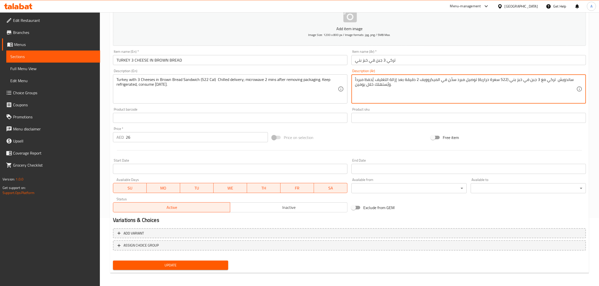
click at [193, 266] on span "Update" at bounding box center [170, 266] width 107 height 6
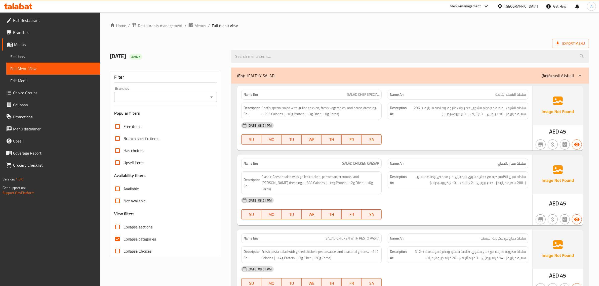
click at [135, 227] on span "Collapse sections" at bounding box center [138, 227] width 29 height 6
click at [124, 227] on input "Collapse sections" at bounding box center [117, 227] width 12 height 12
checkbox input "true"
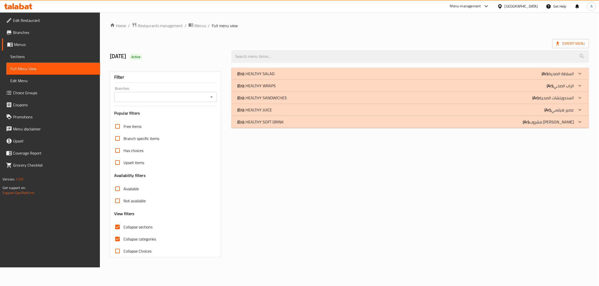
click at [131, 240] on span "Collapse categories" at bounding box center [140, 239] width 32 height 6
click at [124, 240] on input "Collapse categories" at bounding box center [117, 239] width 12 height 12
checkbox input "false"
click at [281, 99] on p "(En): HEALTHY SANDWICHES" at bounding box center [264, 98] width 50 height 6
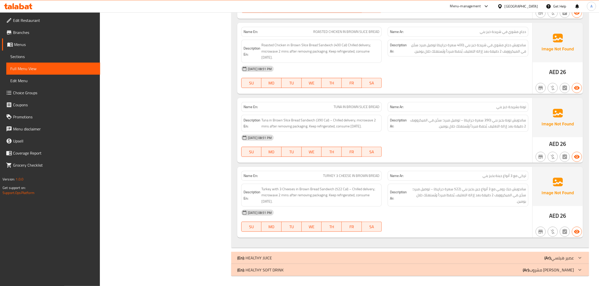
scroll to position [52, 0]
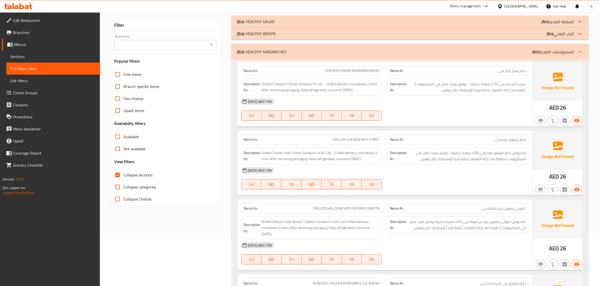
click at [378, 73] on span "CHICKEN CEASER IN BROWN BREAD" at bounding box center [352, 70] width 55 height 5
copy span "CHICKEN CEASER IN BROWN BREAD"
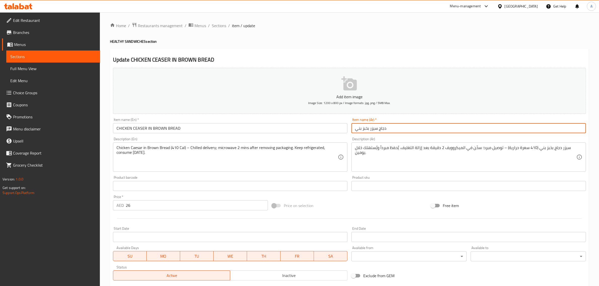
drag, startPoint x: 367, startPoint y: 127, endPoint x: 369, endPoint y: 131, distance: 4.1
click at [369, 131] on input "دجاج سيزر بخبز بني" at bounding box center [469, 128] width 235 height 10
paste input "في"
type input "دجاج سيزر في خبز بني"
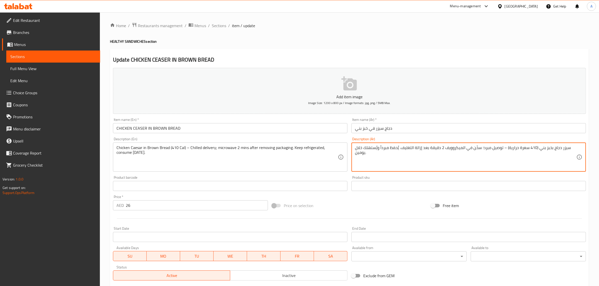
drag, startPoint x: 504, startPoint y: 151, endPoint x: 503, endPoint y: 147, distance: 3.8
type textarea "سيزر دجاج بخبز بني (410 سعرة حرارية) توصيل مبرد؛ سخّن في الميكروويف 2 دقيقة بعد…"
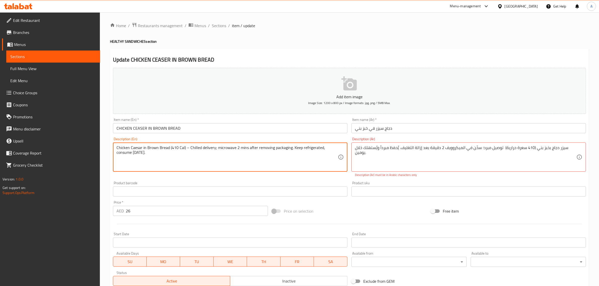
click at [186, 147] on textarea "Chicken Caesar in Brown Bread (410 Cal) – Chilled delivery; microwave 2 mins af…" at bounding box center [227, 157] width 221 height 24
type textarea "Chicken Caesar in Brown Bread (410 Cal) Chilled delivery; microwave 2 mins afte…"
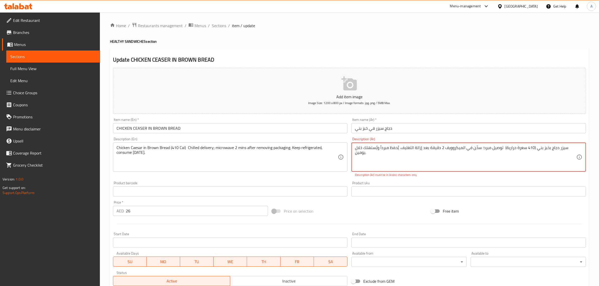
click at [482, 148] on textarea "سيزر دجاج بخبز بني (410 سعرة حرارية) توصيل مبرد؛ سخّن في الميكروويف 2 دقيقة بعد…" at bounding box center [465, 157] width 221 height 24
click at [481, 148] on textarea "سيزر دجاج بخبز بني (410 سعرة حرارية) توصيل مبرد؛ سخّن في الميكروويف 2 دقيقة بعد…" at bounding box center [465, 157] width 221 height 24
click at [481, 147] on textarea "سيزر دجاج بخبز بني (410 سعرة حرارية) توصيل مبرد؛ سخّن في الميكروويف 2 دقيقة بعد…" at bounding box center [465, 157] width 221 height 24
click at [441, 185] on div "Product sku Product sku" at bounding box center [469, 188] width 235 height 15
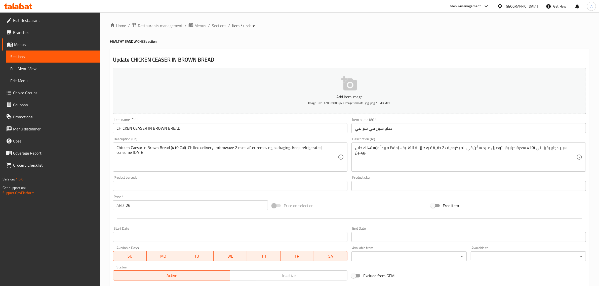
click at [390, 126] on input "دجاج سيزر في خبز بني" at bounding box center [469, 128] width 235 height 10
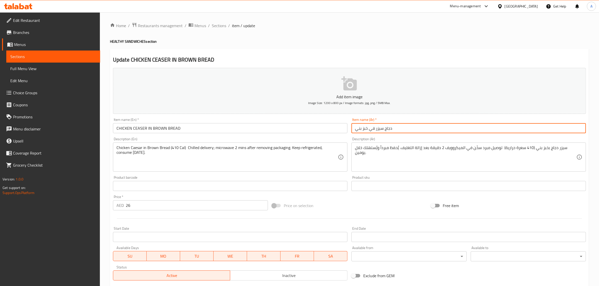
click at [390, 126] on input "دجاج سيزر في خبز بني" at bounding box center [469, 128] width 235 height 10
click at [382, 128] on input "دجاج سيزر في خبز بني" at bounding box center [469, 128] width 235 height 10
click at [375, 128] on input "دجاج سيزر في خبز بني" at bounding box center [469, 128] width 235 height 10
click at [373, 128] on input "دجاج سيزر في خبز بني" at bounding box center [469, 128] width 235 height 10
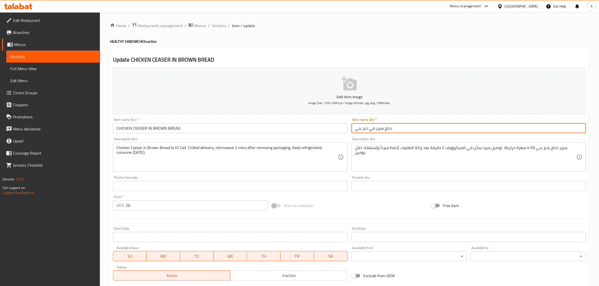
click at [373, 128] on input "دجاج سيزر في خبز بني" at bounding box center [469, 128] width 235 height 10
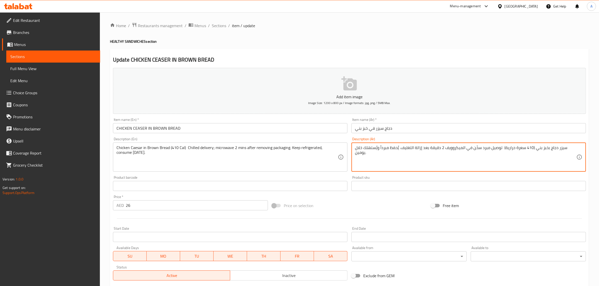
drag, startPoint x: 546, startPoint y: 149, endPoint x: 548, endPoint y: 151, distance: 3.2
paste textarea "في"
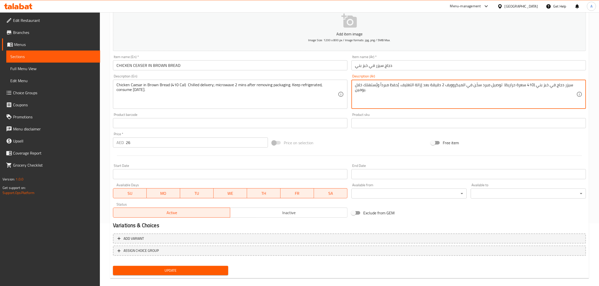
scroll to position [68, 0]
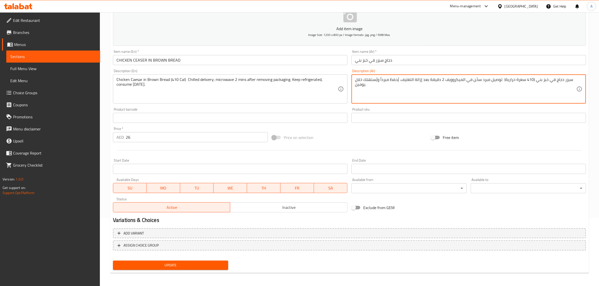
type textarea "سيزر دجاج في خبز بني (410 سعرة حرارية) توصيل مبرد سخّن في الميكروويف 2 دقيقة بع…"
click at [194, 270] on div "Update" at bounding box center [170, 265] width 119 height 13
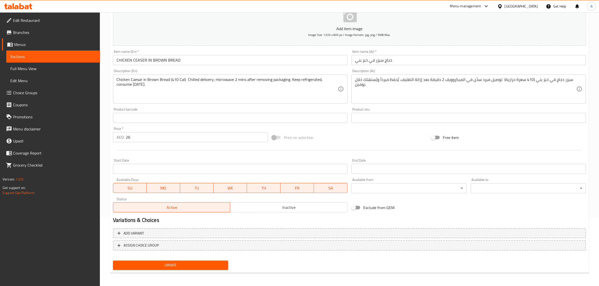
click at [194, 267] on span "Update" at bounding box center [170, 266] width 107 height 6
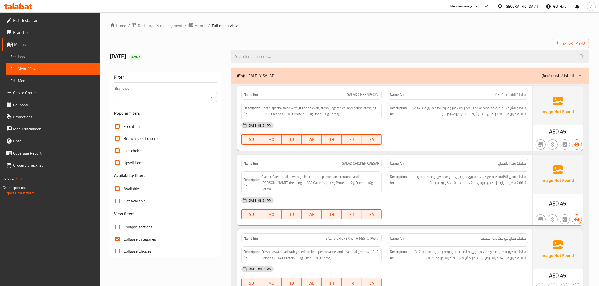
click at [143, 230] on span "Collapse sections" at bounding box center [138, 227] width 29 height 6
click at [124, 230] on input "Collapse sections" at bounding box center [117, 227] width 12 height 12
checkbox input "true"
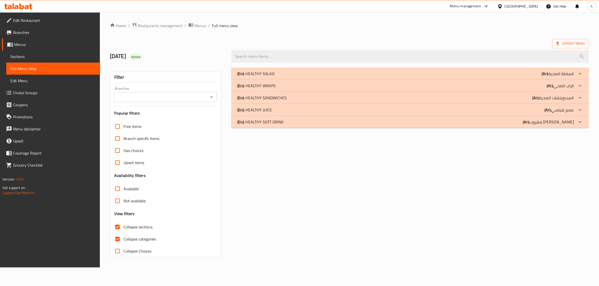
click at [132, 239] on span "Collapse categories" at bounding box center [140, 239] width 32 height 6
click at [124, 239] on input "Collapse categories" at bounding box center [117, 239] width 12 height 12
checkbox input "false"
click at [274, 99] on p "(En): HEALTHY SANDWICHES" at bounding box center [264, 98] width 50 height 6
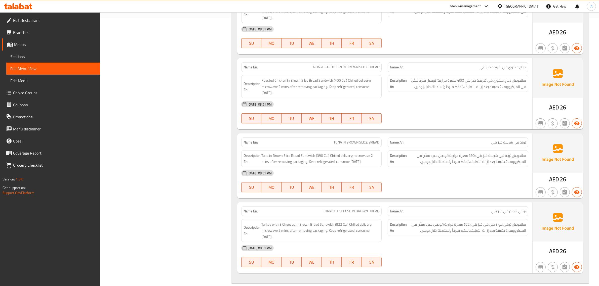
scroll to position [300, 0]
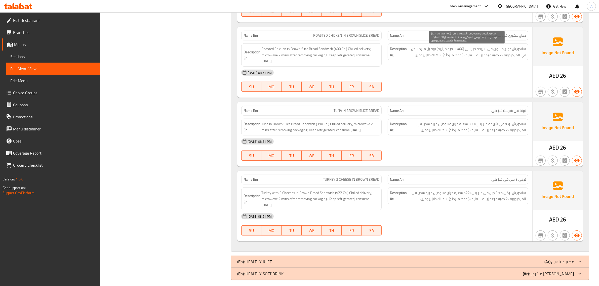
click at [473, 51] on span "ساندويش دجاج مشوي في شريحة خبز بني (400 سعرة حرارية) توصيل مبرد سخّن في الميكرو…" at bounding box center [467, 52] width 118 height 12
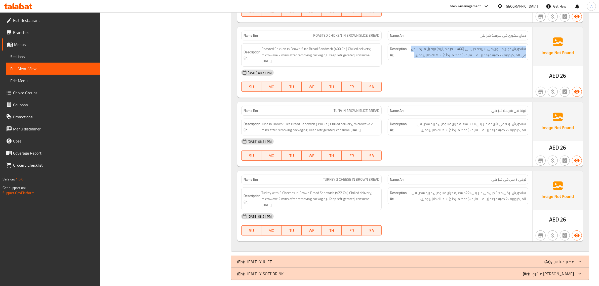
scroll to position [305, 0]
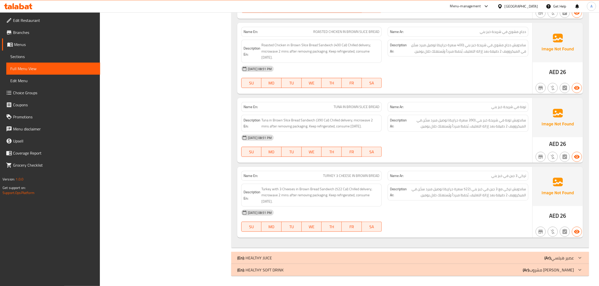
click at [525, 124] on span "ساندويش تونة في شريحة خبز بني (390 سعرة حرارية) توصيل مبرد سخّن في الميكروويف 2…" at bounding box center [467, 123] width 118 height 12
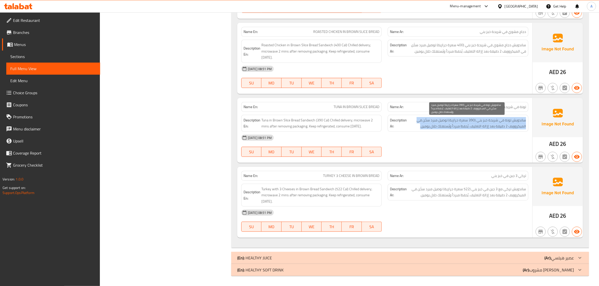
click at [525, 124] on span "ساندويش تونة في شريحة خبز بني (390 سعرة حرارية) توصيل مبرد سخّن في الميكروويف 2…" at bounding box center [467, 123] width 118 height 12
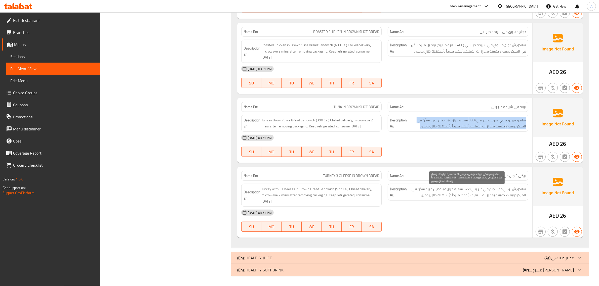
click at [524, 198] on span "ساندويش تركي مع 3 جبن في خبز بني (522 سعرة حرارية) توصيل مبرد سخّن في الميكرووي…" at bounding box center [467, 192] width 118 height 12
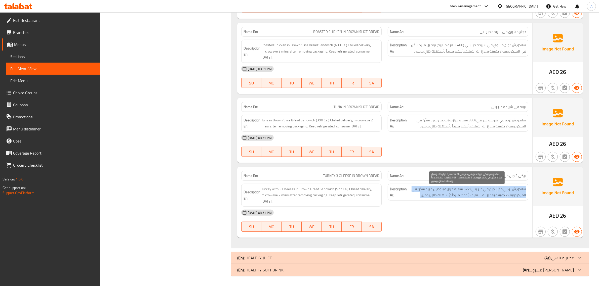
click at [524, 198] on span "ساندويش تركي مع 3 جبن في خبز بني (522 سعرة حرارية) توصيل مبرد سخّن في الميكرووي…" at bounding box center [467, 192] width 118 height 12
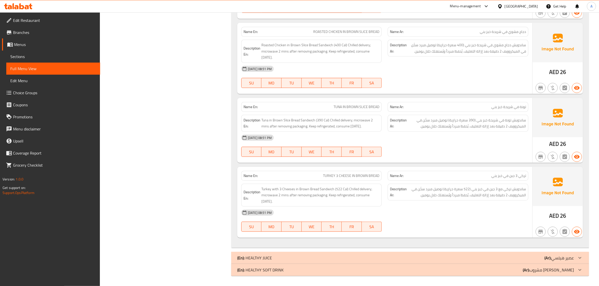
click at [500, 173] on span "تركي 3 جبن في خبز بني" at bounding box center [509, 175] width 35 height 5
click at [515, 196] on span "ساندويش تركي مع 3 جبن في خبز بني (522 سعرة حرارية) توصيل مبرد سخّن في الميكرووي…" at bounding box center [467, 192] width 118 height 12
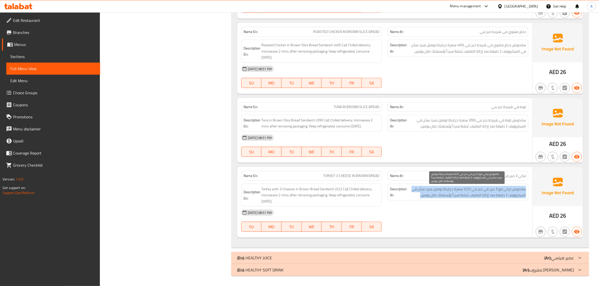
click at [515, 196] on span "ساندويش تركي مع 3 جبن في خبز بني (522 سعرة حرارية) توصيل مبرد سخّن في الميكرووي…" at bounding box center [467, 192] width 118 height 12
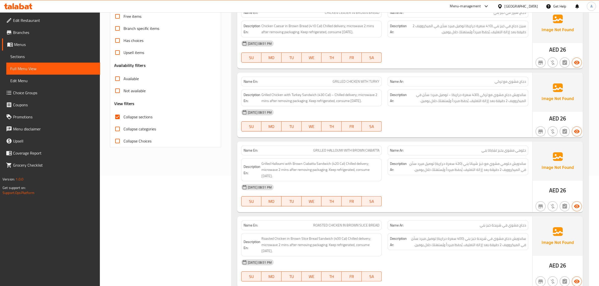
scroll to position [9, 0]
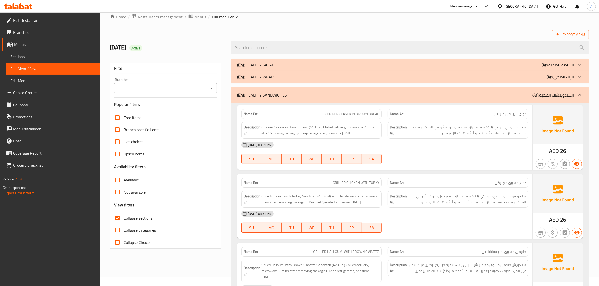
click at [550, 101] on div "(En): HEALTHY SANDWICHES (Ar): السندويتشات الصحية" at bounding box center [410, 95] width 358 height 16
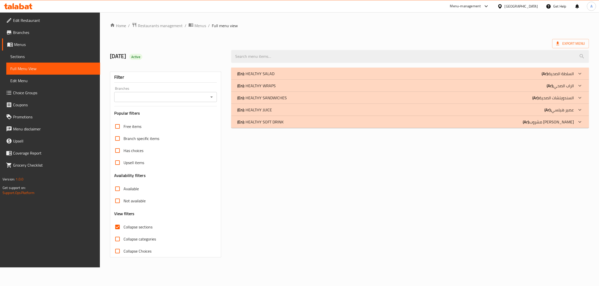
scroll to position [0, 0]
click at [267, 112] on p "(En): HEALTHY JUICE" at bounding box center [256, 110] width 35 height 6
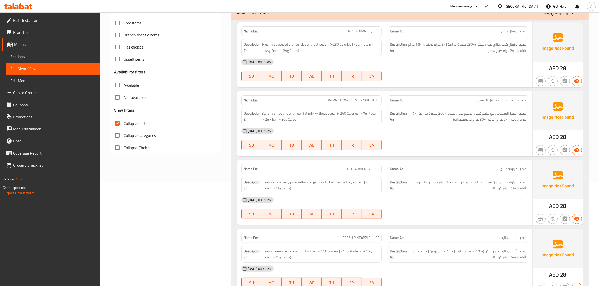
scroll to position [100, 0]
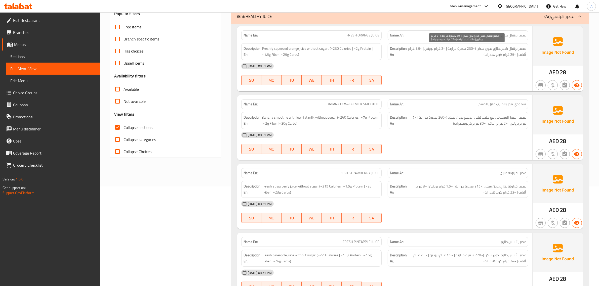
click at [505, 51] on span "عصير برتقال كبس طازج بدون سكر. (~230 سعرة حرارية | ~2 غرام بروتين | ~1.5 غرام أ…" at bounding box center [467, 52] width 118 height 12
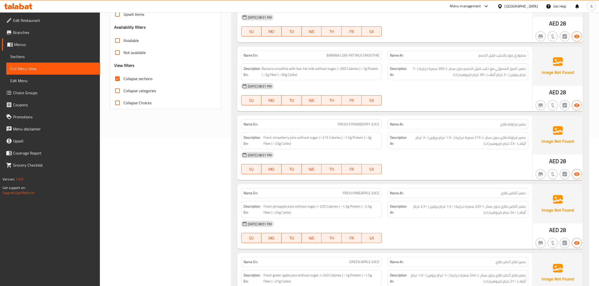
scroll to position [168, 0]
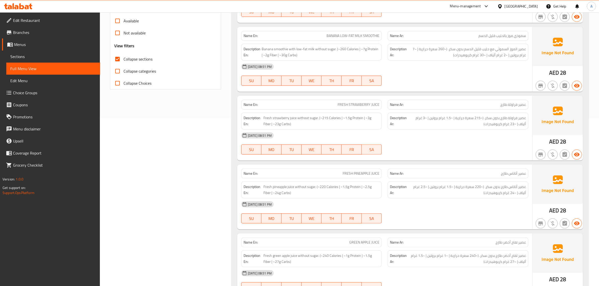
click at [351, 33] on span "BANANA LOW-FAT MILK SMOOTHIE" at bounding box center [353, 35] width 53 height 5
copy span "BANANA LOW-FAT MILK SMOOTHIE"
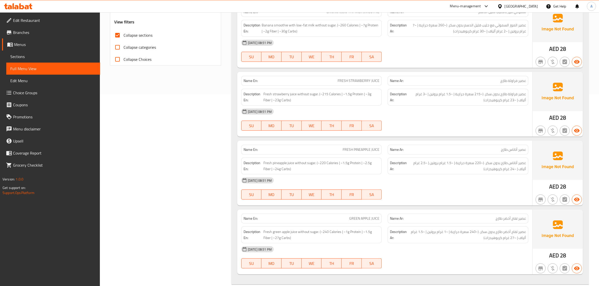
scroll to position [203, 0]
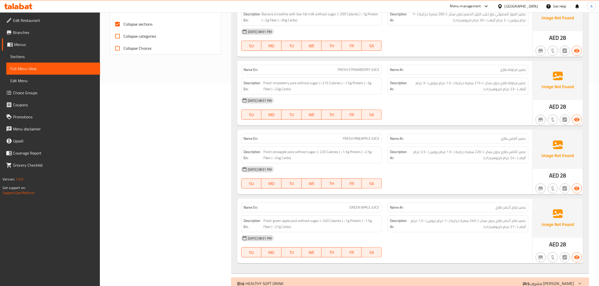
click at [485, 99] on div "13-10-2025 08:51 PM" at bounding box center [384, 101] width 293 height 12
click at [481, 83] on span "عصير فراولة طازج بدون سكر. (~215 سعرة حرارية | ~1.5 غرام بروتين | ~3 غرام ألياف…" at bounding box center [467, 86] width 118 height 12
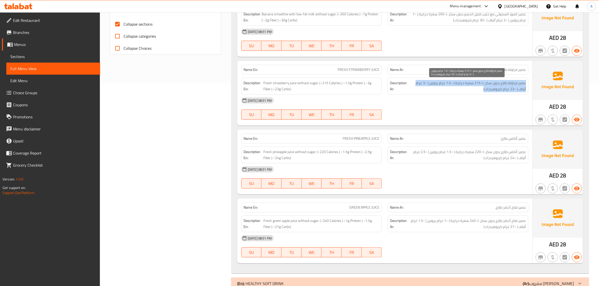
click at [481, 83] on span "عصير فراولة طازج بدون سكر. (~215 سعرة حرارية | ~1.5 غرام بروتين | ~3 غرام ألياف…" at bounding box center [467, 86] width 118 height 12
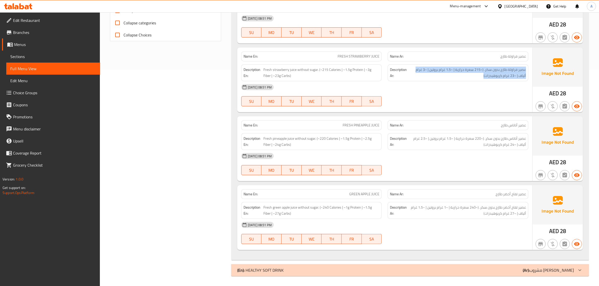
scroll to position [218, 0]
click at [324, 128] on div "Name En: FRESH PINEAPPLE JUICE" at bounding box center [311, 125] width 141 height 10
click at [321, 143] on span "Fresh pineapple juice without sugar. (~220 Calories | ~1.5g Protein | ~2.5g Fib…" at bounding box center [322, 141] width 116 height 12
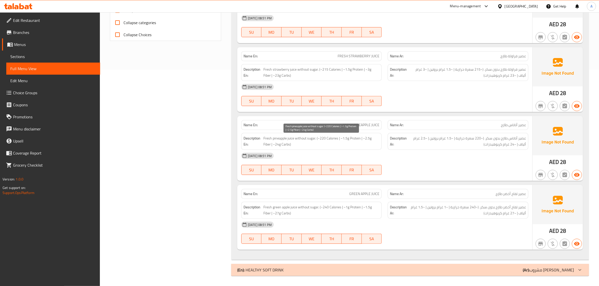
click at [321, 143] on span "Fresh pineapple juice without sugar. (~220 Calories | ~1.5g Protein | ~2.5g Fib…" at bounding box center [322, 141] width 116 height 12
click at [373, 139] on span "Fresh pineapple juice without sugar. (~220 Calories | ~1.5g Protein | ~2.5g Fib…" at bounding box center [322, 141] width 116 height 12
click at [331, 147] on span "Fresh pineapple juice without sugar. (~220 Calories | ~1.5g Protein | ~2.5g Fib…" at bounding box center [322, 141] width 116 height 12
click at [358, 195] on span "GREEN APPLE JUICE" at bounding box center [364, 194] width 30 height 5
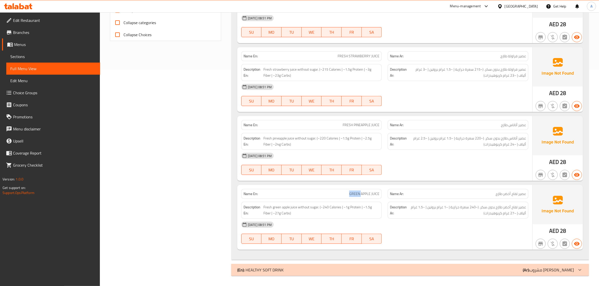
click at [358, 195] on span "GREEN APPLE JUICE" at bounding box center [364, 194] width 30 height 5
copy span "GREEN APPLE JUICE"
click at [514, 216] on span "عصير تفاح أخضر طازج بدون سكر. (~240 سعرة حرارية | ~1 غرام بروتين | ~1.5 غرام أل…" at bounding box center [467, 210] width 118 height 12
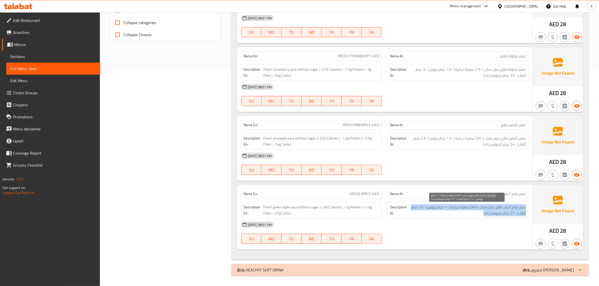
click at [514, 216] on span "عصير تفاح أخضر طازج بدون سكر. (~240 سعرة حرارية | ~1 غرام بروتين | ~1.5 غرام أل…" at bounding box center [467, 210] width 118 height 12
click at [549, 267] on p "(Ar): مشروب غازي هيلسي" at bounding box center [548, 270] width 51 height 6
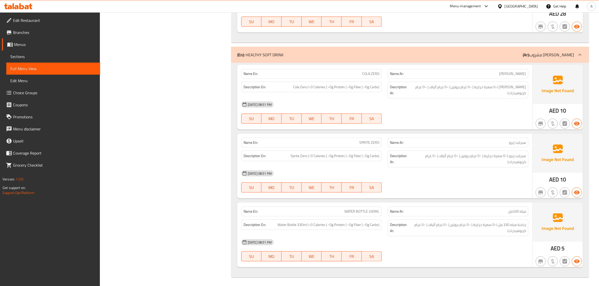
scroll to position [437, 0]
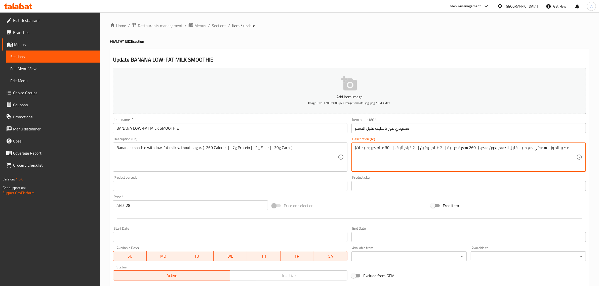
click at [559, 148] on textarea "عصير الموز السموثي مع حليب قليل الدسم بدون سكر. (~260 سعرة حرارية | ~7 غرام برو…" at bounding box center [465, 157] width 221 height 24
click at [543, 150] on textarea "الموز السموثي مع حليب قليل الدسم بدون سكر. (~260 سعرة حرارية | ~7 غرام بروتين |…" at bounding box center [465, 157] width 221 height 24
click at [352, 148] on div "الموز مع حليب قليل الدسم بدون سكر. (~260 سعرة حرارية | ~7 غرام بروتين | ~2 غرام…" at bounding box center [469, 157] width 235 height 29
click at [355, 148] on textarea "الموز مع حليب قليل الدسم بدون سكر. (~260 سعرة حرارية | ~7 غرام بروتين | ~2 غرام…" at bounding box center [465, 157] width 221 height 24
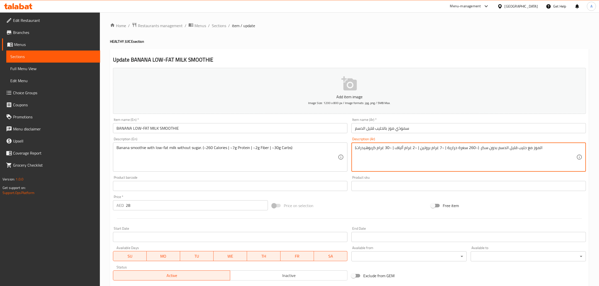
paste textarea "السموثي"
drag, startPoint x: 554, startPoint y: 148, endPoint x: 557, endPoint y: 149, distance: 2.6
click at [557, 149] on textarea "السموثي الموز مع حليب قليل الدسم بدون سكر. (~260 سعرة حرارية | ~7 غرام بروتين |…" at bounding box center [465, 157] width 221 height 24
click at [444, 149] on textarea "سموثي الموز مع حليب قليل الدسم بدون سكر. (~260 سعرة حرارية | ~7 غرام بروتين | ~…" at bounding box center [465, 157] width 221 height 24
click at [440, 158] on textarea "سموثي الموز مع حليب قليل الدسم بدون سكر. (~260 سعرة حرارية | ~7 غرام بروتين | ~…" at bounding box center [465, 157] width 221 height 24
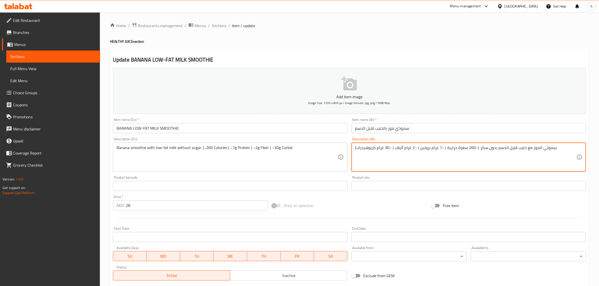
click at [285, 173] on div "Description (En) Banana smoothie with low-fat milk without sugar. (~260 Calorie…" at bounding box center [230, 154] width 239 height 39
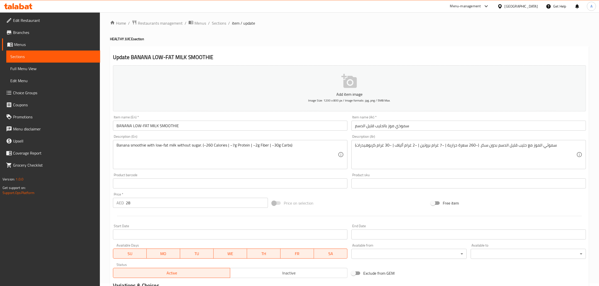
scroll to position [50, 0]
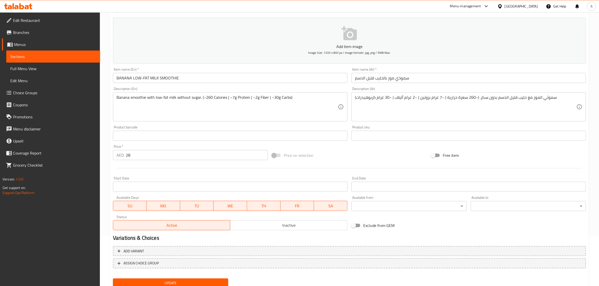
click at [392, 79] on input "سموذي موز بالحليب قليل الدسم" at bounding box center [469, 78] width 235 height 10
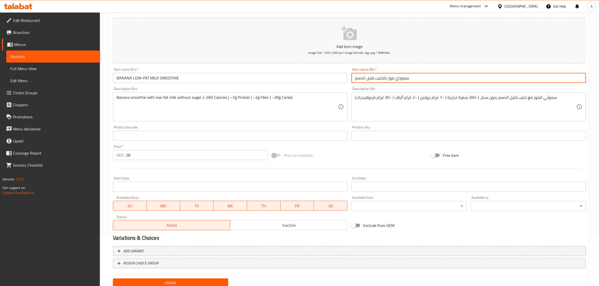
click at [396, 79] on input "سموذي موز بالحليب قليل الدسم" at bounding box center [469, 78] width 235 height 10
click at [398, 80] on input "سموذي موز بالحليب قليل الدسم" at bounding box center [469, 78] width 235 height 10
click at [399, 78] on input "سموذي موز بالحليب قليل الدسم" at bounding box center [469, 78] width 235 height 10
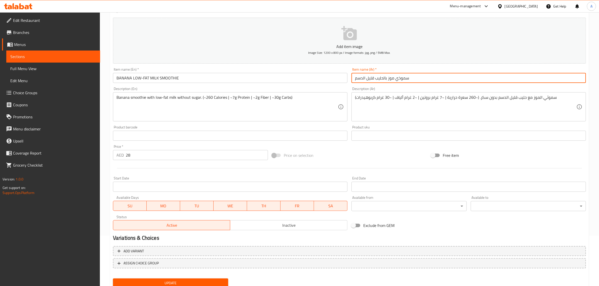
click at [399, 78] on input "سموذي موز بالحليب قليل الدسم" at bounding box center [469, 78] width 235 height 10
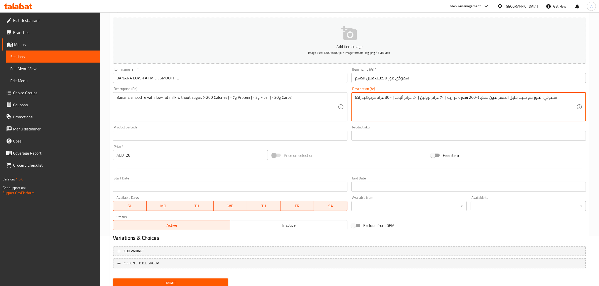
click at [553, 97] on textarea "سموثي الموز مع حليب قليل الدسم بدون سكر. (~260 سعرة حرارية | ~7 غرام بروتين | ~…" at bounding box center [465, 107] width 221 height 24
paste textarea
type textarea "سموذي الموز مع حليب قليل الدسم بدون سكر. (~260 سعرة حرارية | ~7 غرام بروتين | ~…"
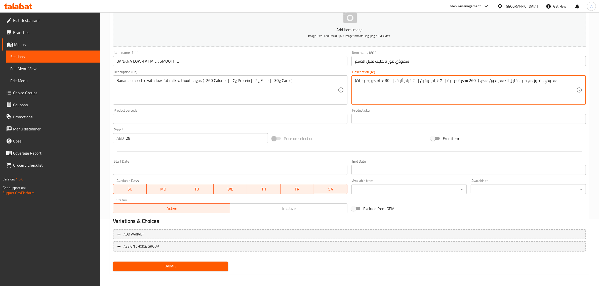
scroll to position [68, 0]
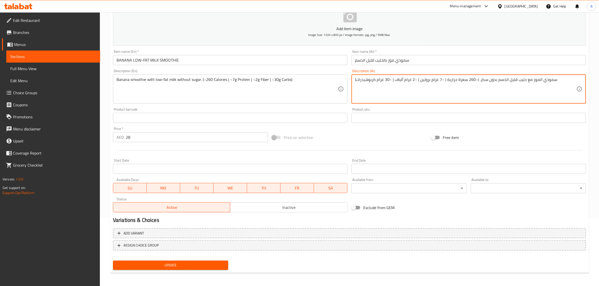
click at [183, 265] on span "Update" at bounding box center [170, 266] width 107 height 6
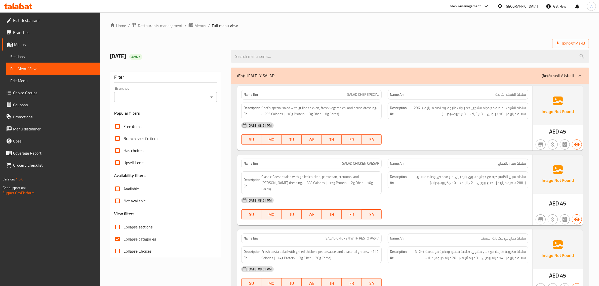
click at [133, 230] on span "Collapse sections" at bounding box center [138, 227] width 29 height 6
click at [124, 231] on input "Collapse sections" at bounding box center [117, 227] width 12 height 12
checkbox input "true"
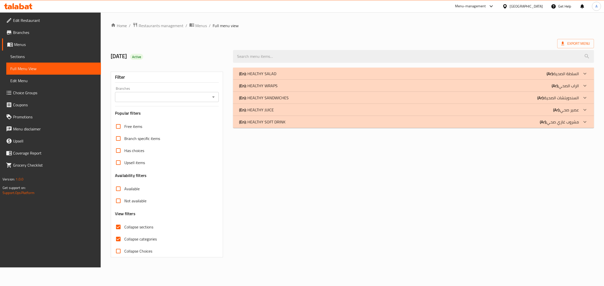
click at [567, 124] on p "(Ar): مشروب غازي صحي" at bounding box center [559, 122] width 39 height 6
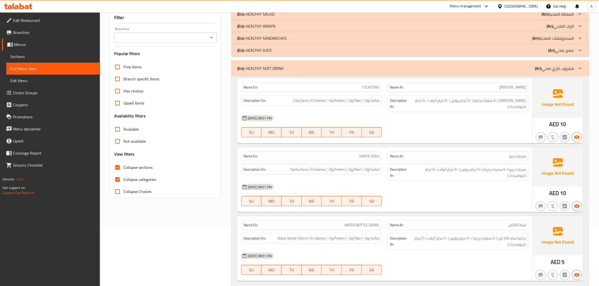
scroll to position [76, 0]
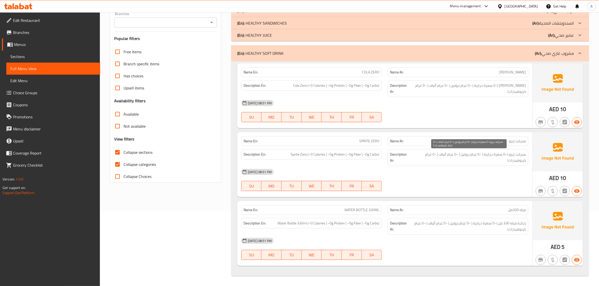
click at [492, 158] on span "سبرايت زيرو (~0 سعرة حرارية | ~0 غرام بروتين | ~0 غرام ألياف | ~0 غرام كربوهيدر…" at bounding box center [469, 158] width 115 height 12
click at [507, 205] on div "Name Ar: مياه 330مل" at bounding box center [458, 210] width 147 height 16
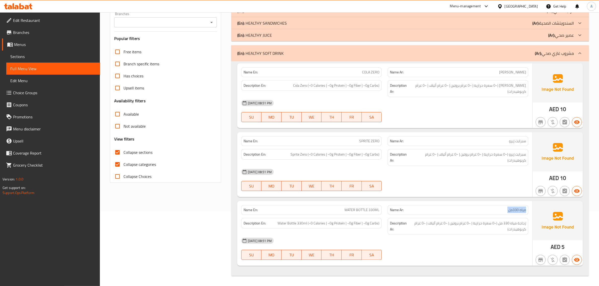
click at [507, 205] on div "Name Ar: مياه 330مل" at bounding box center [458, 210] width 147 height 16
click at [370, 210] on span "WATER BOTTLE 330ML" at bounding box center [362, 210] width 35 height 5
copy span "WATER BOTTLE 330ML"
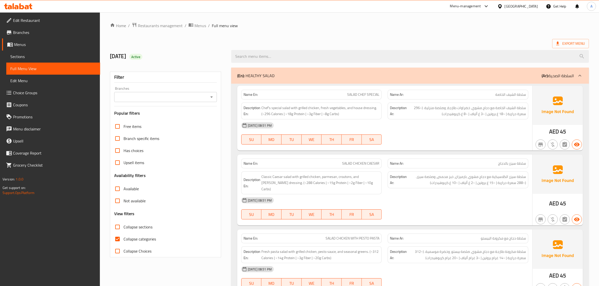
click at [30, 22] on span "Edit Restaurant" at bounding box center [54, 20] width 83 height 6
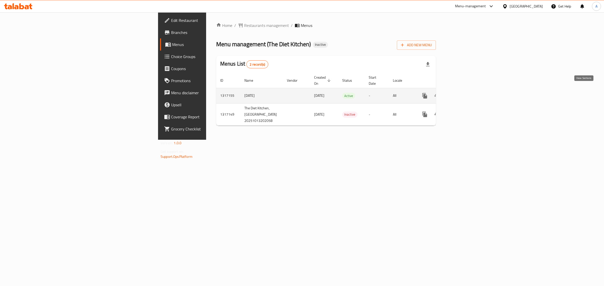
click at [464, 93] on icon "enhanced table" at bounding box center [461, 96] width 6 height 6
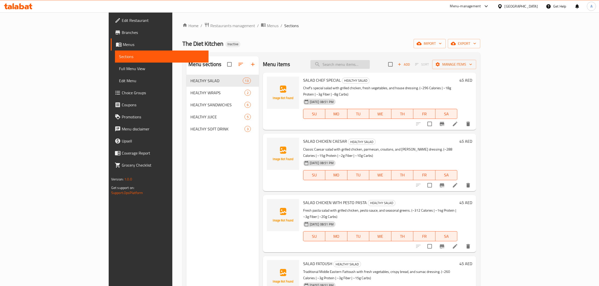
click at [370, 62] on input "search" at bounding box center [340, 64] width 59 height 9
paste input "GRILLED CHICKEN WITH TURKY"
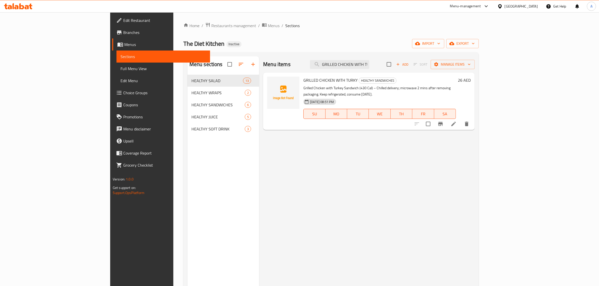
click at [386, 70] on div "Menu items GRILLED CHICKEN WITH TURKY Add Sort Manage items" at bounding box center [369, 64] width 212 height 16
click at [369, 62] on input "GRILLED CHICKEN WITH TURKY" at bounding box center [339, 64] width 59 height 9
paste input "HALLOUMI WITH BROWN CIABATTA"
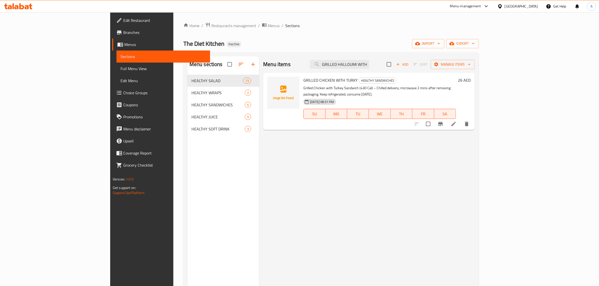
scroll to position [0, 31]
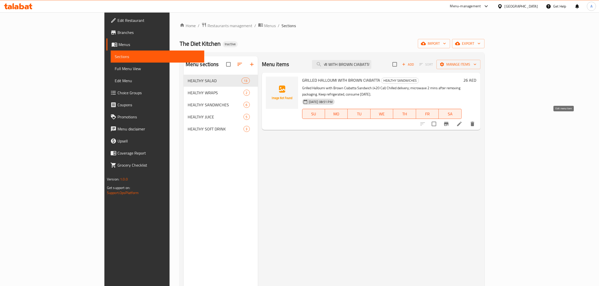
type input "GRILLED HALLOUMI WITH BROWN CIABATTA"
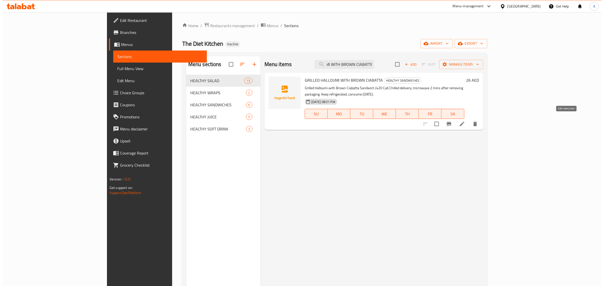
scroll to position [0, 0]
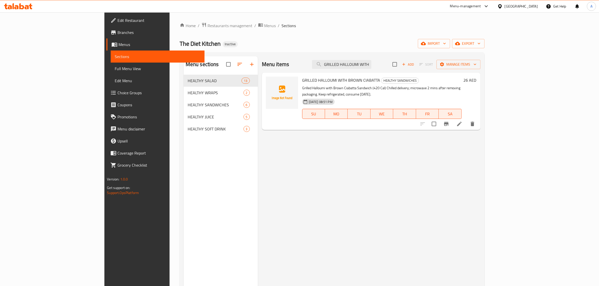
click at [507, 4] on div "United Arab Emirates" at bounding box center [521, 7] width 33 height 6
click at [472, 52] on div "[GEOGRAPHIC_DATA]" at bounding box center [483, 52] width 41 height 12
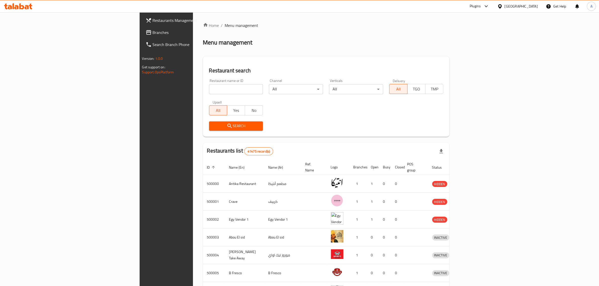
click at [209, 91] on input "search" at bounding box center [236, 89] width 54 height 10
paste input "Beti Ban Sweet and Bakery"
type input "Beti Ban Sweet and Bakery"
click at [209, 122] on button "Search" at bounding box center [236, 126] width 54 height 9
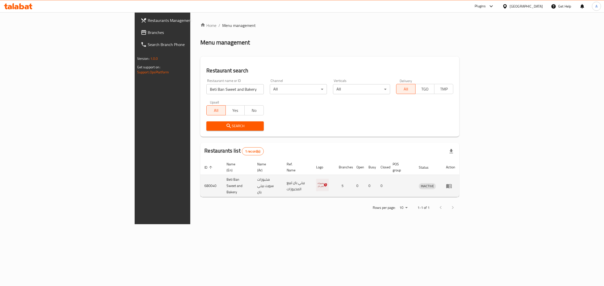
click at [452, 184] on icon "enhanced table" at bounding box center [449, 186] width 6 height 4
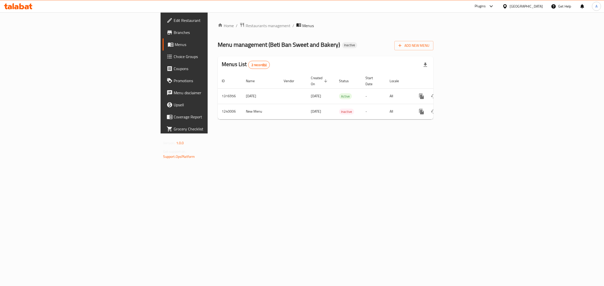
click at [174, 32] on span "Branches" at bounding box center [216, 32] width 84 height 6
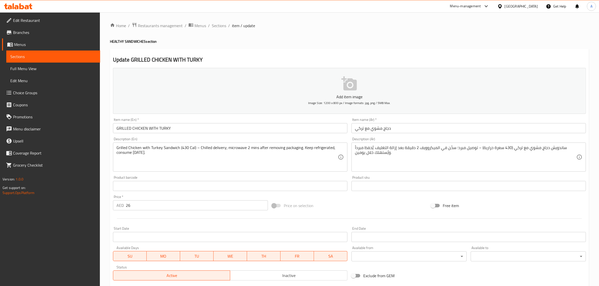
click at [237, 130] on input "GRILLED CHICKEN WITH TURKY" at bounding box center [230, 128] width 235 height 10
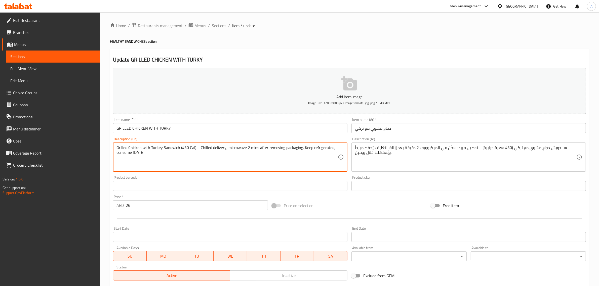
click at [169, 147] on textarea "Grilled Chicken with Turkey Sandwich (430 Cal) – Chilled delivery; microwave 2 …" at bounding box center [227, 157] width 221 height 24
click at [188, 134] on div "Item name (En)   * GRILLED CHICKEN WITH TURKY Item name (En) *" at bounding box center [230, 125] width 239 height 19
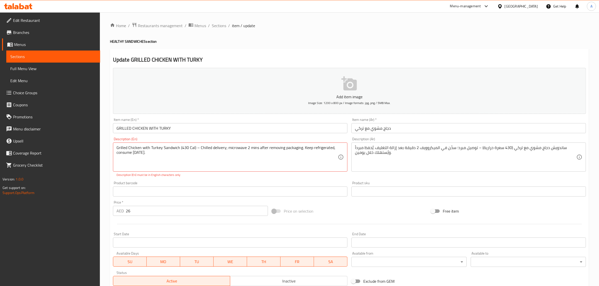
click at [192, 127] on input "GRILLED CHICKEN WITH TURKY" at bounding box center [230, 128] width 235 height 10
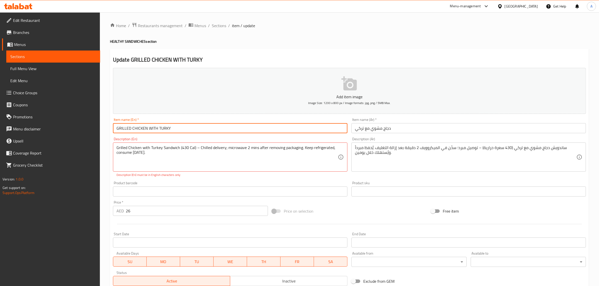
paste input "Sandwich"
type input "GRILLED CHICKEN WITH TURKY Sandwich"
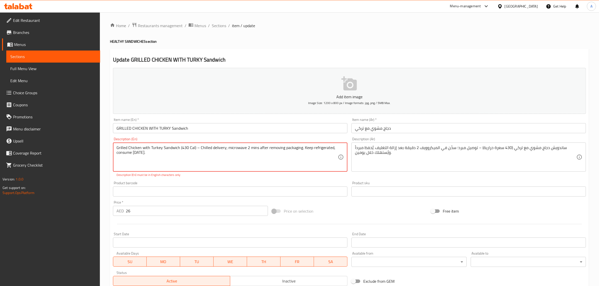
drag, startPoint x: 198, startPoint y: 148, endPoint x: 195, endPoint y: 147, distance: 2.8
type textarea "Grilled Chicken with Turkey Sandwich (430 Cal) Chilled delivery; microwave 2 mi…"
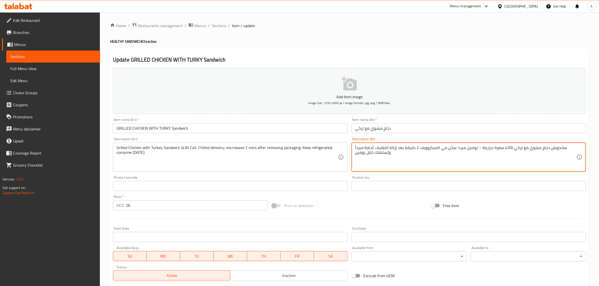
click at [560, 149] on textarea "ساندويش دجاج مشوي مع تركي (430 سعرة حرارية) – توصيل مبرد؛ سخّن في الميكروويف 2 …" at bounding box center [465, 157] width 221 height 24
click at [356, 130] on input "دجاج مشوي مع تركي" at bounding box center [469, 128] width 235 height 10
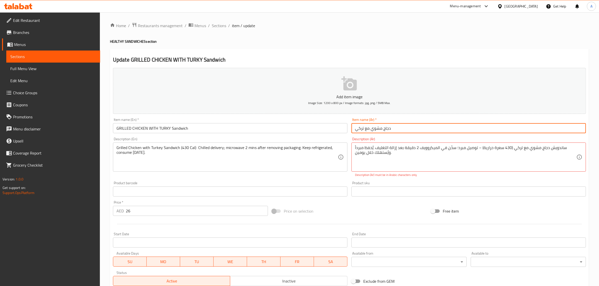
paste input "ساندويش"
type input "ساندويش دجاج مشوي مع تركي"
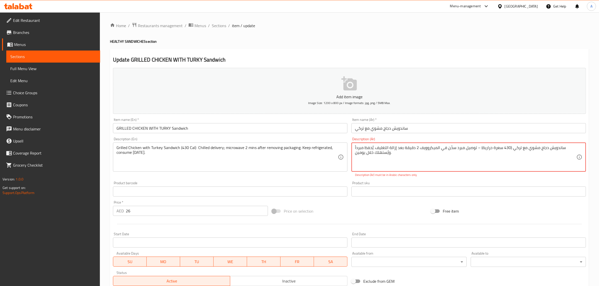
click at [479, 147] on textarea "ساندويش دجاج مشوي مع تركي (430 سعرة حرارية) – توصيل مبرد سخّن في الميكروويف 2 د…" at bounding box center [465, 157] width 221 height 24
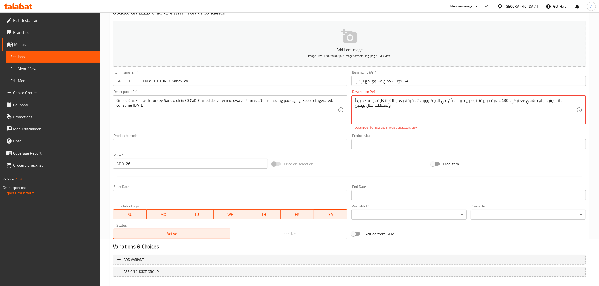
scroll to position [55, 0]
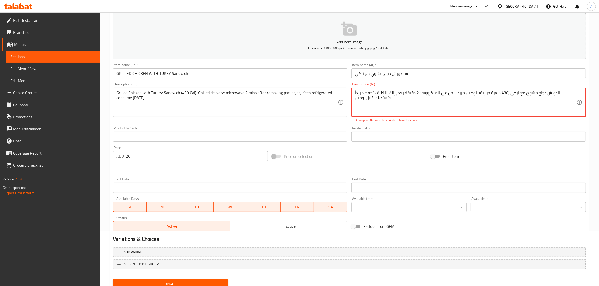
type textarea "ساندويش دجاج مشوي مع تركي (430 سعرة حرارية) توصيل مبرد سخّن في الميكروويف 2 دقي…"
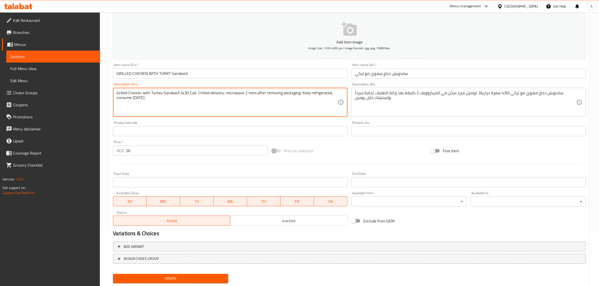
scroll to position [68, 0]
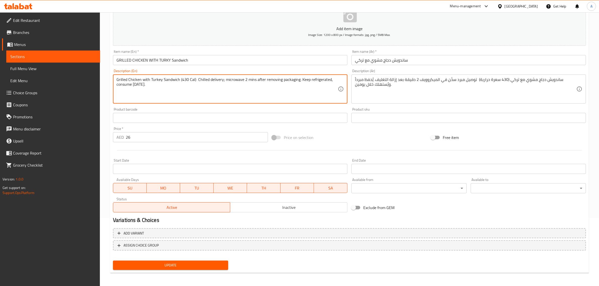
click at [186, 263] on span "Update" at bounding box center [170, 266] width 107 height 6
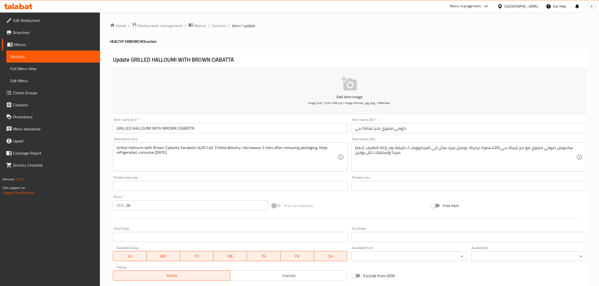
click at [379, 130] on input "حلومي مشوي بخبز تشاباتا بني" at bounding box center [469, 128] width 235 height 10
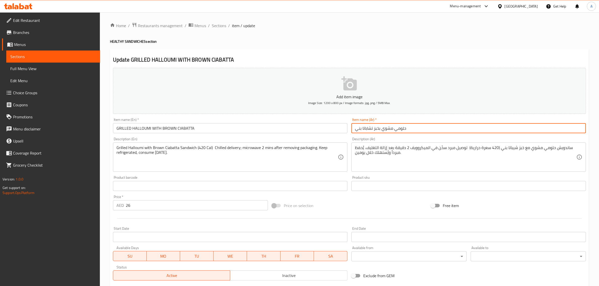
click at [379, 130] on input "حلومي مشوي بخبز تشاباتا بني" at bounding box center [469, 128] width 235 height 10
click at [378, 126] on input "حلومي مشوي بخبز تشاباتا بني" at bounding box center [469, 128] width 235 height 10
drag, startPoint x: 379, startPoint y: 129, endPoint x: 373, endPoint y: 127, distance: 6.4
click at [373, 127] on input "حلومي مشوي بخبز تشاباتا بني" at bounding box center [469, 128] width 235 height 10
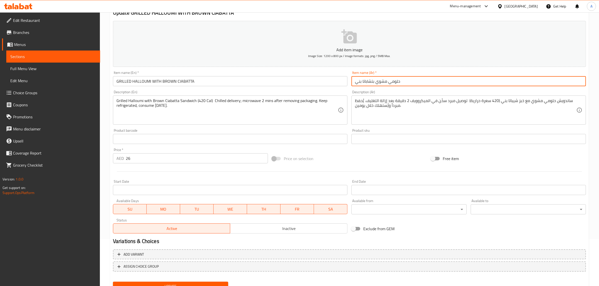
scroll to position [64, 0]
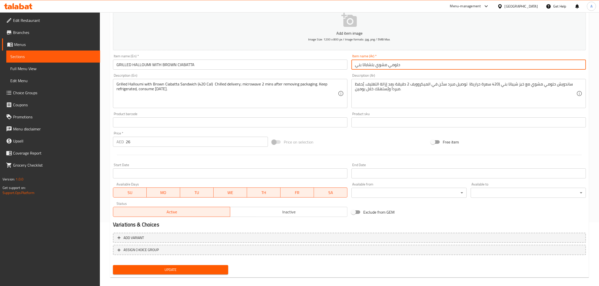
type input "حلومي مشوي بتشاباتا بني"
click at [192, 264] on div "Update" at bounding box center [170, 270] width 119 height 13
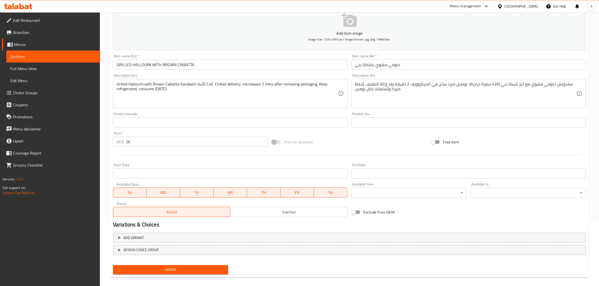
click at [191, 270] on span "Update" at bounding box center [170, 270] width 107 height 6
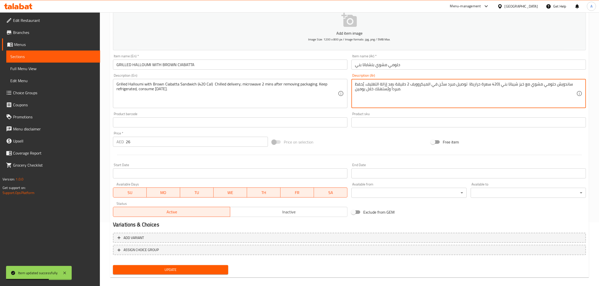
click at [518, 84] on textarea "ساندويش حلومي مشوي مع خبز شيباتا بني (420 سعرة حرارية) توصيل مبرد سخّن في الميك…" at bounding box center [465, 94] width 221 height 24
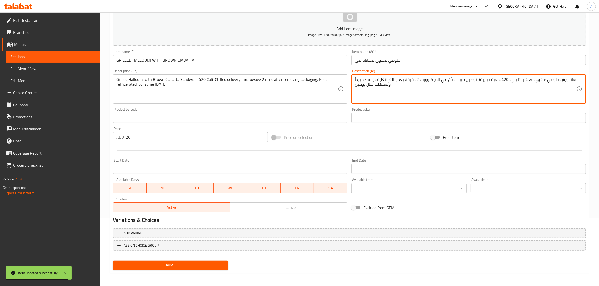
type textarea "ساندويش حلومي مشوي مع شيباتا بني (420 سعرة حرارية) توصيل مبرد سخّن في الميكرووي…"
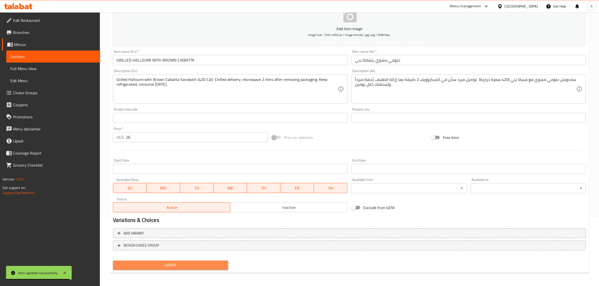
click at [172, 264] on span "Update" at bounding box center [170, 266] width 107 height 6
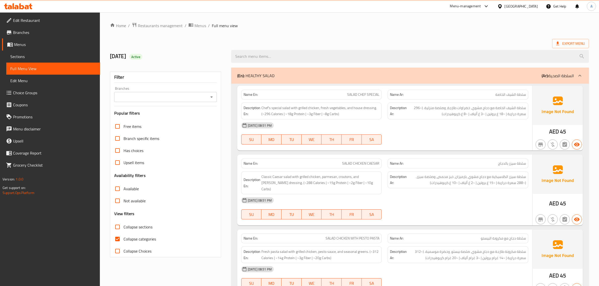
click at [132, 235] on label "Collapse categories" at bounding box center [133, 239] width 45 height 12
click at [124, 235] on input "Collapse categories" at bounding box center [117, 239] width 12 height 12
checkbox input "false"
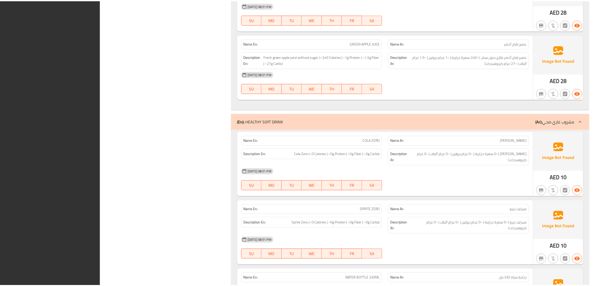
scroll to position [1941, 0]
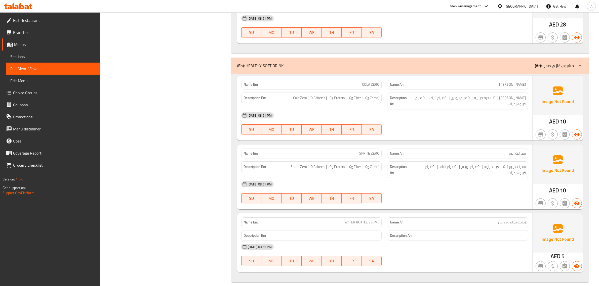
drag, startPoint x: 10, startPoint y: 20, endPoint x: 13, endPoint y: 20, distance: 2.8
click at [10, 20] on icon at bounding box center [9, 20] width 5 height 5
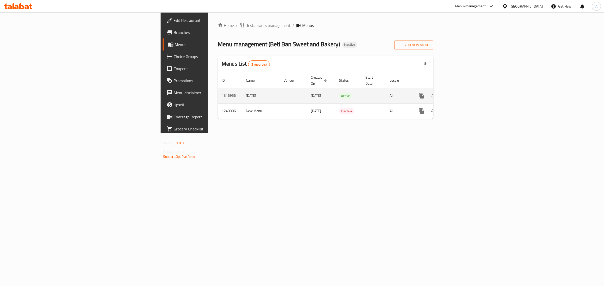
click at [461, 93] on icon "enhanced table" at bounding box center [458, 96] width 6 height 6
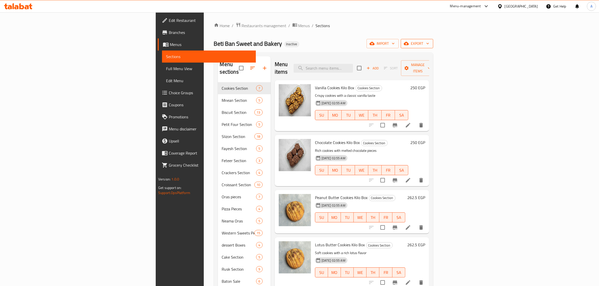
click at [429, 42] on span "export" at bounding box center [417, 44] width 24 height 6
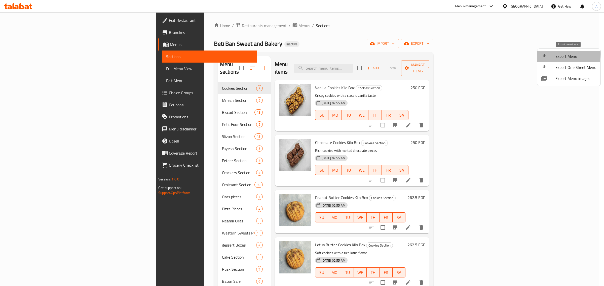
click at [551, 54] on div at bounding box center [548, 56] width 14 height 6
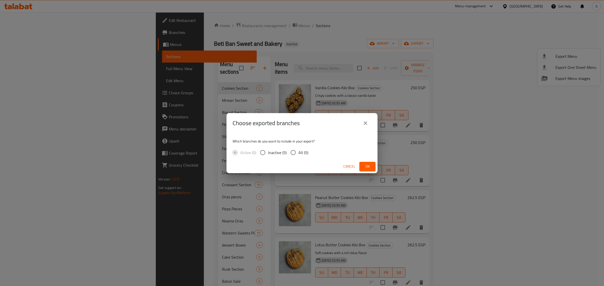
click at [301, 151] on span "All (5)" at bounding box center [304, 153] width 10 height 6
click at [299, 151] on input "All (5)" at bounding box center [293, 152] width 11 height 11
radio input "true"
click at [364, 165] on span "Ok" at bounding box center [367, 167] width 8 height 6
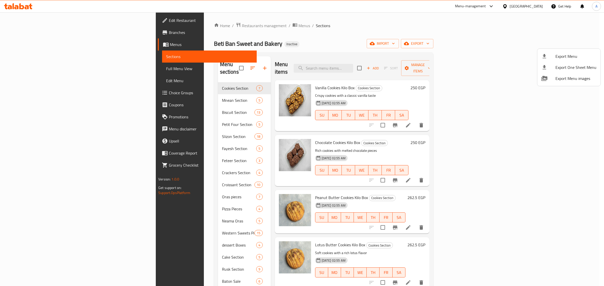
click at [28, 34] on div at bounding box center [302, 143] width 604 height 286
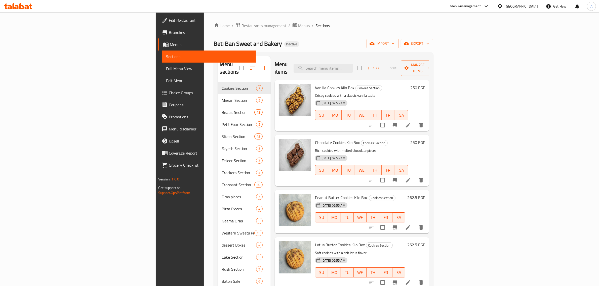
click at [169, 34] on span "Branches" at bounding box center [210, 32] width 83 height 6
